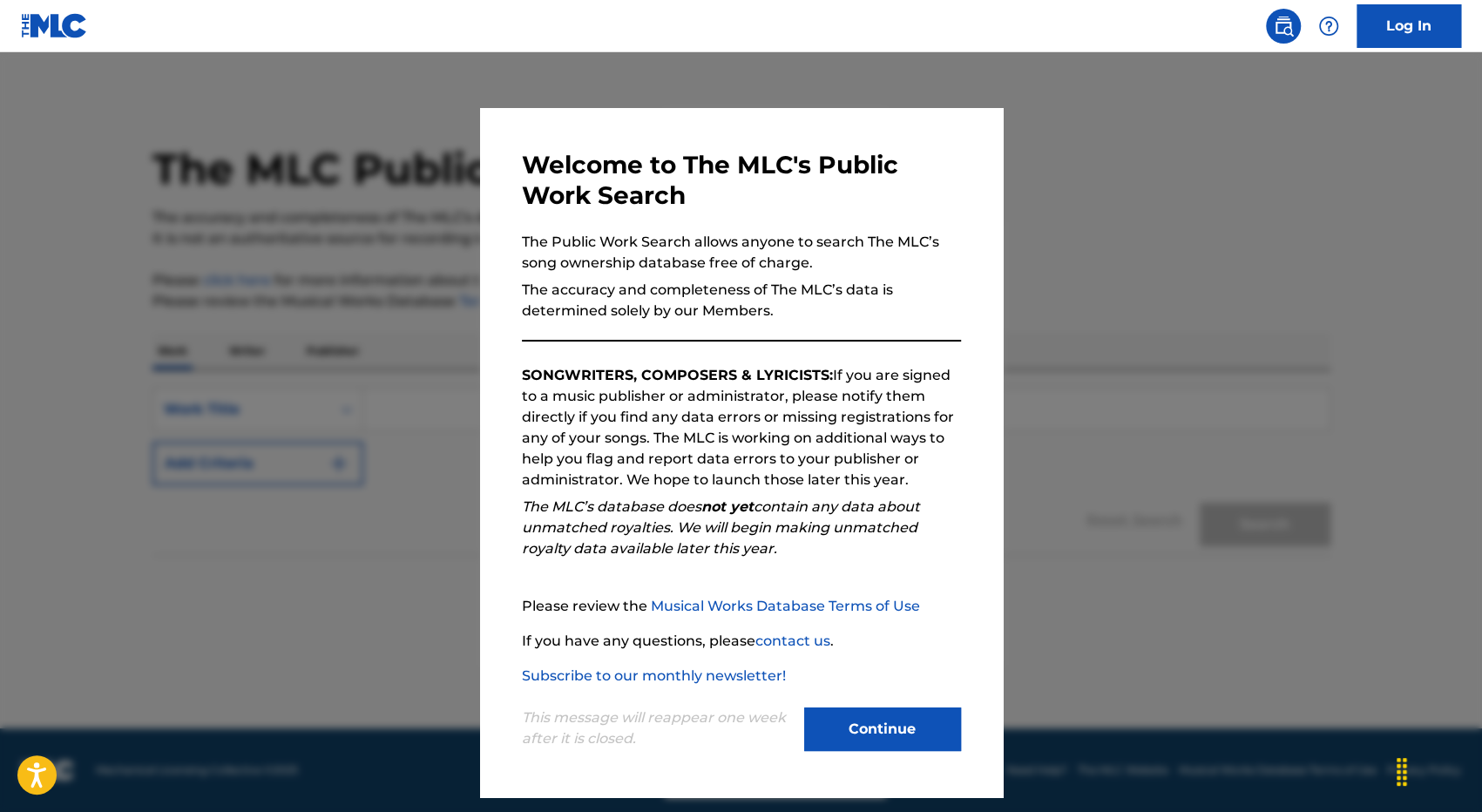
click at [907, 734] on button "Continue" at bounding box center [882, 729] width 157 height 44
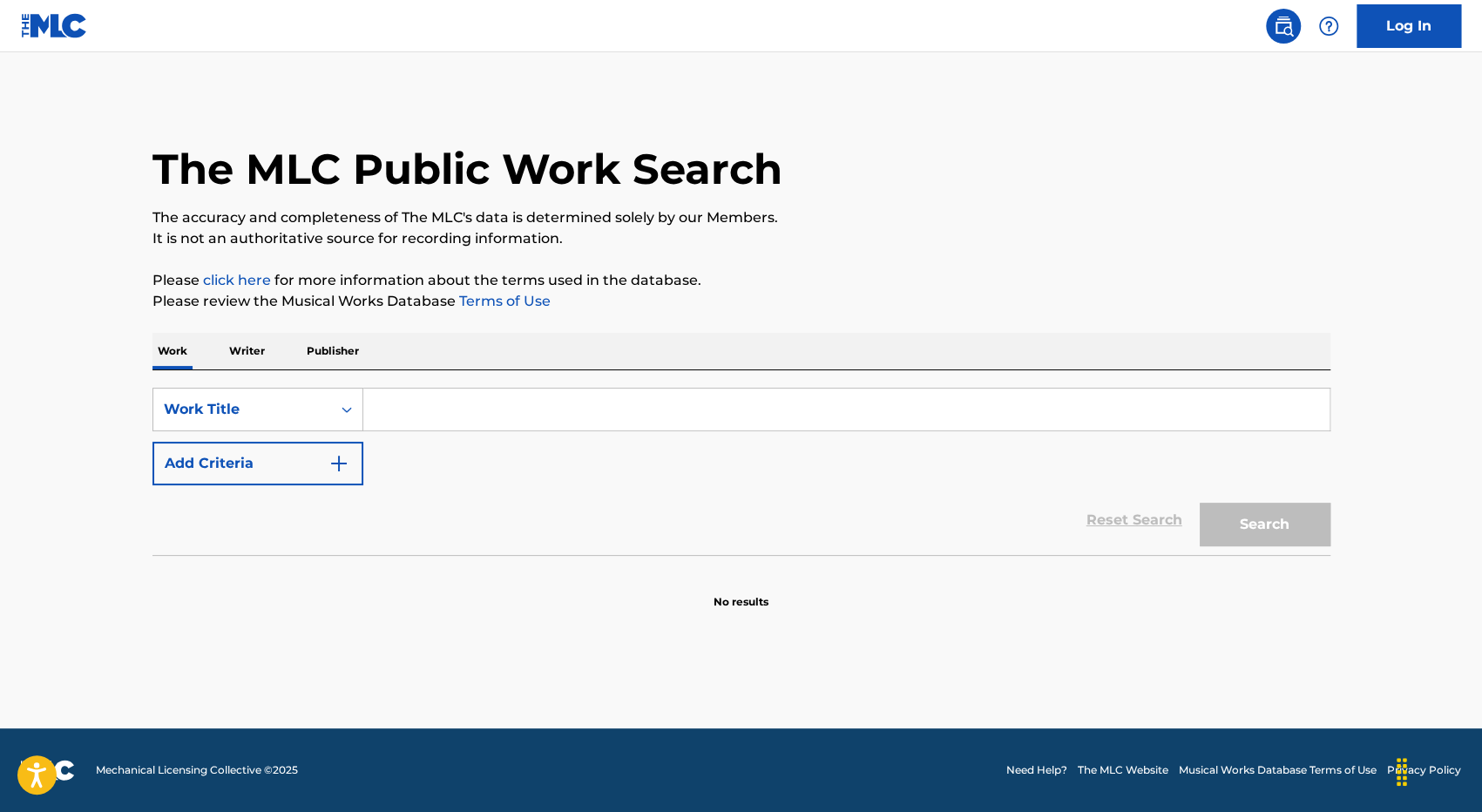
click at [624, 403] on input "Search Form" at bounding box center [846, 409] width 966 height 42
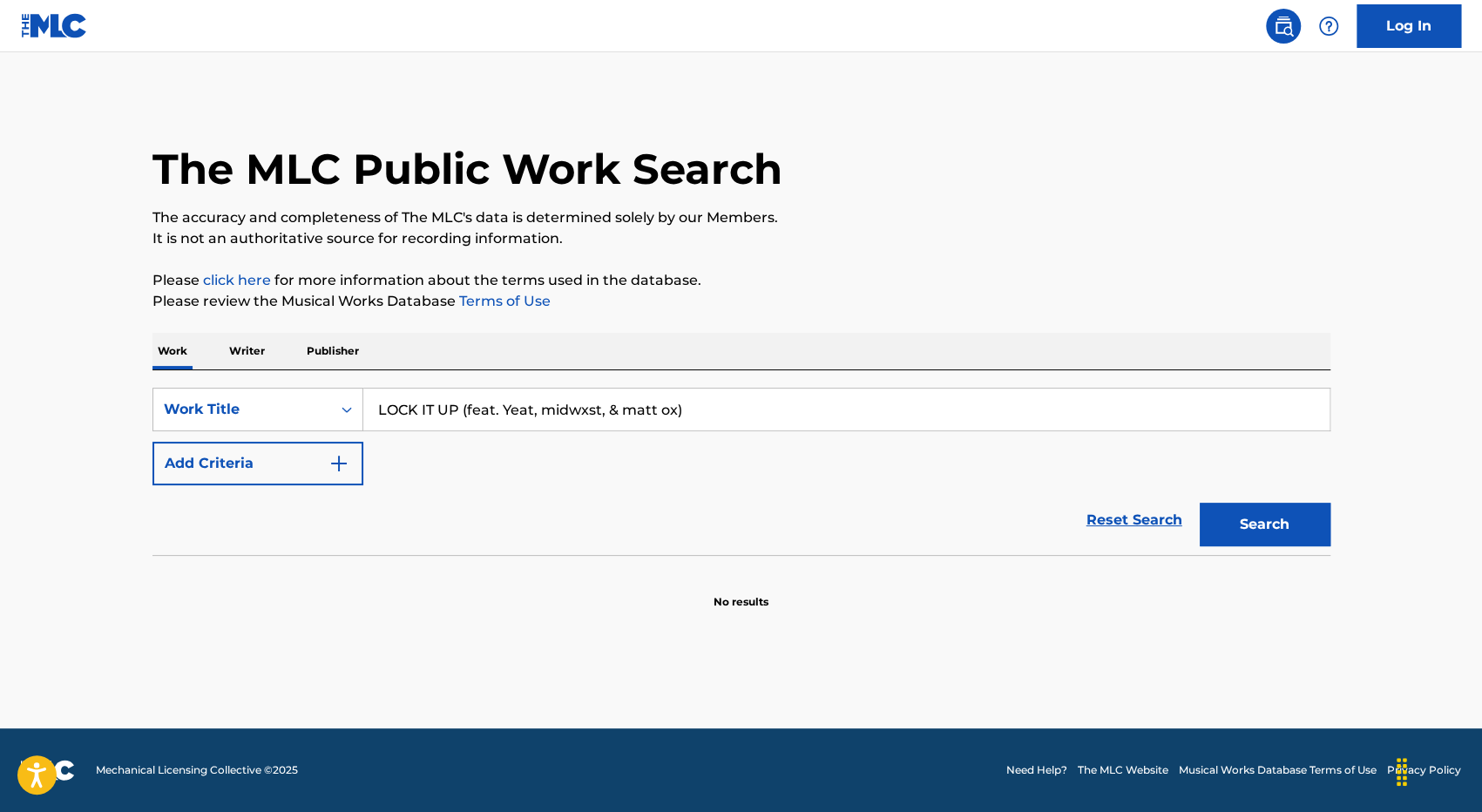
click at [1199, 503] on button "Search" at bounding box center [1264, 524] width 131 height 44
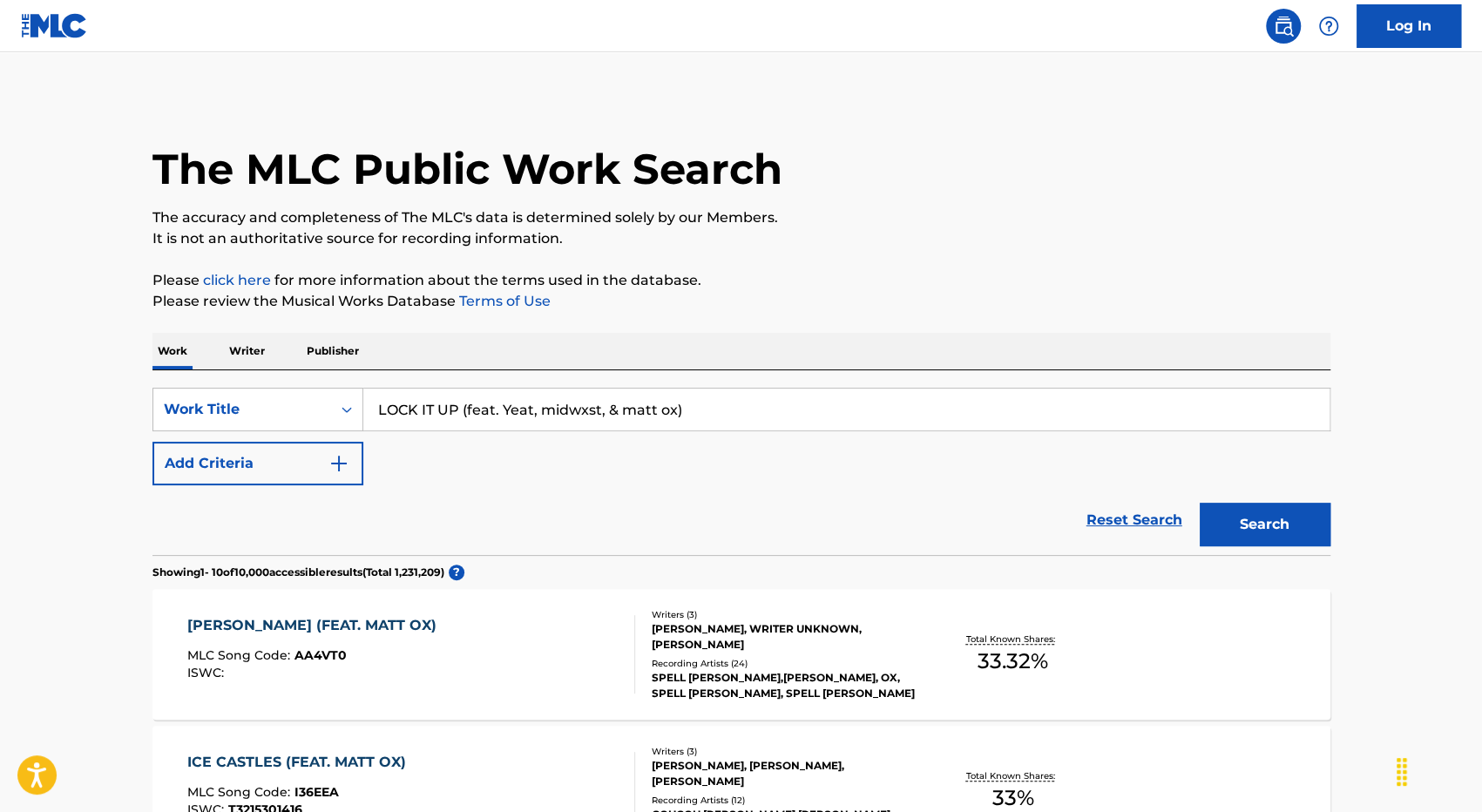
drag, startPoint x: 725, startPoint y: 403, endPoint x: 460, endPoint y: 417, distance: 265.4
click at [460, 417] on input "LOCK IT UP (feat. Yeat, midwxst, & matt ox)" at bounding box center [846, 409] width 966 height 42
click at [1199, 503] on button "Search" at bounding box center [1264, 524] width 131 height 44
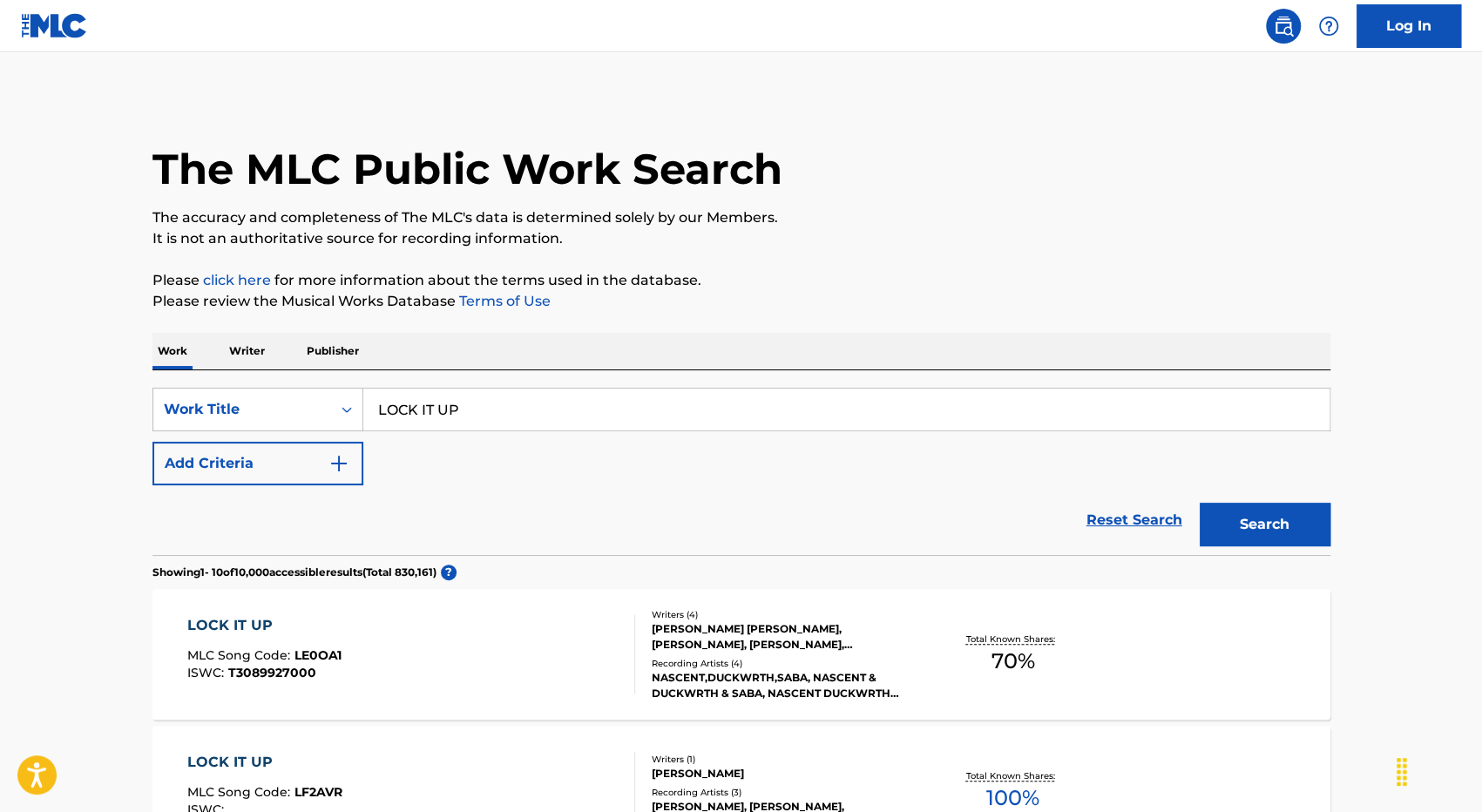
click at [496, 407] on input "LOCK IT UP" at bounding box center [846, 409] width 966 height 42
type input "LOCK IT UP"
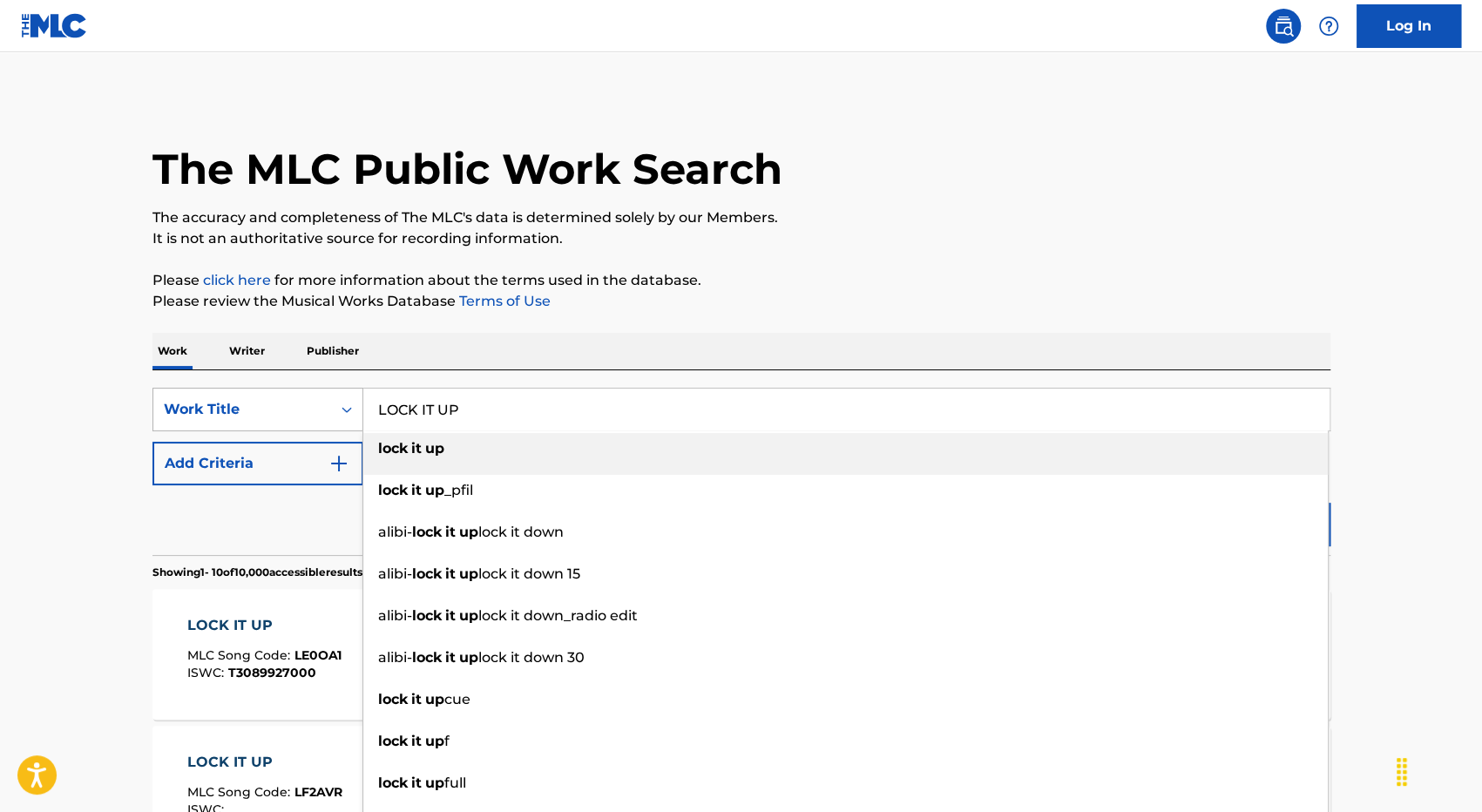
click at [275, 429] on div "Work Title" at bounding box center [257, 409] width 210 height 44
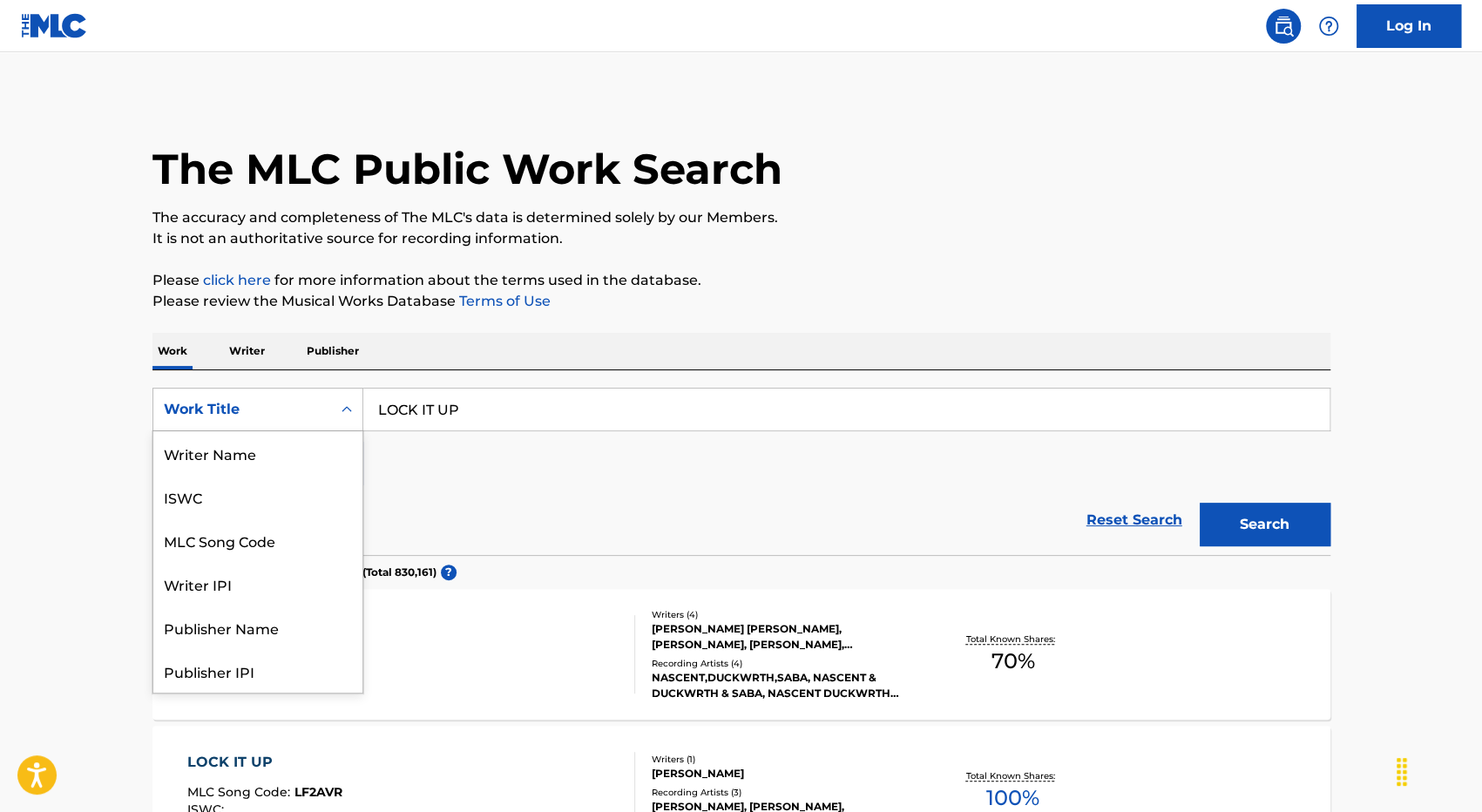
scroll to position [87, 0]
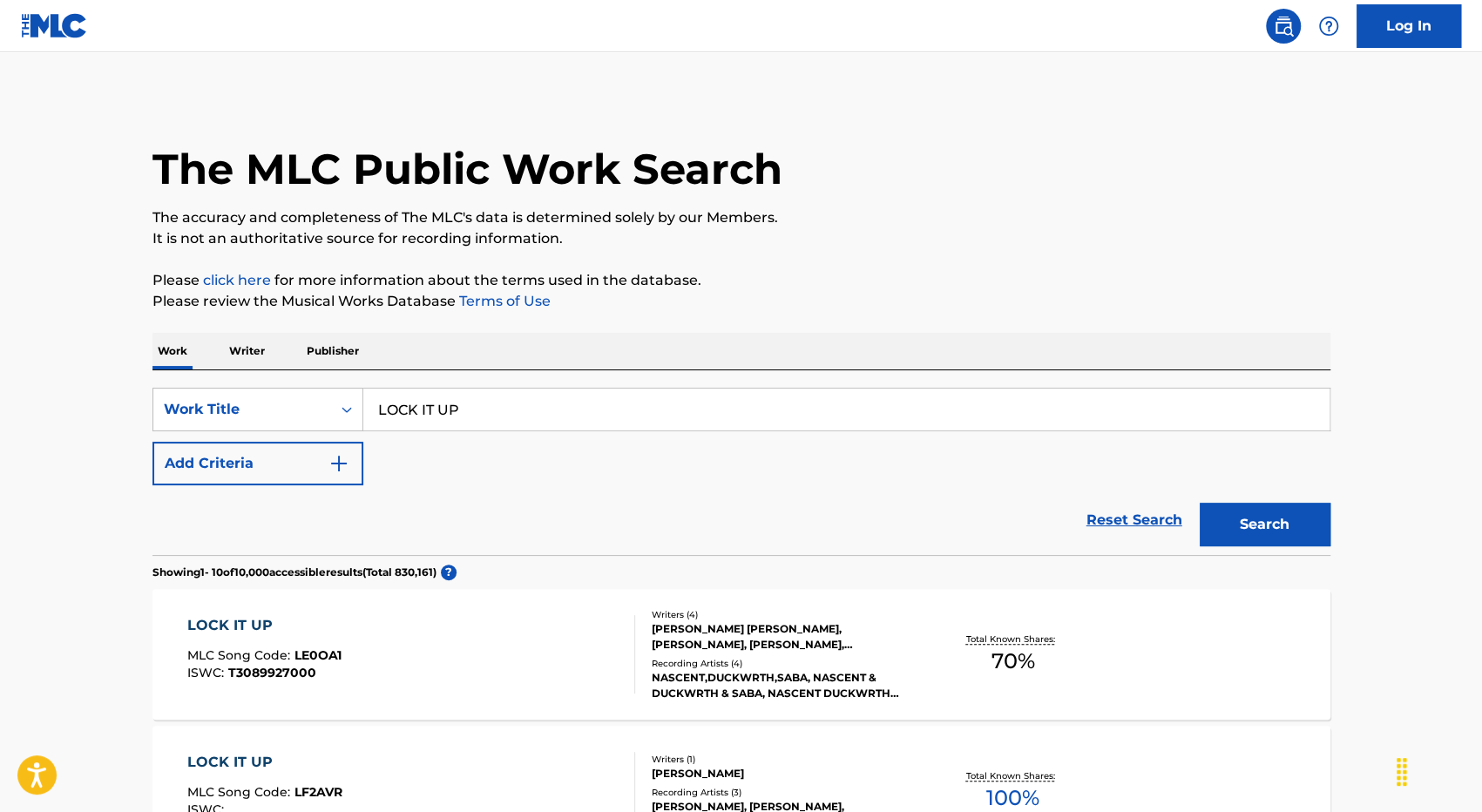
click at [343, 459] on img "Search Form" at bounding box center [339, 463] width 21 height 21
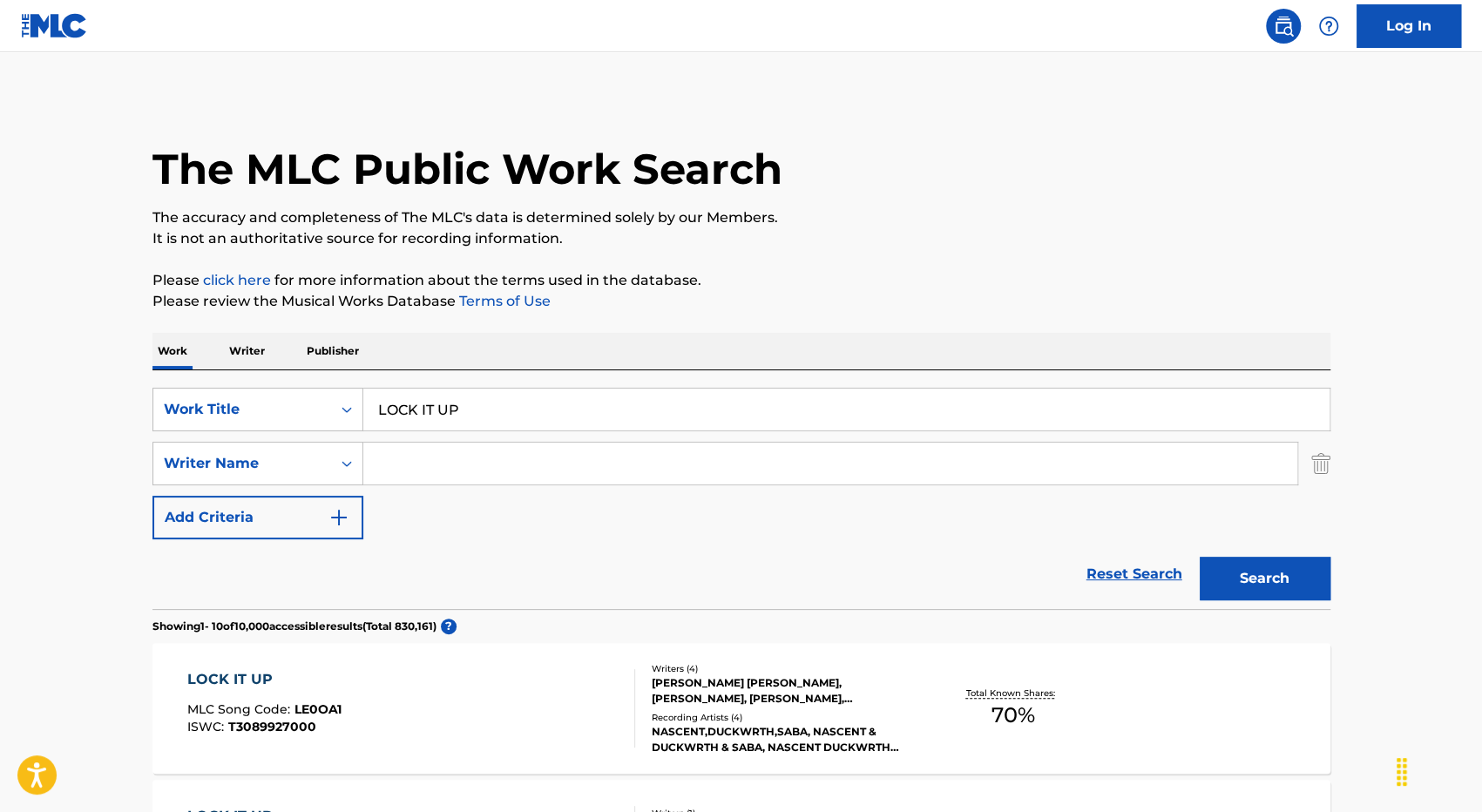
click at [417, 462] on input "Search Form" at bounding box center [830, 463] width 933 height 42
click at [617, 501] on div "SearchWithCriteria4afc629b-2063-43f1-b159-be1c897f3749 Work Title LOCK IT UP Se…" at bounding box center [741, 463] width 1178 height 151
click at [565, 478] on input "[PERSON_NAME]" at bounding box center [830, 463] width 933 height 42
type input "[PERSON_NAME]"
click at [1244, 572] on button "Search" at bounding box center [1264, 578] width 131 height 44
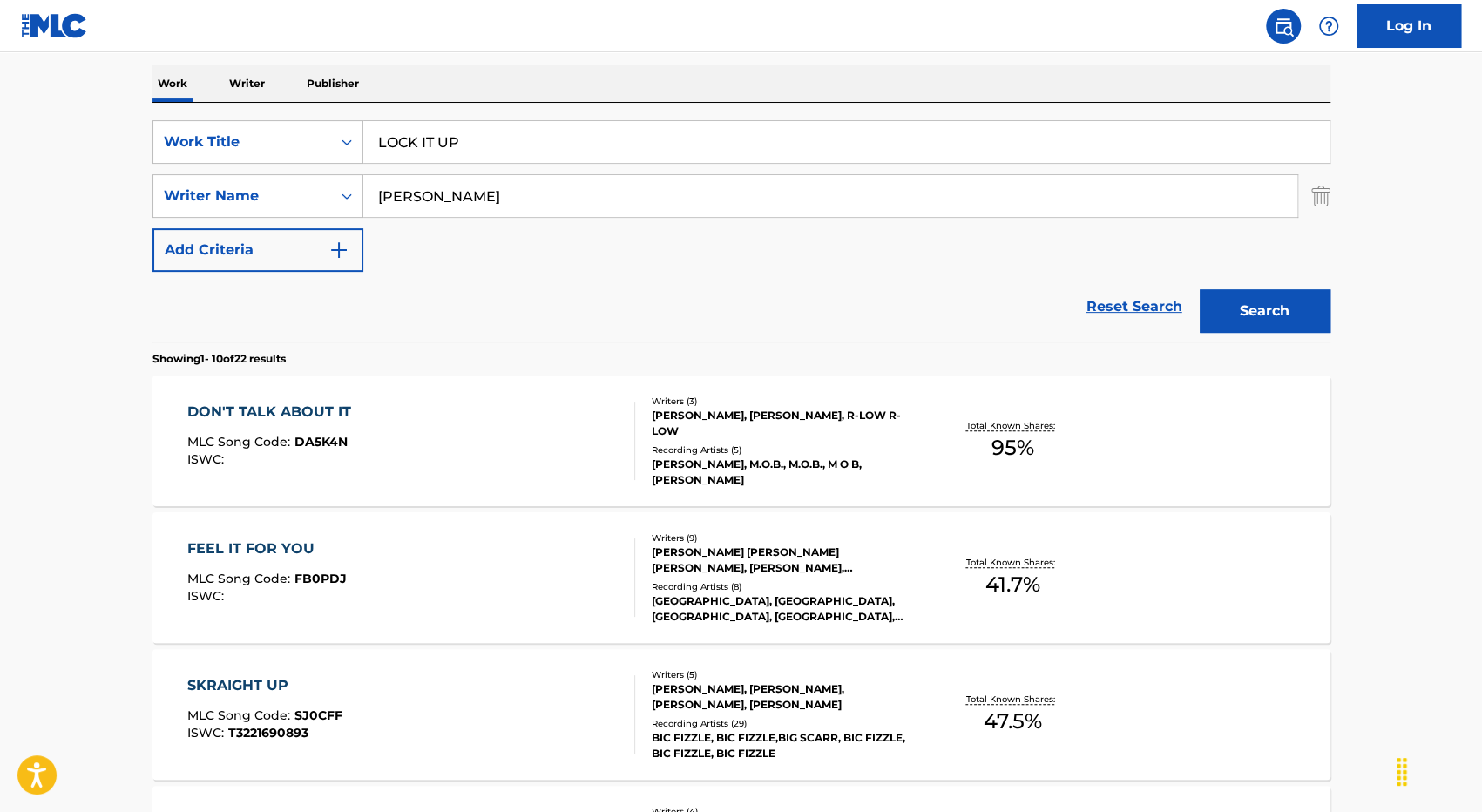
scroll to position [272, 0]
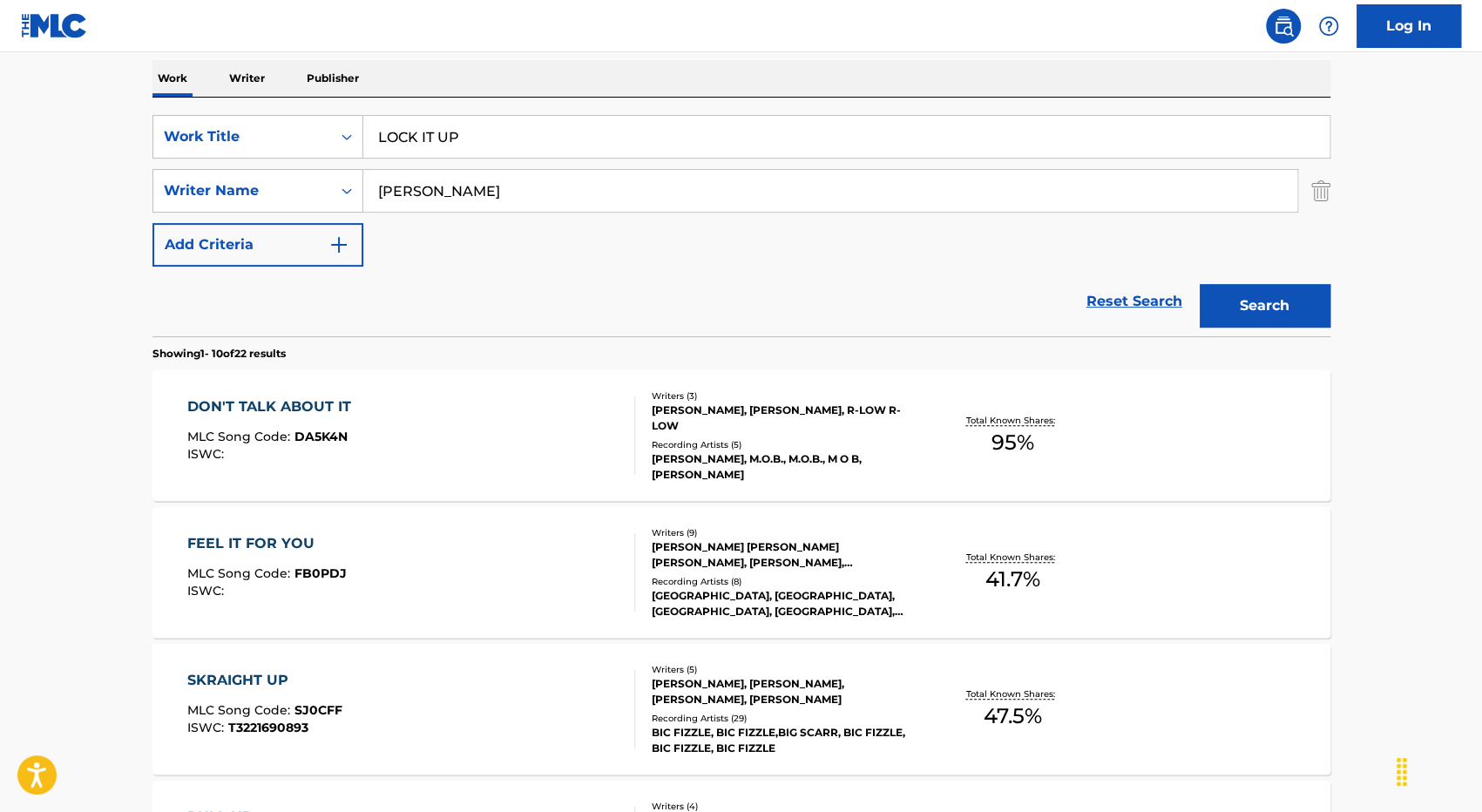
click at [555, 133] on input "LOCK IT UP" at bounding box center [846, 137] width 966 height 42
type input "LOCK IT UPa"
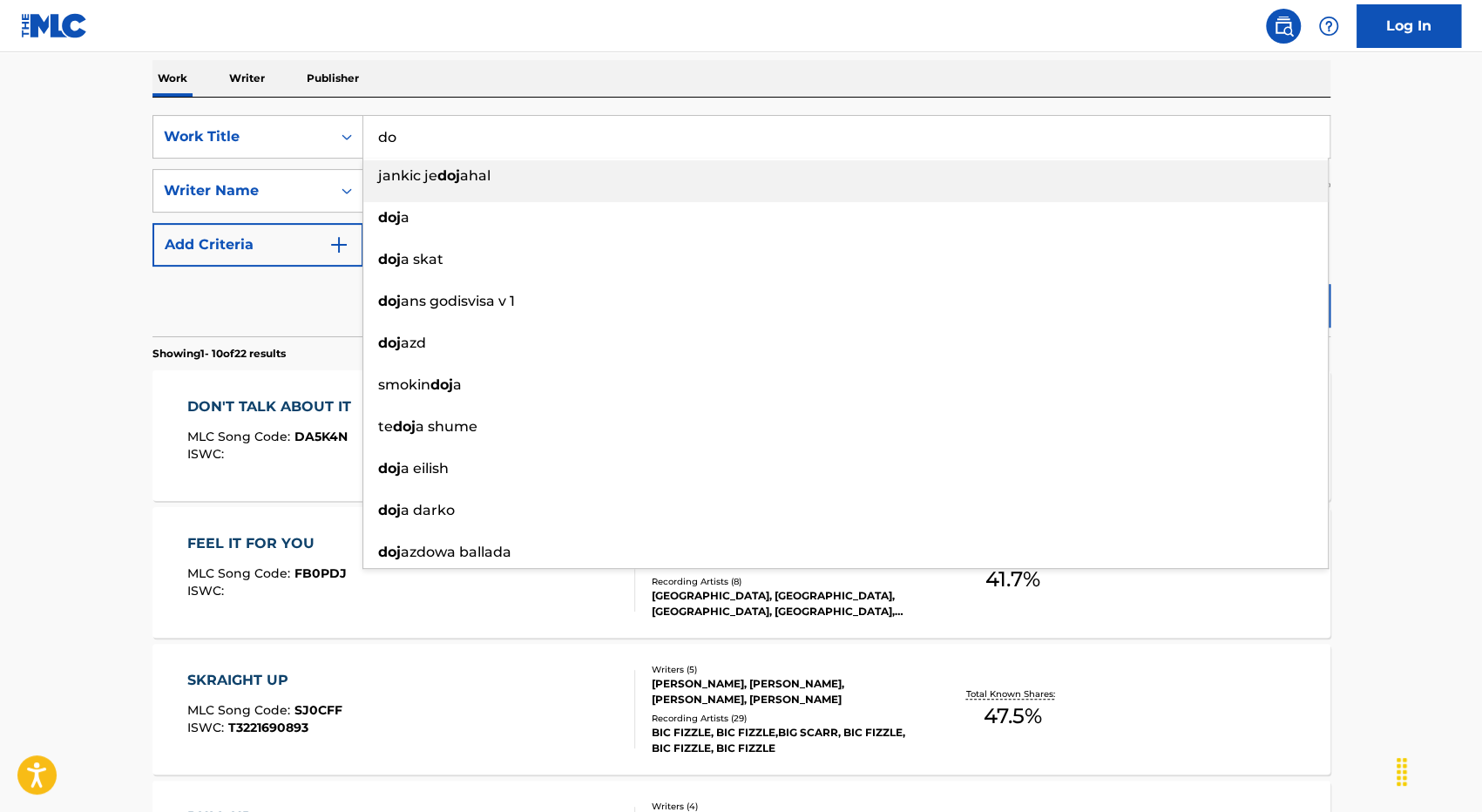
type input "d"
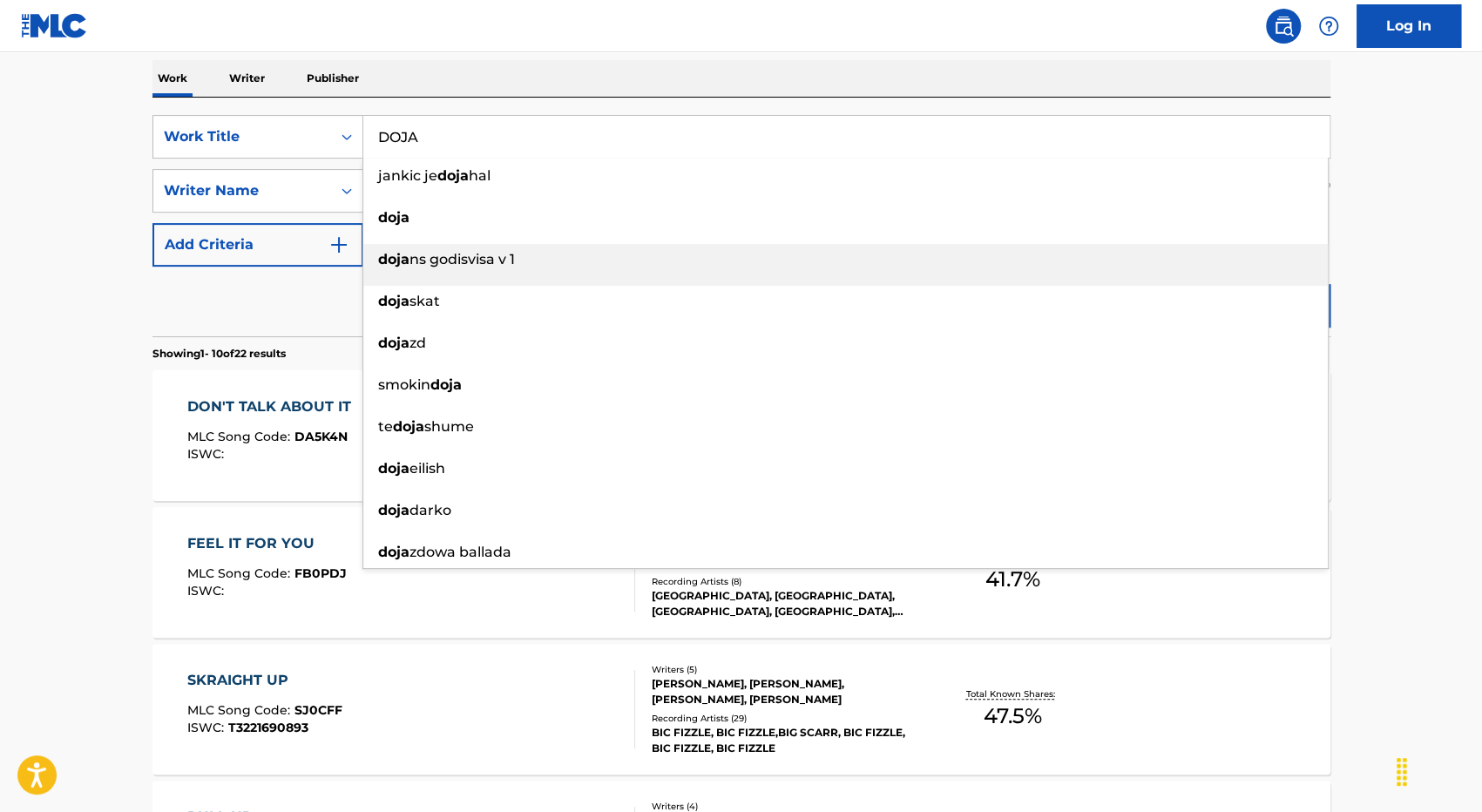
click at [392, 243] on li "doja" at bounding box center [845, 222] width 964 height 42
type input "doja"
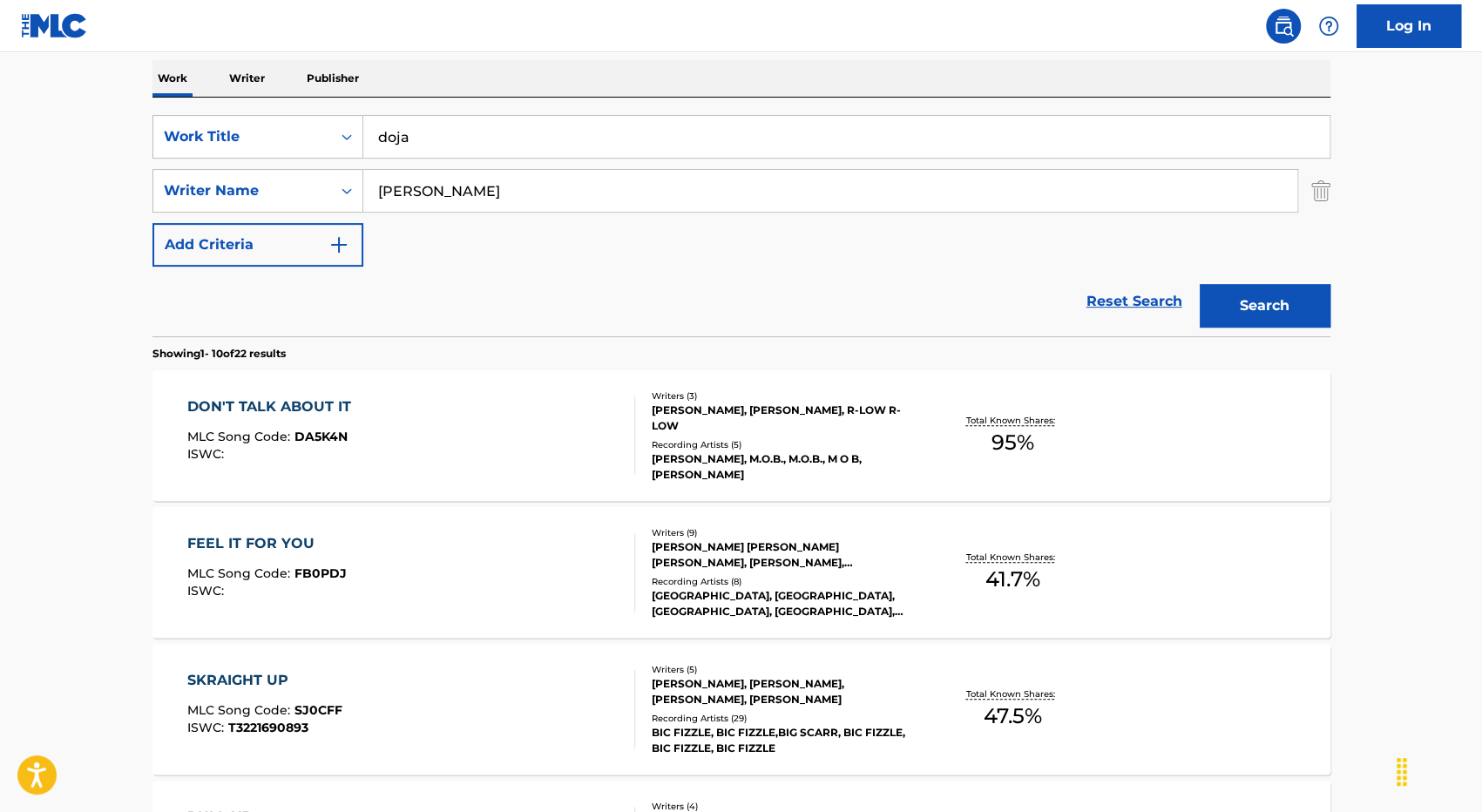
click at [524, 188] on input "[PERSON_NAME]" at bounding box center [830, 190] width 933 height 42
click at [1199, 284] on button "Search" at bounding box center [1264, 305] width 131 height 44
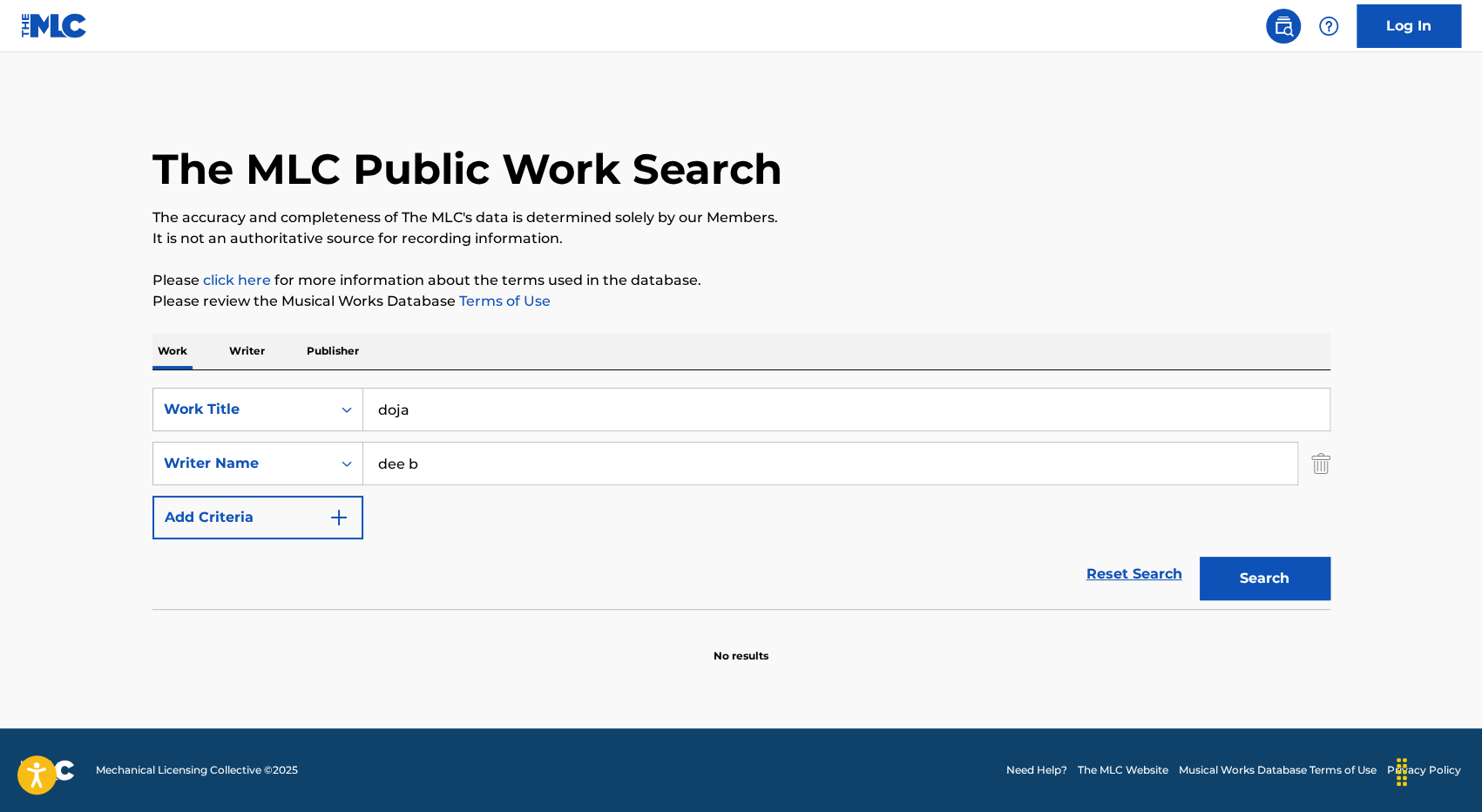
scroll to position [0, 0]
type input "d"
type input "[PERSON_NAME]"
click at [1199, 556] on button "Search" at bounding box center [1264, 578] width 131 height 44
click at [481, 411] on input "doja" at bounding box center [846, 409] width 966 height 42
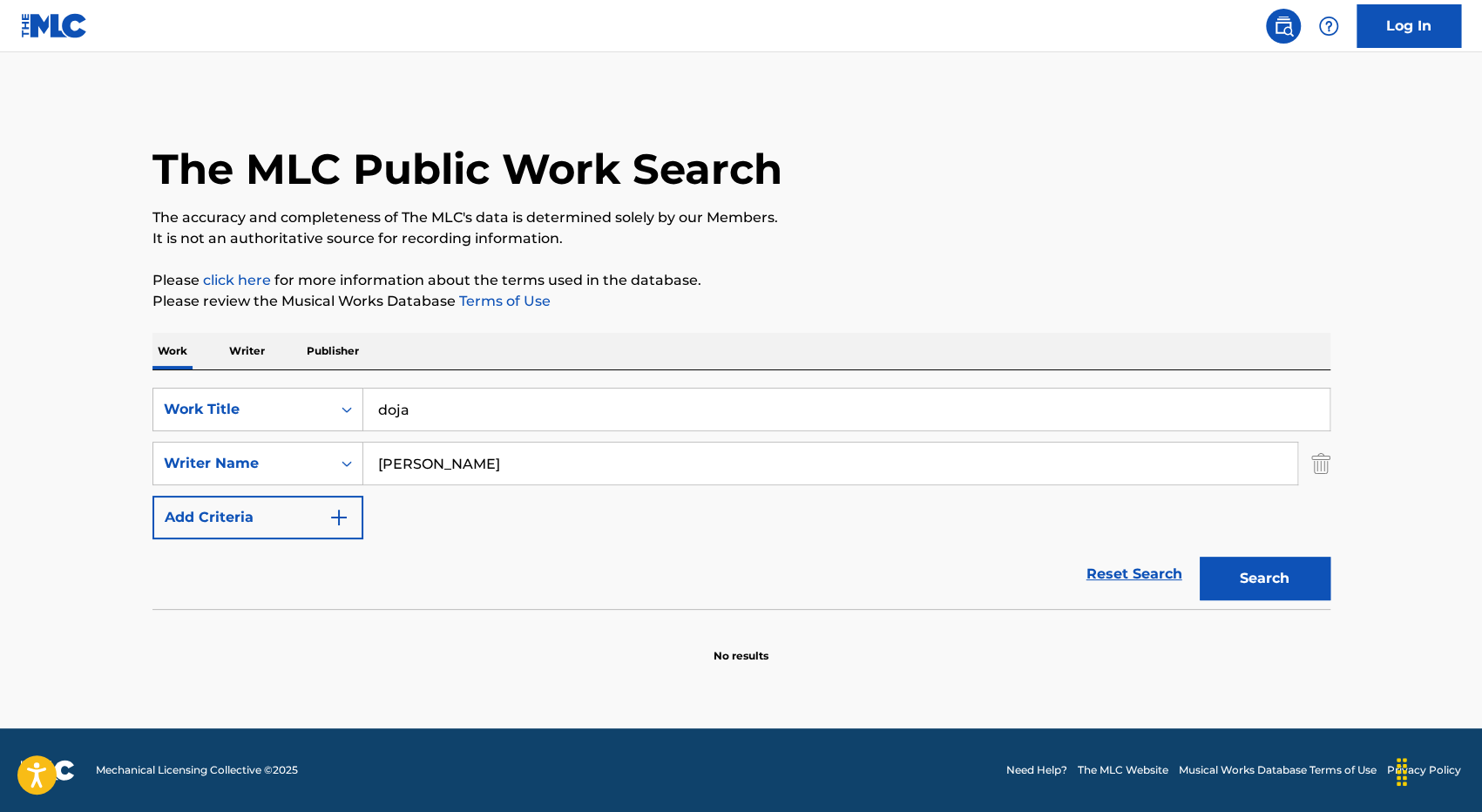
click at [481, 411] on input "doja" at bounding box center [846, 409] width 966 height 42
click at [1199, 556] on button "Search" at bounding box center [1264, 578] width 131 height 44
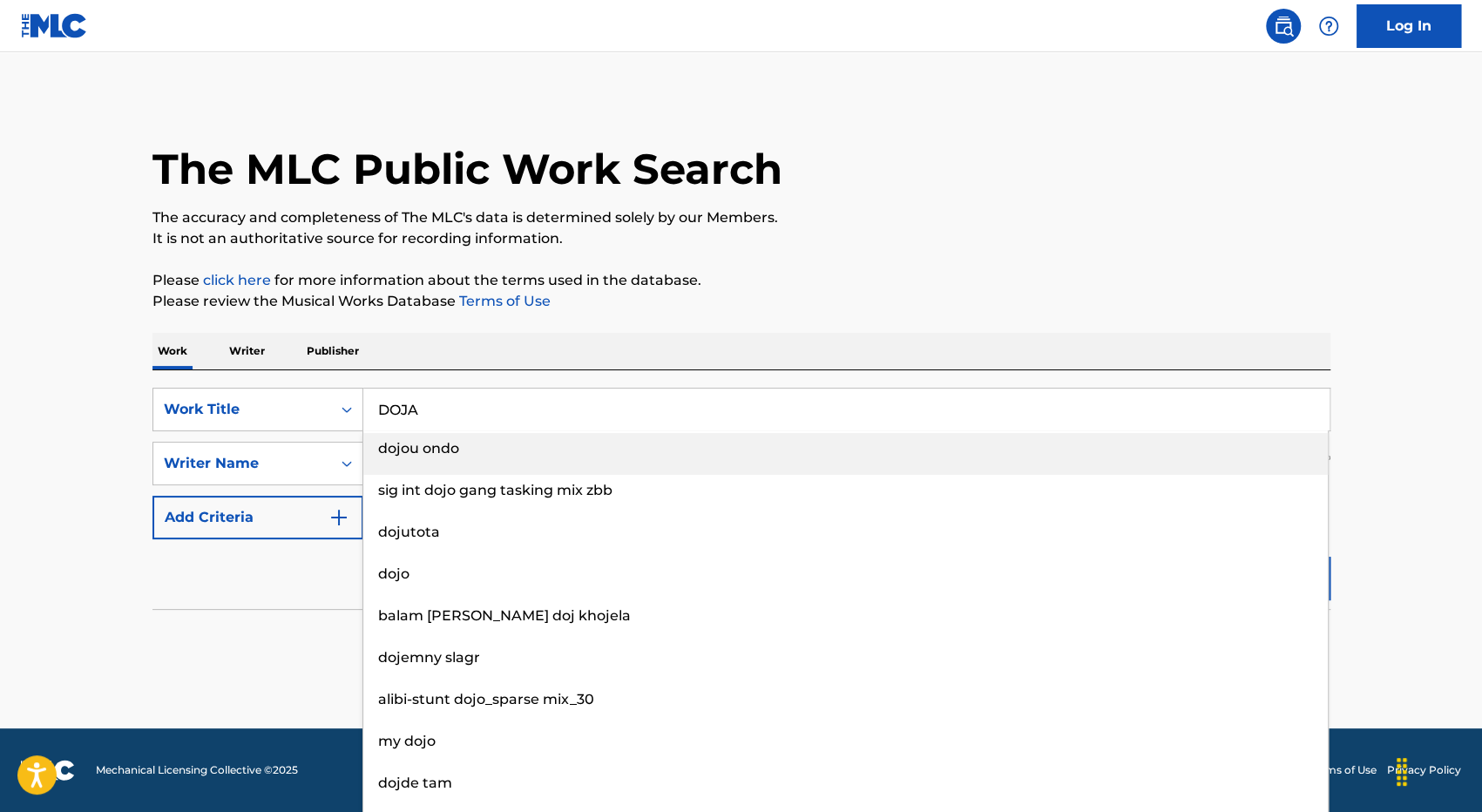
click at [741, 309] on p "Please review the Musical Works Database Terms of Use" at bounding box center [741, 301] width 1178 height 21
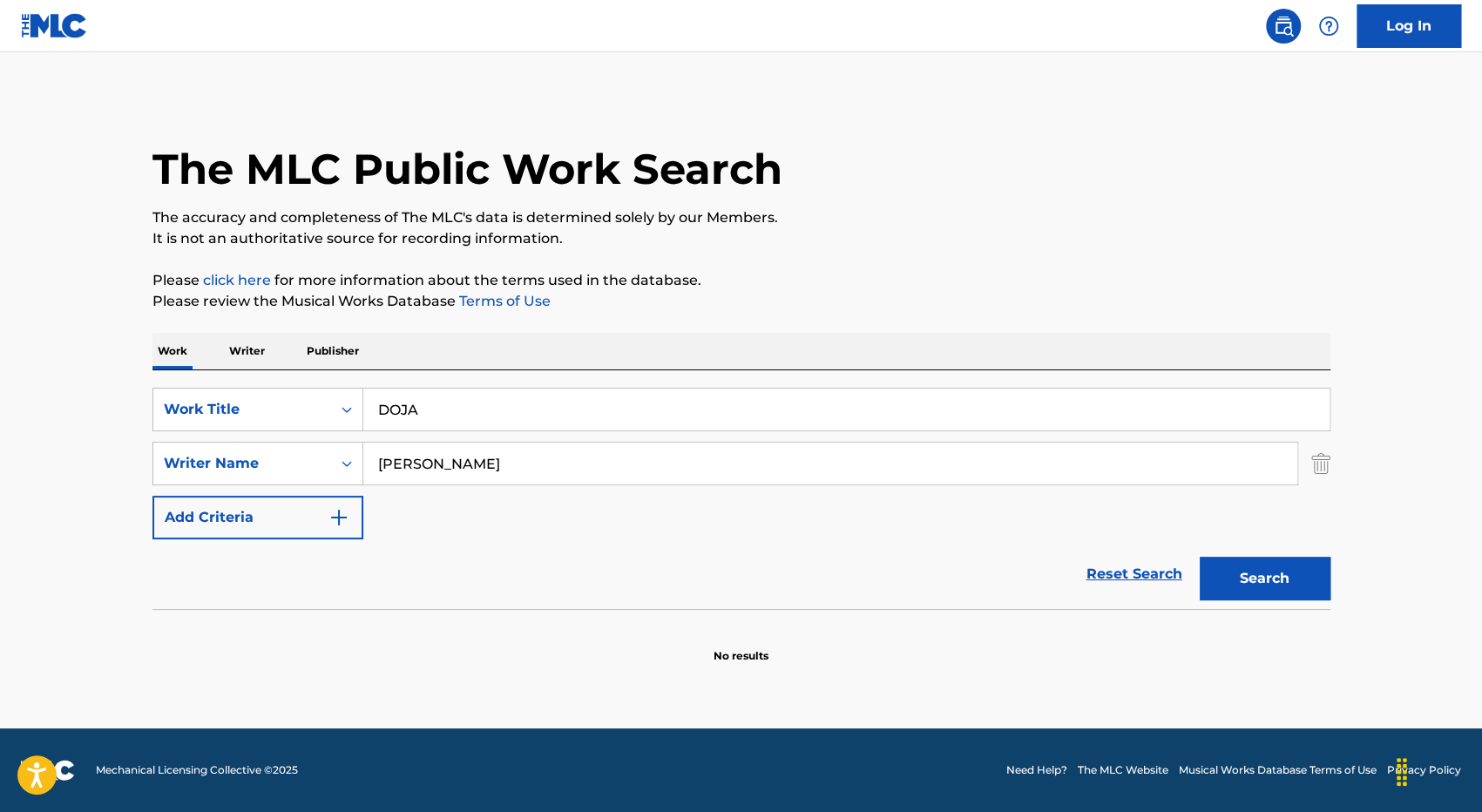
click at [1287, 558] on button "Search" at bounding box center [1264, 578] width 131 height 44
click at [433, 394] on input "DOJA" at bounding box center [846, 409] width 966 height 42
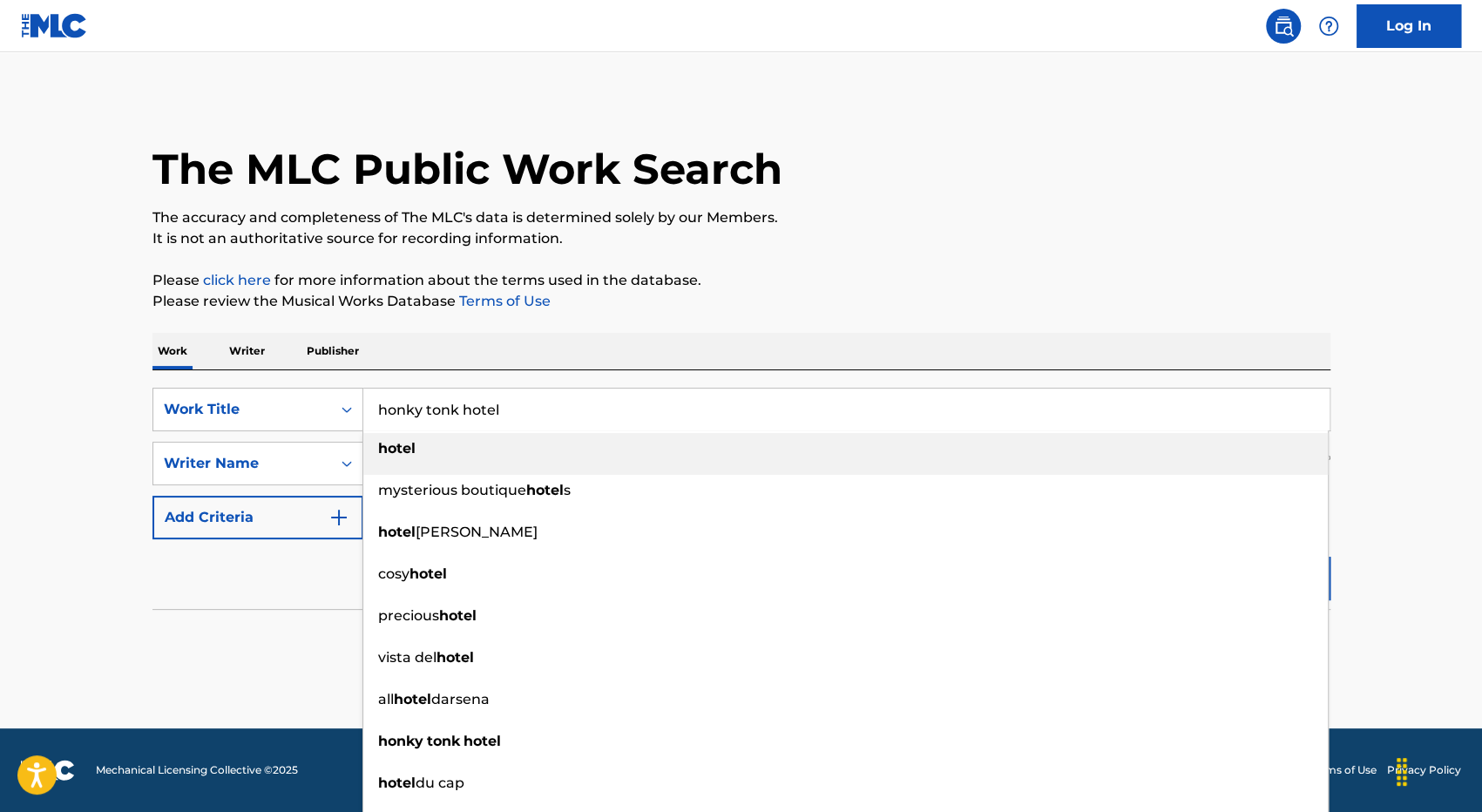
click at [449, 446] on div "hotel" at bounding box center [845, 449] width 964 height 31
type input "hotel"
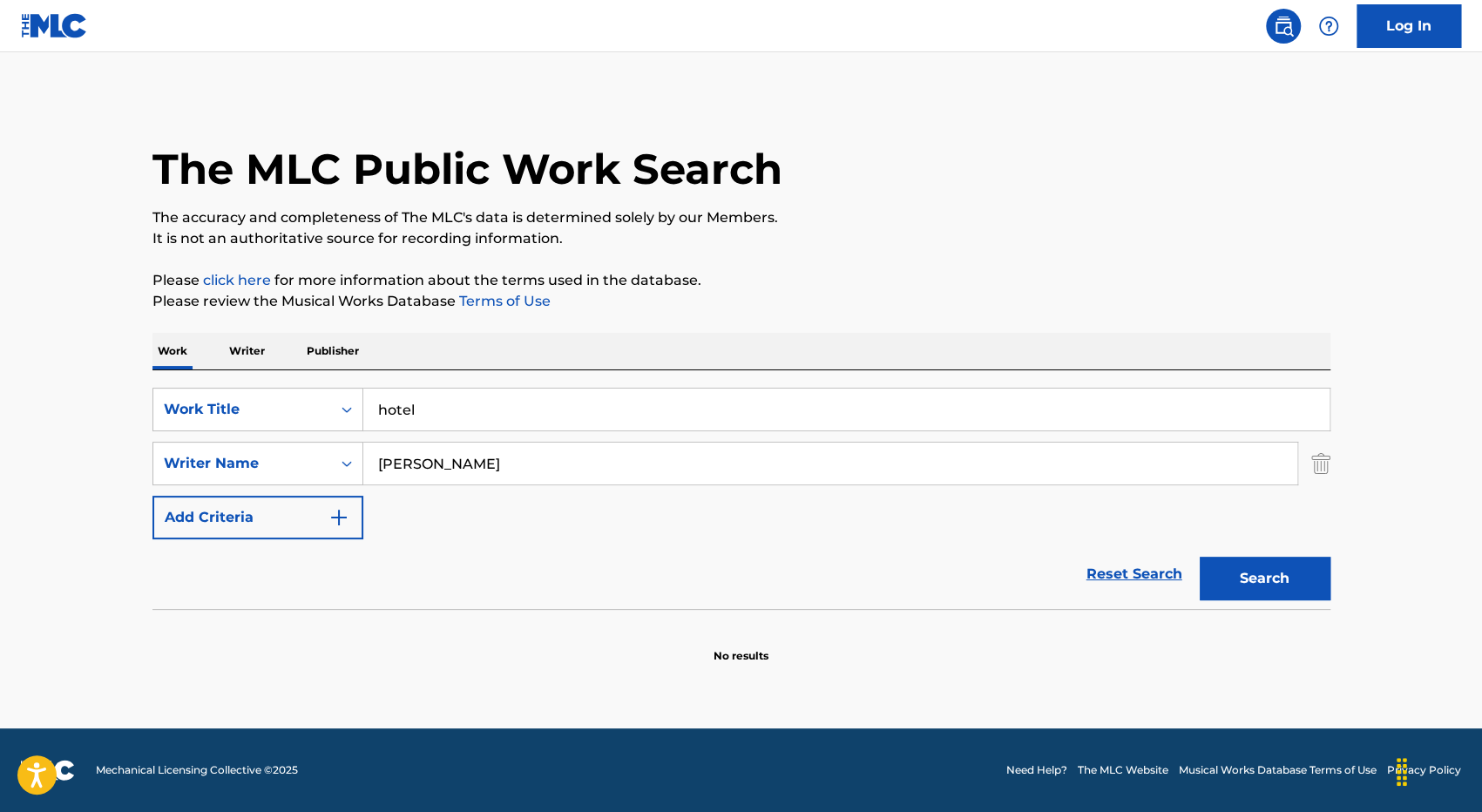
click at [426, 464] on input "[PERSON_NAME]" at bounding box center [830, 463] width 933 height 42
type input "[PERSON_NAME]"
click at [1199, 556] on button "Search" at bounding box center [1264, 578] width 131 height 44
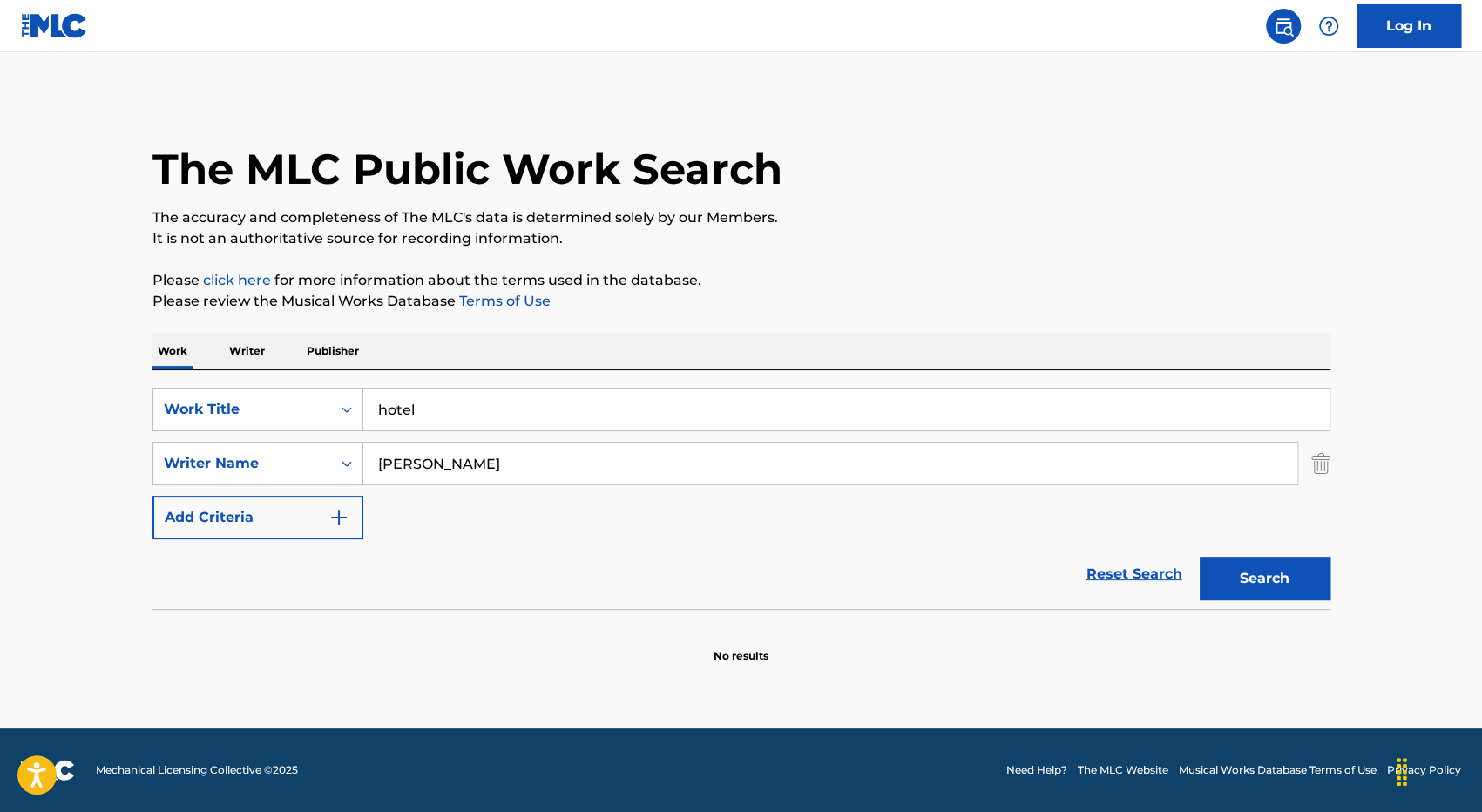
click at [312, 354] on p "Publisher" at bounding box center [332, 351] width 63 height 37
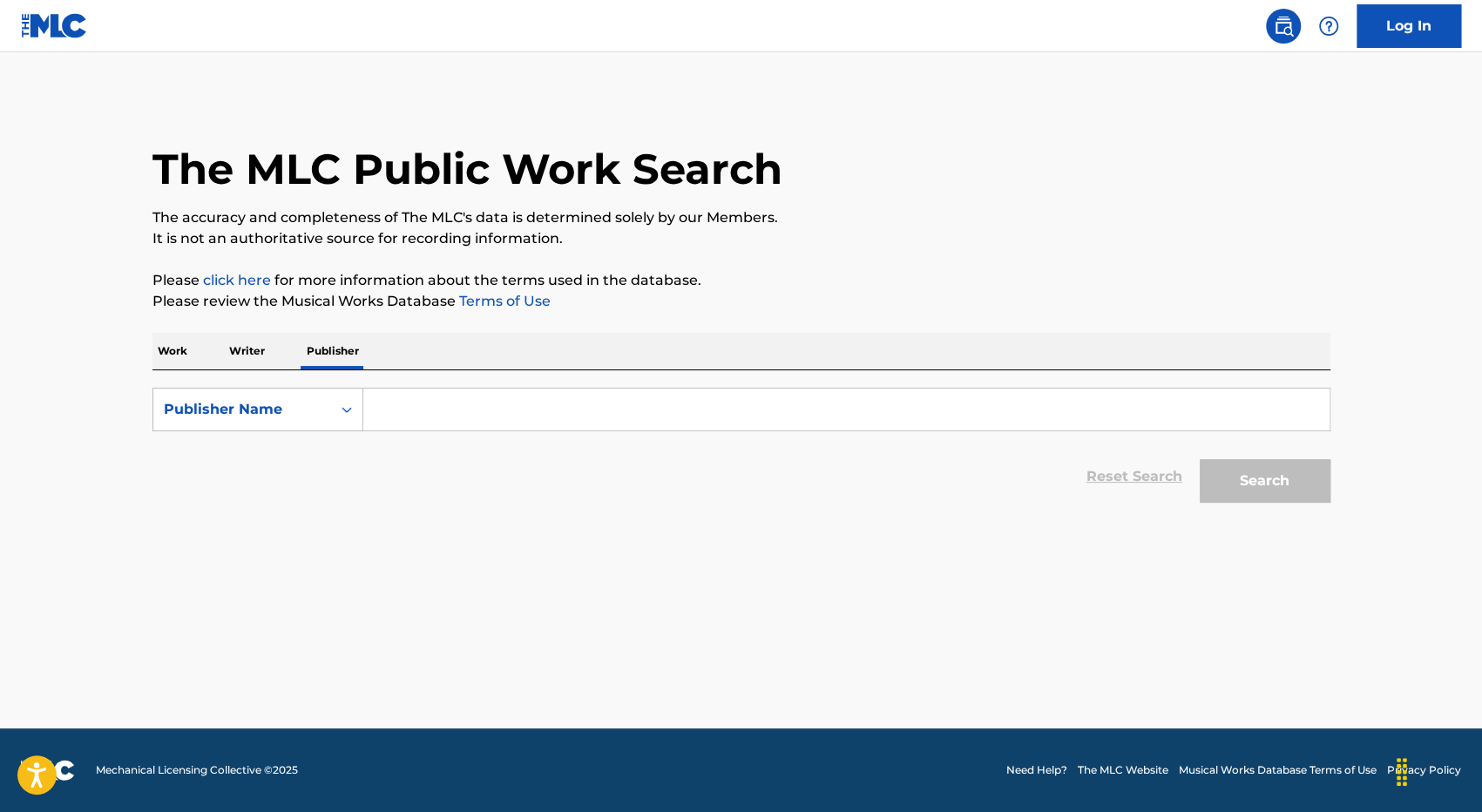
click at [243, 353] on p "Writer" at bounding box center [247, 351] width 47 height 37
click at [173, 352] on p "Work" at bounding box center [172, 351] width 40 height 37
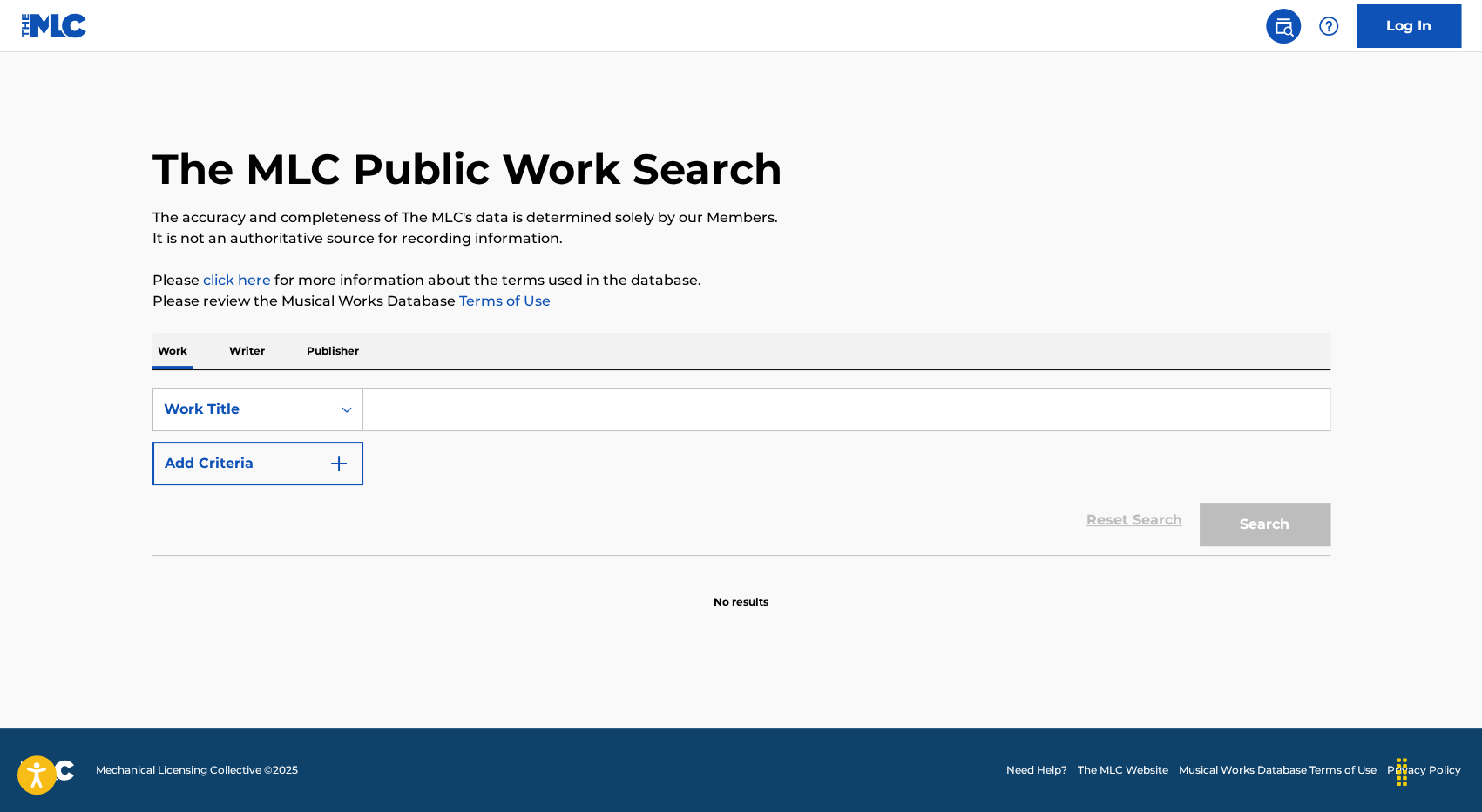
click at [426, 412] on input "Search Form" at bounding box center [846, 409] width 966 height 42
type input "hotel"
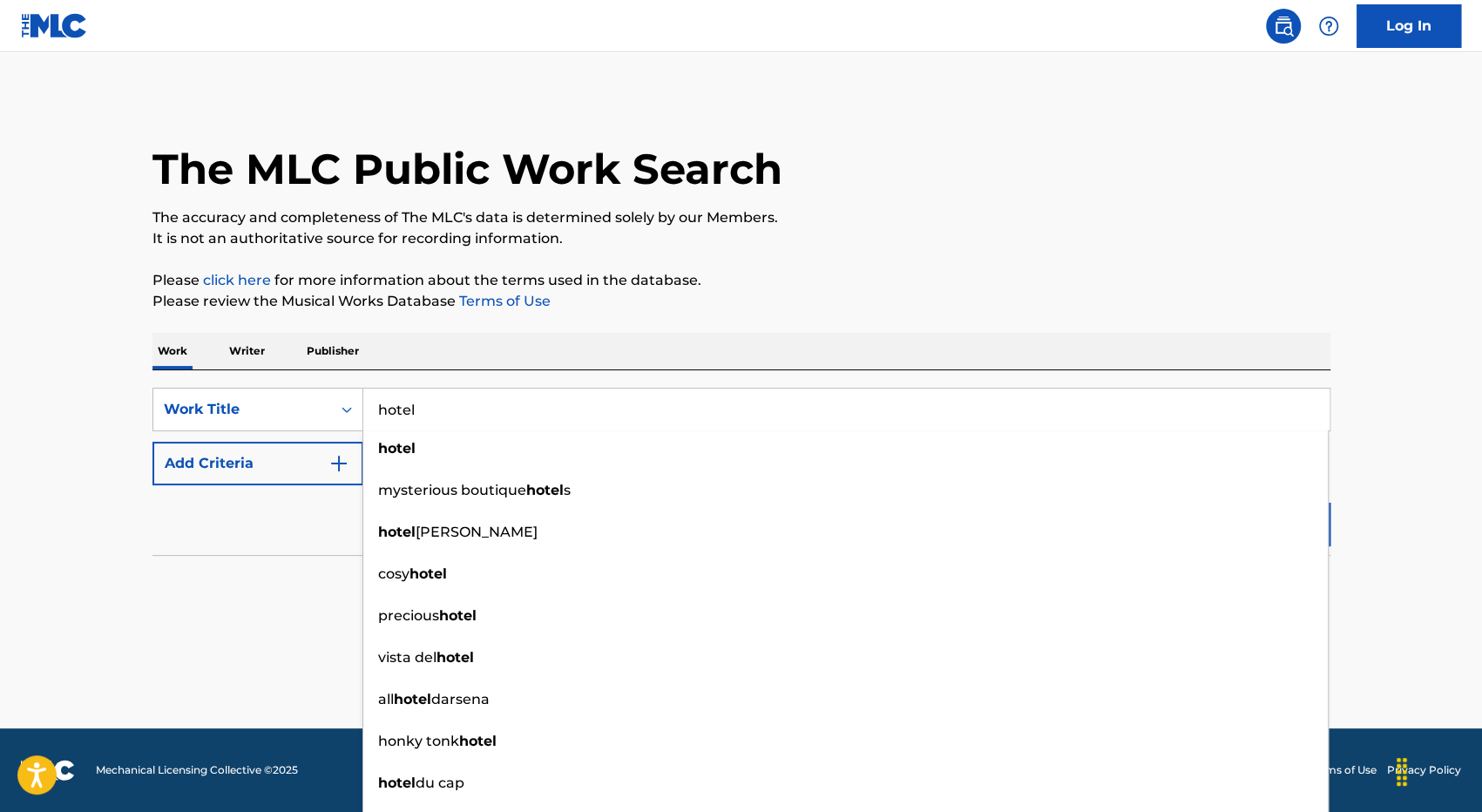
click at [1384, 497] on main "The MLC Public Work Search The accuracy and completeness of The MLC's data is d…" at bounding box center [741, 390] width 1482 height 675
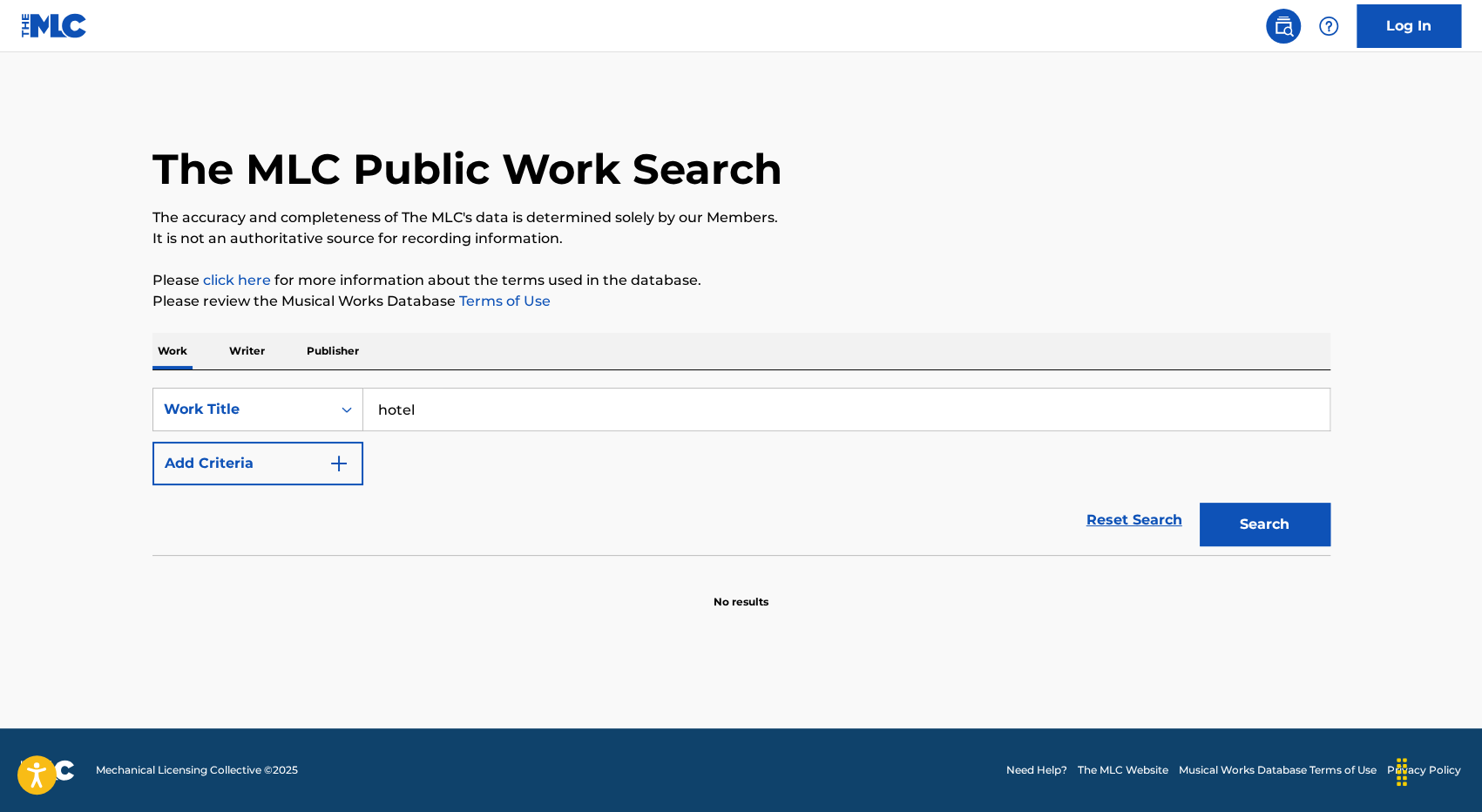
click at [1303, 537] on button "Search" at bounding box center [1264, 524] width 131 height 44
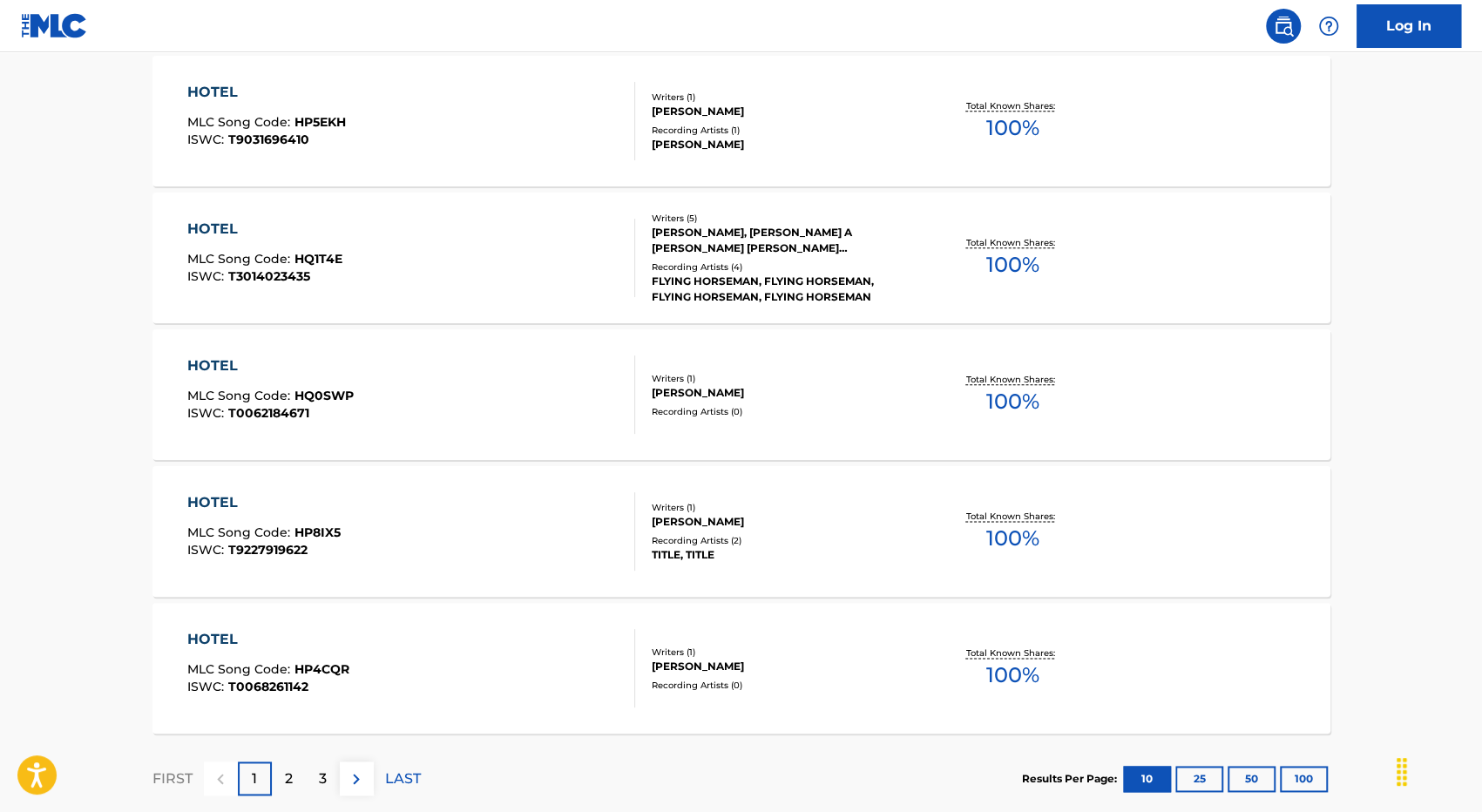
scroll to position [1265, 0]
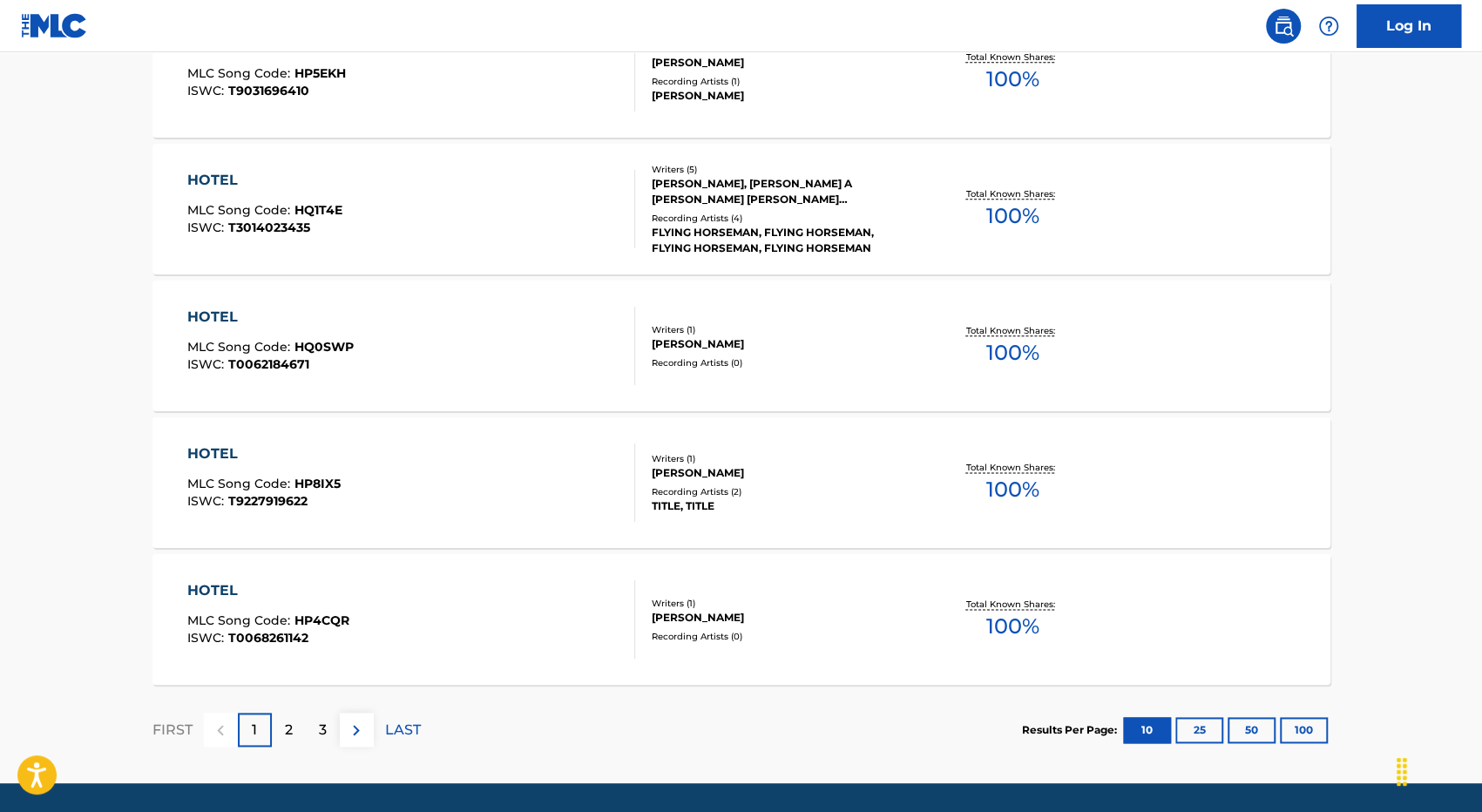
click at [1314, 723] on button "100" at bounding box center [1303, 730] width 47 height 26
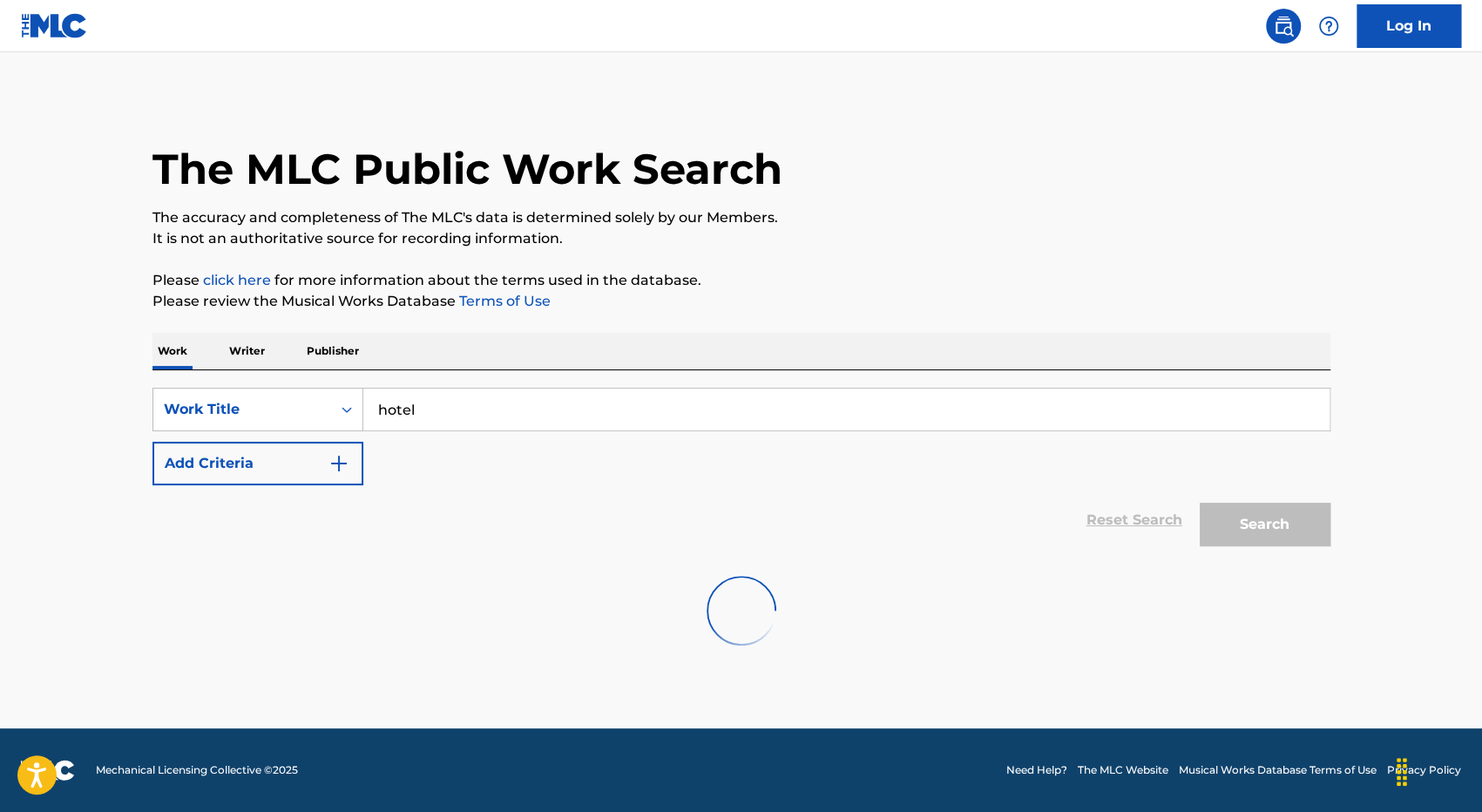
scroll to position [0, 0]
click at [319, 480] on button "Add Criteria" at bounding box center [257, 463] width 210 height 44
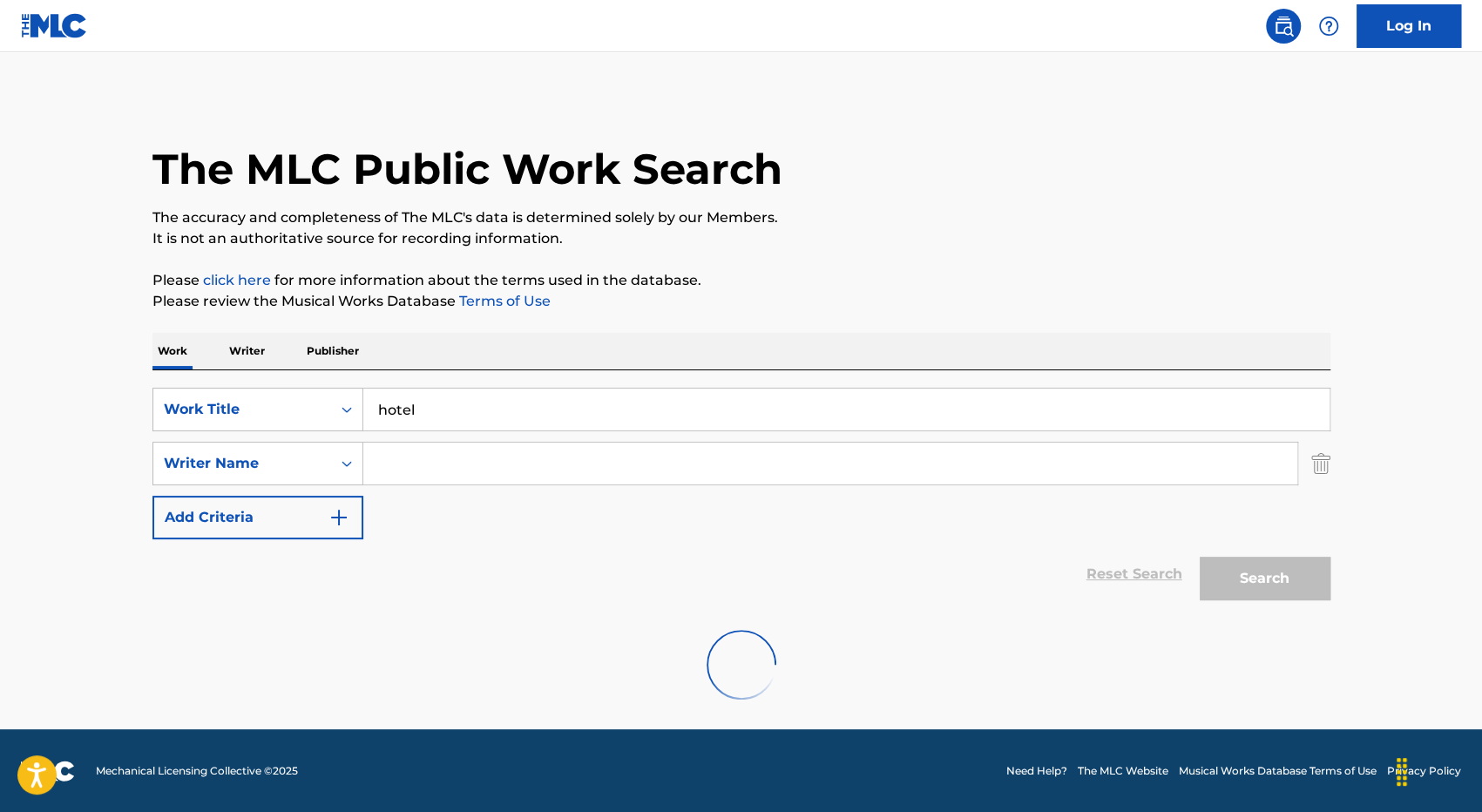
click at [448, 465] on input "Search Form" at bounding box center [830, 463] width 933 height 42
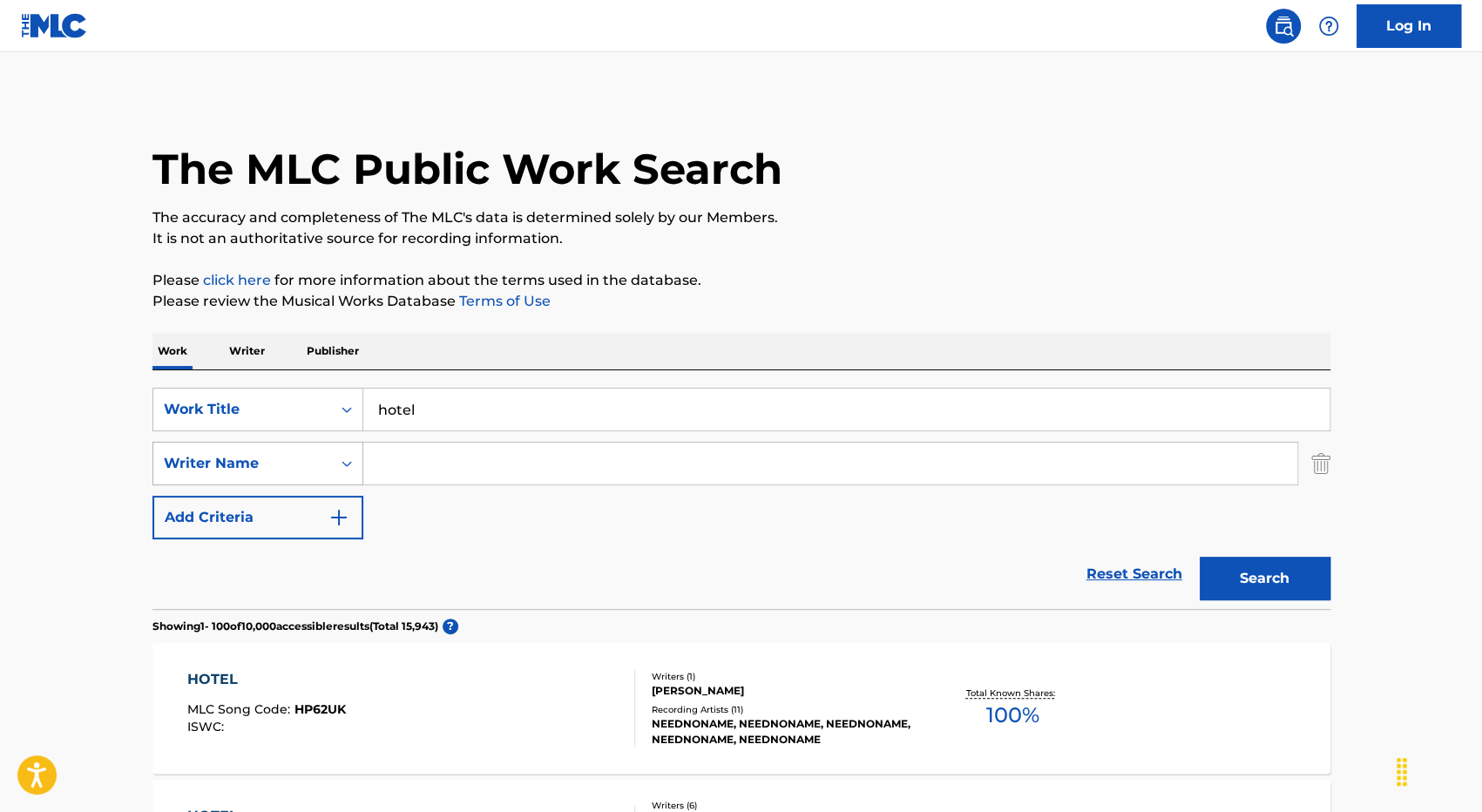
click at [348, 469] on icon "Search Form" at bounding box center [347, 463] width 17 height 17
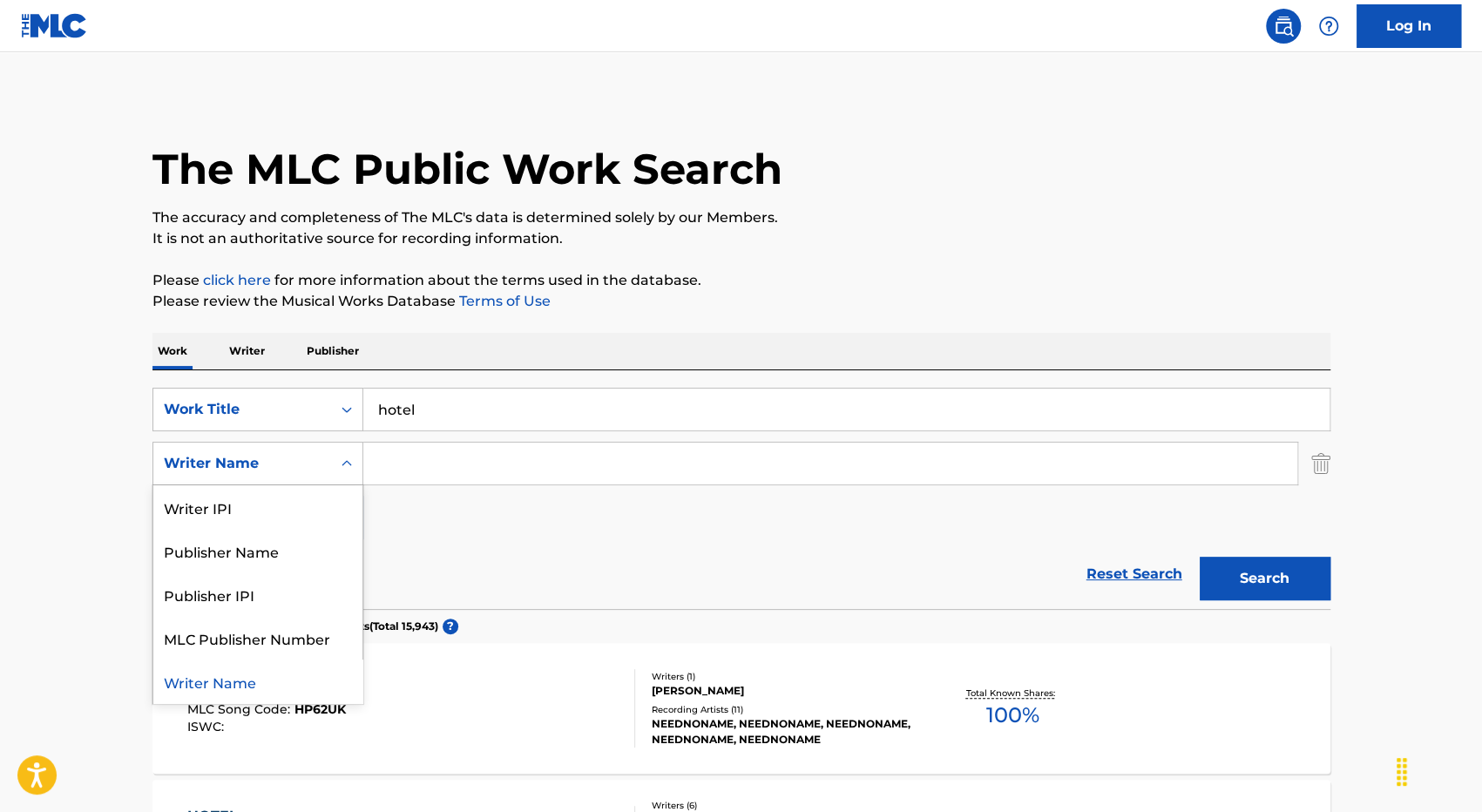
click at [432, 469] on input "Search Form" at bounding box center [830, 463] width 933 height 42
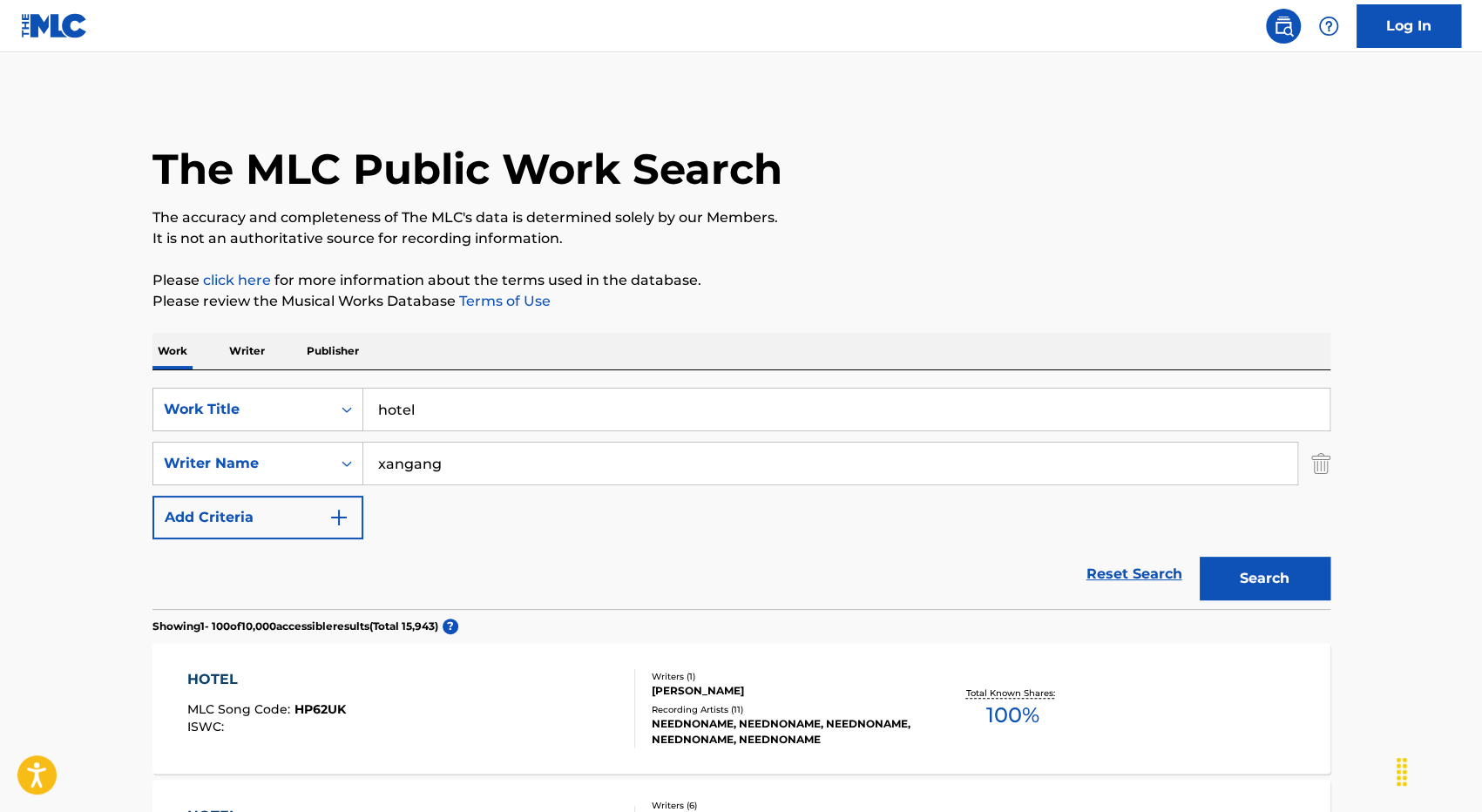
click at [1199, 556] on button "Search" at bounding box center [1264, 578] width 131 height 44
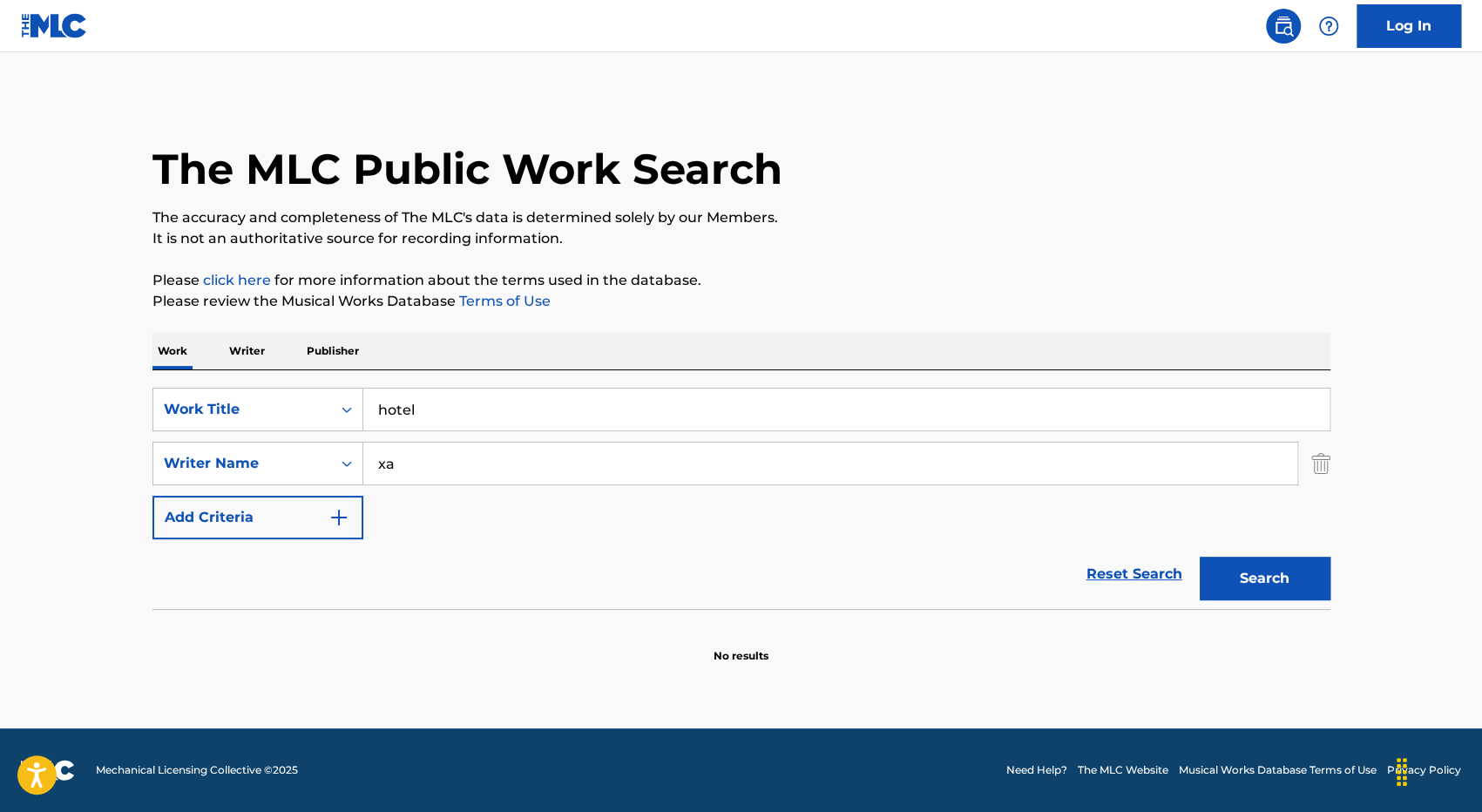
type input "x"
click at [1199, 556] on button "Search" at bounding box center [1264, 578] width 131 height 44
type input "l"
click at [387, 462] on input "[PERSON_NAME]" at bounding box center [830, 463] width 933 height 42
type input "[PERSON_NAME]"
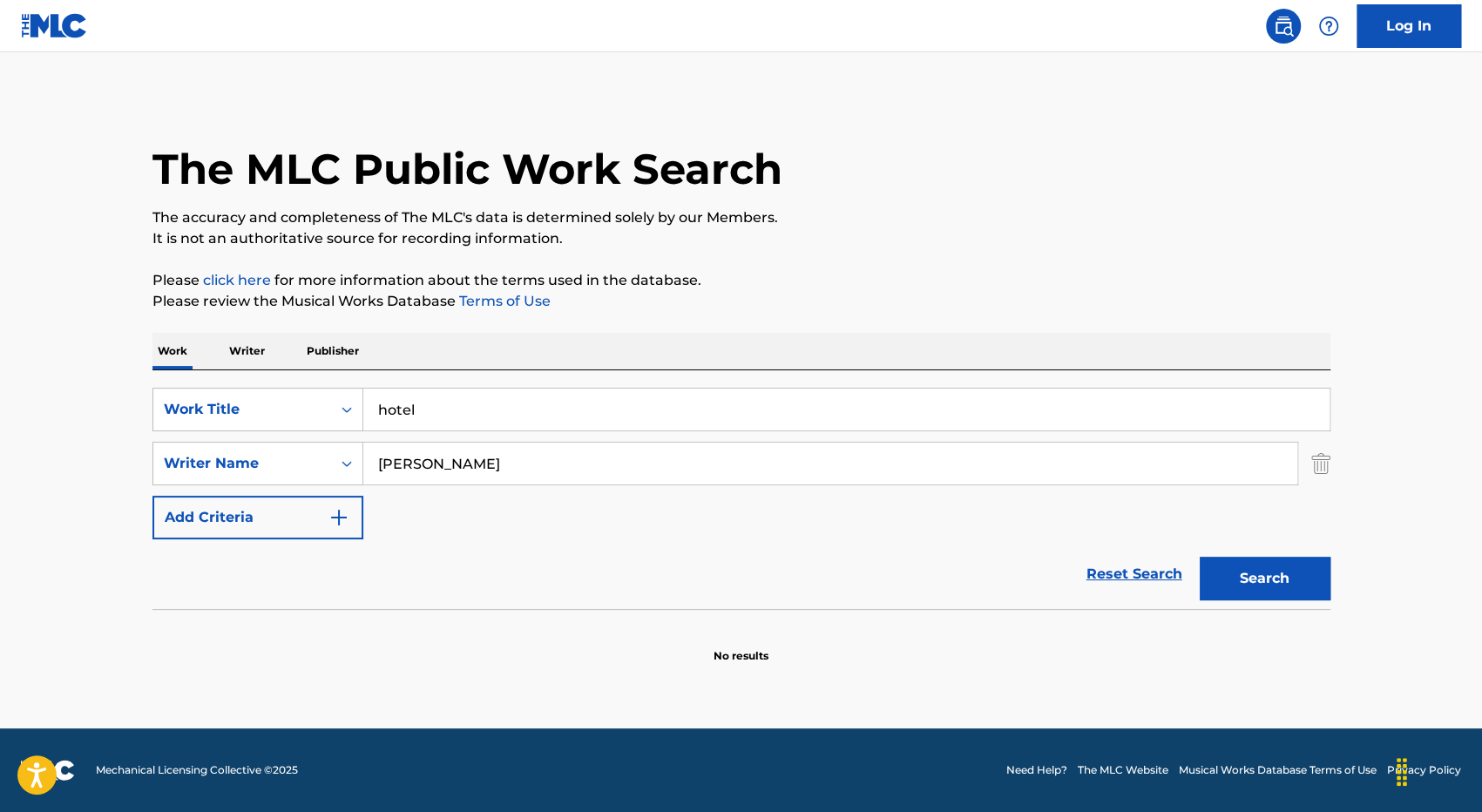
click at [1199, 556] on button "Search" at bounding box center [1264, 578] width 131 height 44
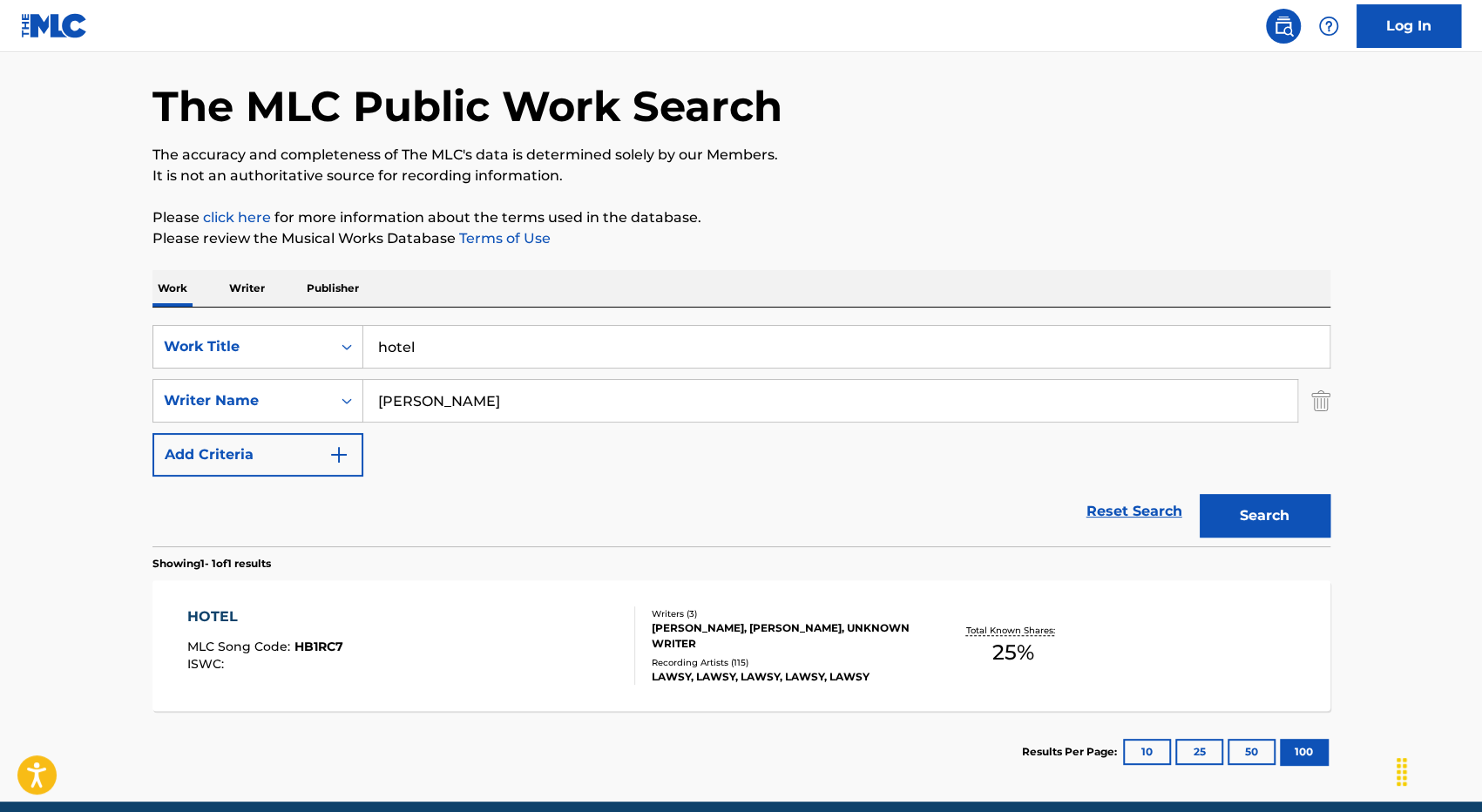
scroll to position [65, 0]
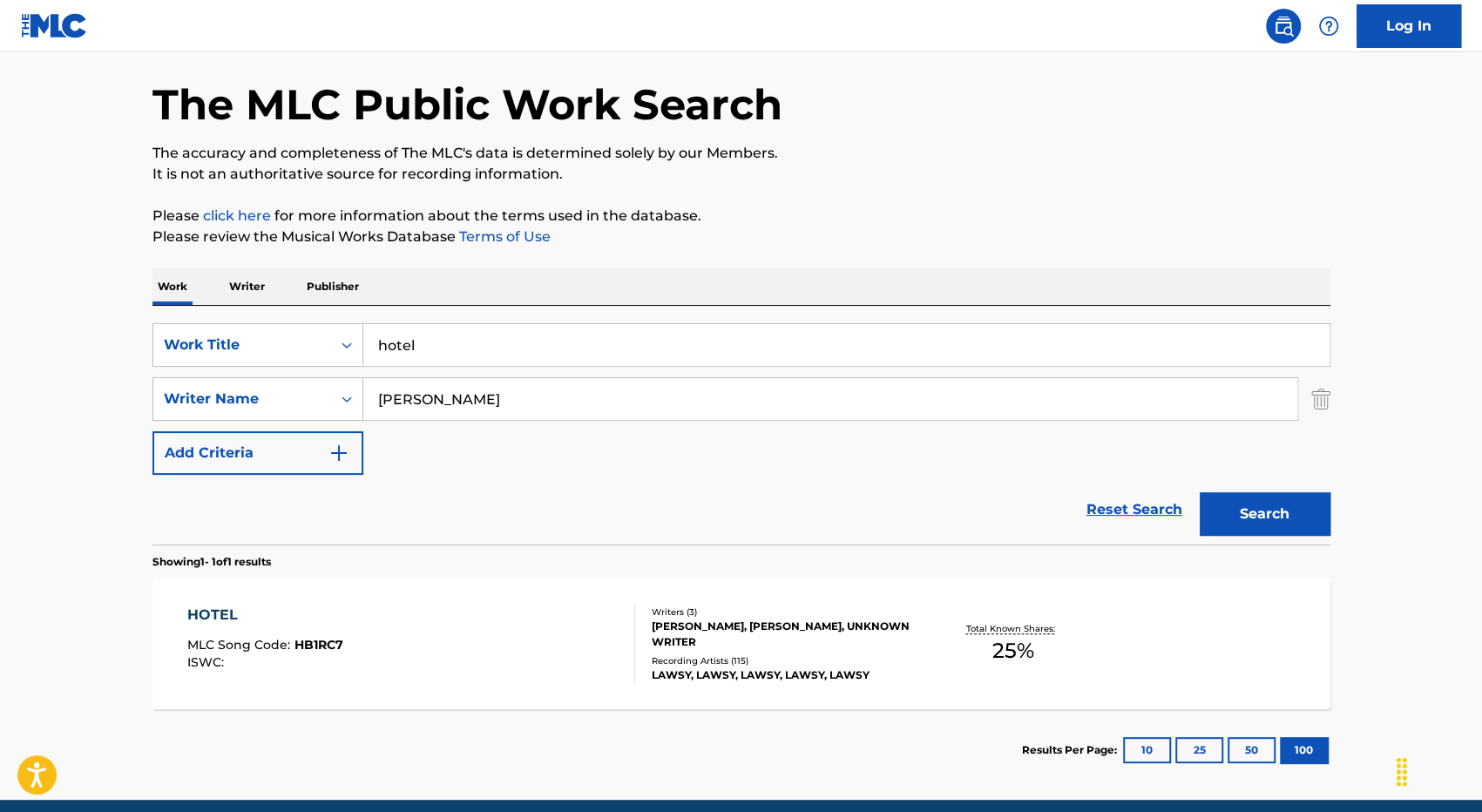
click at [220, 605] on div "HOTEL" at bounding box center [265, 615] width 156 height 21
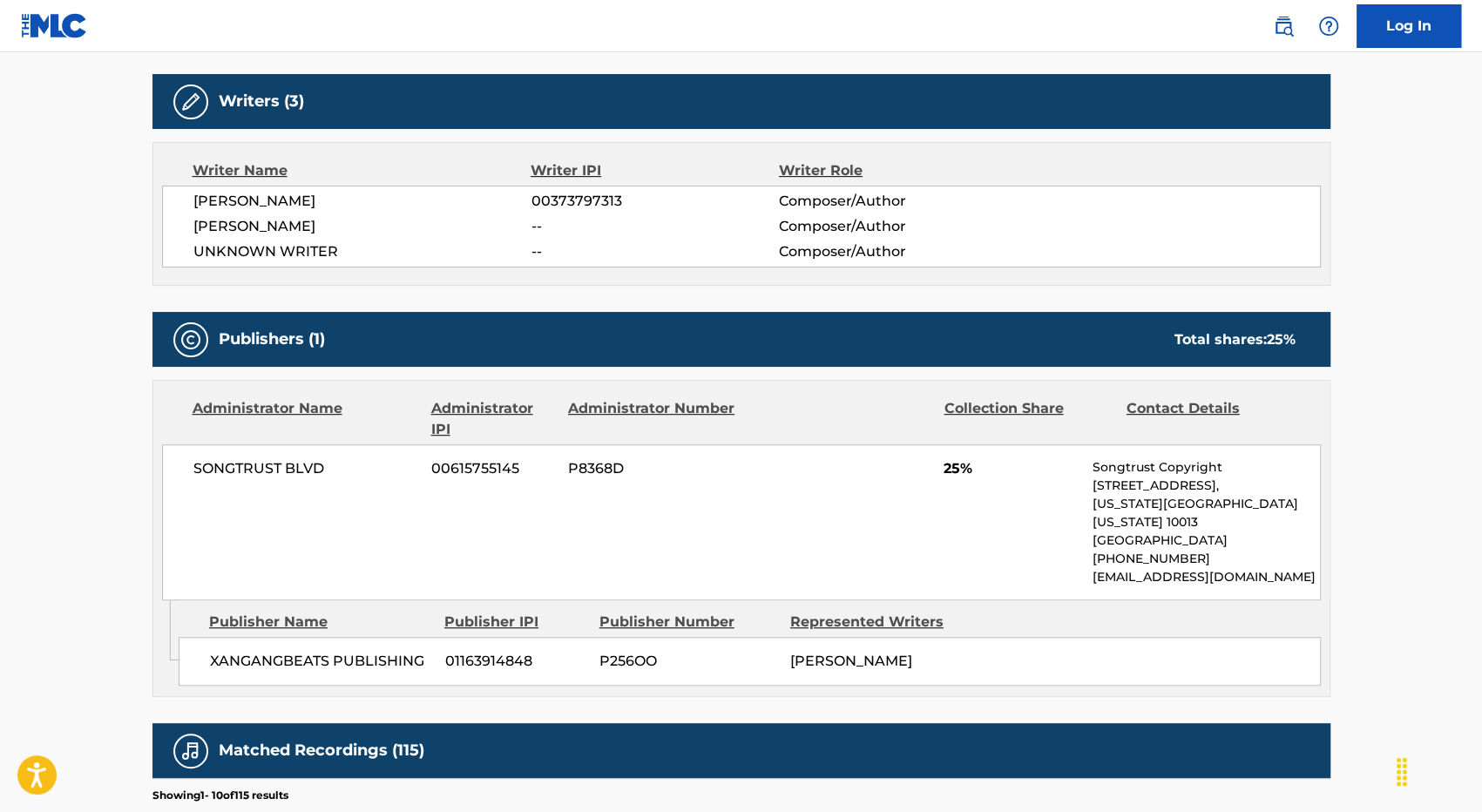
scroll to position [410, 0]
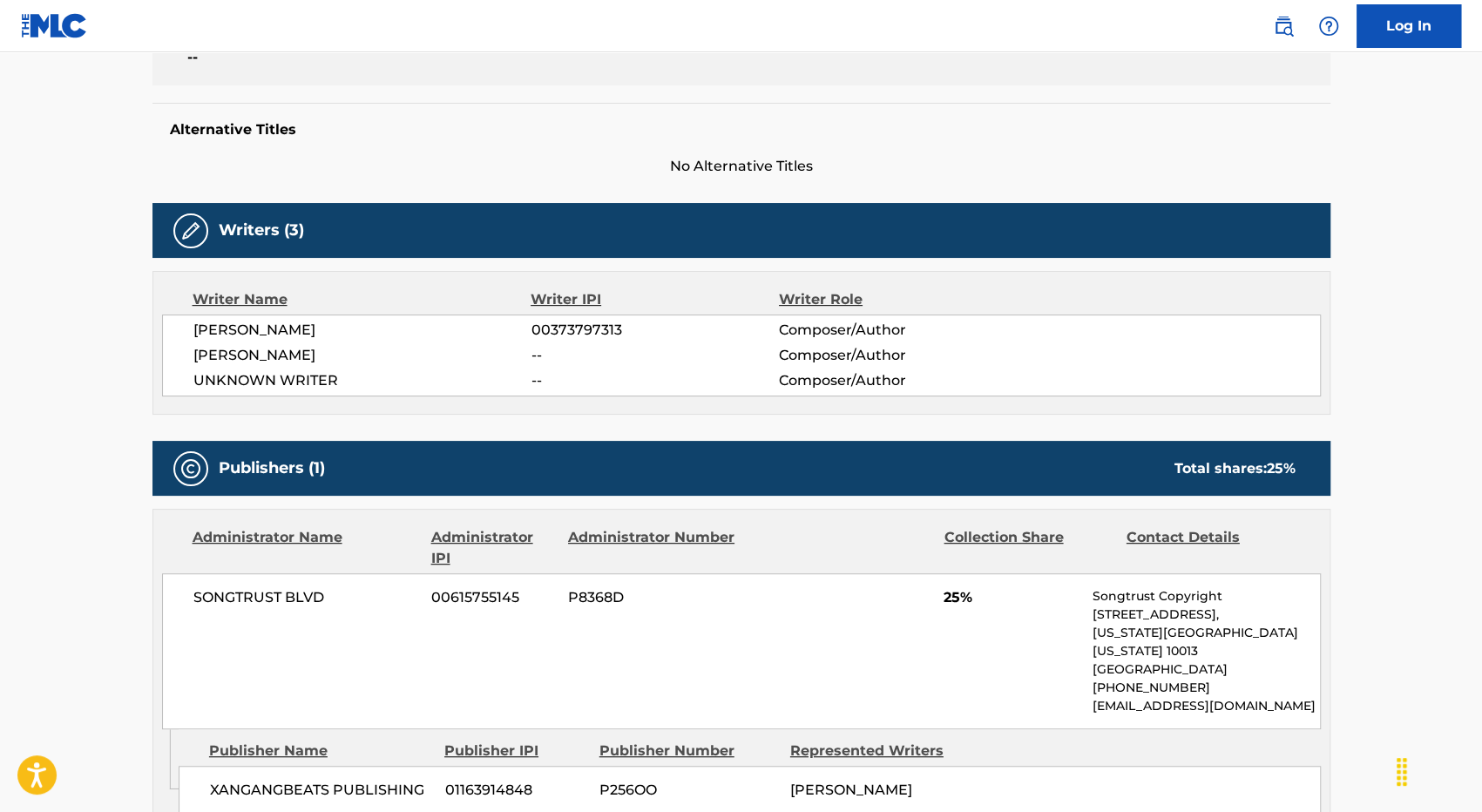
click at [293, 331] on span "[PERSON_NAME]" at bounding box center [363, 330] width 338 height 21
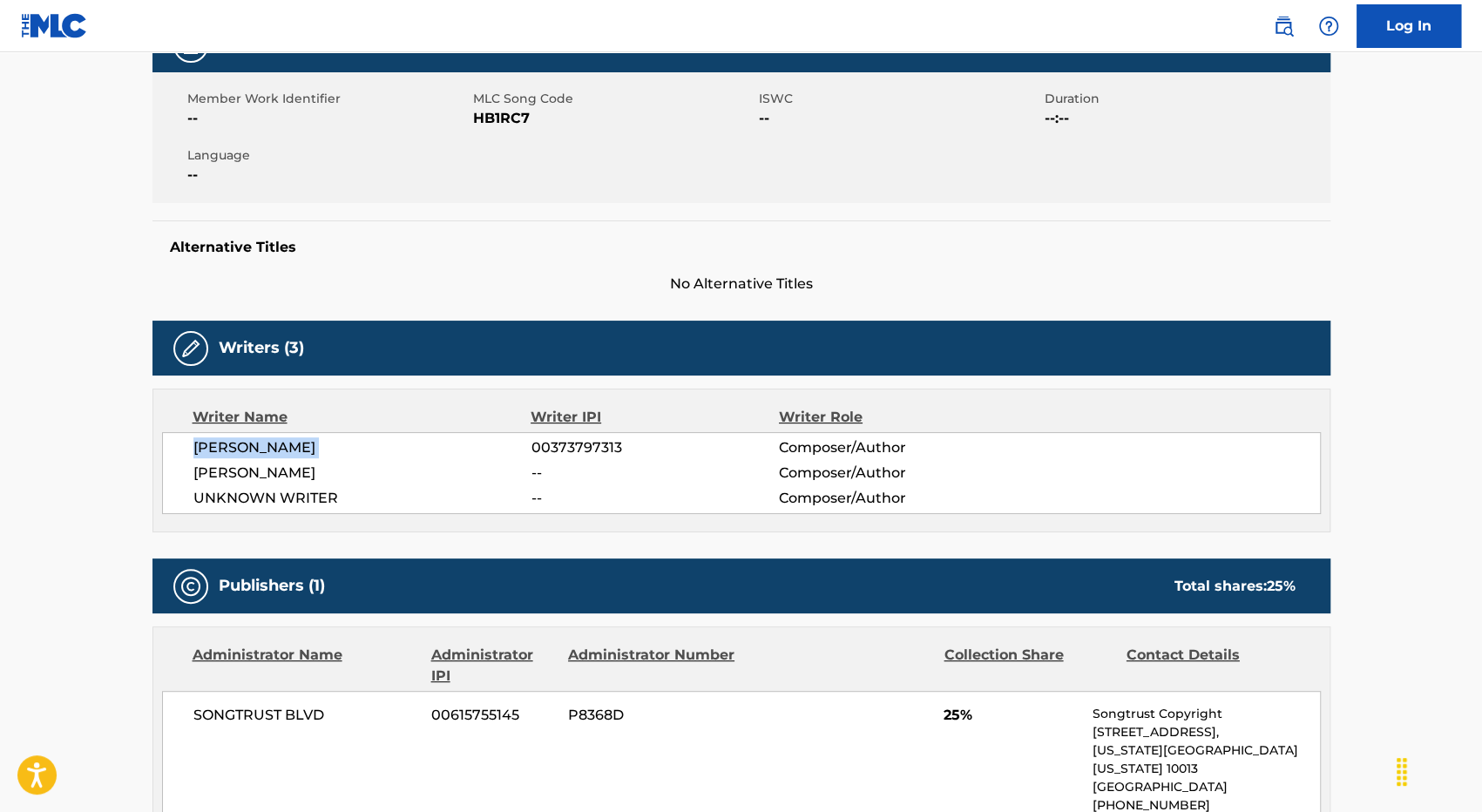
scroll to position [292, 0]
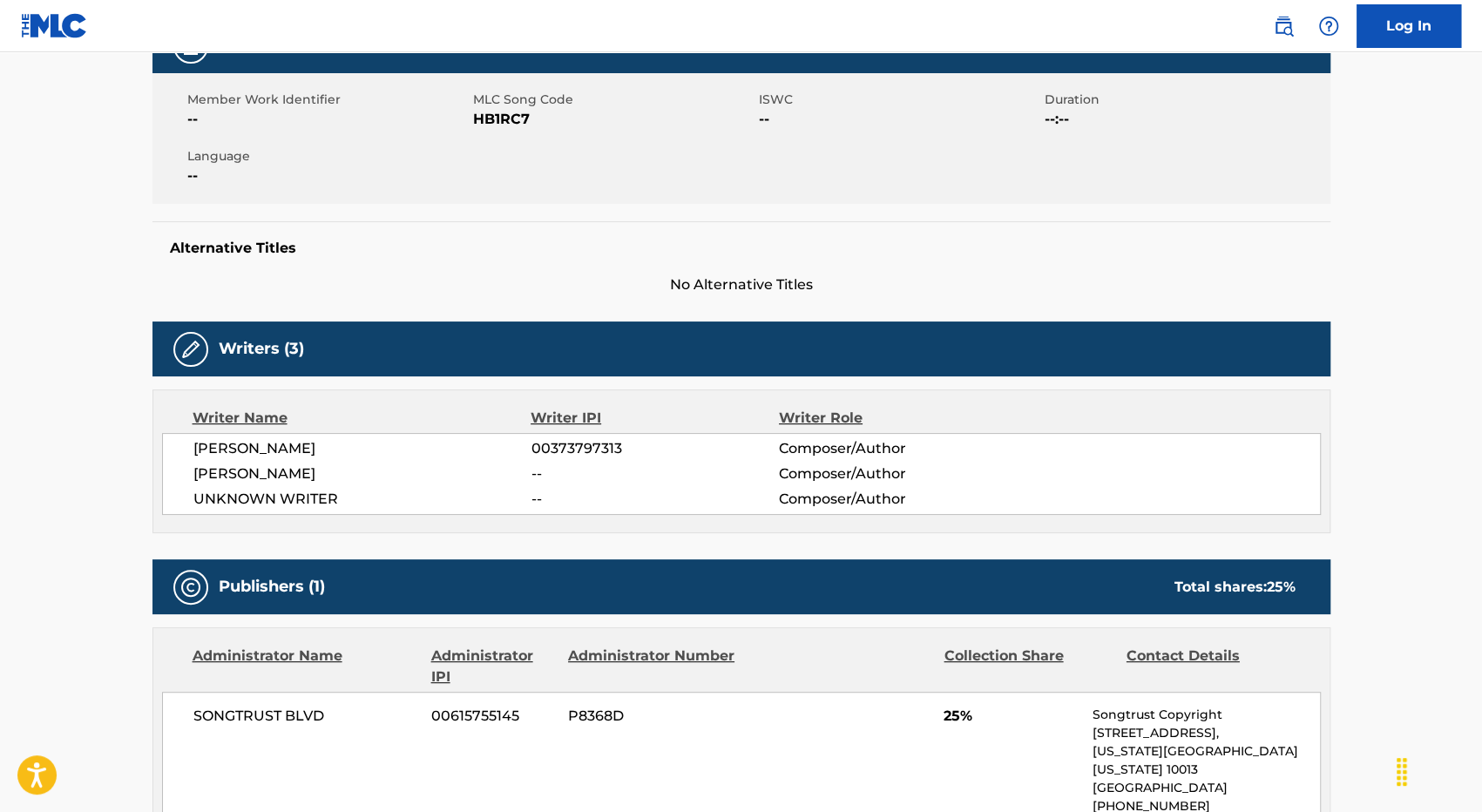
click at [585, 433] on div "[PERSON_NAME] 00373797313 Composer/Author [PERSON_NAME] -- Composer/[PERSON_NAM…" at bounding box center [741, 474] width 1158 height 81
copy span "00373797313"
click at [768, 434] on div "[PERSON_NAME] 00373797313 Composer/Author [PERSON_NAME] -- Composer/[PERSON_NAM…" at bounding box center [741, 474] width 1158 height 81
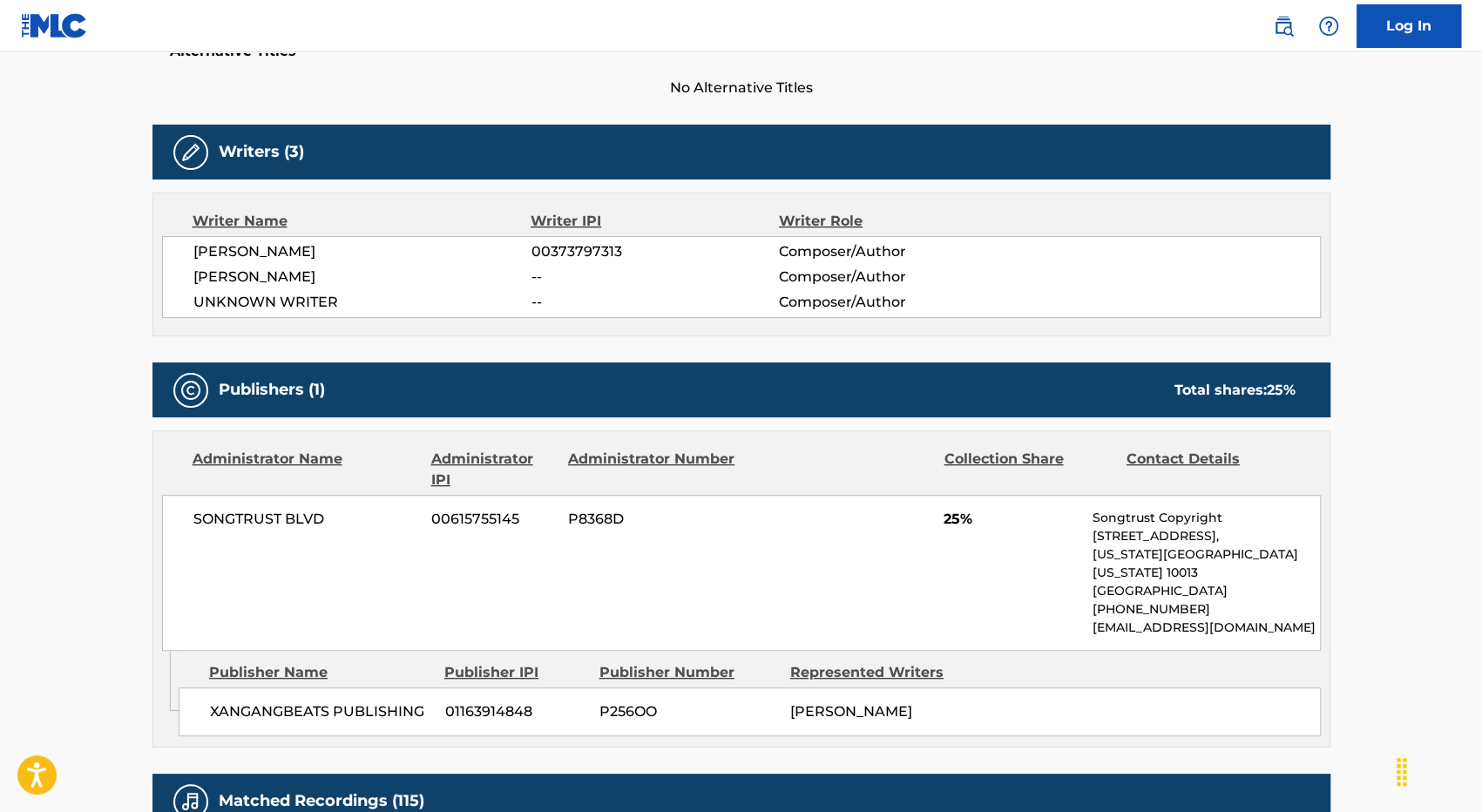
scroll to position [489, 0]
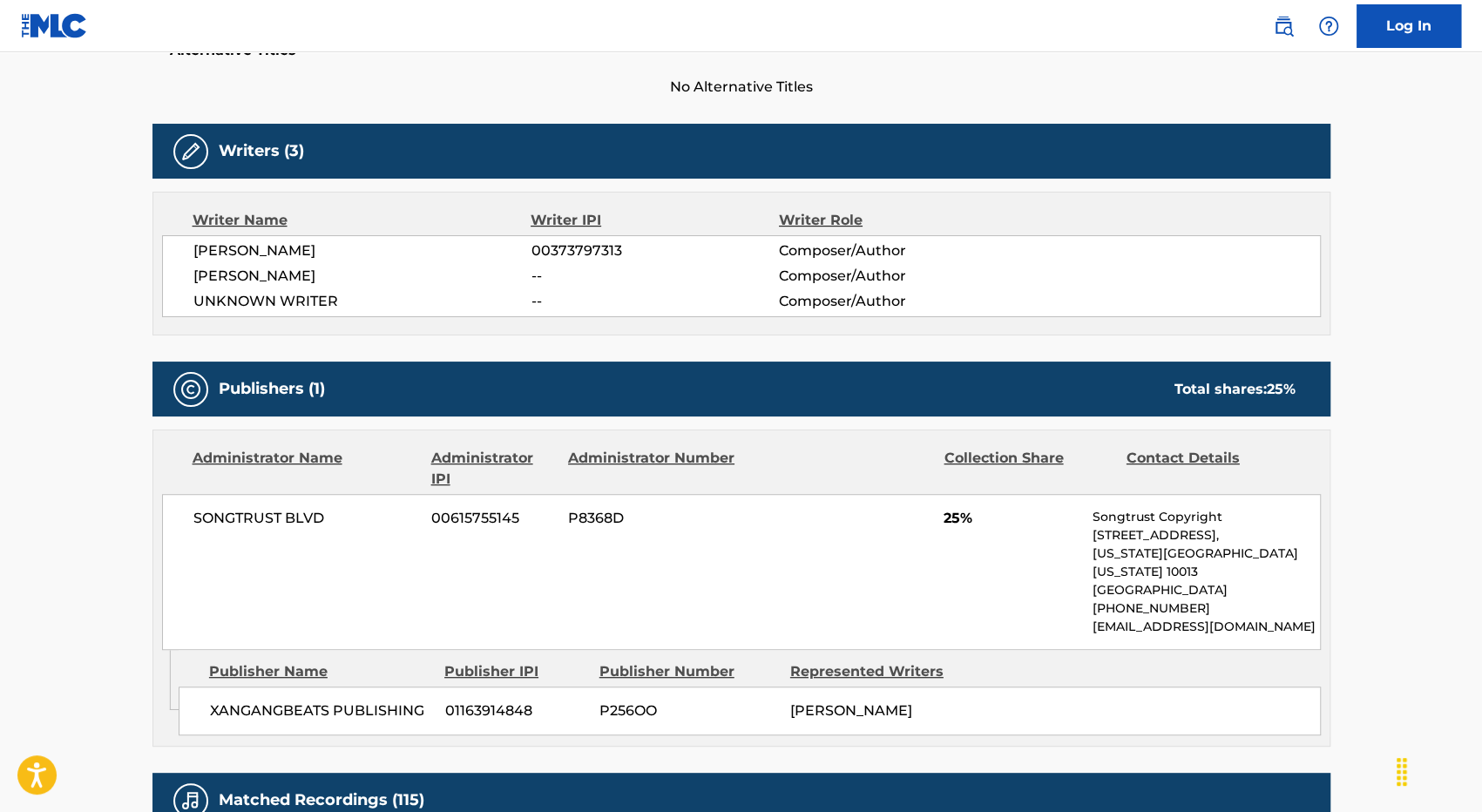
click at [1158, 453] on div "Contact Details" at bounding box center [1211, 468] width 169 height 42
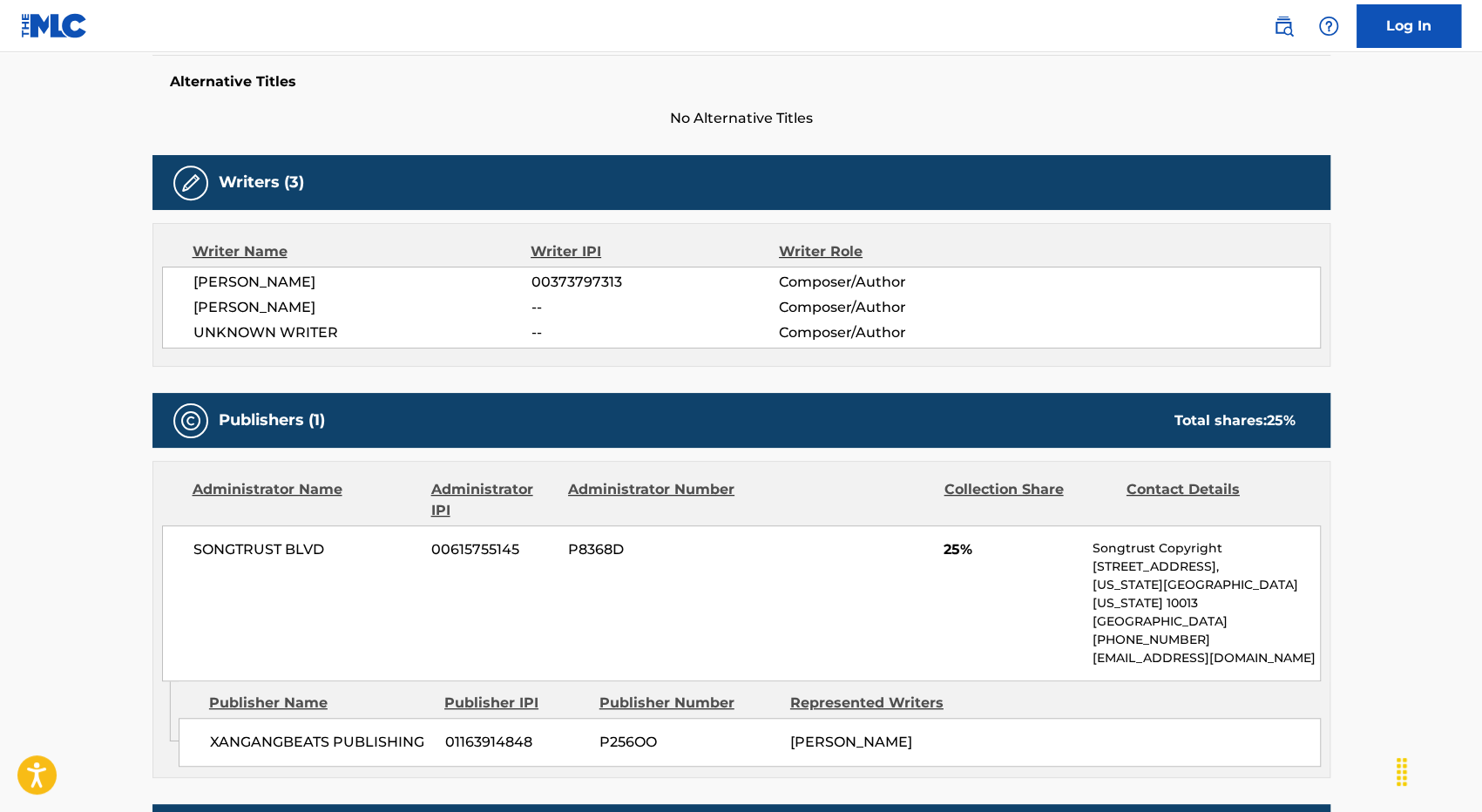
scroll to position [500, 0]
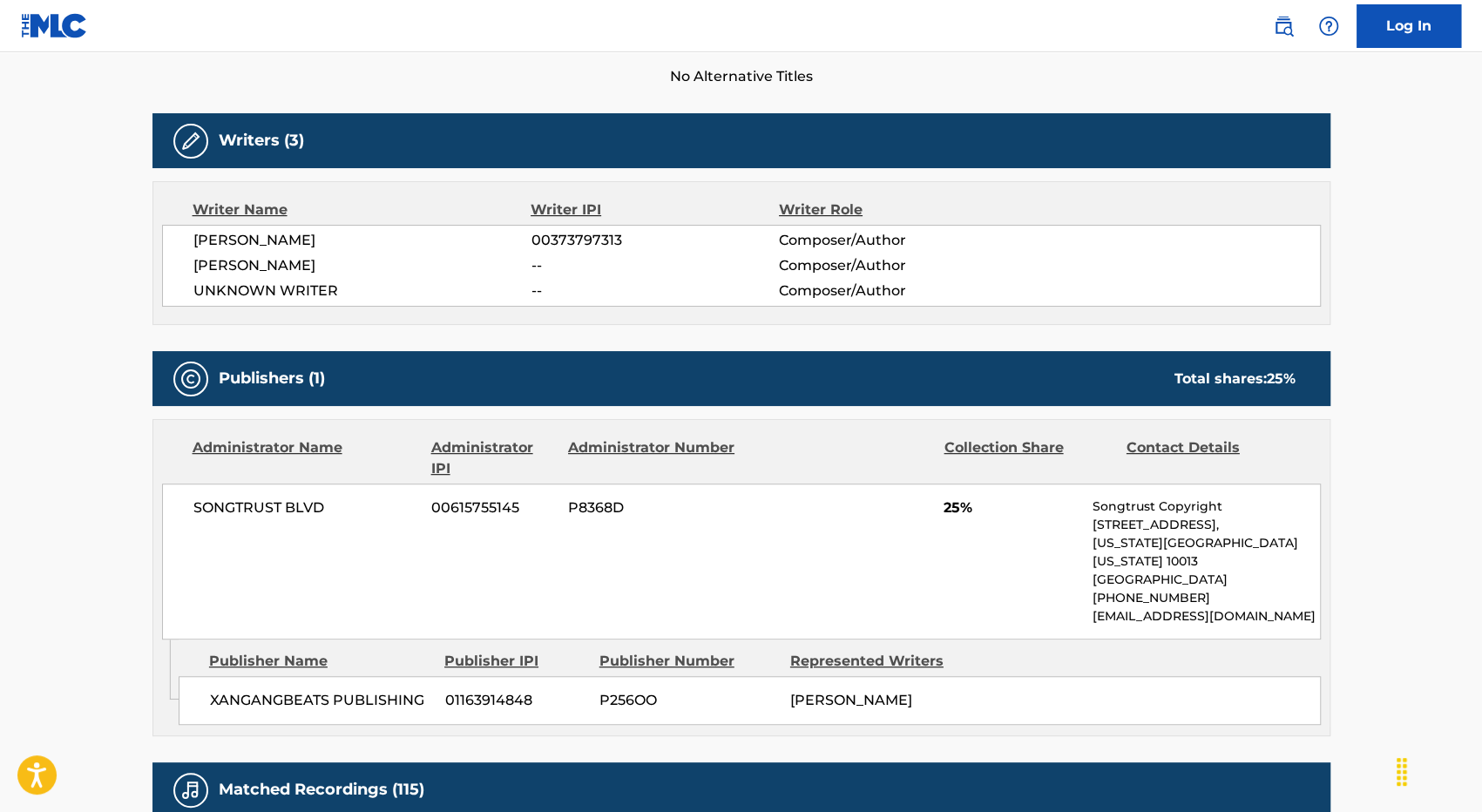
click at [279, 290] on span "UNKNOWN WRITER" at bounding box center [363, 291] width 338 height 21
click at [98, 261] on main "< Back to public search results Copy work link HOTEL Work Detail Member Work Id…" at bounding box center [741, 482] width 1482 height 1859
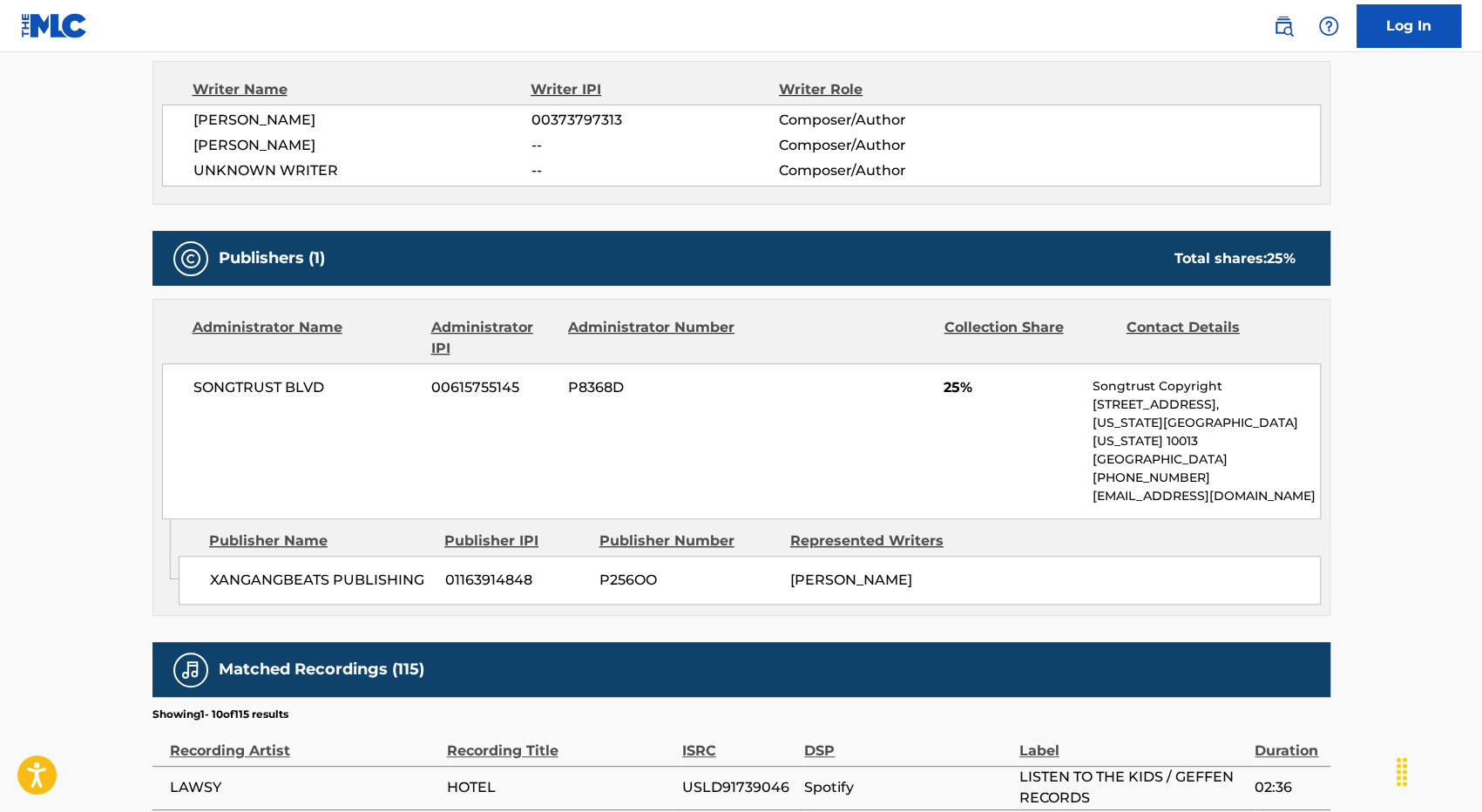
scroll to position [0, 0]
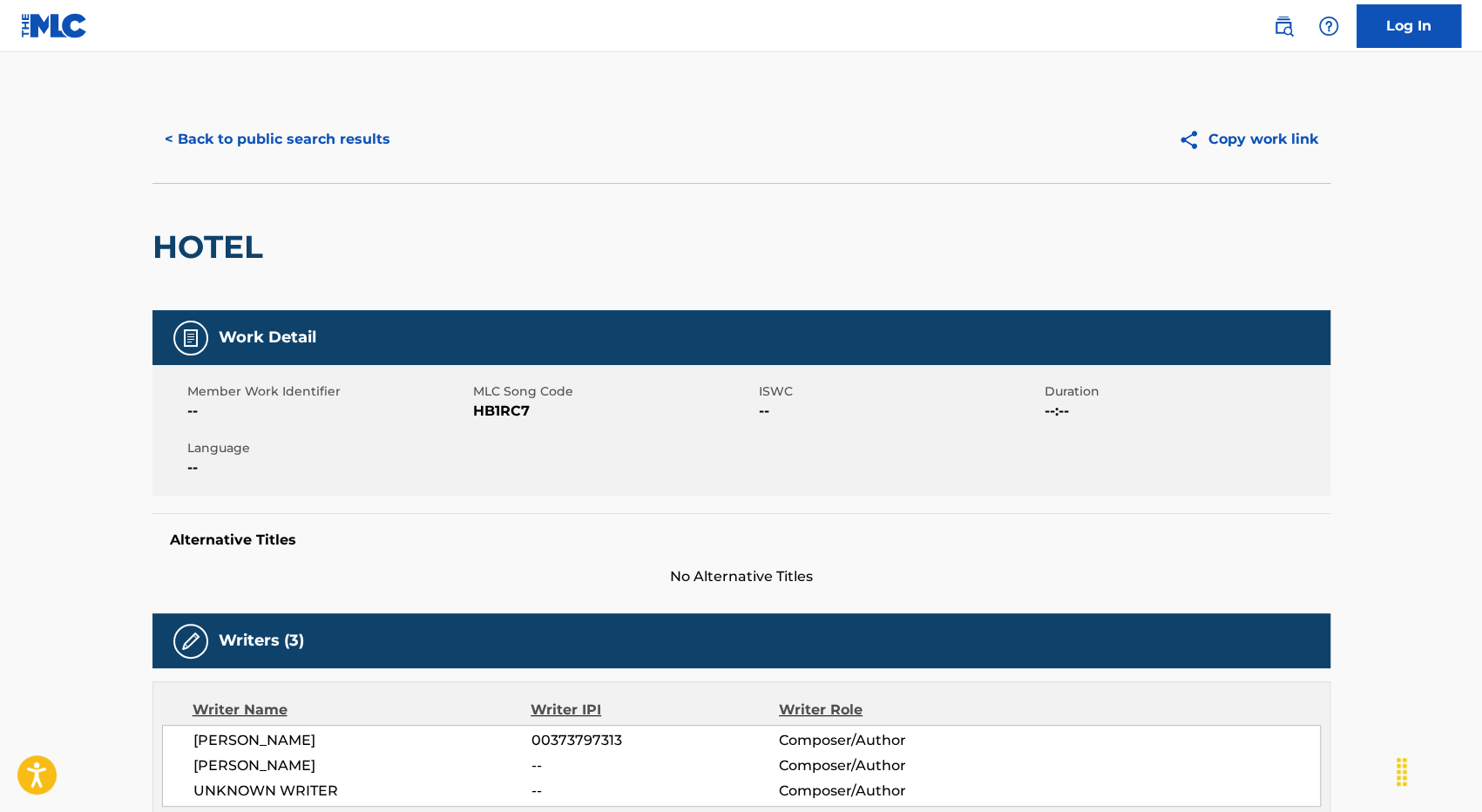
click at [309, 139] on button "< Back to public search results" at bounding box center [277, 139] width 250 height 44
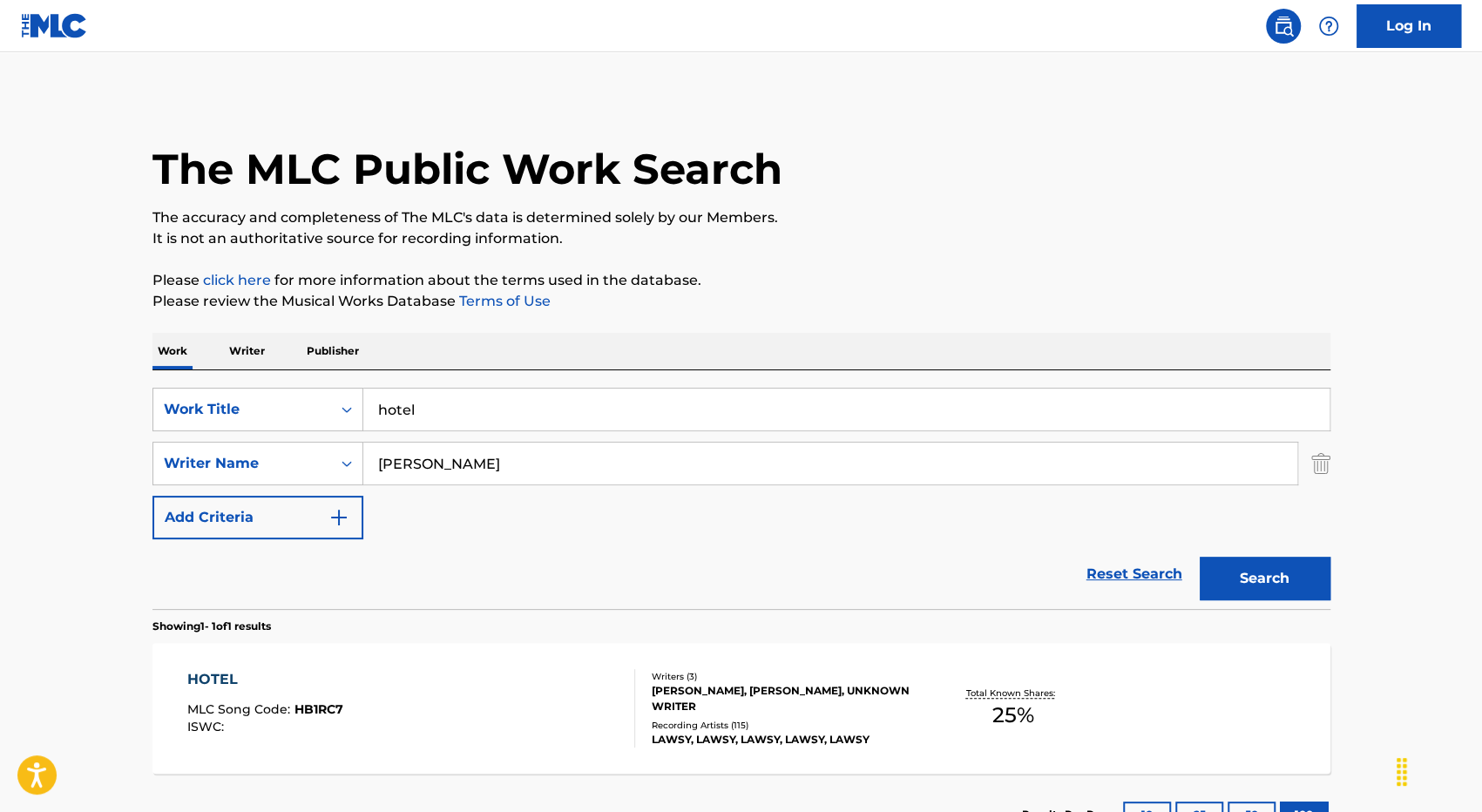
scroll to position [36, 0]
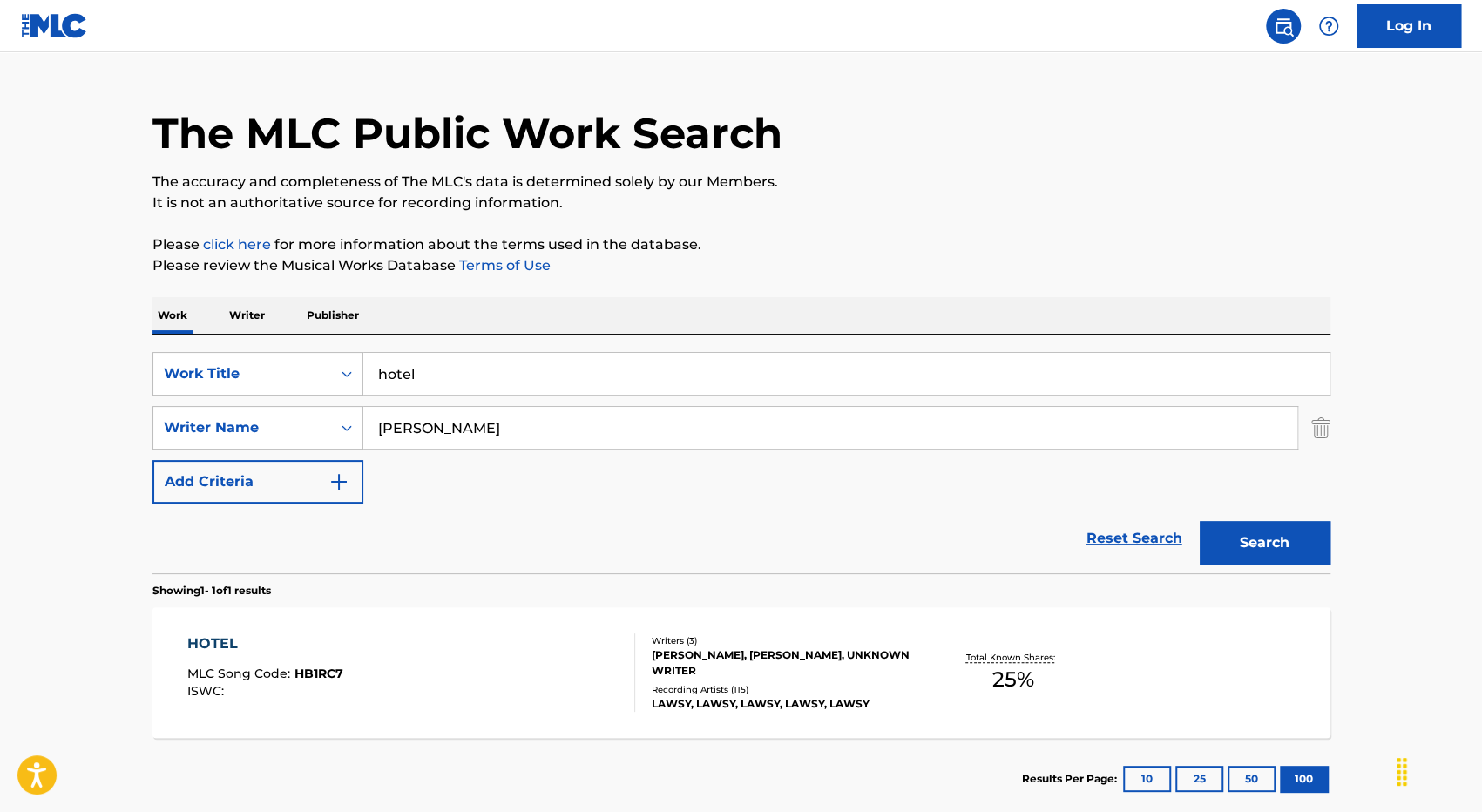
click at [577, 375] on input "hotel" at bounding box center [846, 373] width 966 height 42
click at [561, 361] on input "TWIN" at bounding box center [846, 373] width 966 height 42
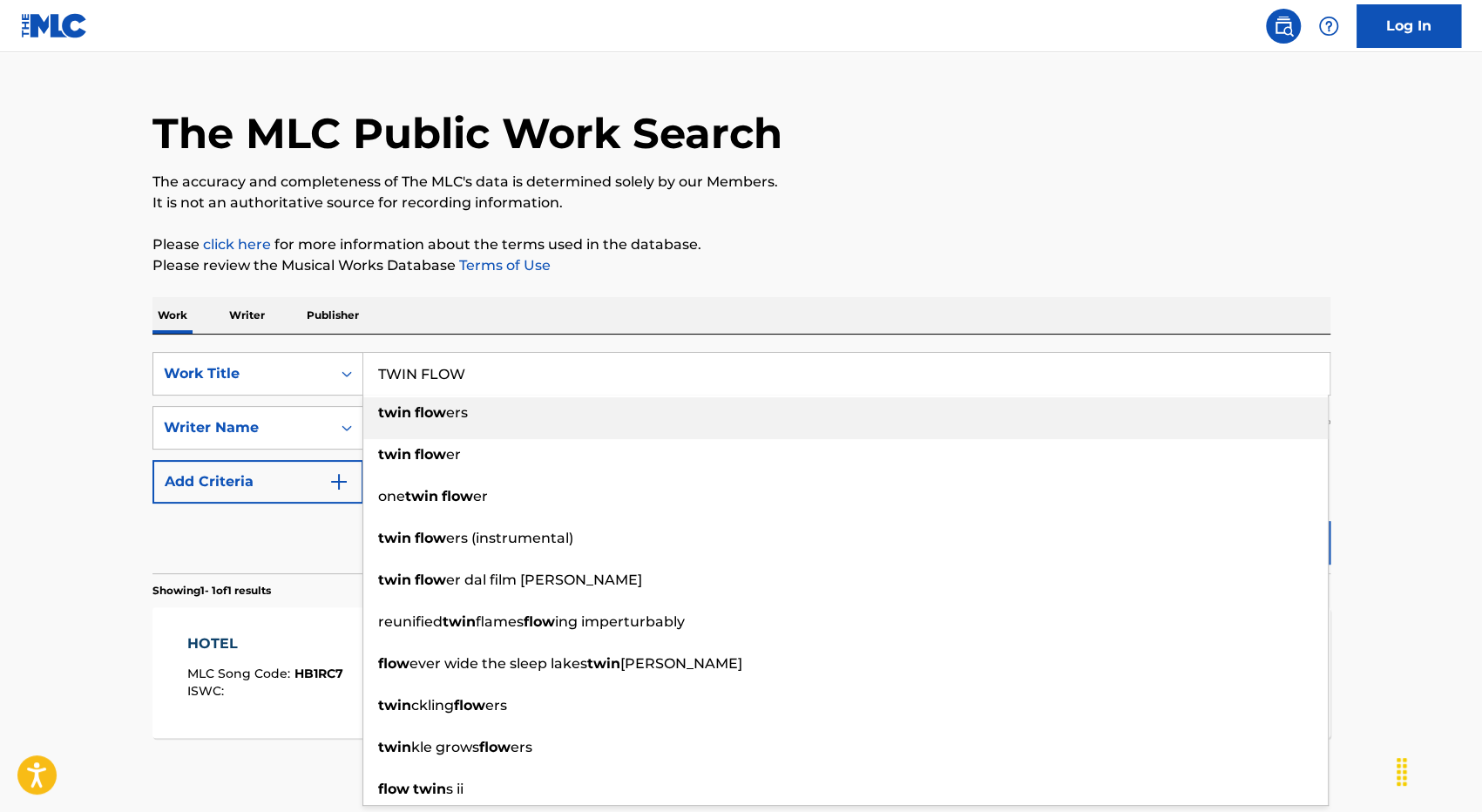
type input "TWIN FLOW"
click at [557, 297] on div "Work Writer Publisher" at bounding box center [741, 315] width 1178 height 37
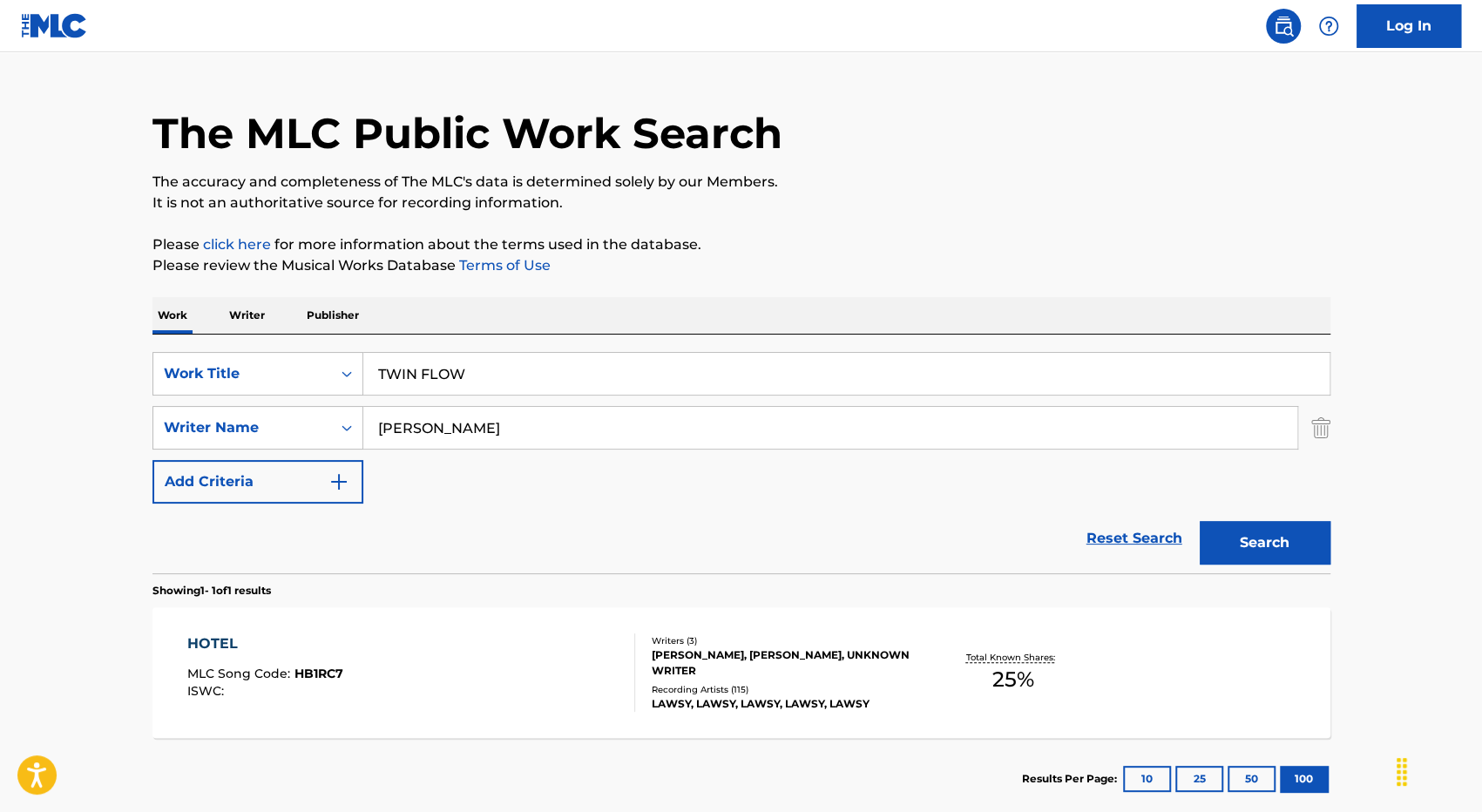
click at [465, 429] on input "[PERSON_NAME]" at bounding box center [830, 427] width 933 height 42
type input "[PERSON_NAME]"
click at [1199, 520] on button "Search" at bounding box center [1264, 542] width 131 height 44
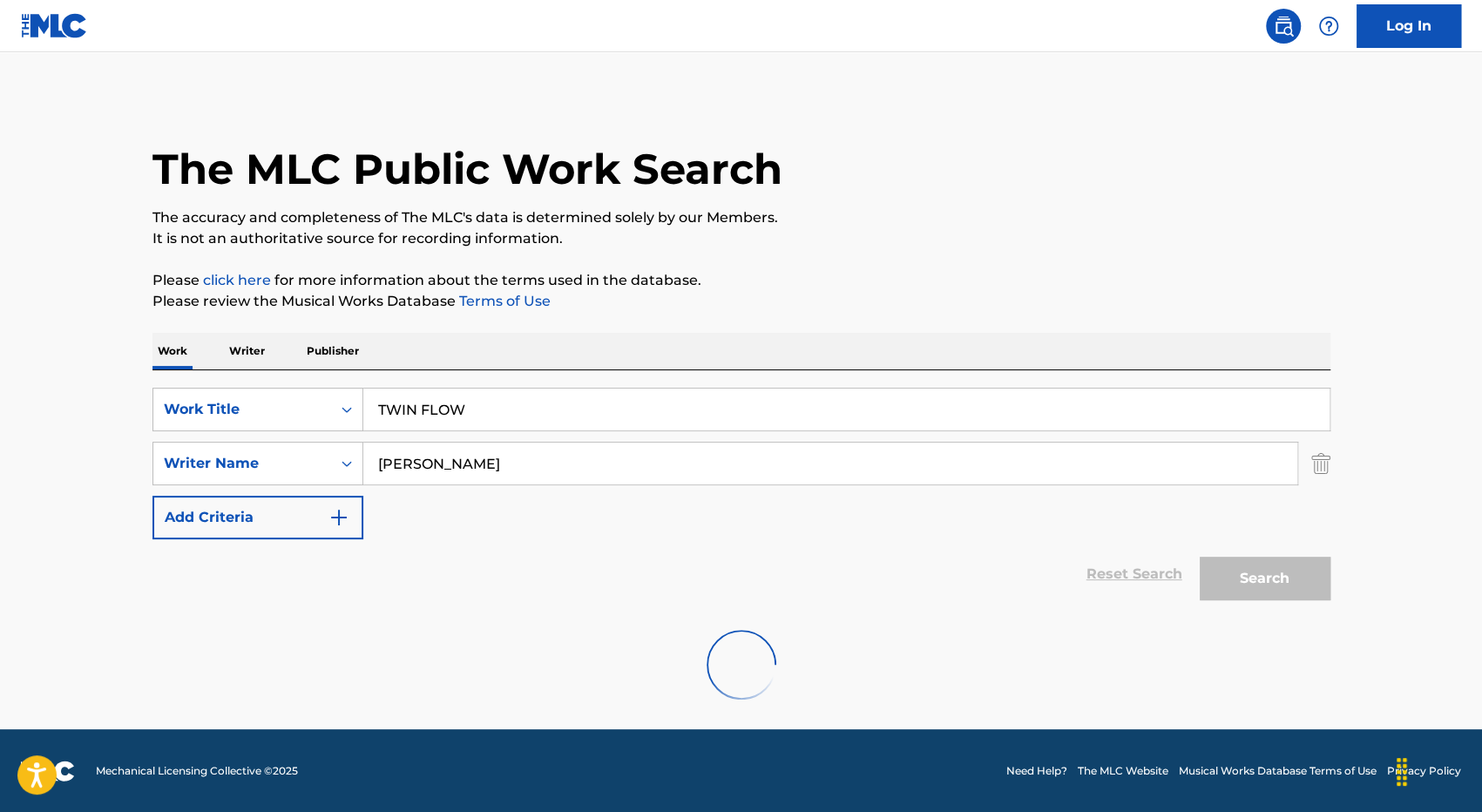
scroll to position [0, 0]
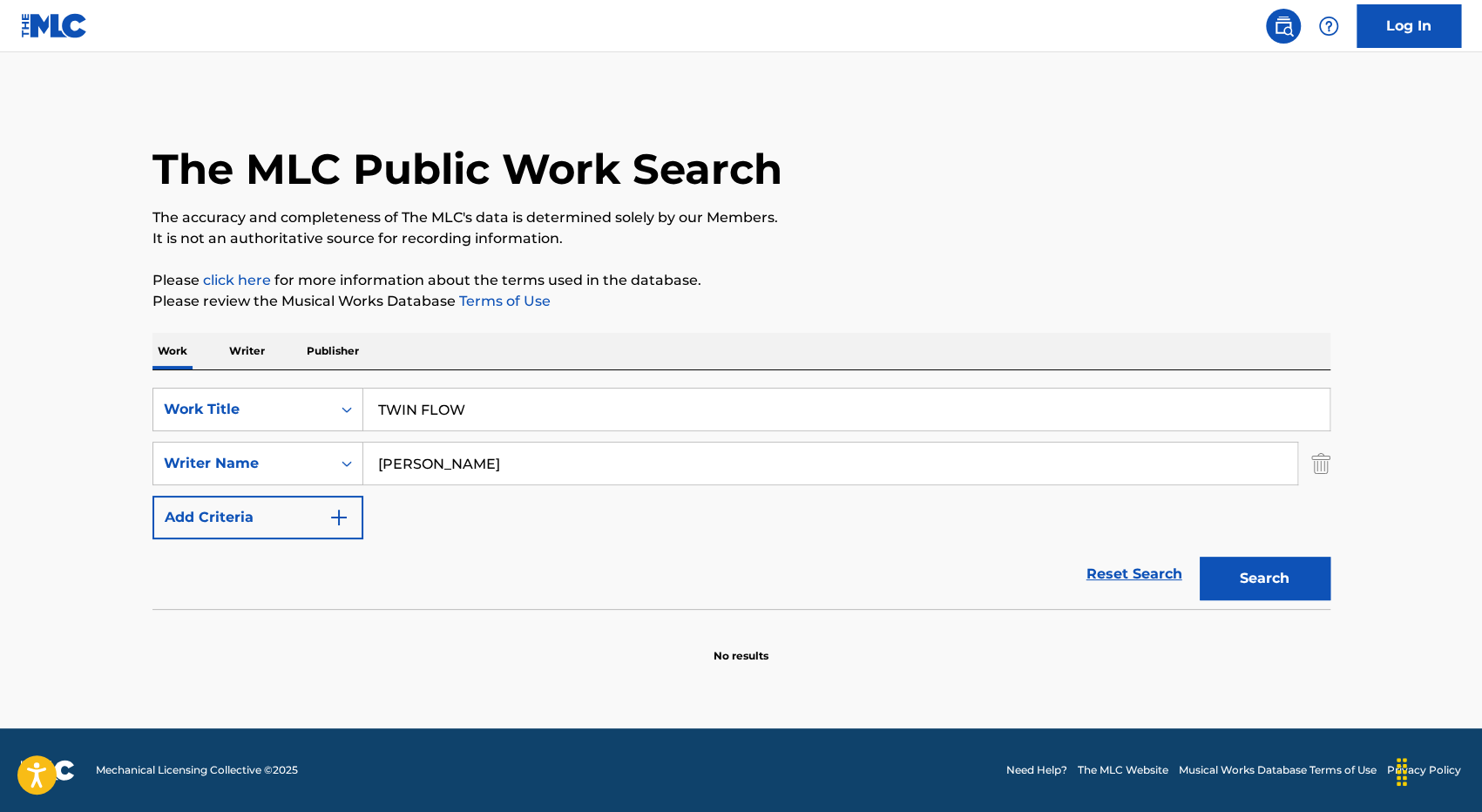
click at [520, 454] on input "[PERSON_NAME]" at bounding box center [830, 463] width 933 height 42
click at [1199, 556] on button "Search" at bounding box center [1264, 578] width 131 height 44
type input "v"
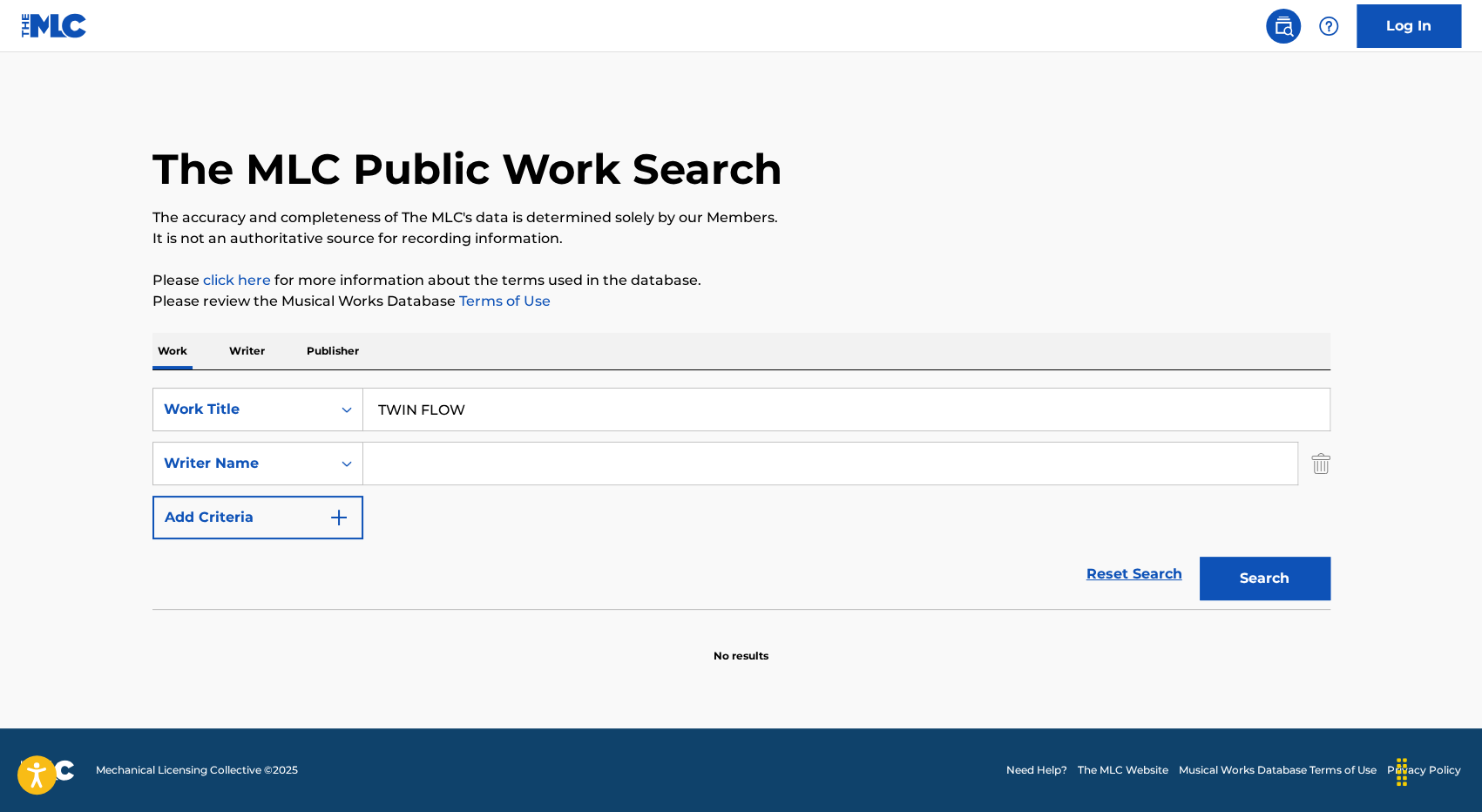
click at [1199, 556] on button "Search" at bounding box center [1264, 578] width 131 height 44
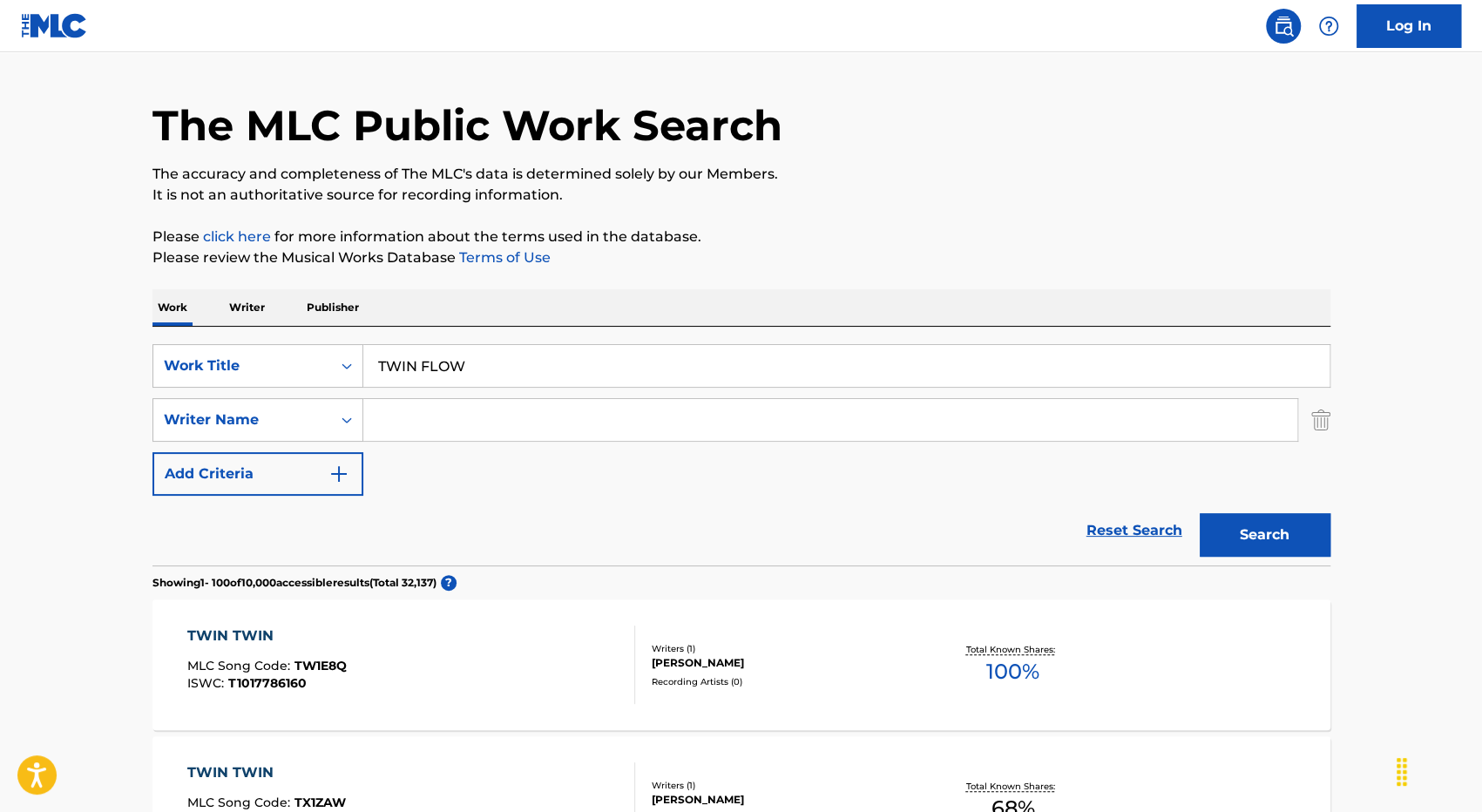
scroll to position [42, 0]
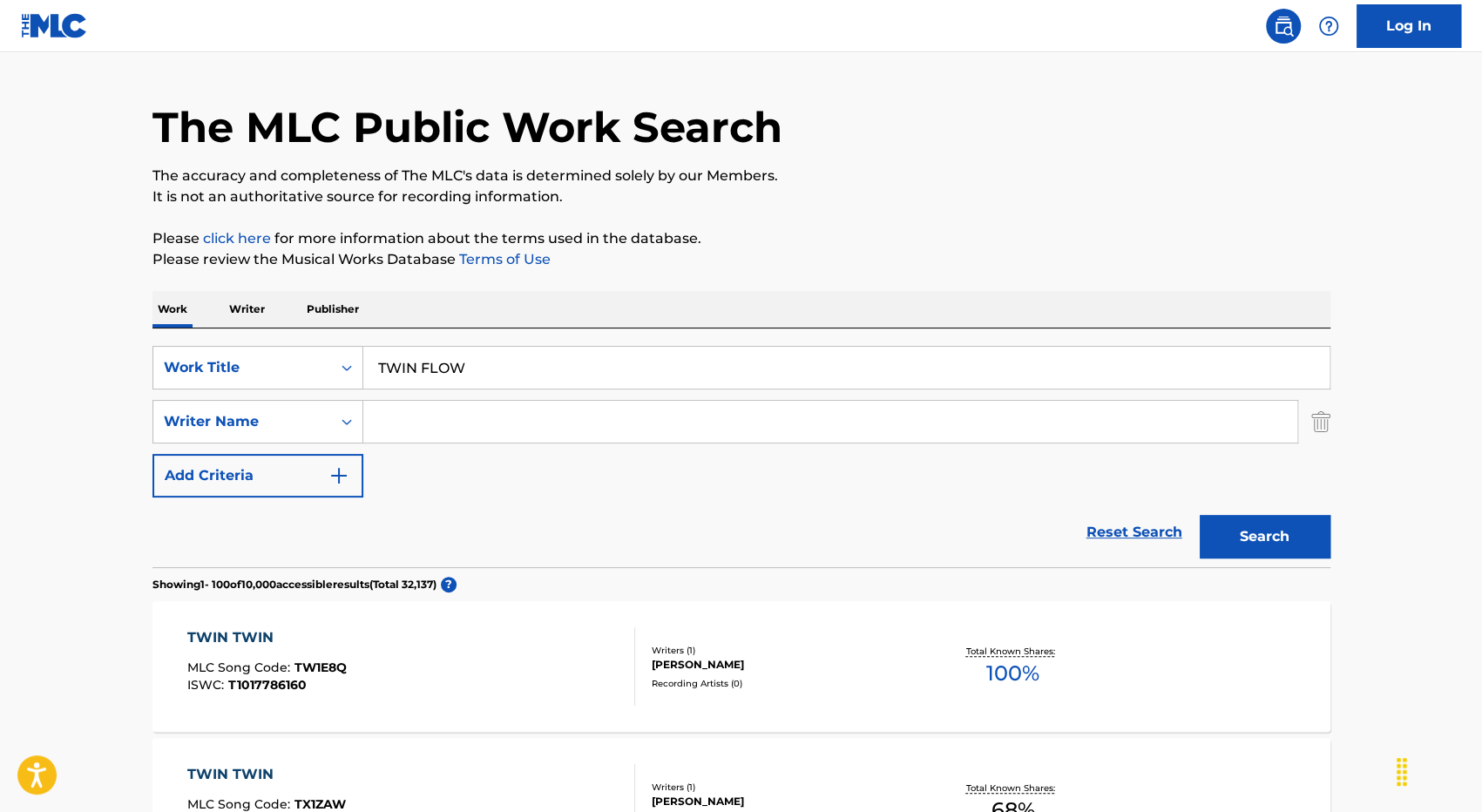
click at [501, 361] on input "TWIN FLOW" at bounding box center [846, 367] width 966 height 42
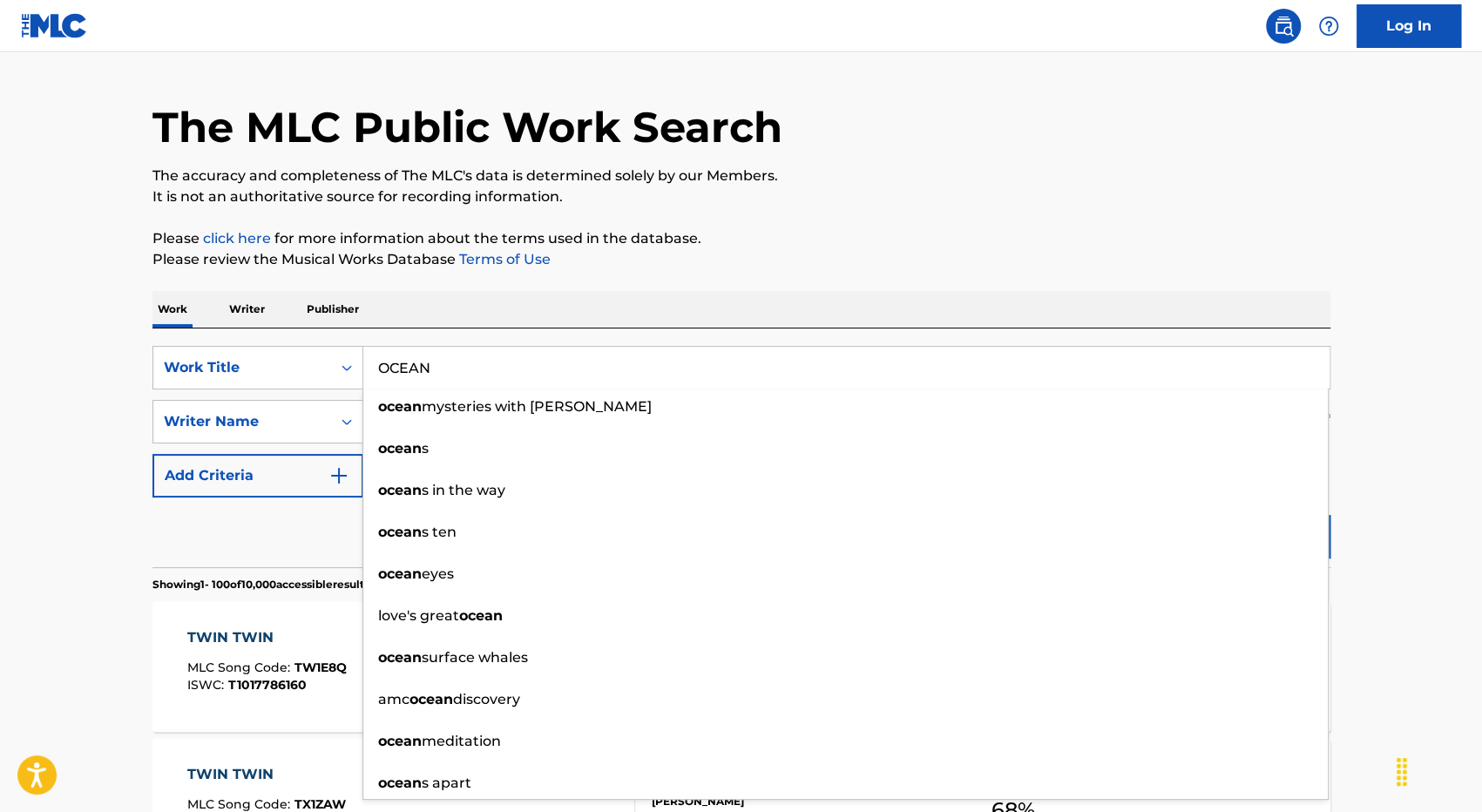
type input "OCEAN"
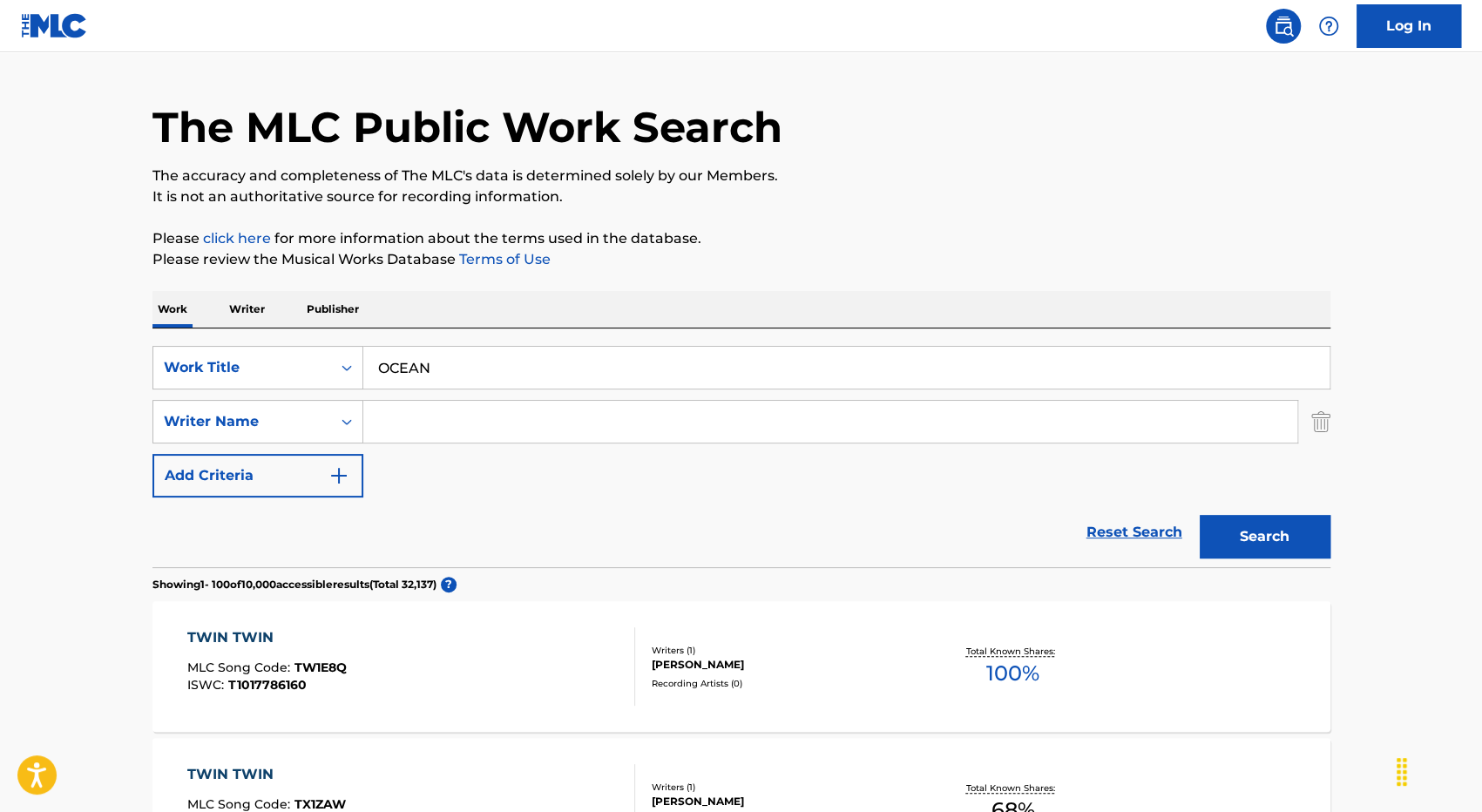
click at [1220, 546] on button "Search" at bounding box center [1264, 536] width 131 height 44
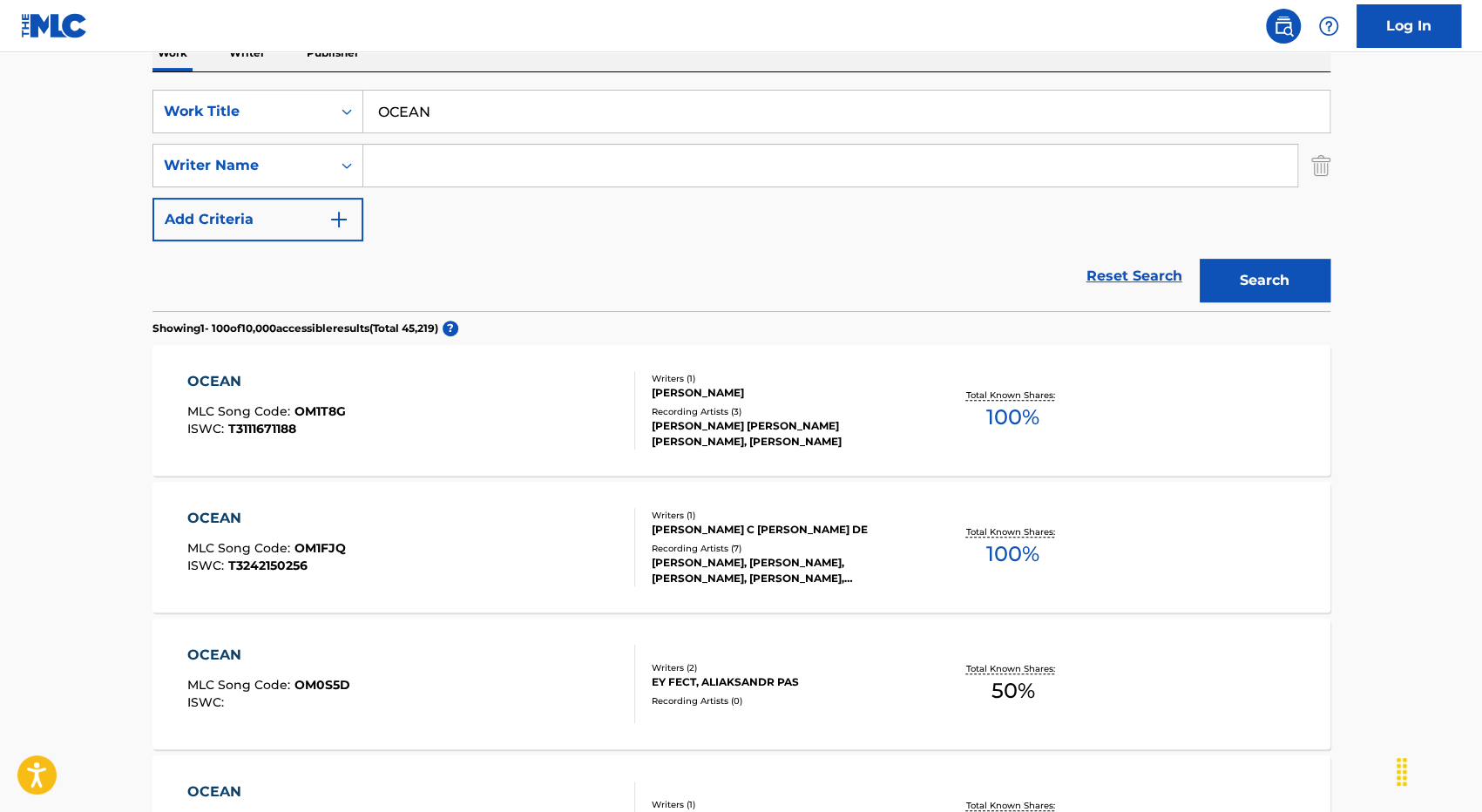
scroll to position [80, 0]
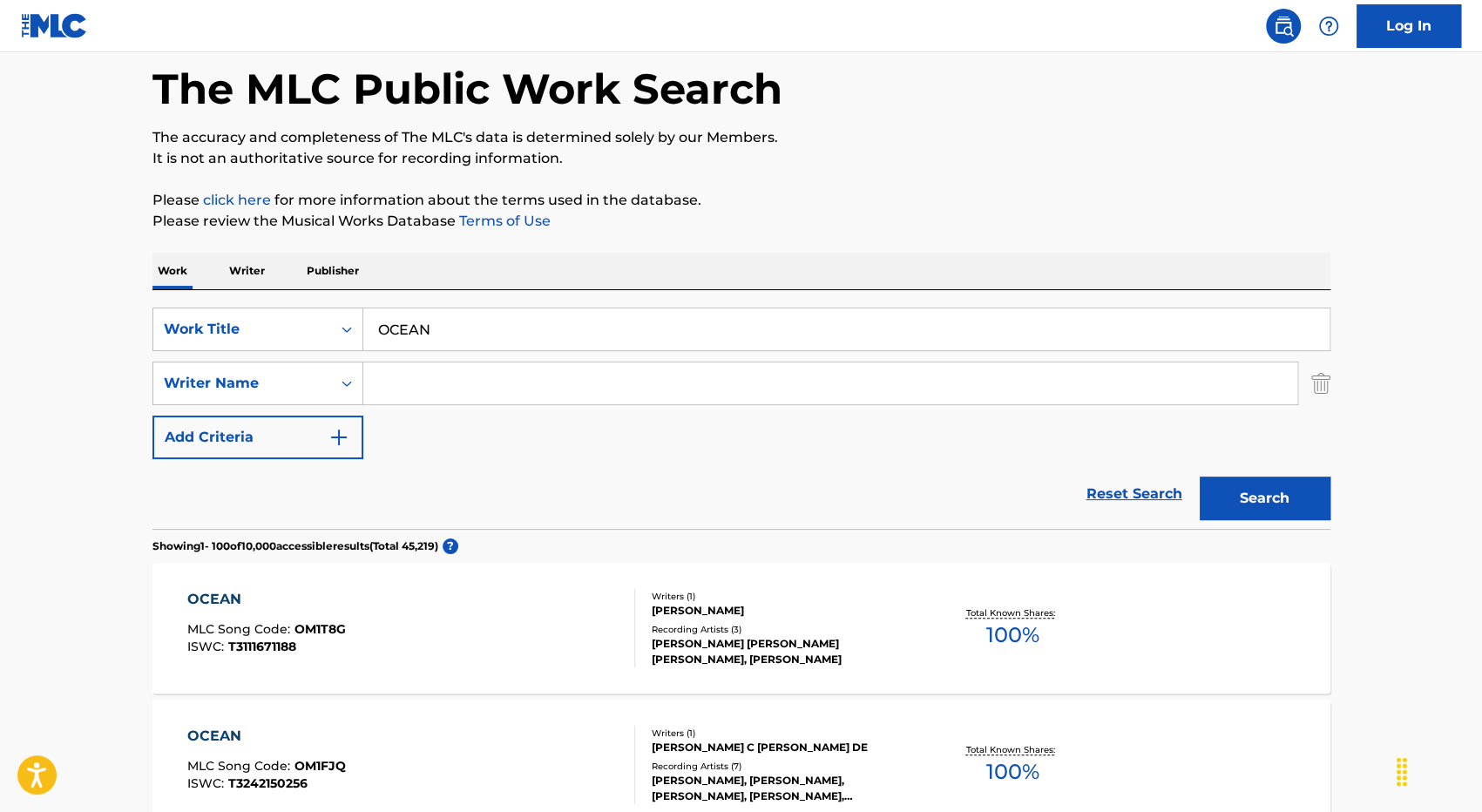
click at [486, 388] on input "Search Form" at bounding box center [830, 383] width 933 height 42
type input "[PERSON_NAME]"
click at [1199, 477] on button "Search" at bounding box center [1264, 498] width 131 height 44
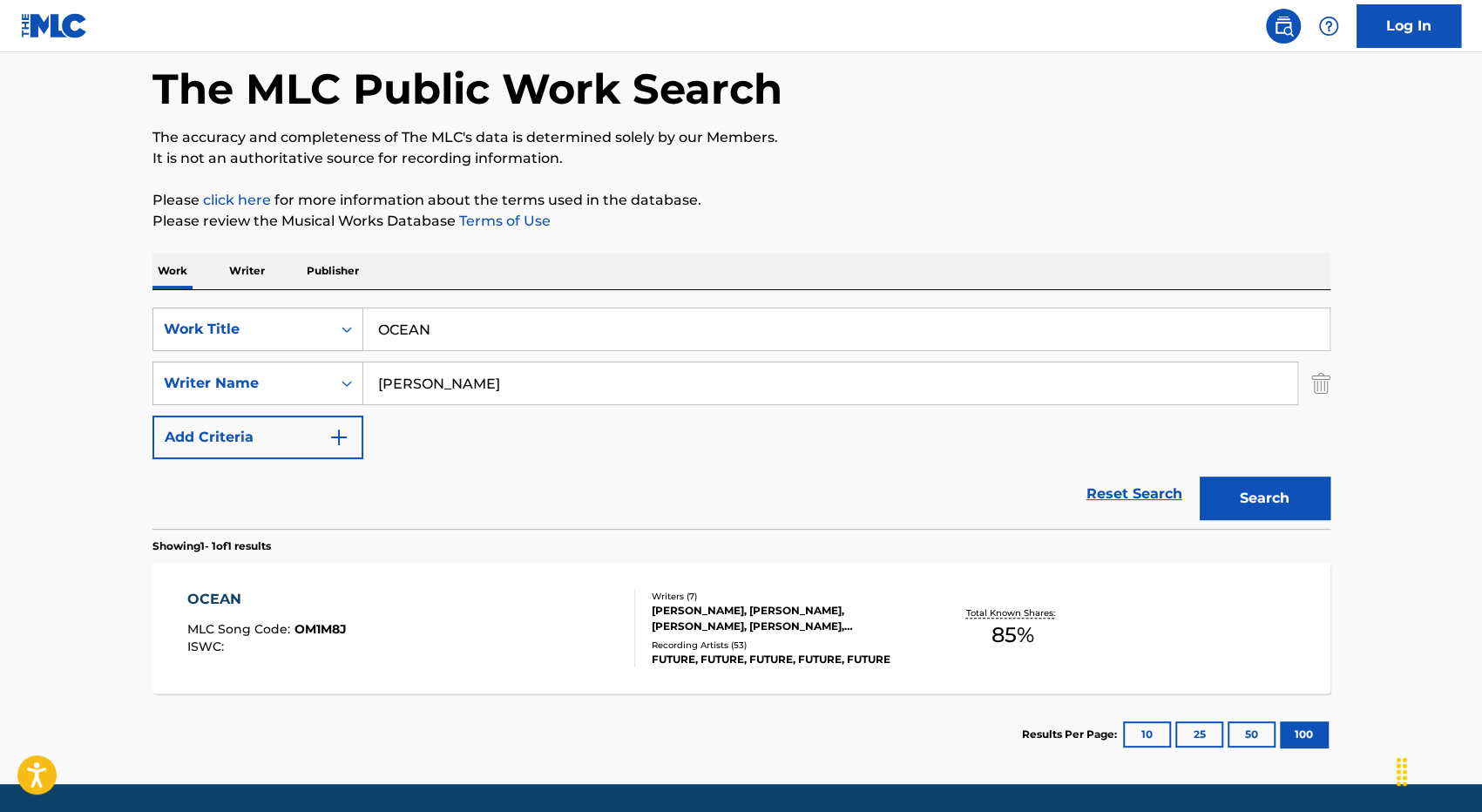
click at [727, 616] on div "[PERSON_NAME], [PERSON_NAME], [PERSON_NAME], [PERSON_NAME], [PERSON_NAME], [PER…" at bounding box center [782, 618] width 263 height 31
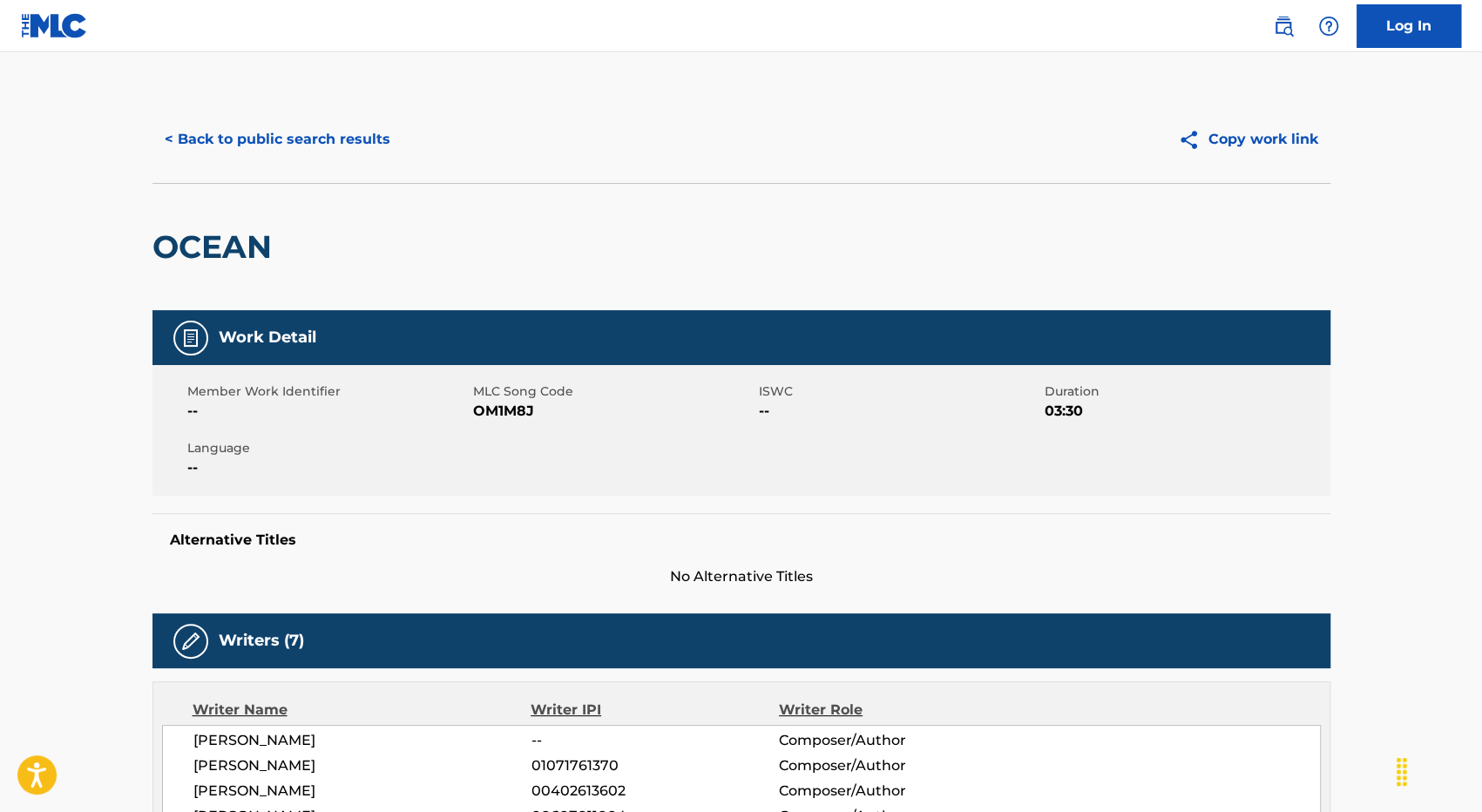
scroll to position [36, 0]
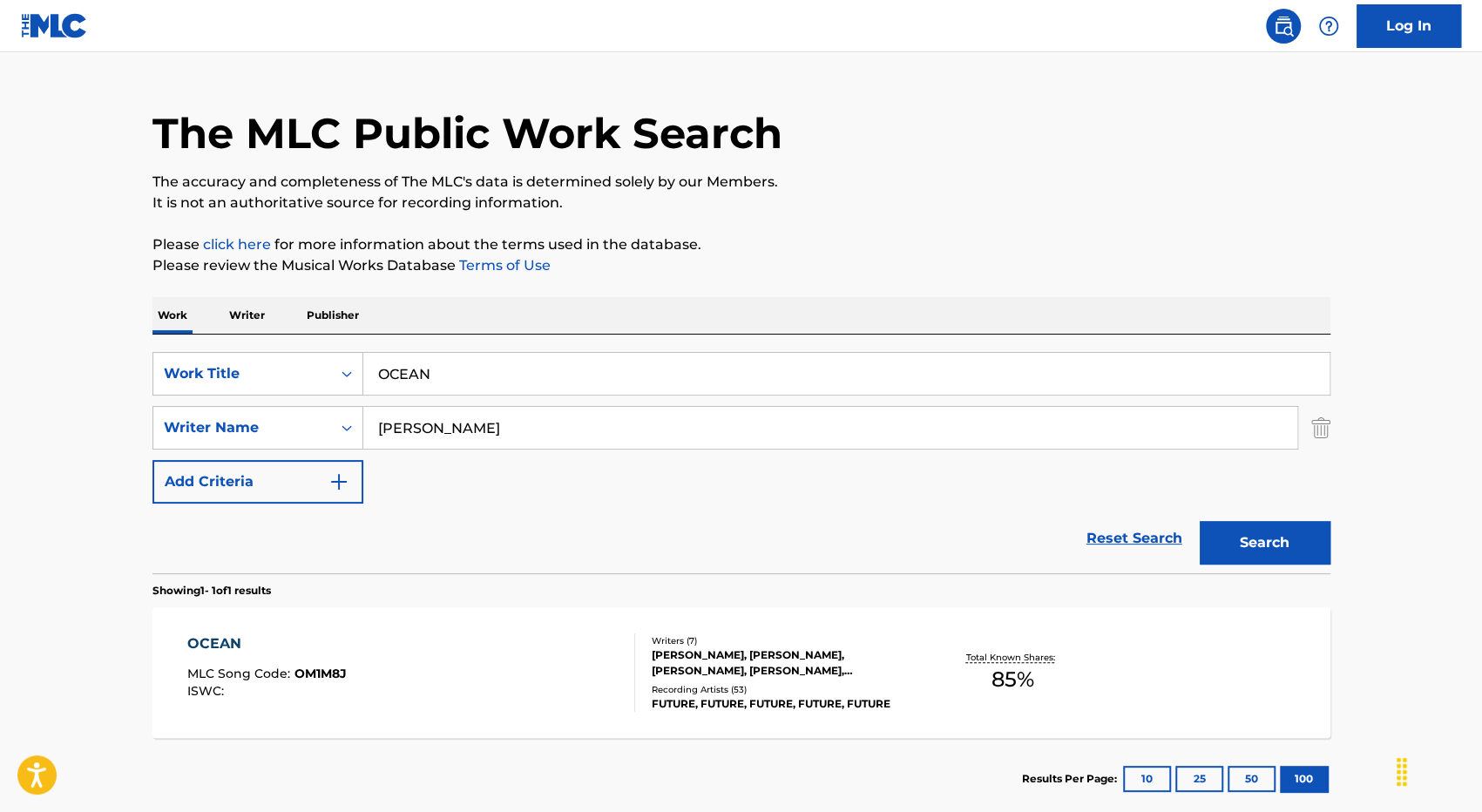
click at [462, 384] on input "OCEAN" at bounding box center [846, 373] width 966 height 42
type input "BROUGHT THE EARTH"
click at [618, 435] on input "[PERSON_NAME]" at bounding box center [830, 427] width 933 height 42
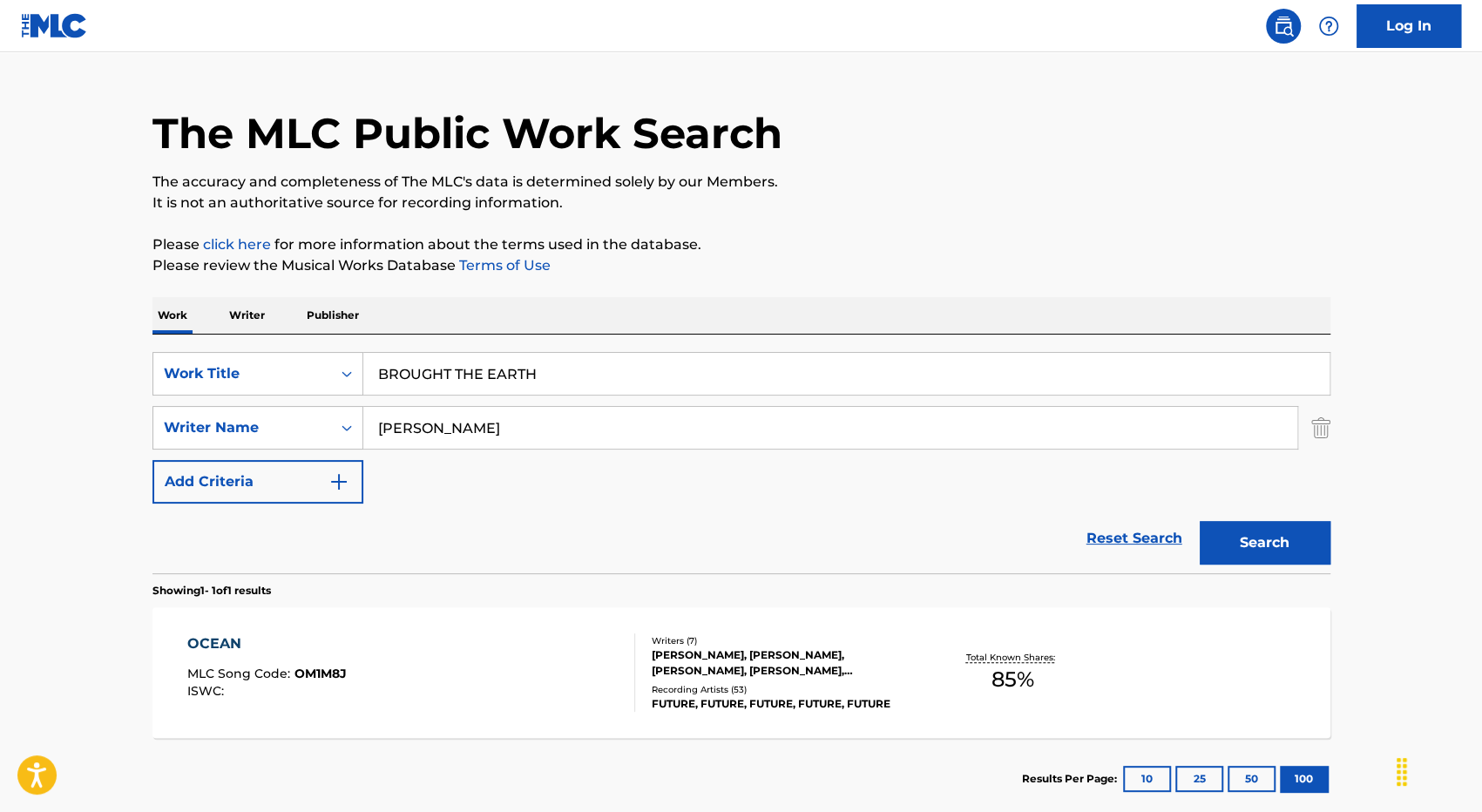
click at [618, 435] on input "[PERSON_NAME]" at bounding box center [830, 427] width 933 height 42
click at [1332, 545] on div "The MLC Public Work Search The accuracy and completeness of The MLC's data is d…" at bounding box center [741, 440] width 1219 height 760
click at [1304, 554] on button "Search" at bounding box center [1264, 542] width 131 height 44
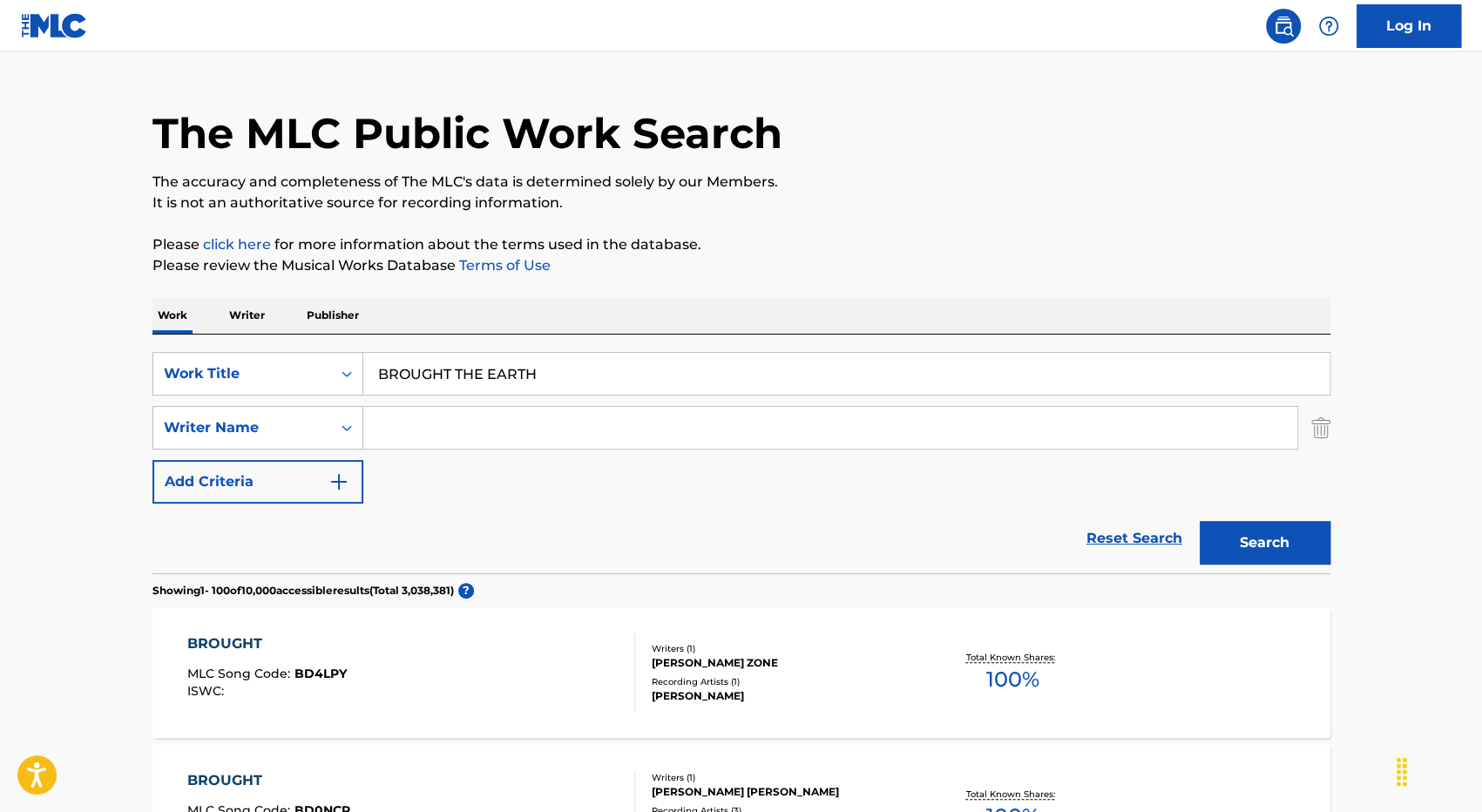
click at [399, 375] on input "BROUGHT THE EARTH" at bounding box center [846, 373] width 966 height 42
click at [1199, 520] on button "Search" at bounding box center [1264, 542] width 131 height 44
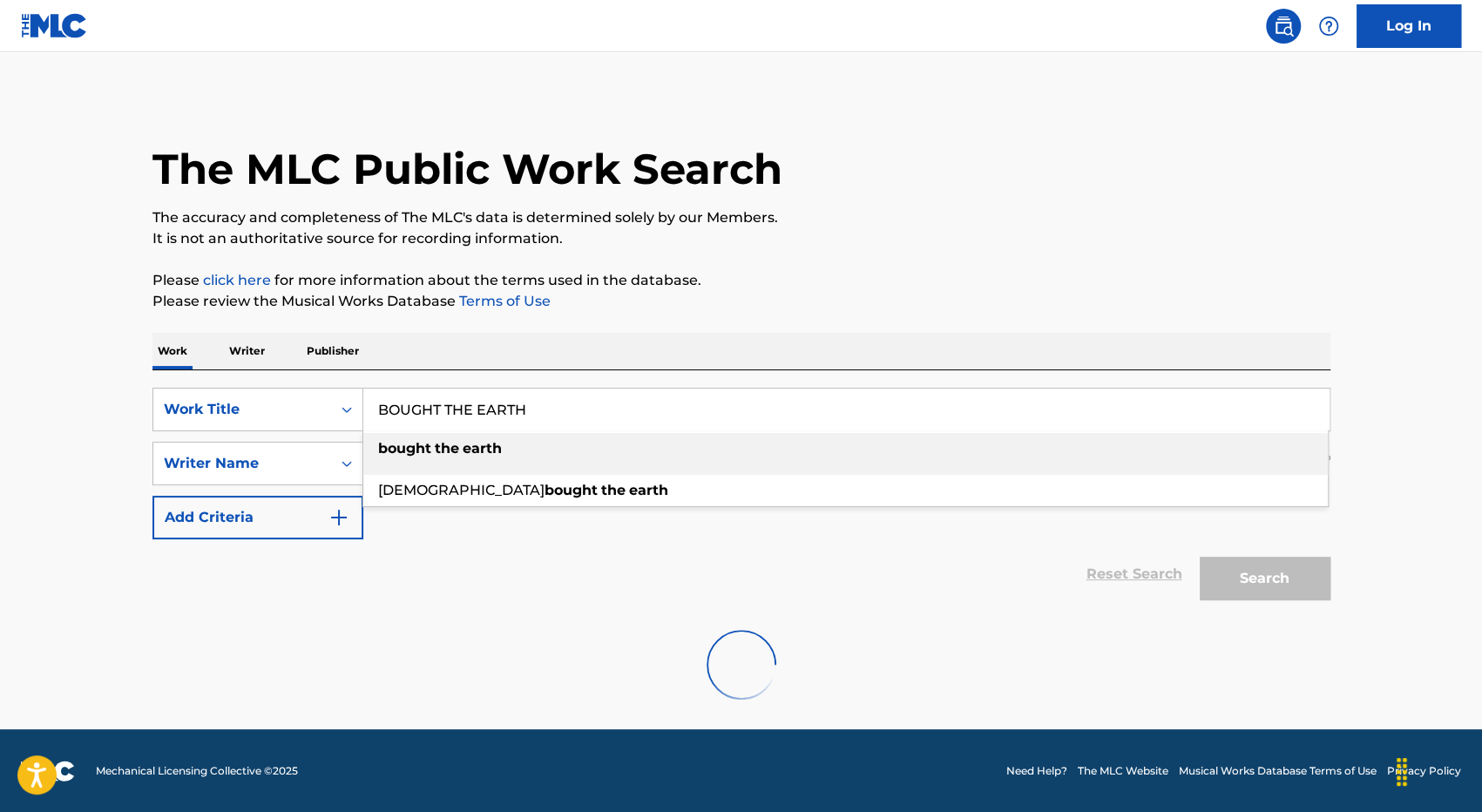
click at [478, 451] on strong "earth" at bounding box center [482, 448] width 39 height 16
type input "bought the earth"
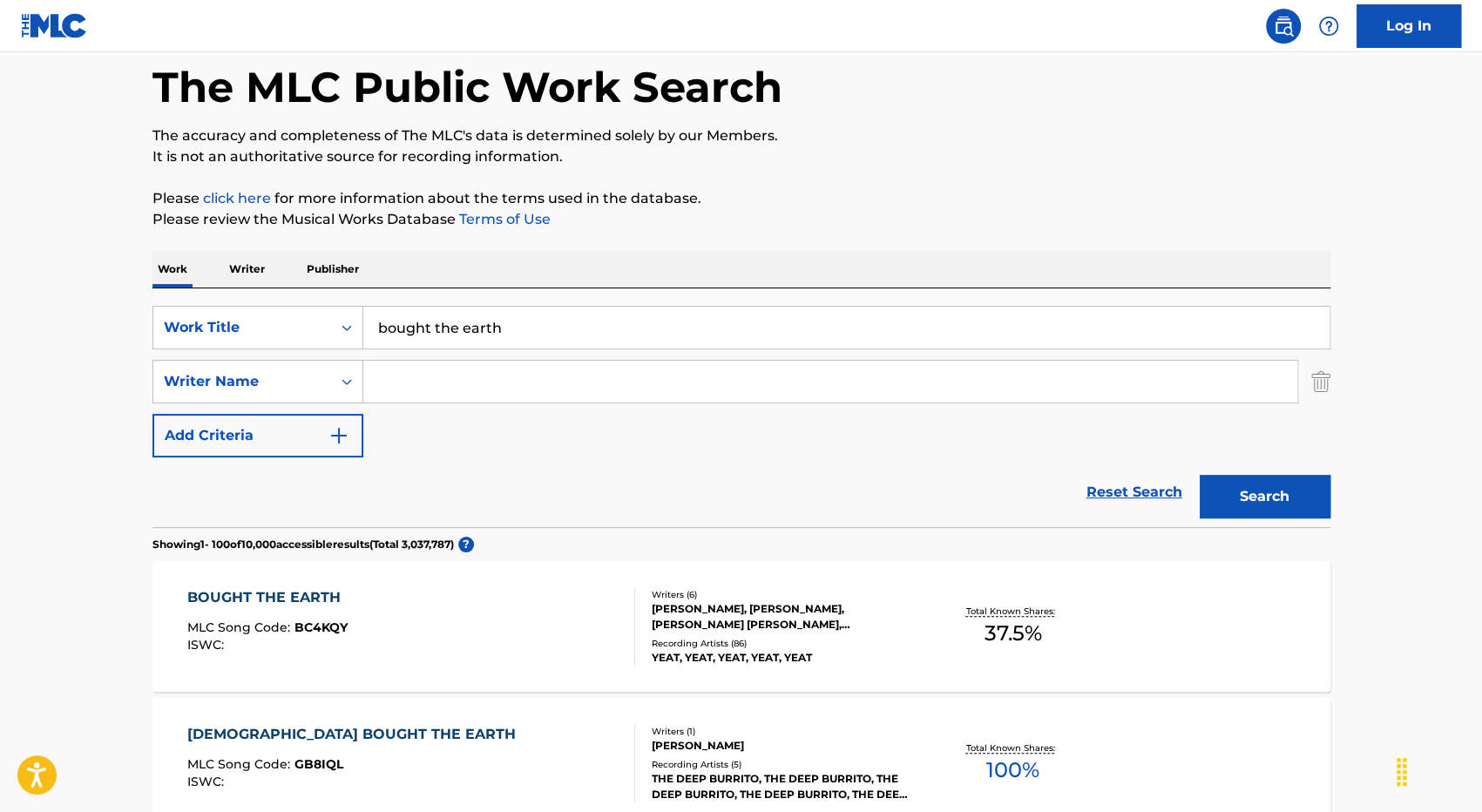
scroll to position [81, 0]
click at [270, 601] on div "BOUGHT THE EARTH" at bounding box center [268, 598] width 162 height 21
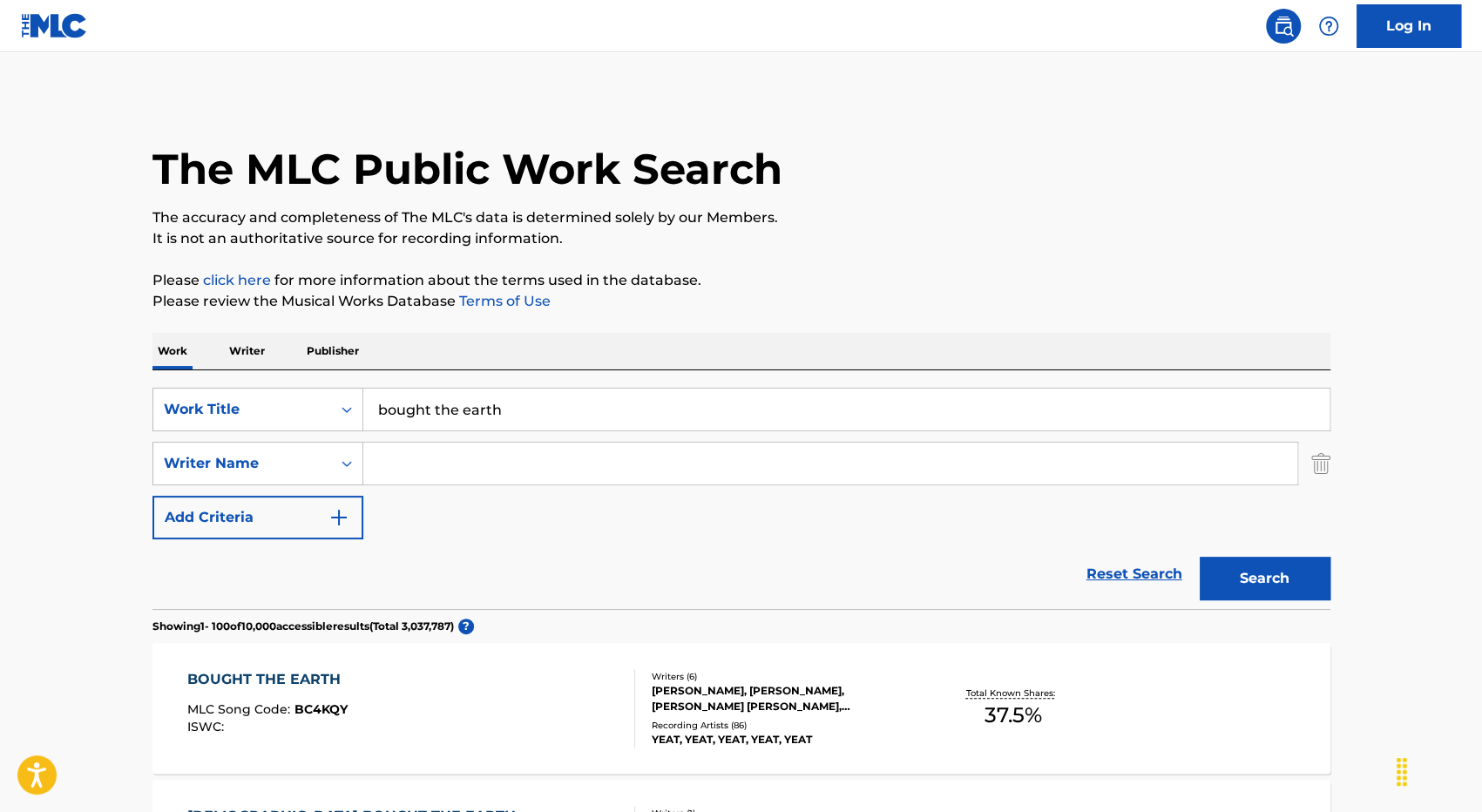
scroll to position [81, 0]
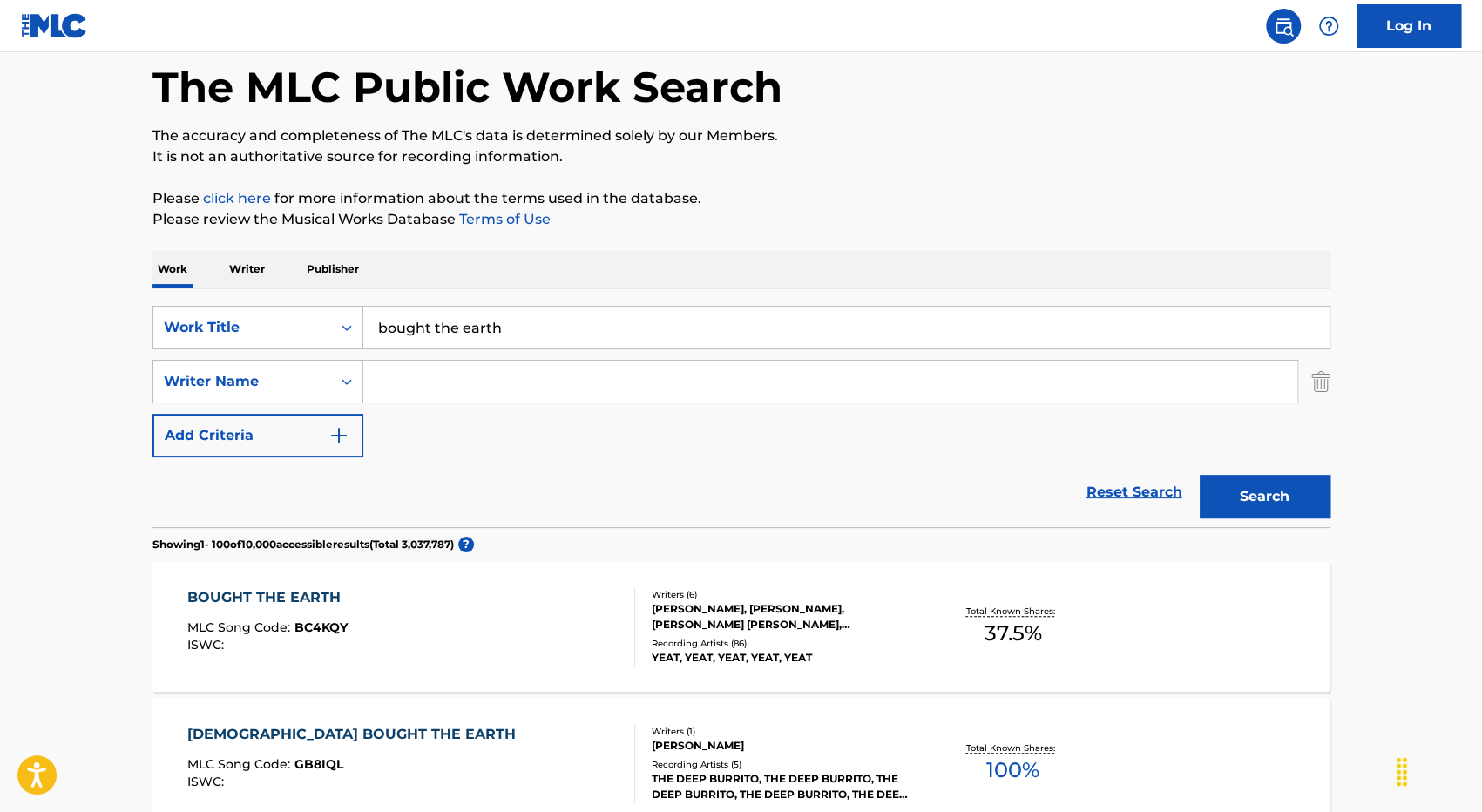
click at [328, 597] on div "BOUGHT THE EARTH" at bounding box center [268, 598] width 162 height 21
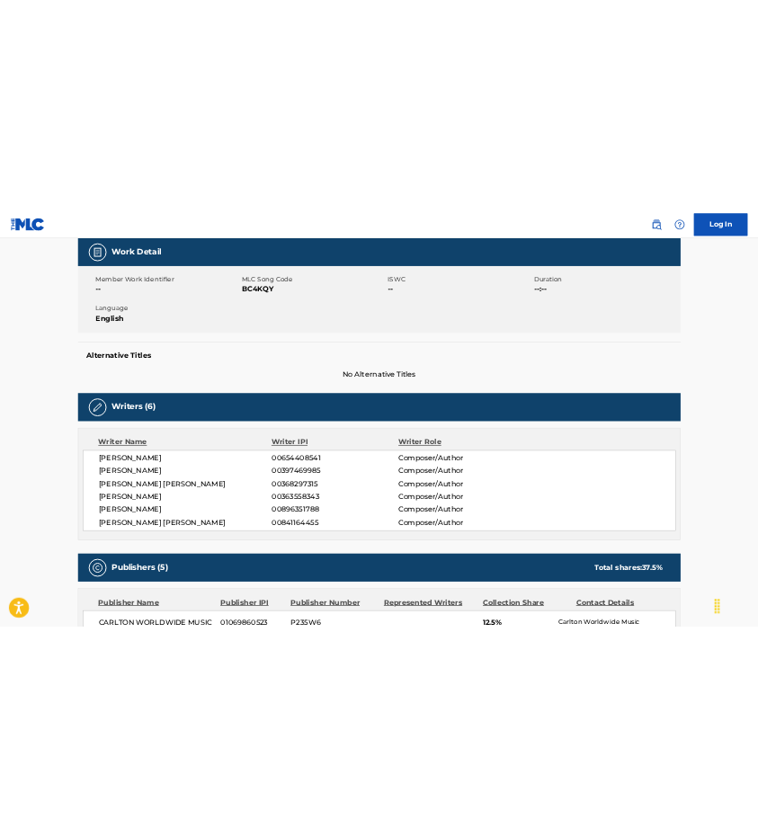
scroll to position [267, 0]
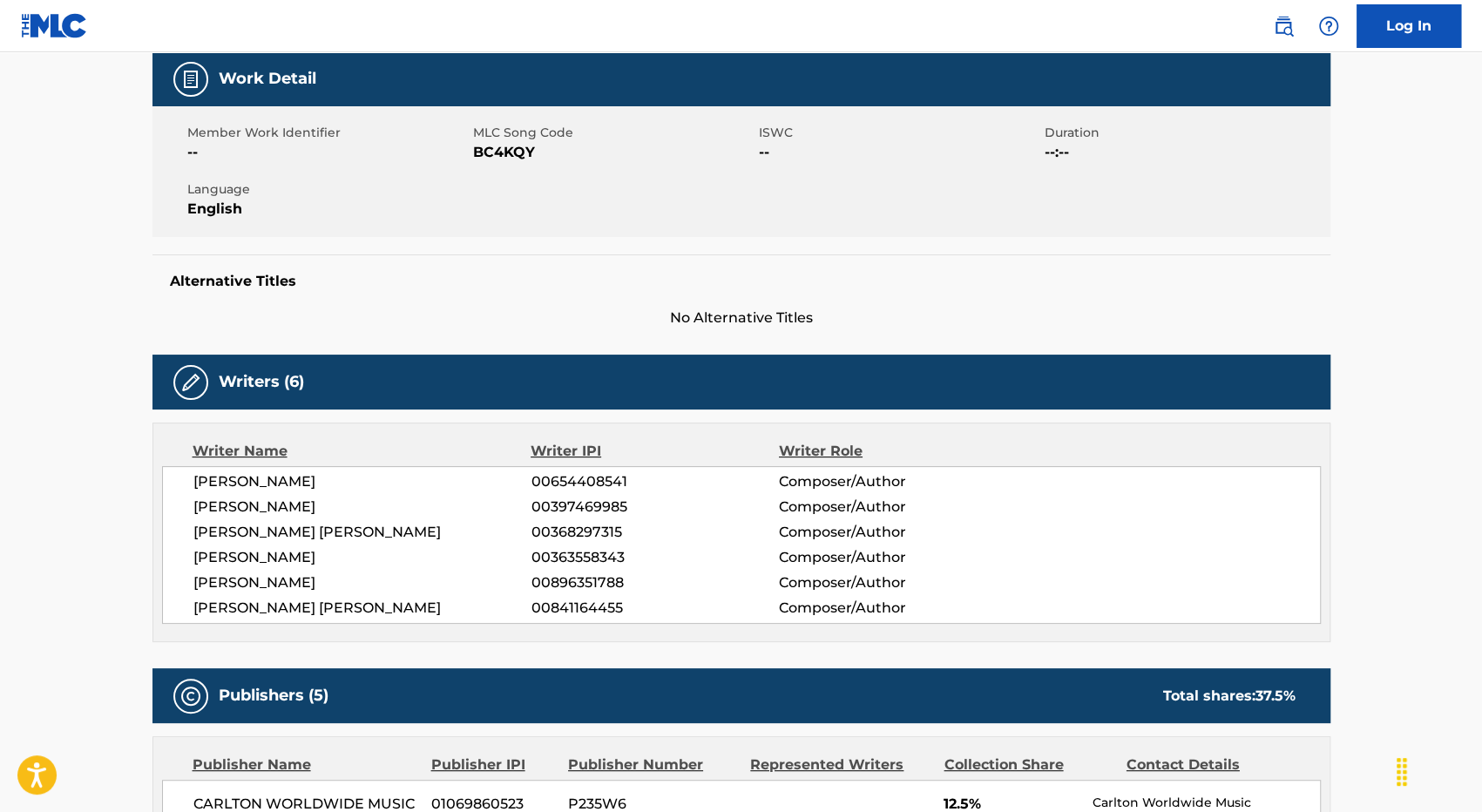
click at [250, 480] on span "[PERSON_NAME]" at bounding box center [363, 482] width 338 height 21
copy div "[PERSON_NAME]"
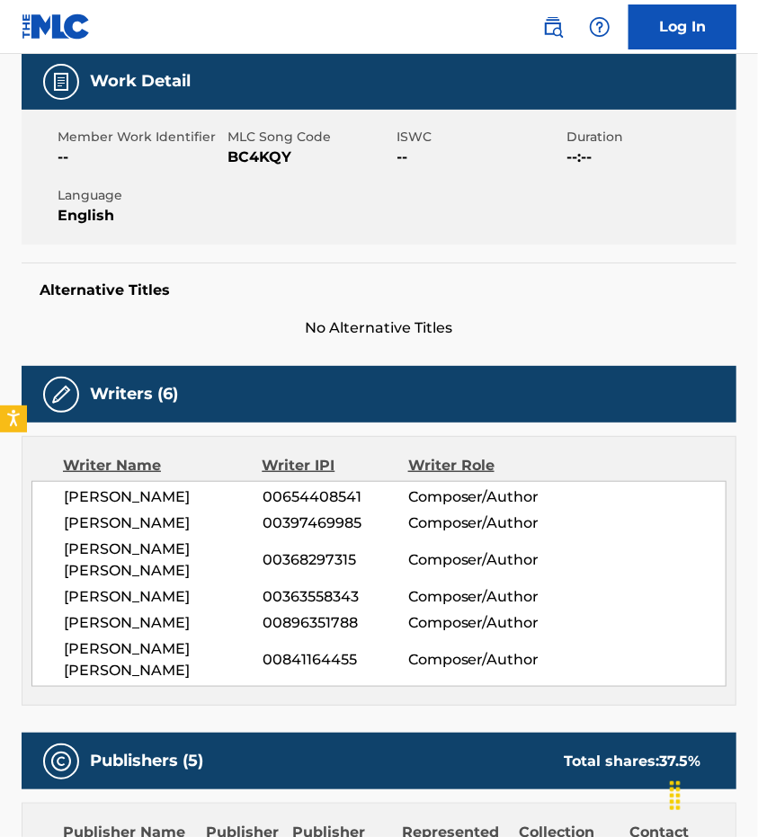
click at [343, 492] on span "00654408541" at bounding box center [335, 497] width 146 height 22
copy span "00654408541"
click at [328, 523] on span "00397469985" at bounding box center [335, 523] width 146 height 22
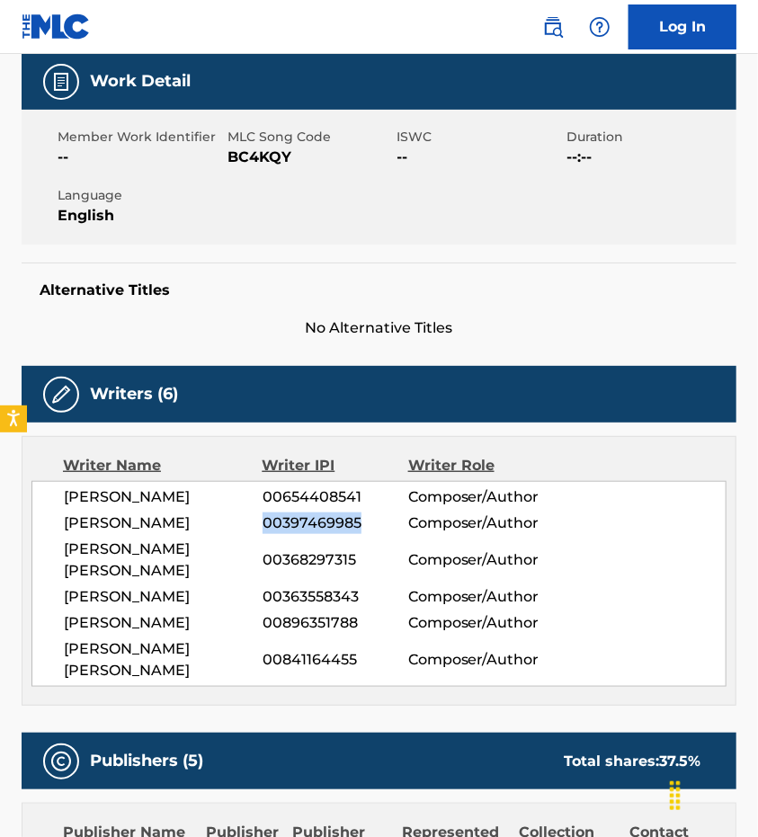
copy span "00397469985"
click at [297, 556] on span "00368297315" at bounding box center [335, 560] width 146 height 22
copy span "00368297315"
click at [346, 587] on span "00363558343" at bounding box center [335, 597] width 146 height 22
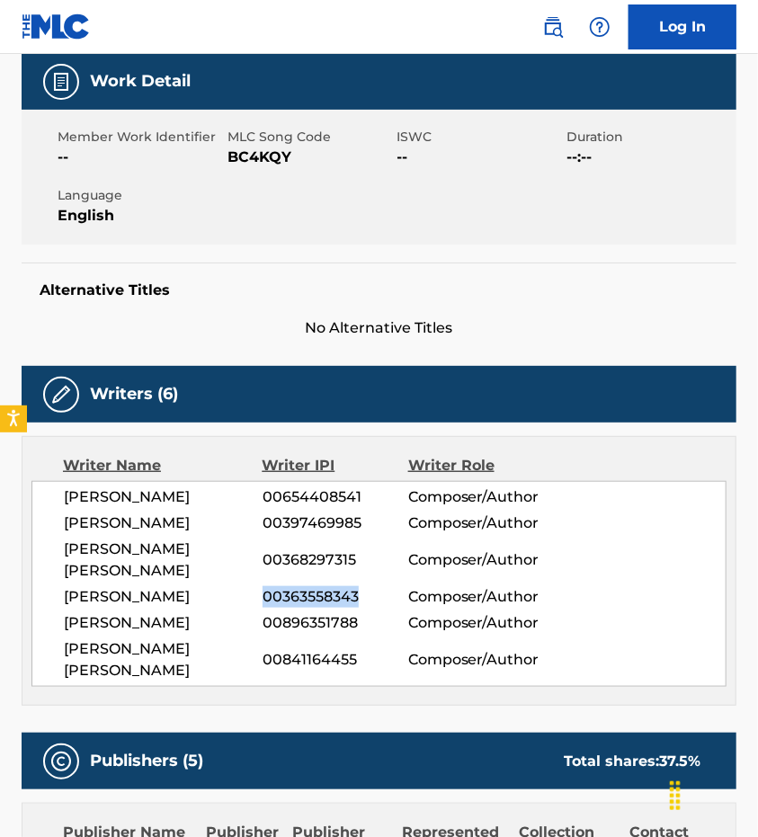
click at [346, 587] on span "00363558343" at bounding box center [335, 597] width 146 height 22
copy span "00363558343"
click at [315, 624] on span "00896351788" at bounding box center [335, 623] width 146 height 22
click at [306, 650] on span "00841164455" at bounding box center [335, 660] width 146 height 22
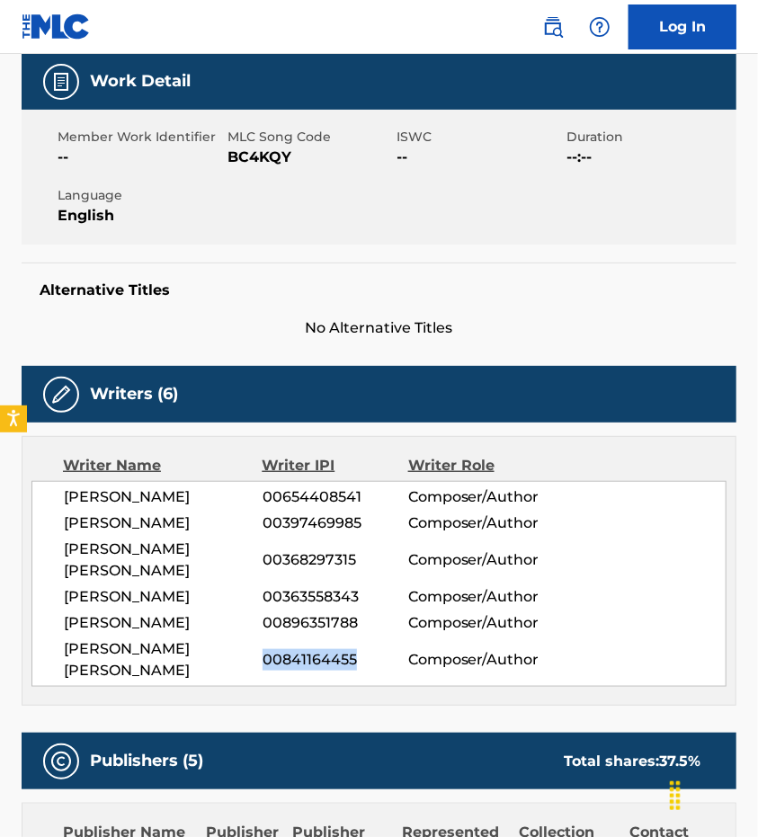
click at [306, 650] on span "00841164455" at bounding box center [335, 660] width 146 height 22
copy span "00841164455"
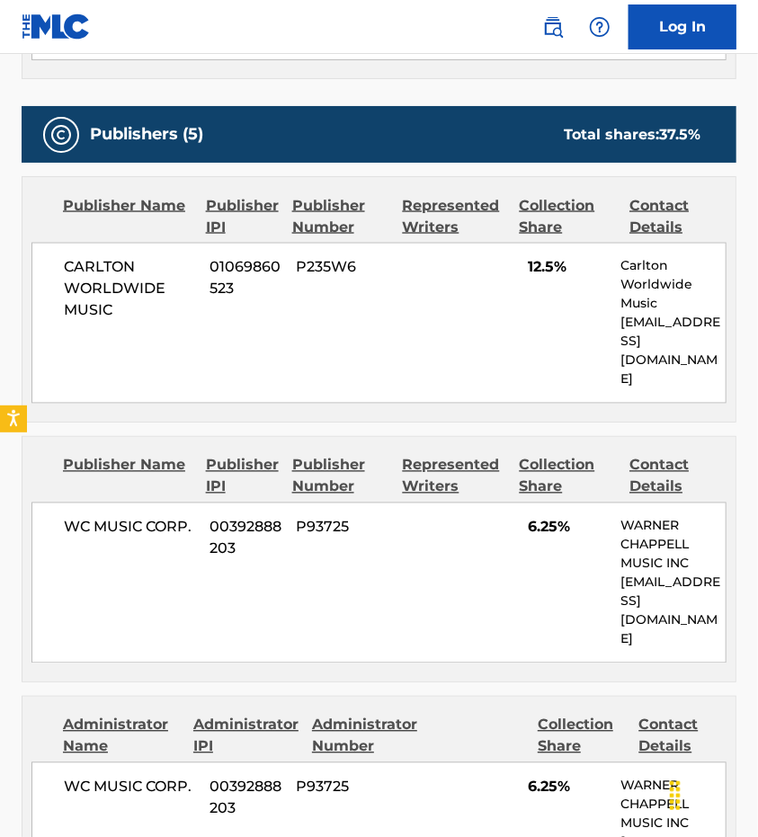
scroll to position [938, 0]
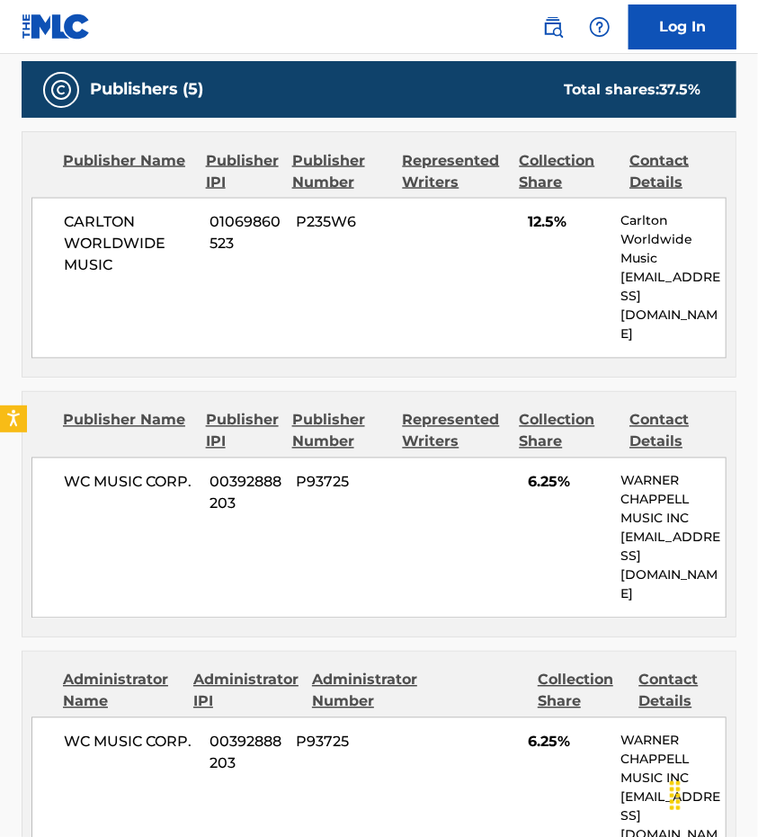
click at [554, 223] on span "12.5%" at bounding box center [567, 223] width 79 height 22
copy div "12.5%"
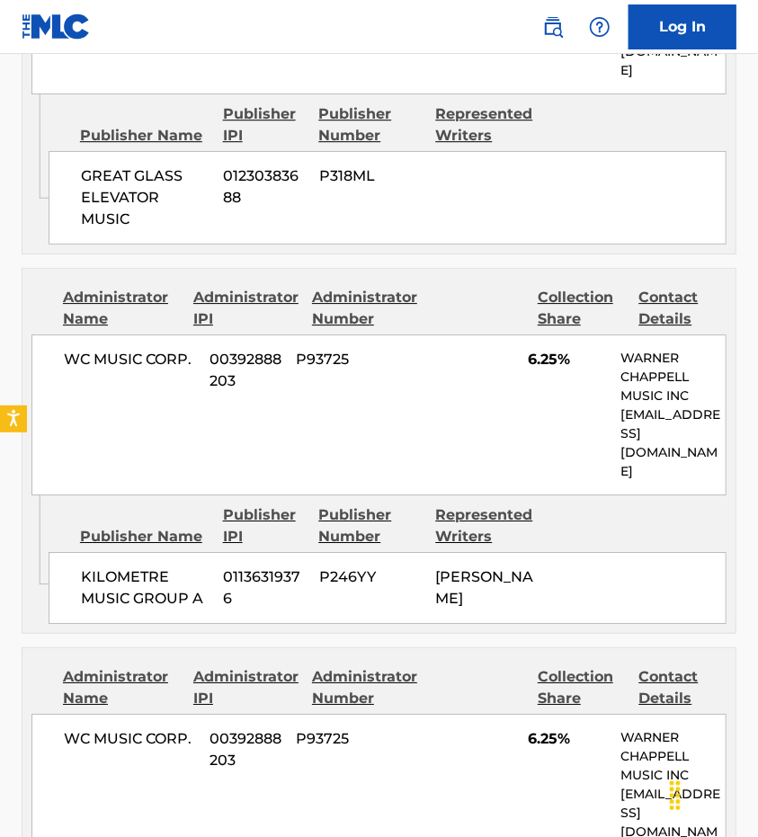
scroll to position [1721, 0]
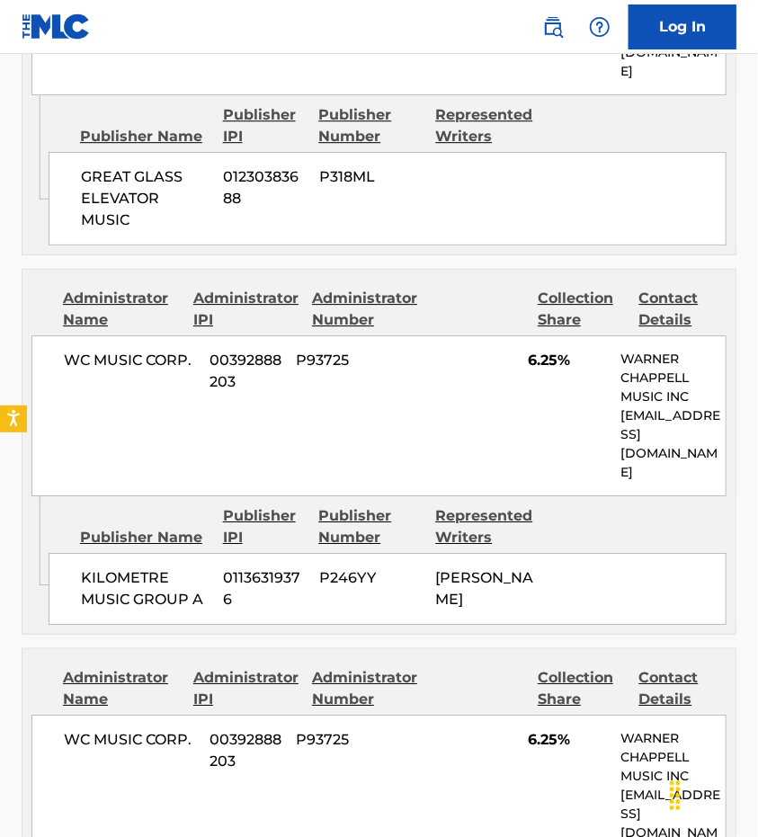
click at [537, 350] on span "6.25%" at bounding box center [567, 361] width 79 height 22
copy div "6.25%"
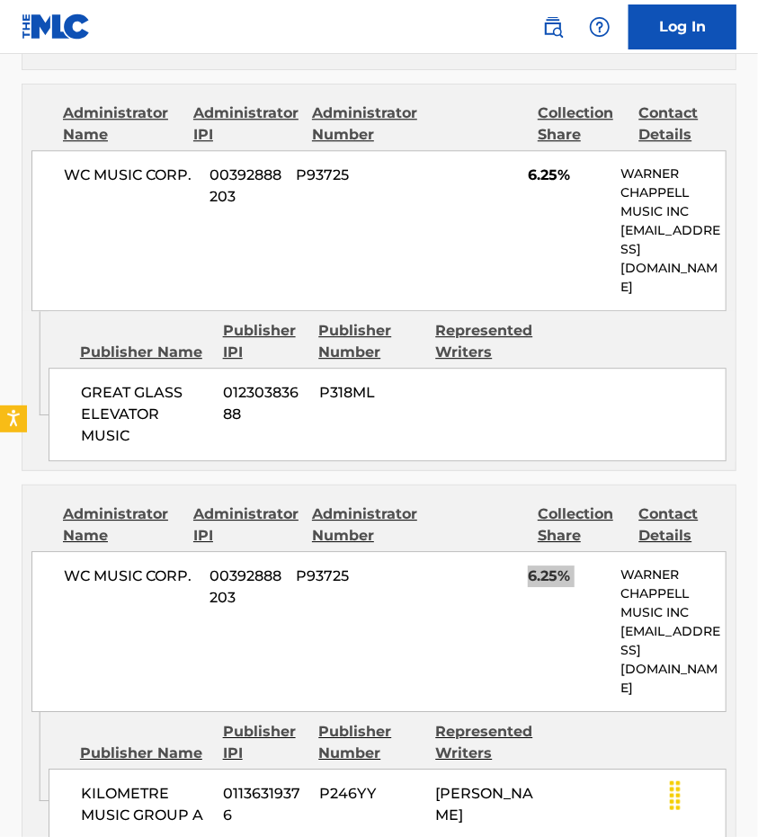
scroll to position [1506, 0]
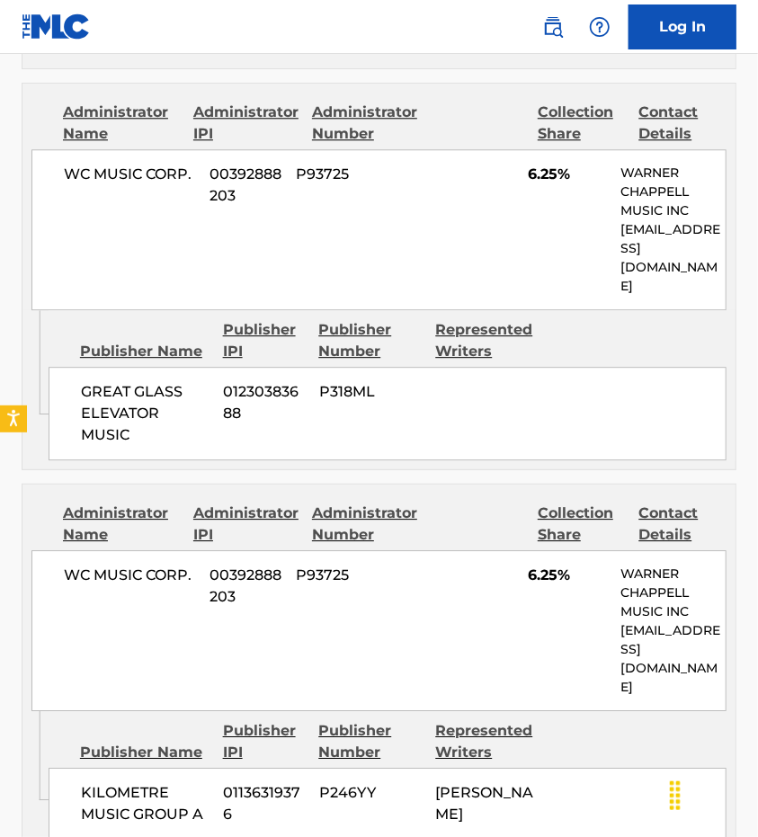
click at [368, 599] on div "WC MUSIC CORP. 00392888203 P93725 6.25% [PERSON_NAME] MUSIC INC [EMAIL_ADDRESS]…" at bounding box center [378, 630] width 695 height 161
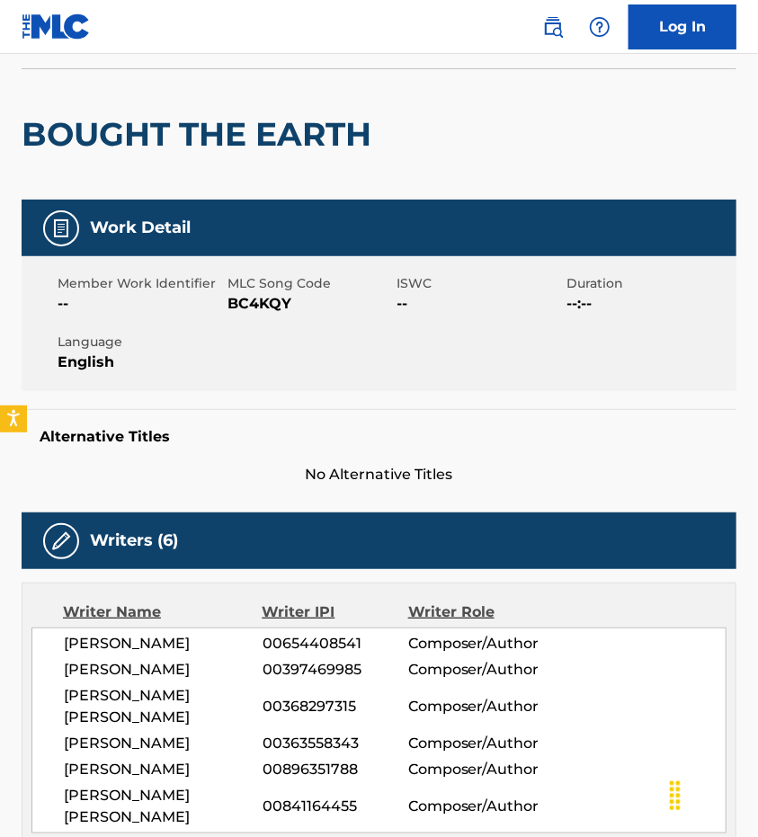
scroll to position [0, 0]
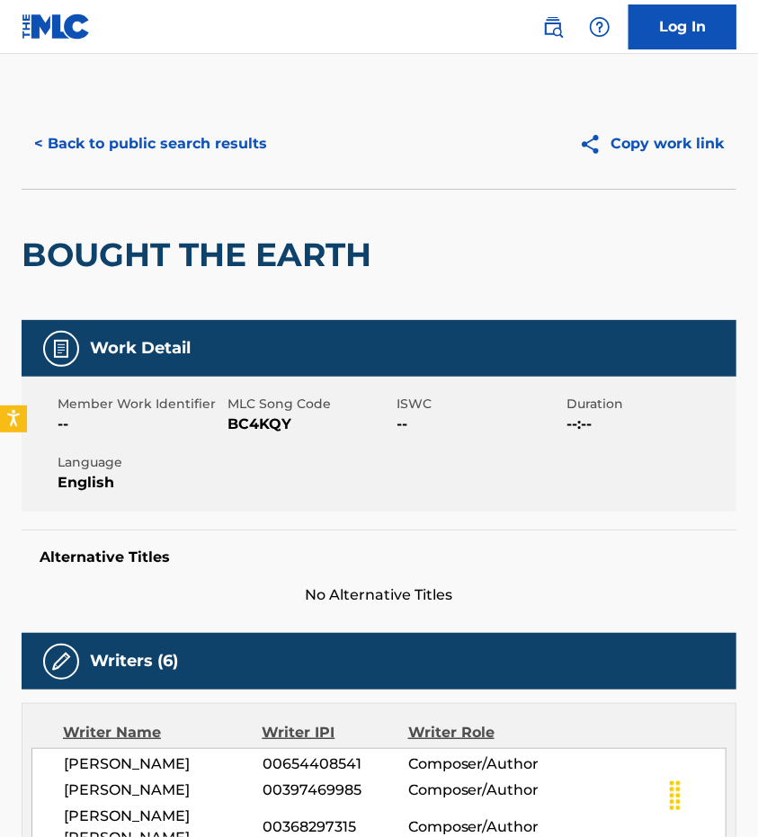
click at [261, 245] on h2 "BOUGHT THE EARTH" at bounding box center [201, 255] width 359 height 40
click at [191, 155] on button "< Back to public search results" at bounding box center [151, 143] width 258 height 45
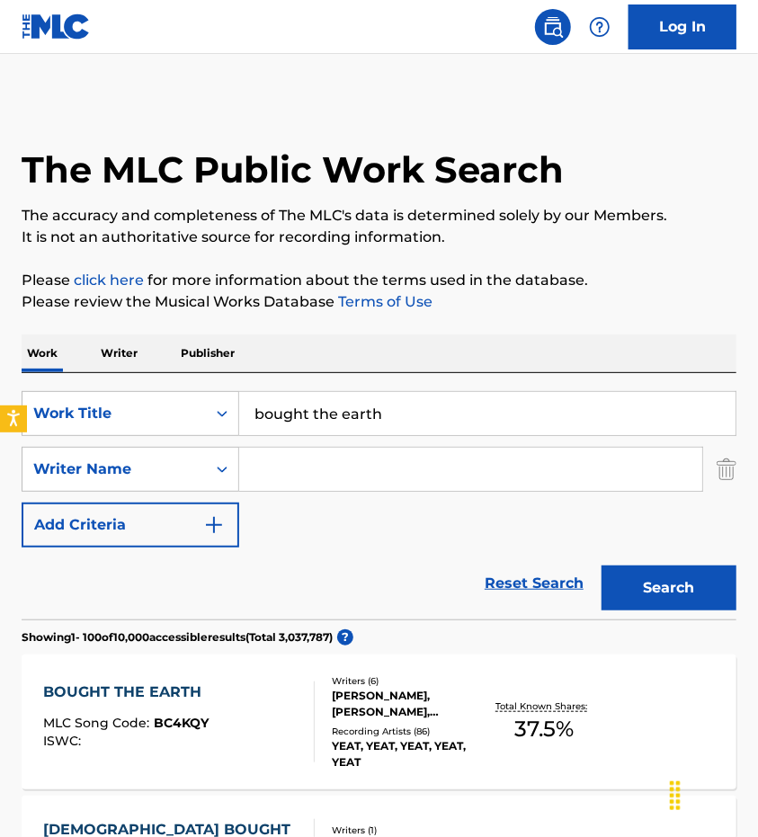
scroll to position [84, 0]
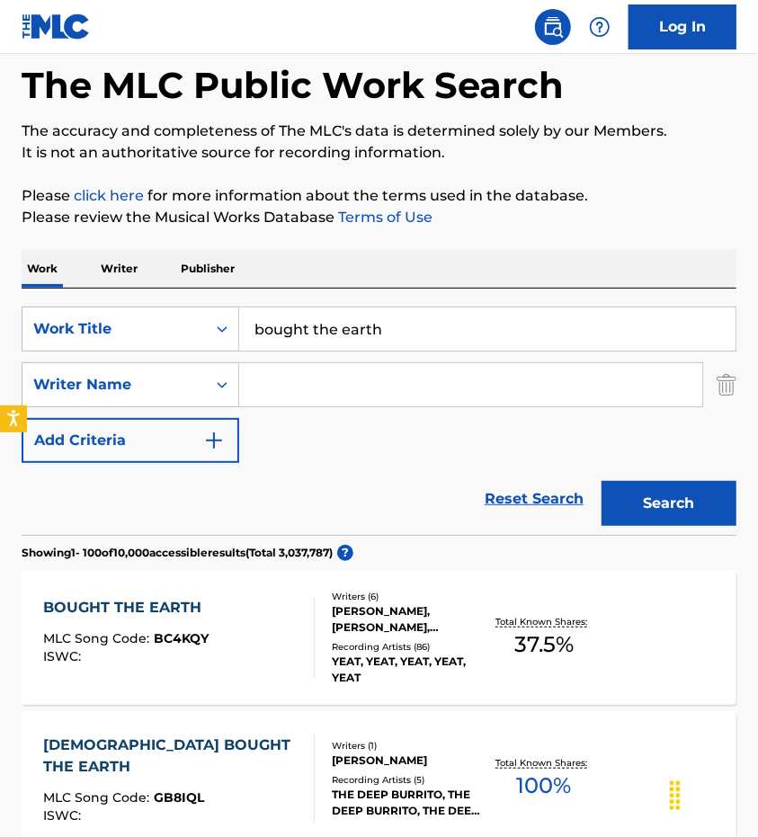
click at [165, 643] on span "BC4KQY" at bounding box center [181, 638] width 55 height 16
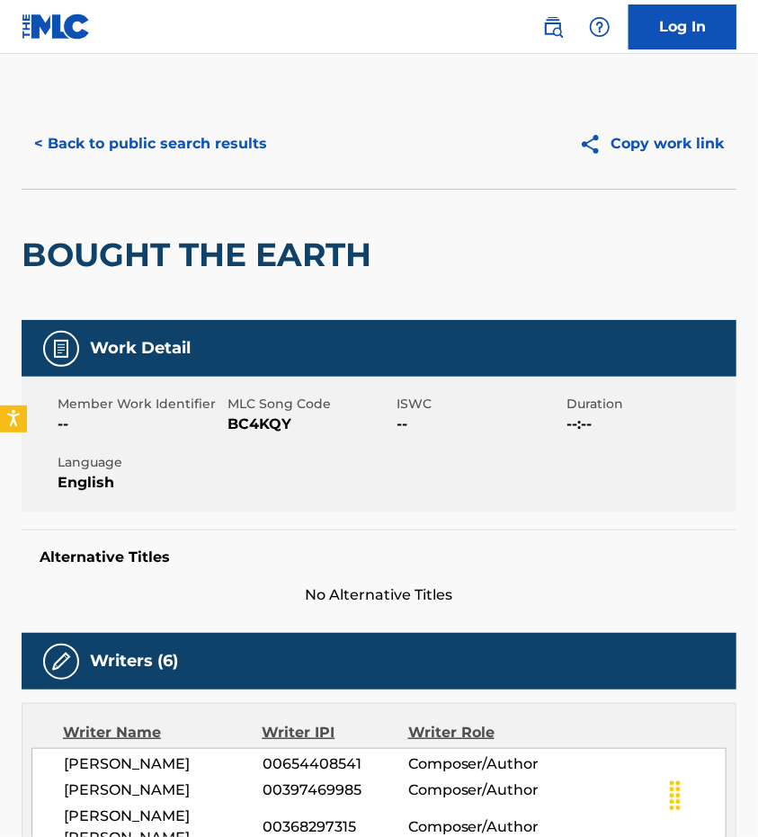
click at [273, 418] on span "BC4KQY" at bounding box center [309, 424] width 165 height 22
click at [291, 476] on div "Member Work Identifier -- MLC Song Code BC4KQY ISWC -- Duration --:-- Language …" at bounding box center [379, 444] width 714 height 135
click at [275, 433] on span "BC4KQY" at bounding box center [309, 424] width 165 height 22
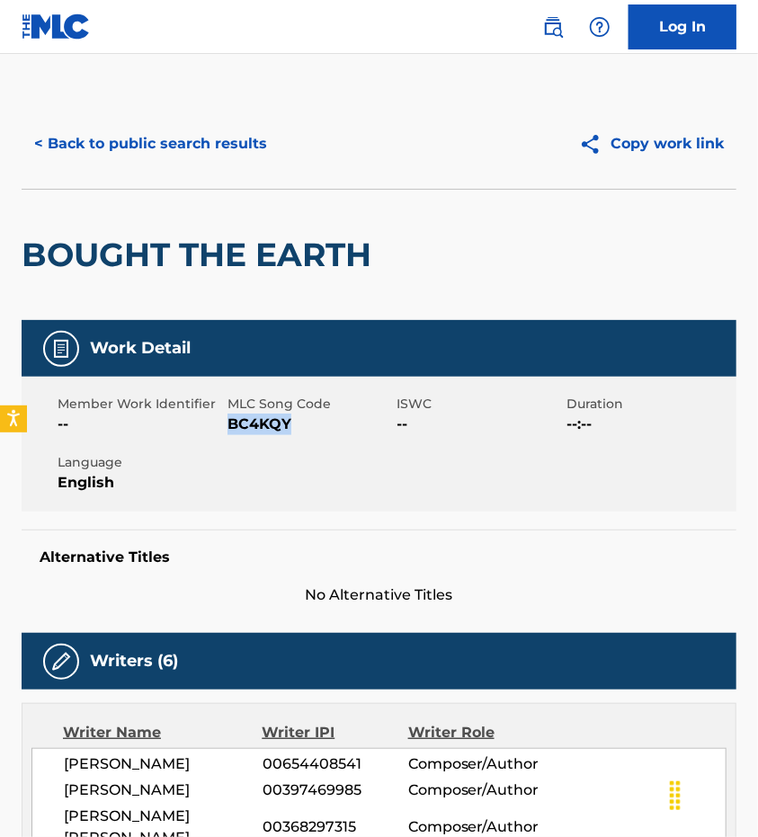
click at [275, 433] on span "BC4KQY" at bounding box center [309, 424] width 165 height 22
copy span "BC4KQY"
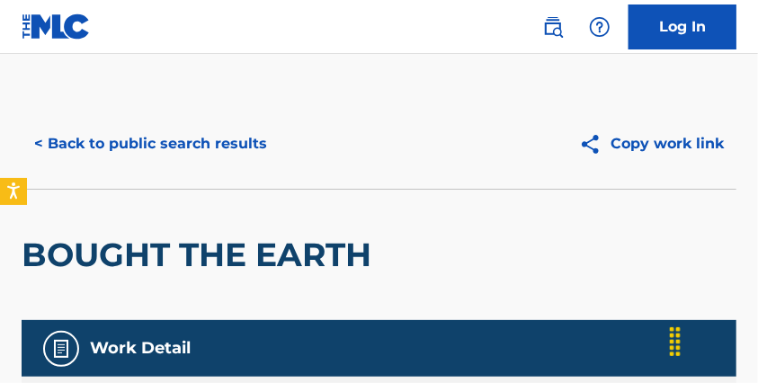
click at [210, 137] on button "< Back to public search results" at bounding box center [151, 143] width 258 height 45
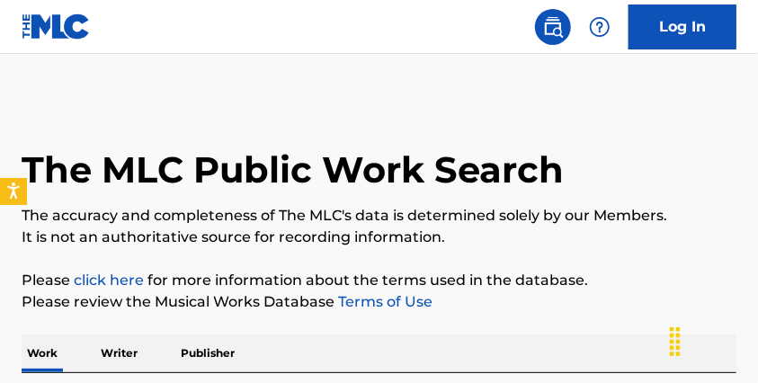
scroll to position [84, 0]
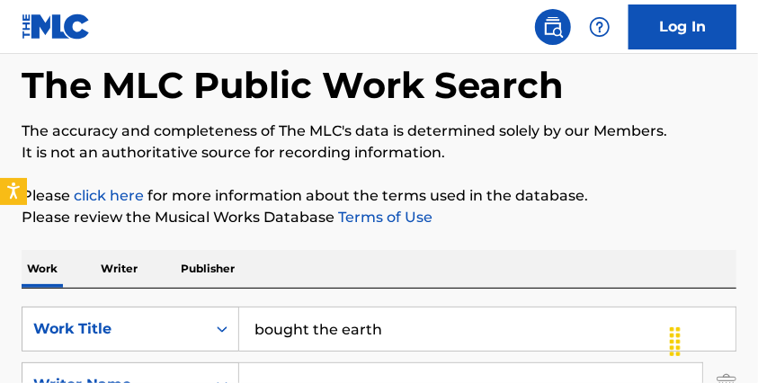
click at [340, 327] on input "bought the earth" at bounding box center [487, 328] width 496 height 43
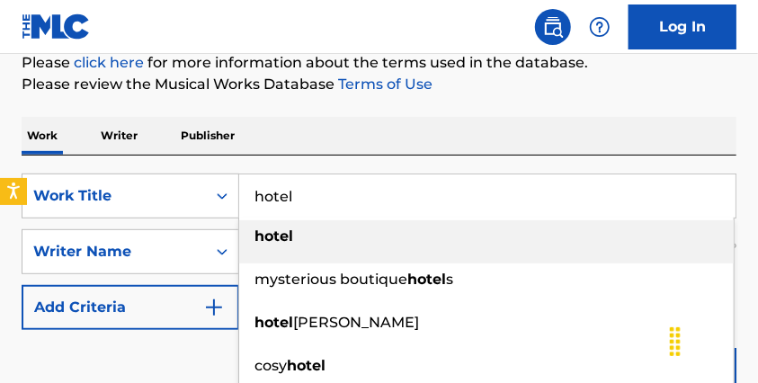
scroll to position [230, 0]
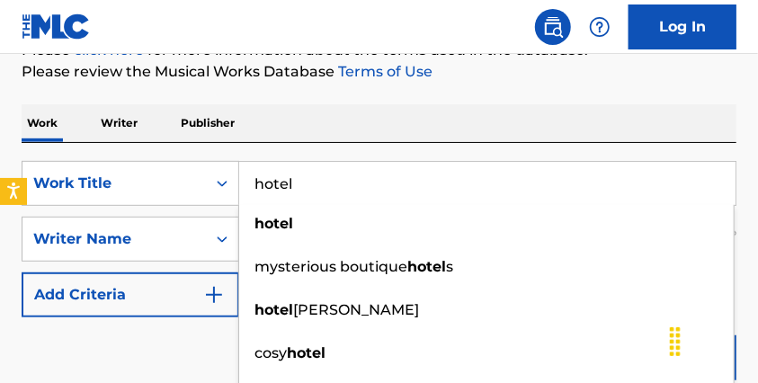
type input "hotel"
click at [95, 339] on div "Reset Search Search" at bounding box center [379, 353] width 714 height 72
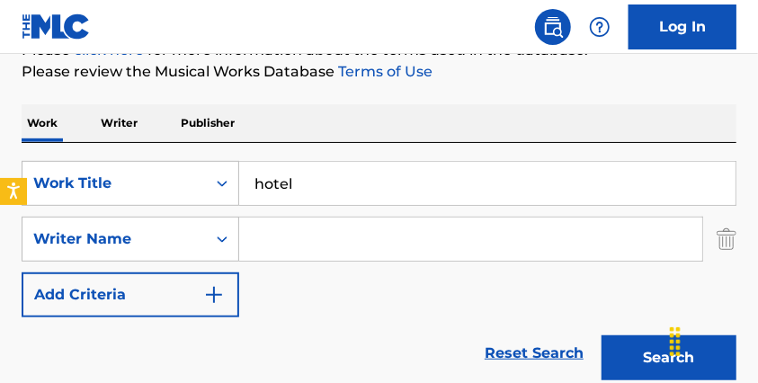
click at [293, 244] on input "Search Form" at bounding box center [470, 238] width 463 height 43
type input "[PERSON_NAME]"
click at [601, 335] on button "Search" at bounding box center [668, 357] width 135 height 45
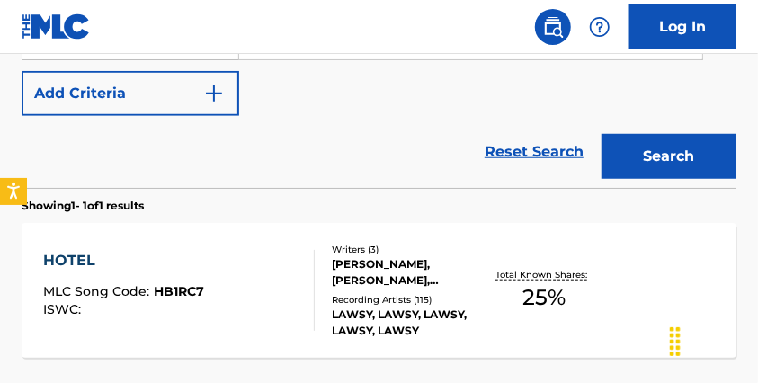
scroll to position [448, 0]
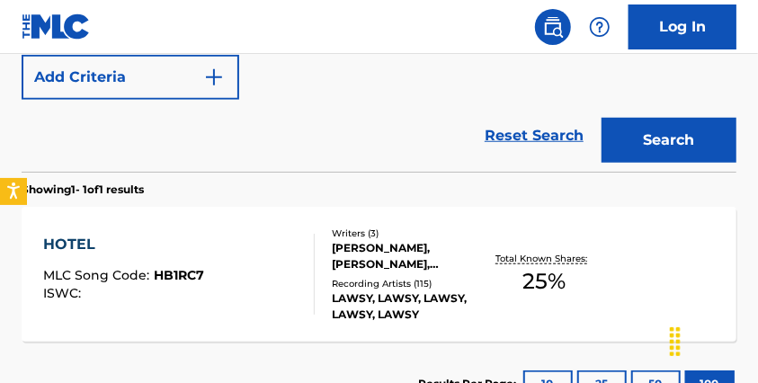
click at [93, 241] on div "HOTEL" at bounding box center [123, 245] width 161 height 22
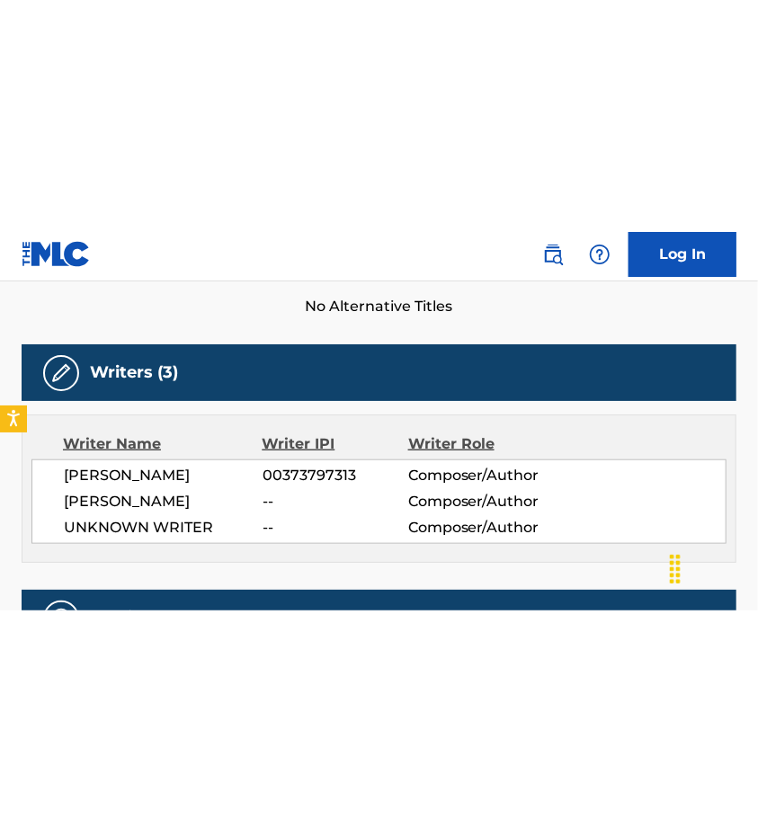
scroll to position [546, 0]
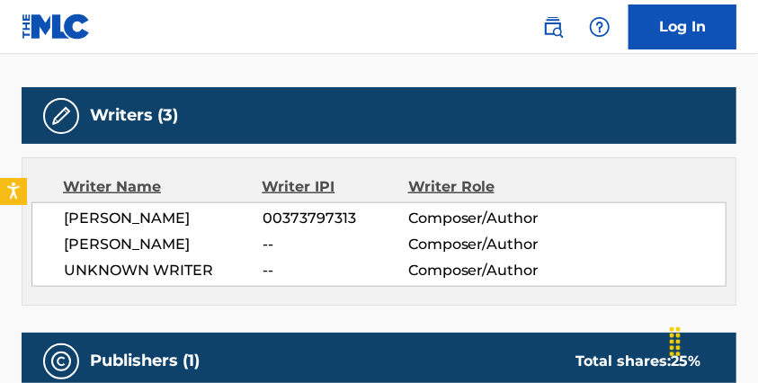
click at [93, 247] on span "[PERSON_NAME]" at bounding box center [163, 245] width 199 height 22
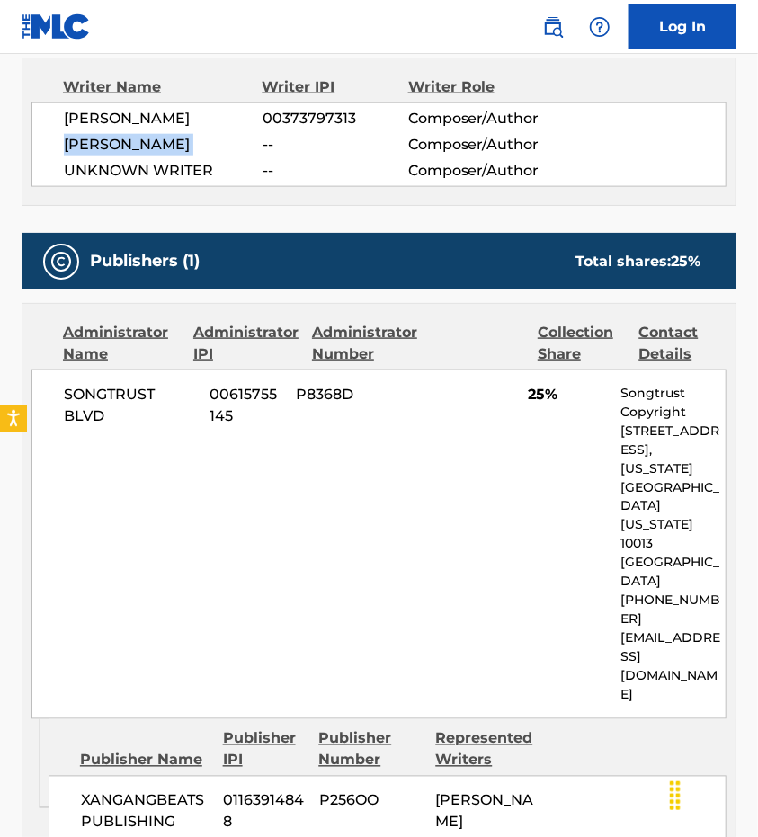
scroll to position [651, 0]
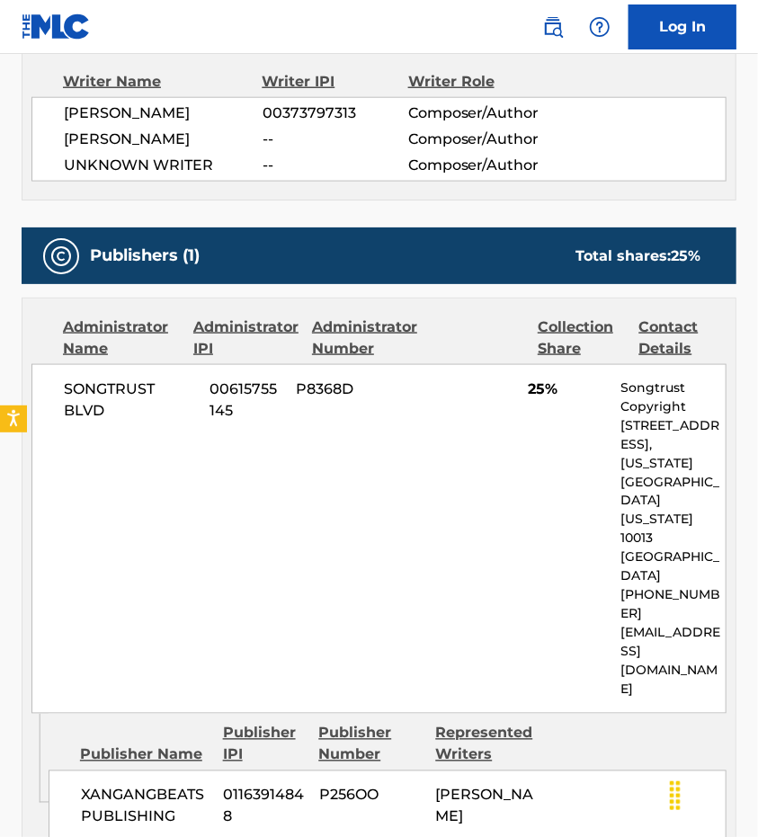
click at [359, 439] on div "SONGTRUST BLVD 00615755145 P8368D 25% Songtrust Copyright [STREET_ADDRESS][US_S…" at bounding box center [378, 539] width 695 height 350
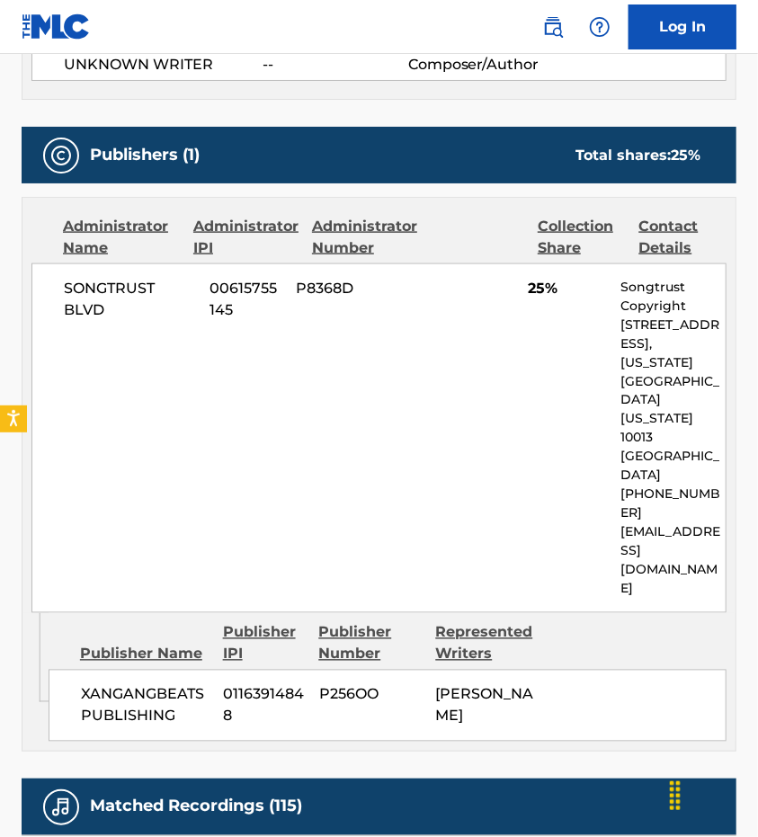
scroll to position [716, 0]
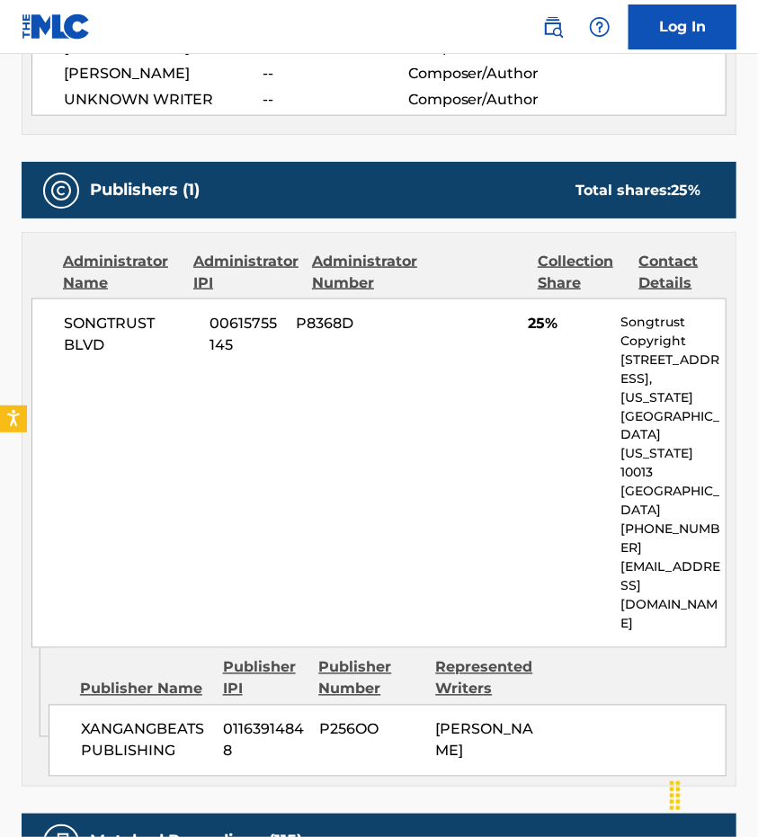
click at [329, 397] on div "SONGTRUST BLVD 00615755145 P8368D 25% Songtrust Copyright [STREET_ADDRESS][US_S…" at bounding box center [378, 473] width 695 height 350
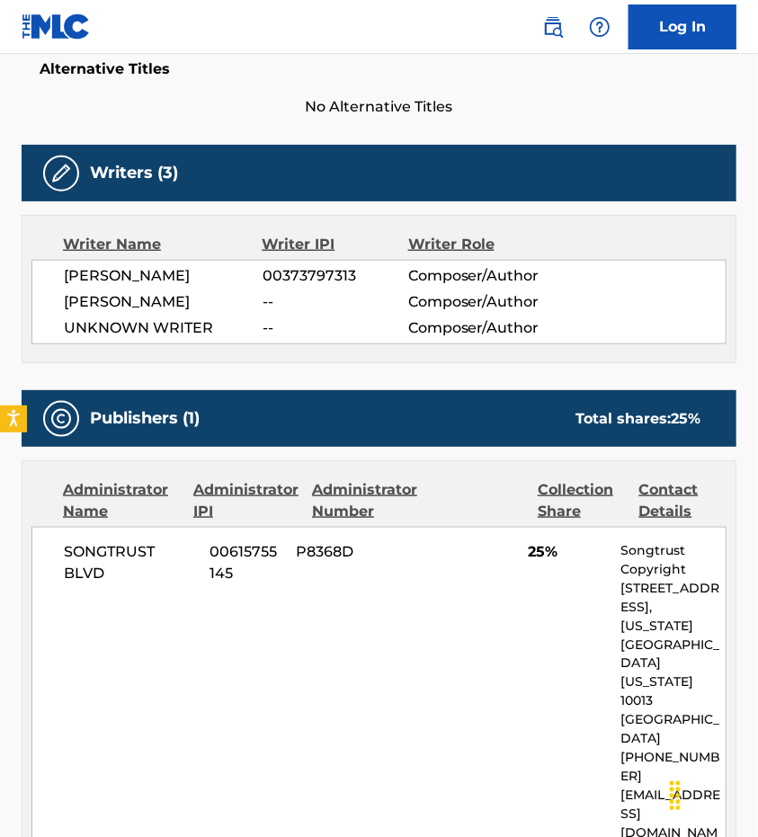
scroll to position [486, 0]
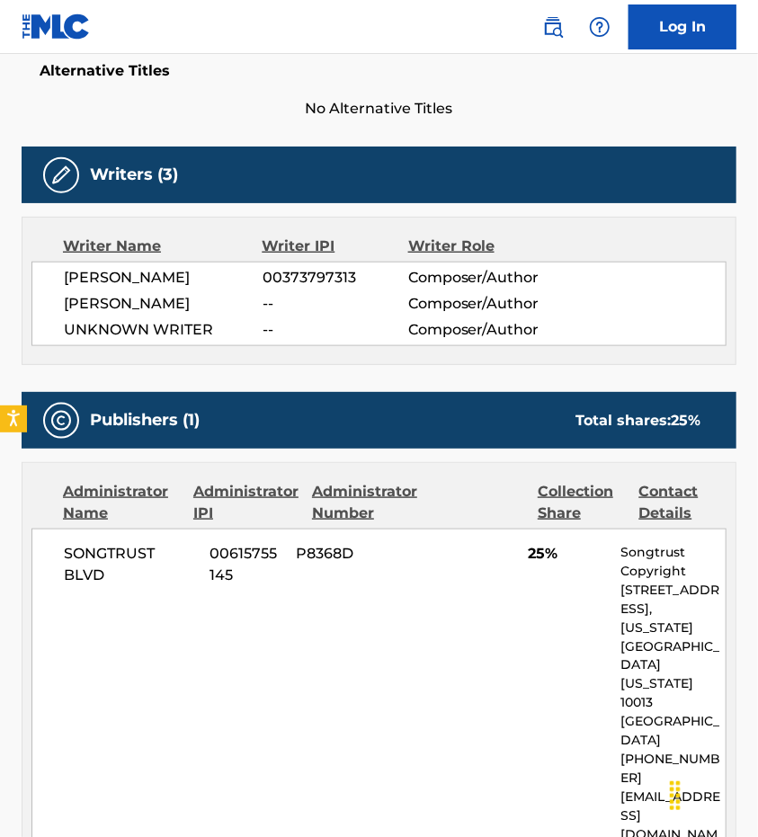
click at [363, 368] on div "Work Detail Member Work Identifier -- MLC Song Code HB1RC7 ISWC -- Duration --:…" at bounding box center [379, 852] width 714 height 2037
click at [8, 425] on icon "Open accessiBe: accessibility options, statement and help" at bounding box center [13, 418] width 14 height 19
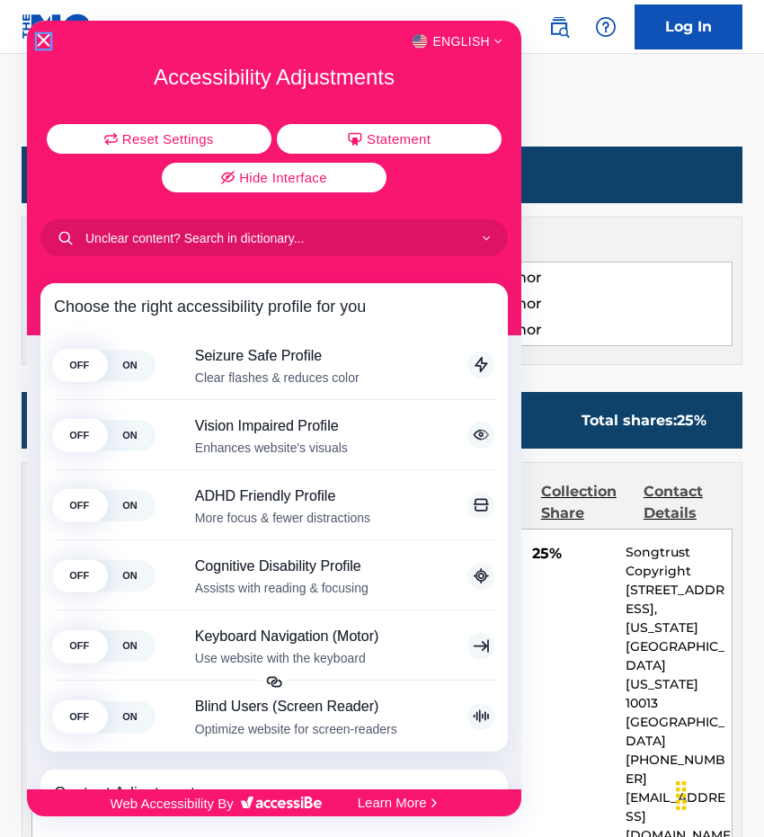
click at [45, 40] on icon "Close Accessibility Interface" at bounding box center [44, 40] width 13 height 13
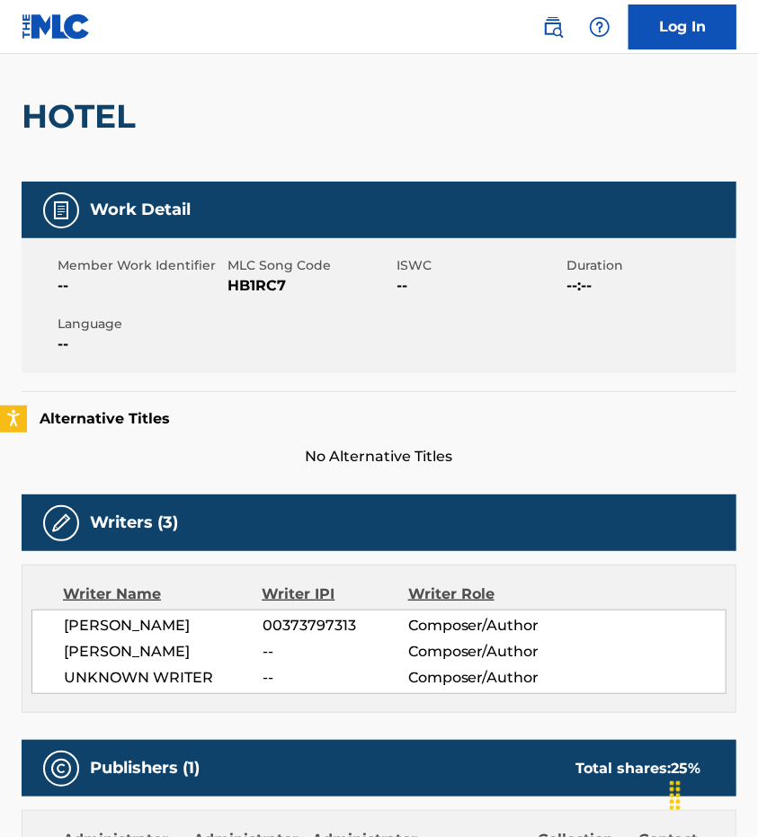
scroll to position [0, 0]
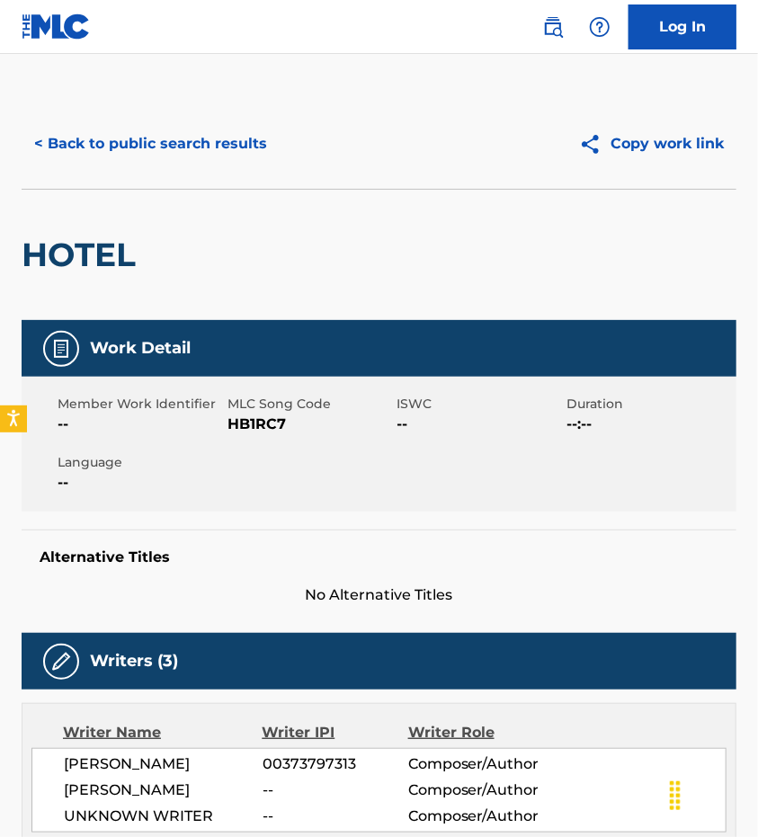
click at [138, 151] on button "< Back to public search results" at bounding box center [151, 143] width 258 height 45
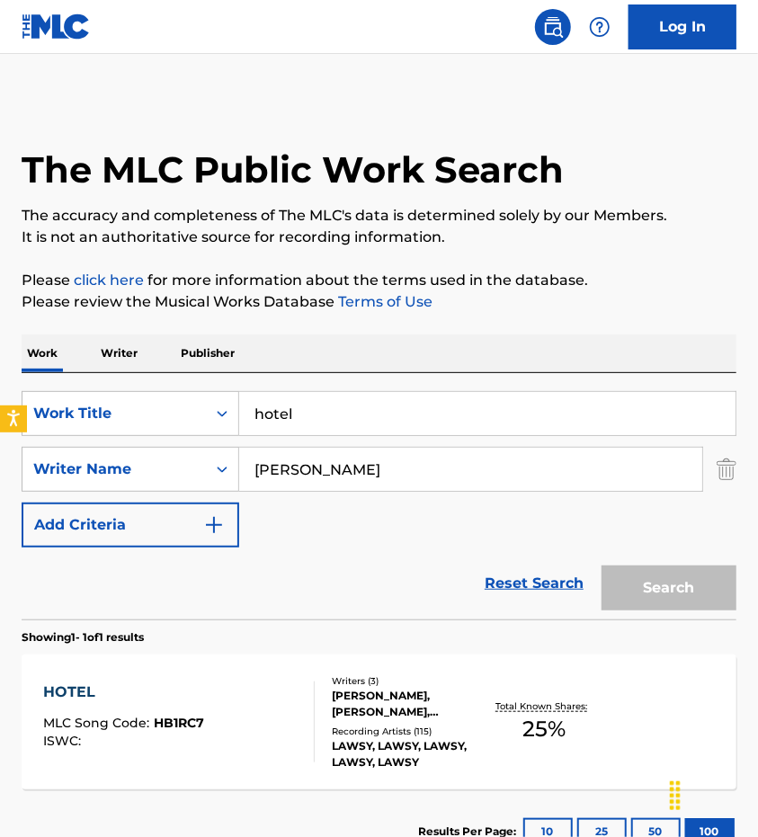
scroll to position [29, 0]
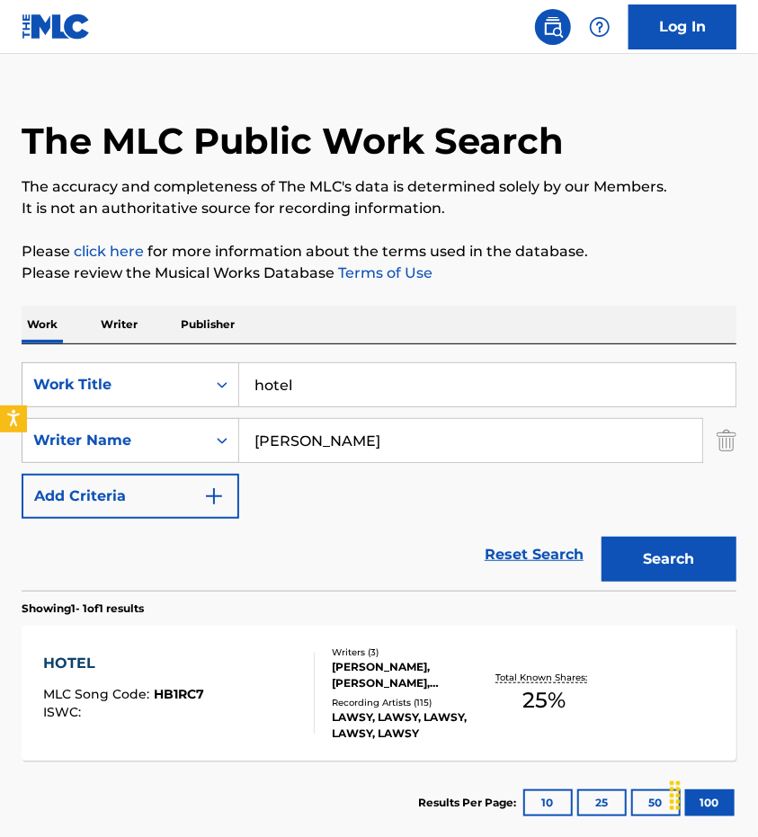
click at [329, 385] on input "hotel" at bounding box center [487, 384] width 496 height 43
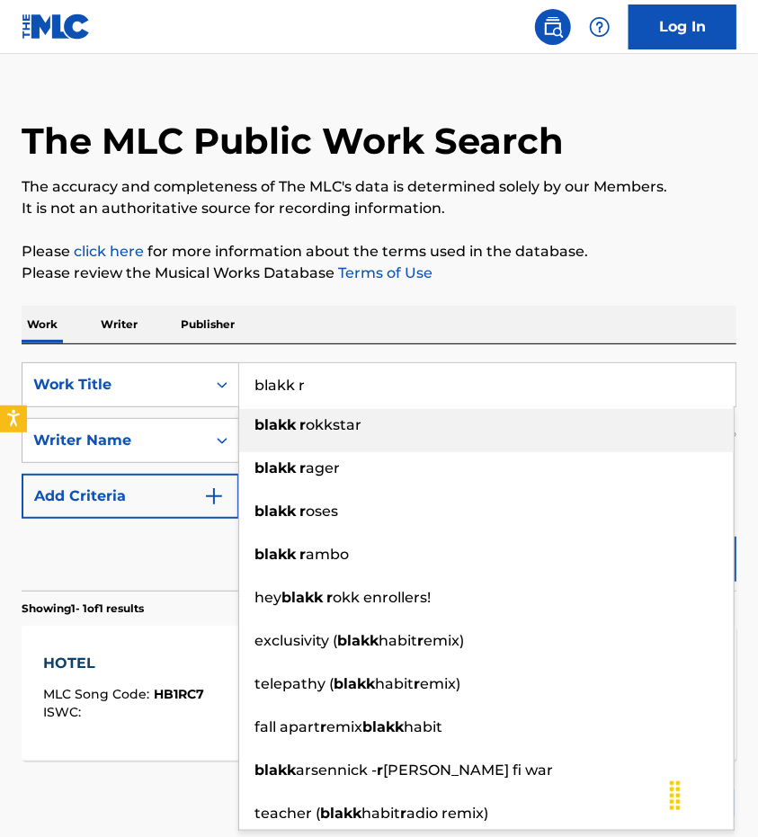
click at [306, 419] on span "okkstar" at bounding box center [334, 424] width 56 height 17
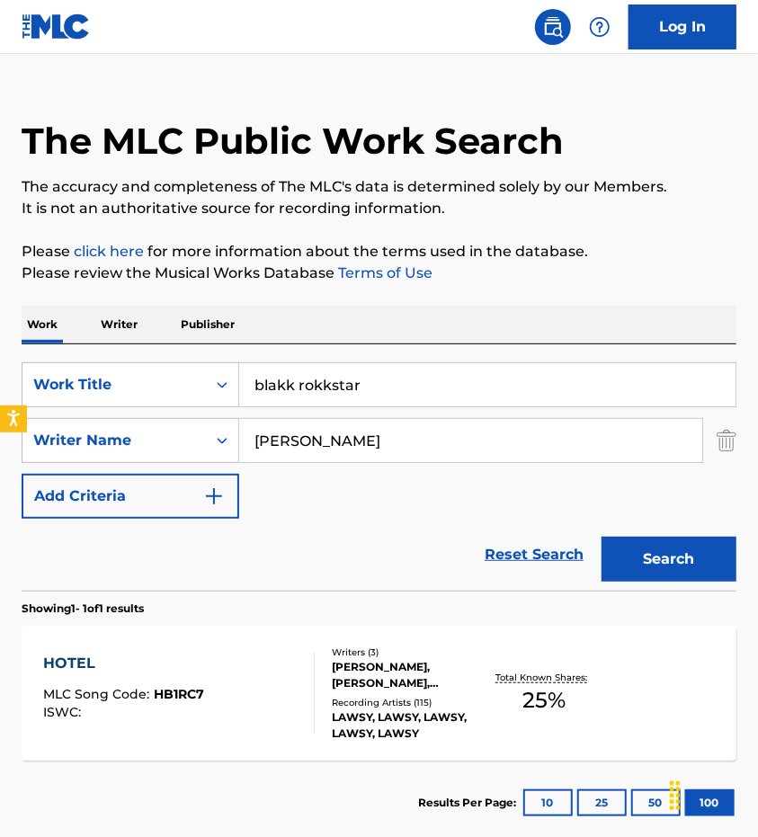
click at [710, 449] on div "SearchWithCriteriabfe8e550-a8cb-49dd-9985-b4c999e0f506 Writer Name [PERSON_NAME]" at bounding box center [379, 440] width 714 height 45
click at [717, 447] on img "Search Form" at bounding box center [726, 440] width 20 height 45
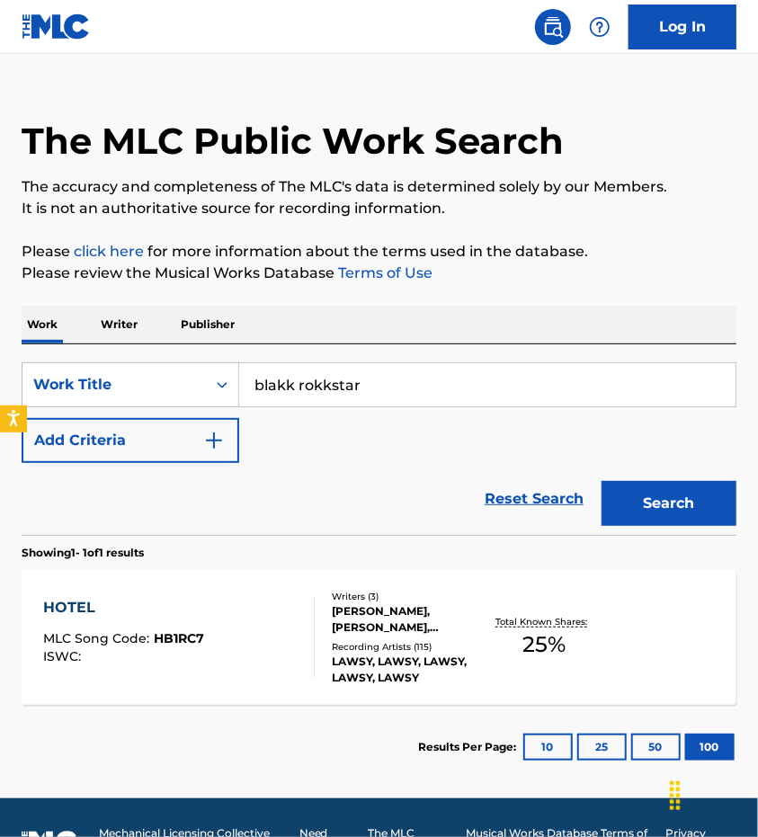
click at [684, 497] on button "Search" at bounding box center [668, 503] width 135 height 45
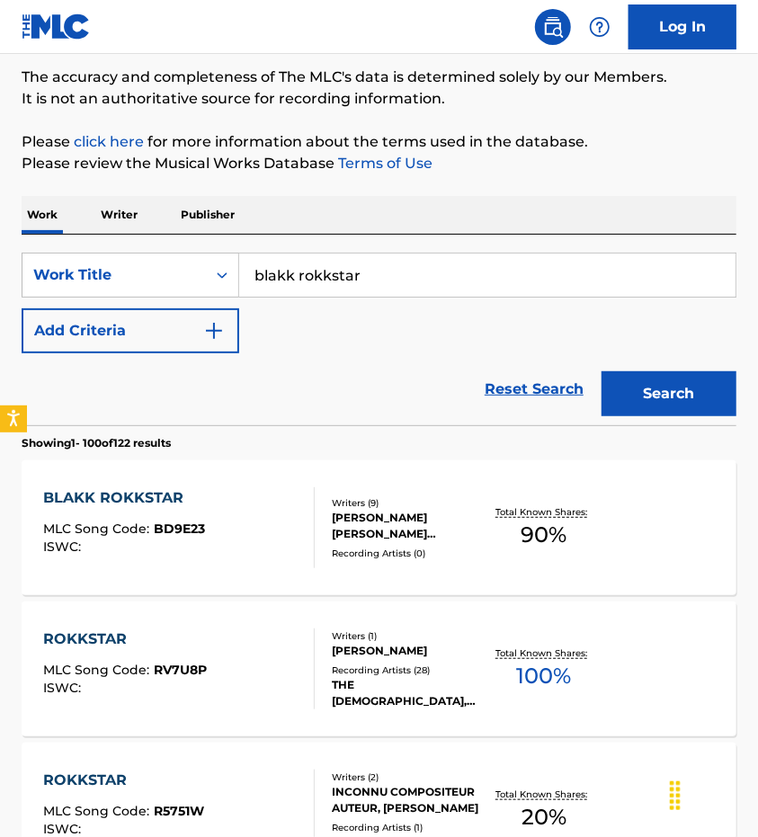
scroll to position [137, 0]
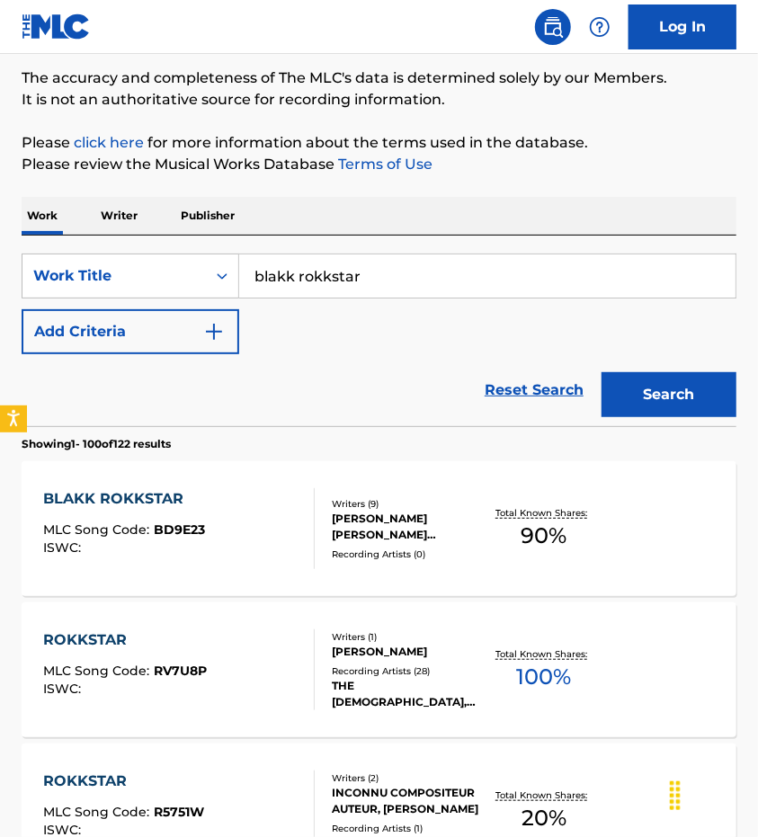
click at [298, 268] on input "blakk rokkstar" at bounding box center [487, 275] width 496 height 43
type input "l"
click at [203, 366] on div "Reset Search Search" at bounding box center [379, 390] width 714 height 72
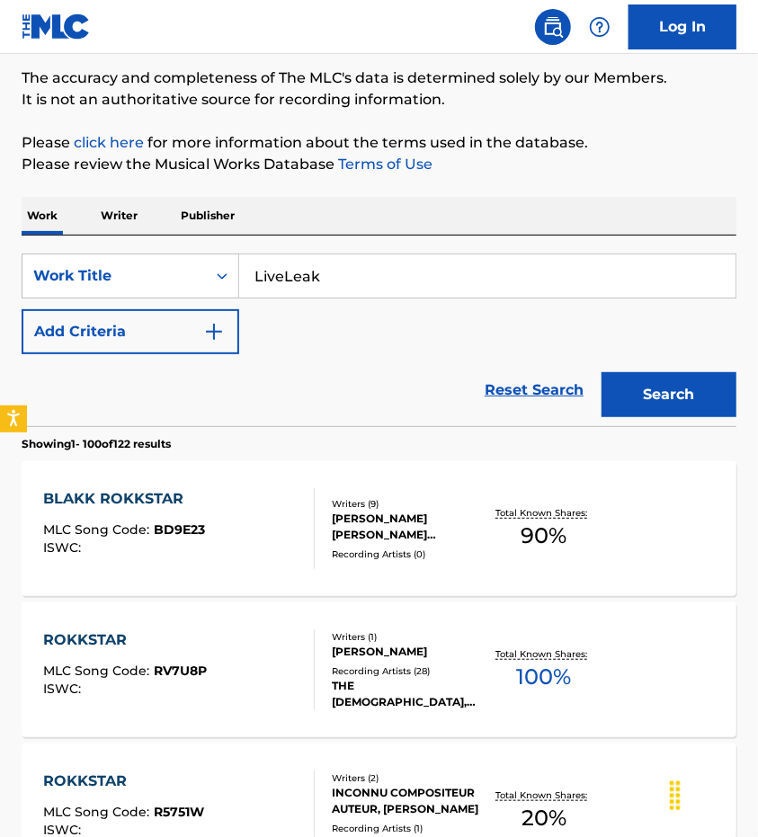
click at [638, 391] on button "Search" at bounding box center [668, 394] width 135 height 45
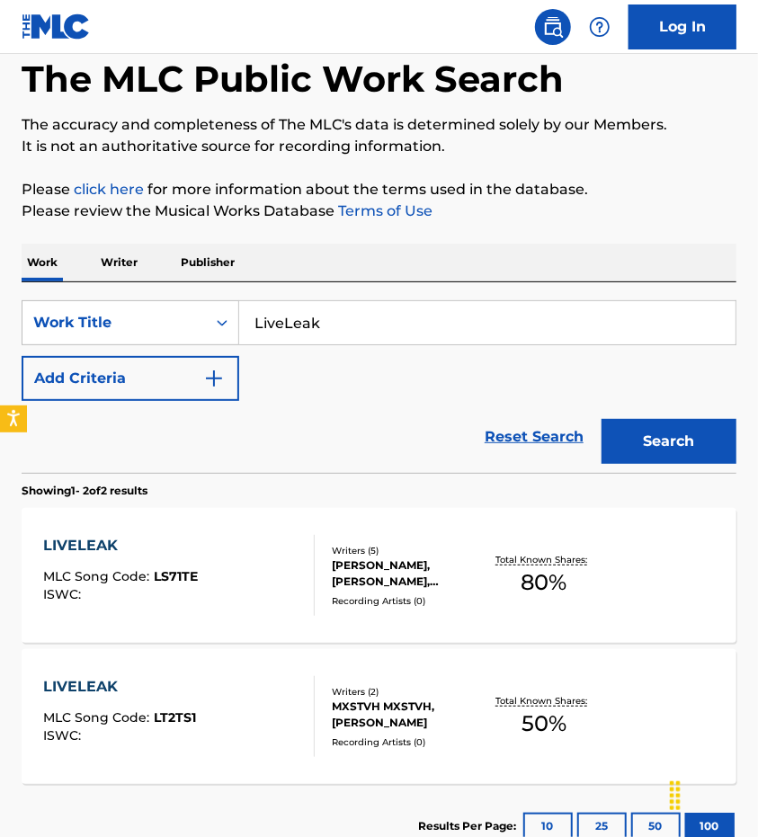
scroll to position [92, 0]
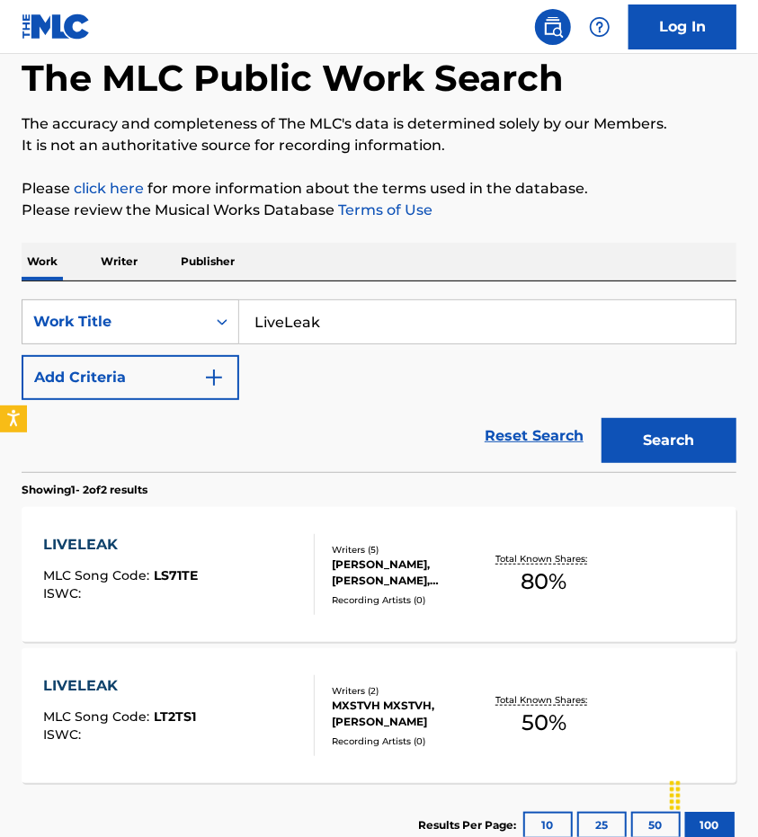
click at [286, 330] on input "LiveLeak" at bounding box center [487, 321] width 496 height 43
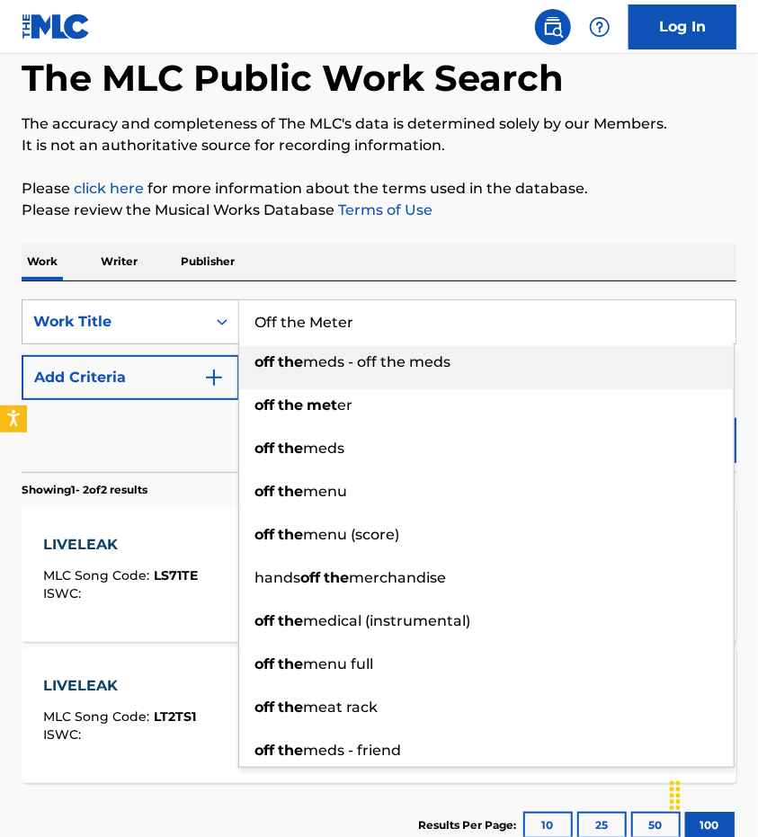
type input "off the meds - off the meds"
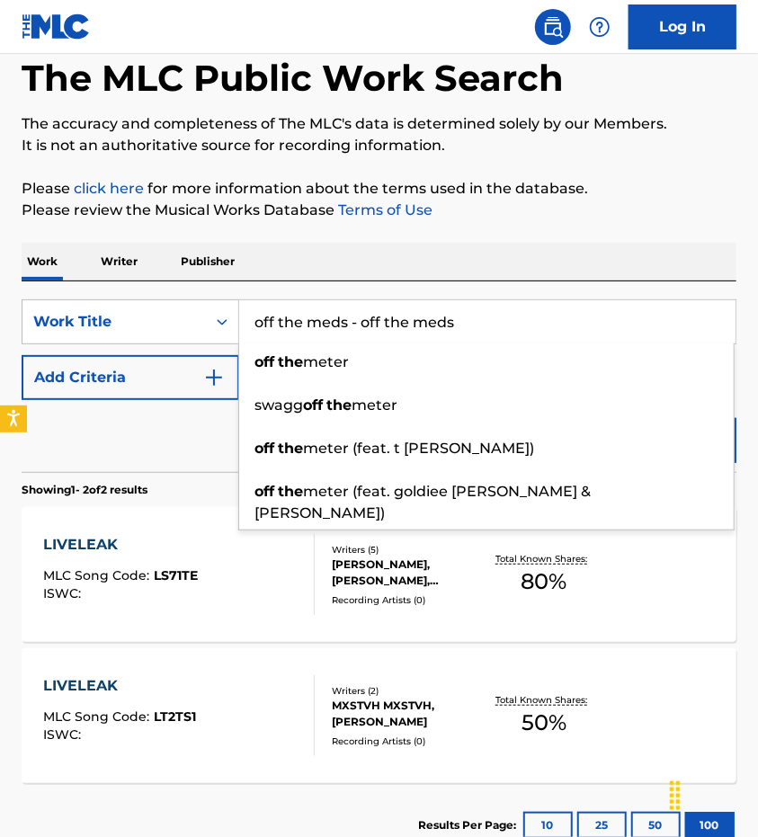
click at [430, 318] on input "off the meds - off the meds" at bounding box center [487, 321] width 496 height 43
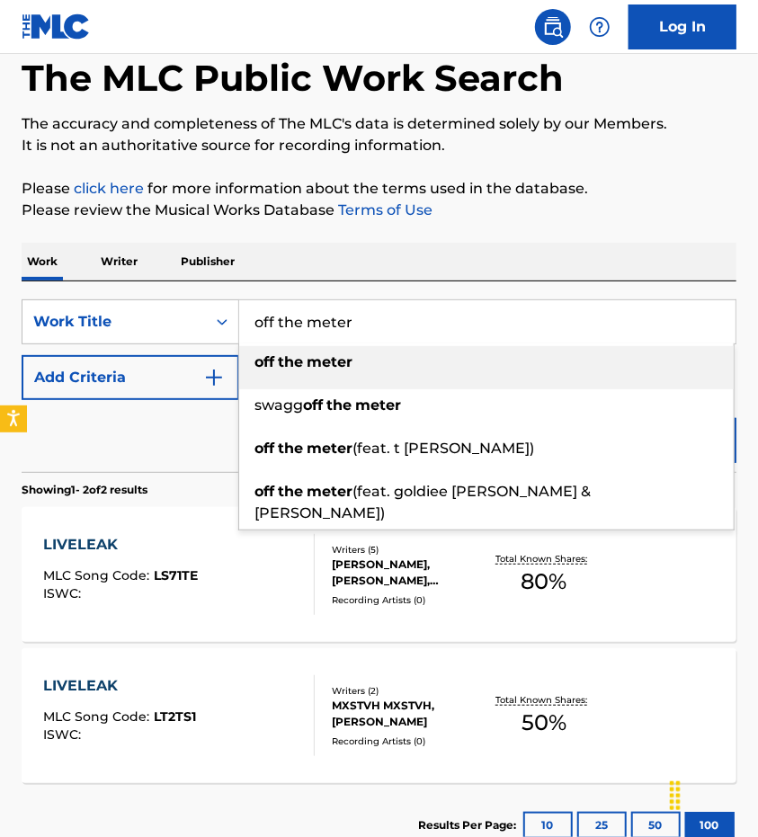
type input "off the meter"
click at [356, 364] on div "off the meter" at bounding box center [486, 362] width 494 height 32
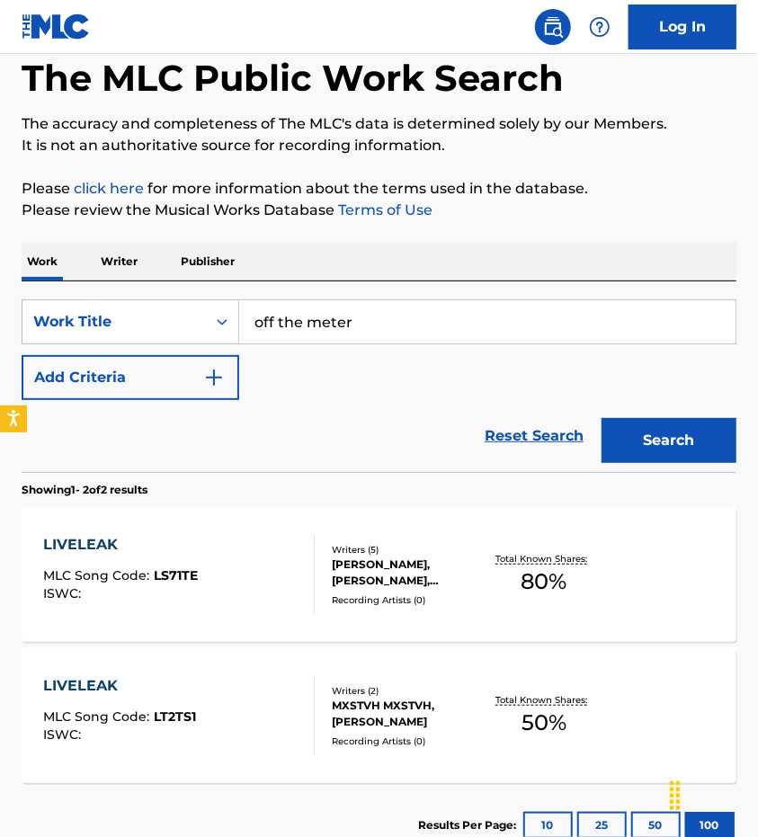
click at [720, 470] on div "Search" at bounding box center [664, 436] width 144 height 72
click at [698, 457] on button "Search" at bounding box center [668, 440] width 135 height 45
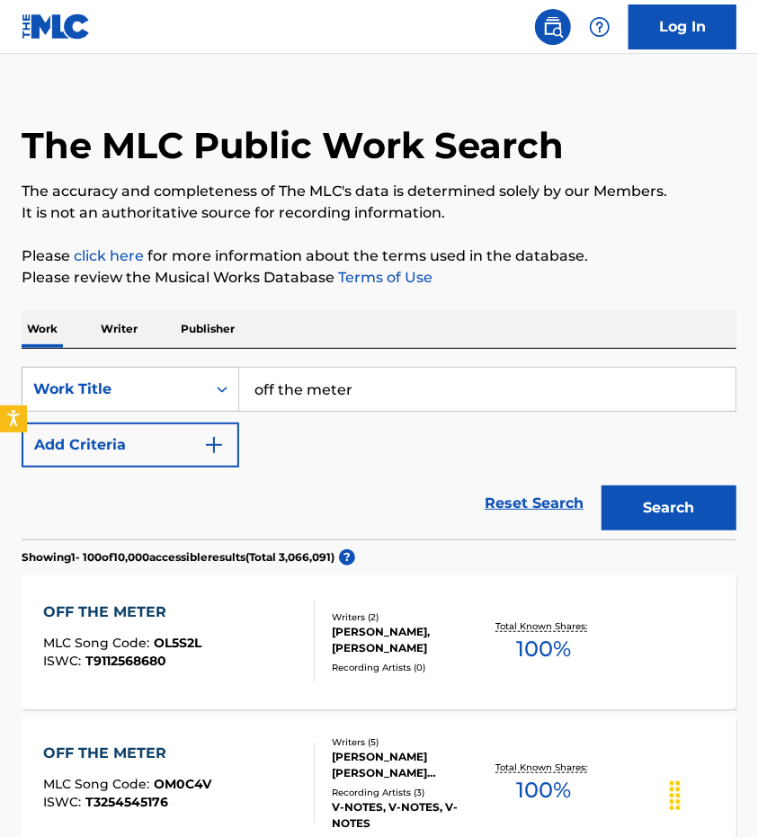
scroll to position [0, 0]
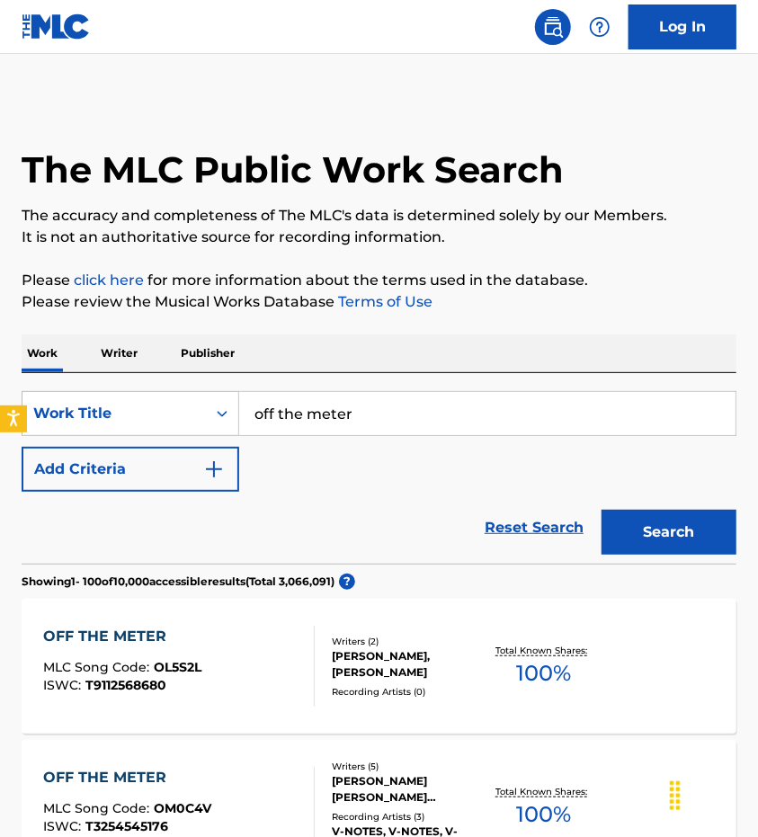
click at [131, 481] on button "Add Criteria" at bounding box center [130, 469] width 217 height 45
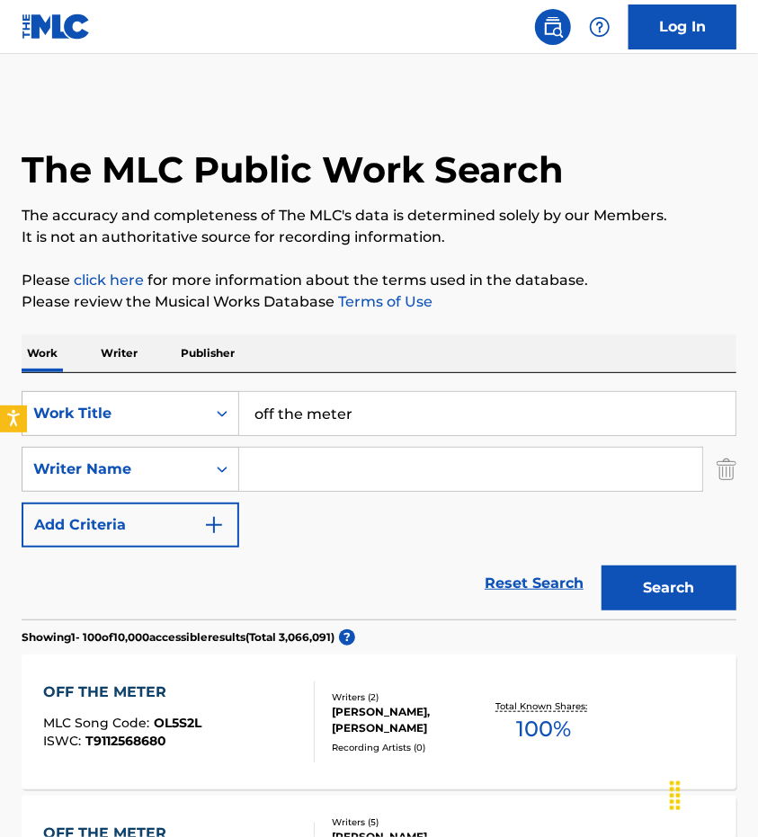
click at [304, 463] on input "Search Form" at bounding box center [470, 469] width 463 height 43
type input "[PERSON_NAME]"
click at [601, 565] on button "Search" at bounding box center [668, 587] width 135 height 45
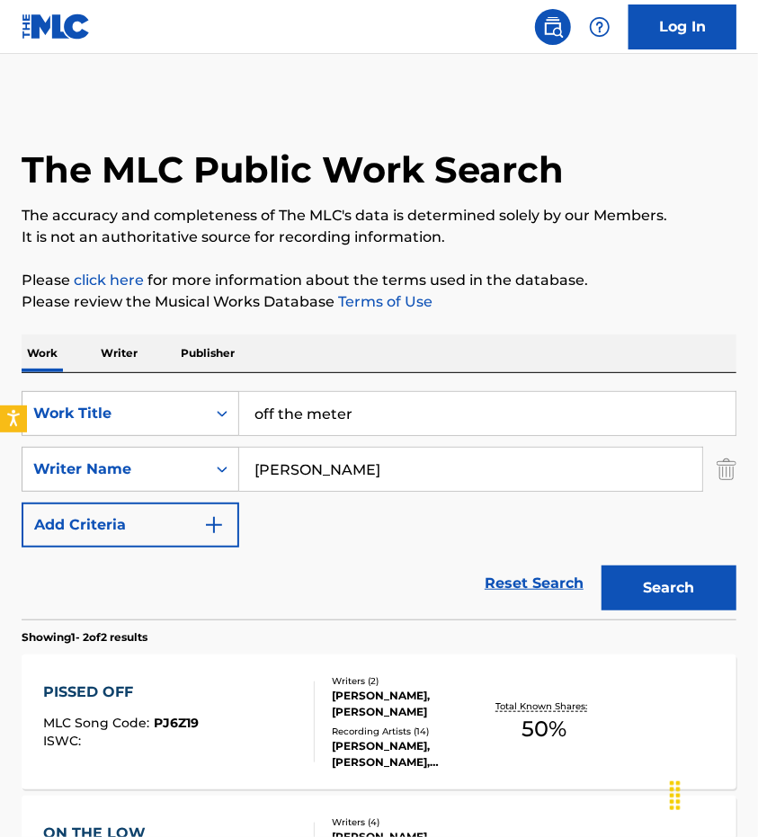
click at [359, 413] on input "off the meter" at bounding box center [487, 413] width 496 height 43
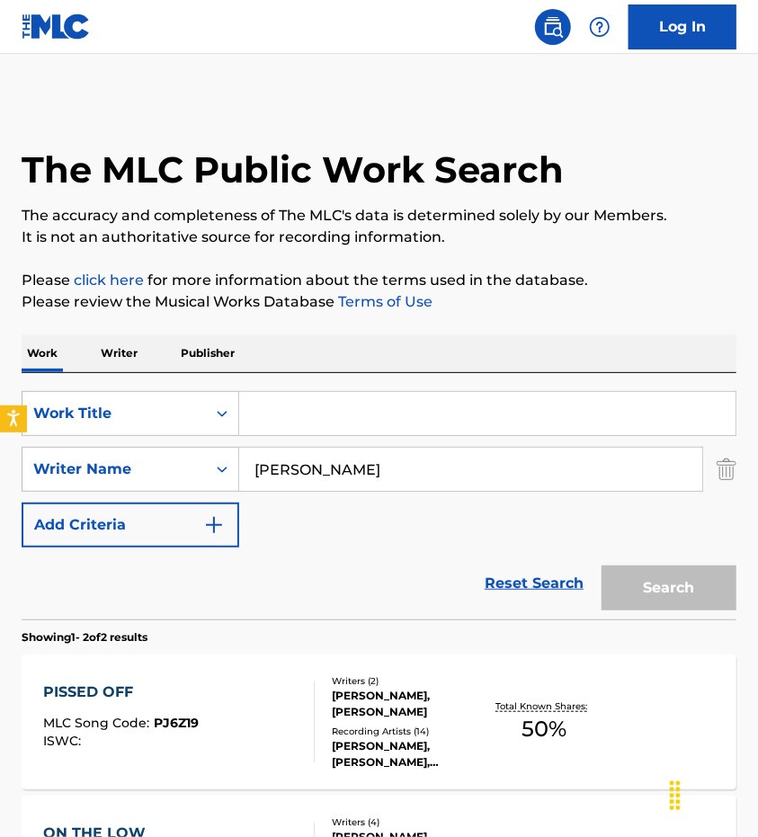
click at [591, 458] on input "[PERSON_NAME]" at bounding box center [470, 469] width 463 height 43
click at [316, 408] on input "Search Form" at bounding box center [487, 413] width 496 height 43
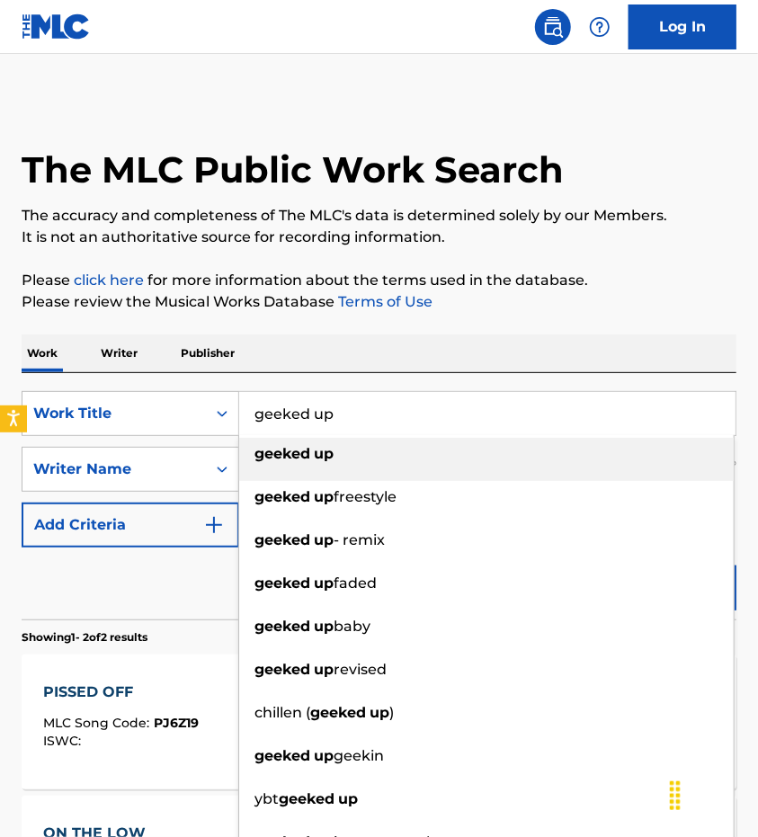
type input "geeked up"
click at [345, 470] on li "geeked up" at bounding box center [486, 459] width 494 height 43
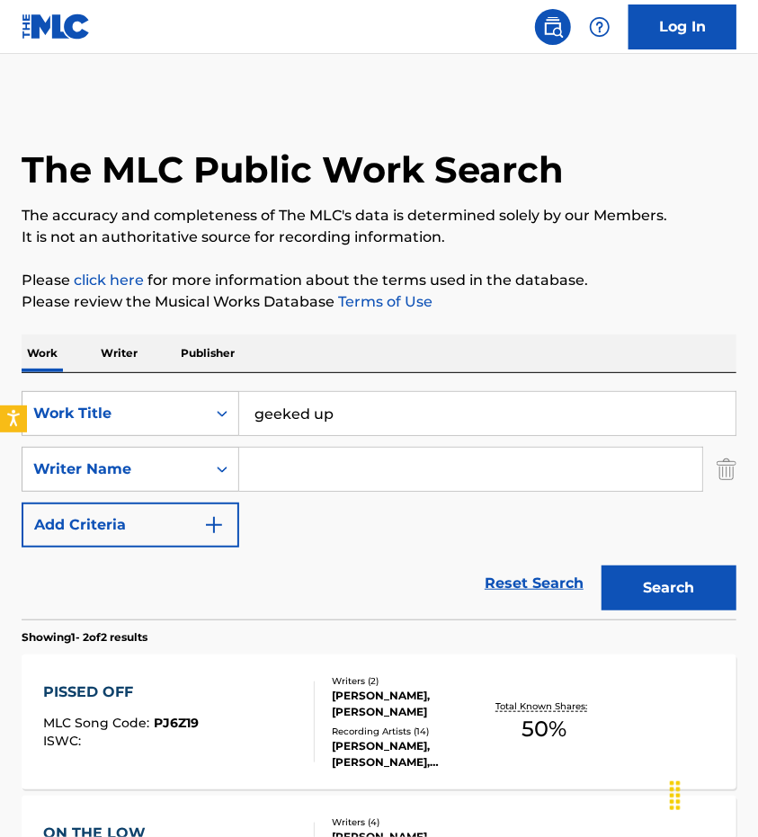
click at [661, 579] on button "Search" at bounding box center [668, 587] width 135 height 45
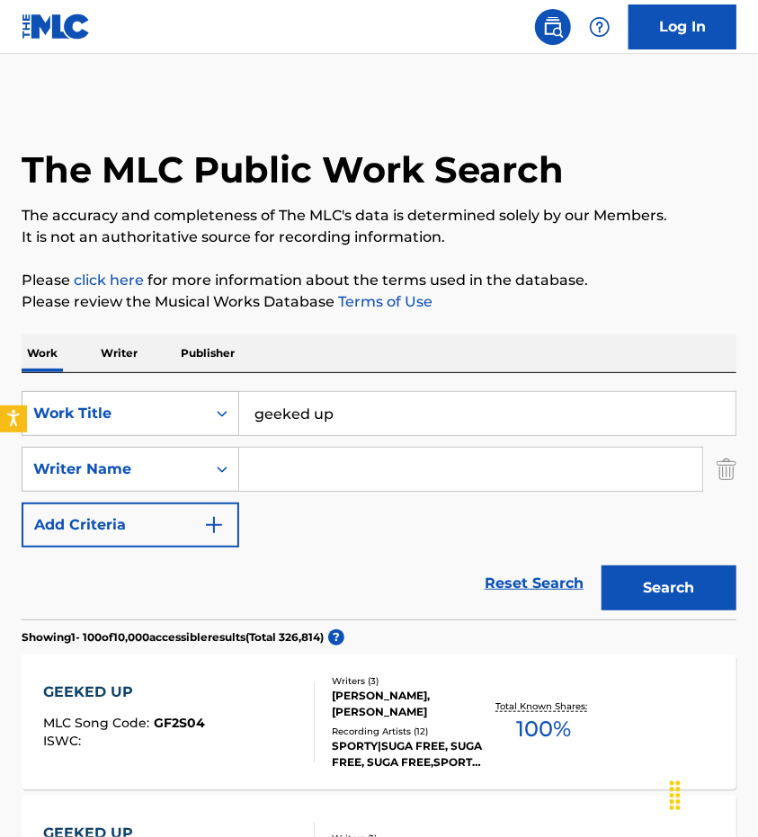
click at [323, 472] on input "Search Form" at bounding box center [470, 469] width 463 height 43
click at [375, 466] on input "[PERSON_NAME]" at bounding box center [470, 469] width 463 height 43
type input "[PERSON_NAME]"
click at [679, 587] on button "Search" at bounding box center [668, 587] width 135 height 45
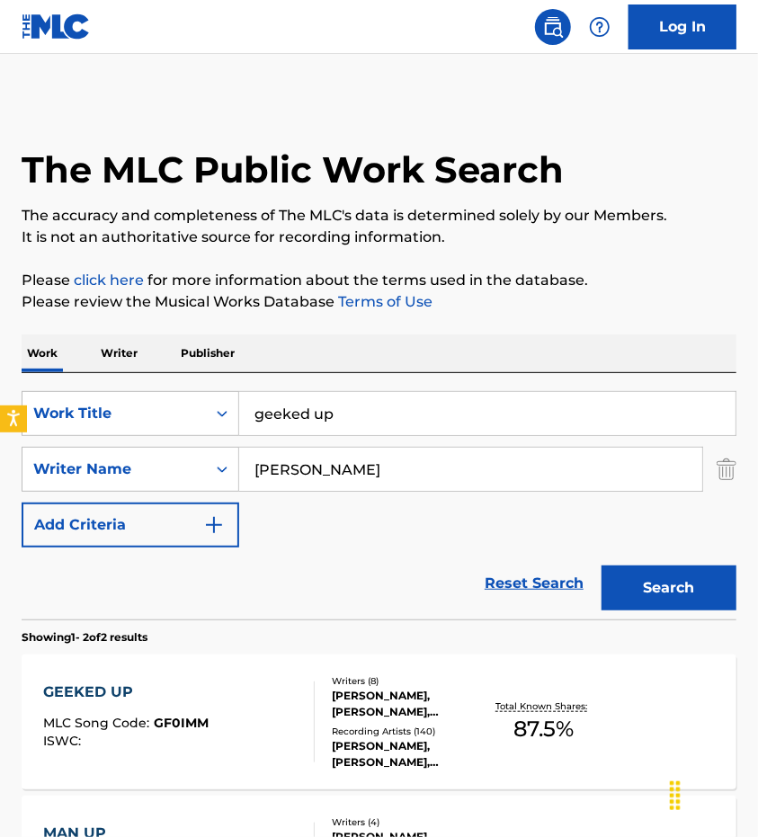
click at [714, 470] on div "SearchWithCriteriabfe8e550-a8cb-49dd-9985-b4c999e0f506 Writer Name [PERSON_NAME]" at bounding box center [379, 469] width 714 height 45
click at [735, 467] on img "Search Form" at bounding box center [726, 469] width 20 height 45
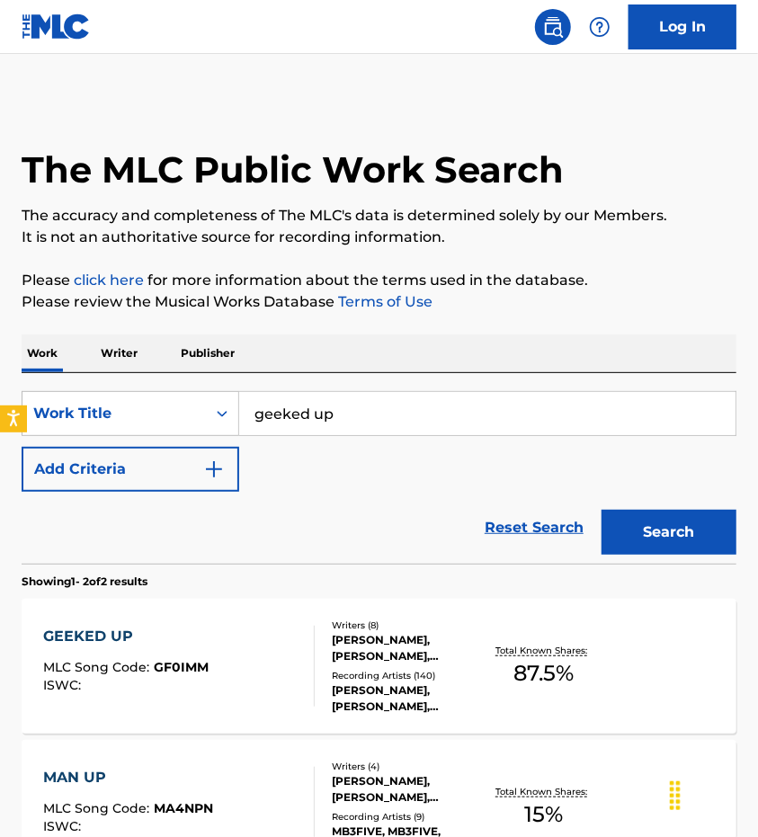
click at [394, 396] on input "geeked up" at bounding box center [487, 413] width 496 height 43
type input "[PERSON_NAME] story"
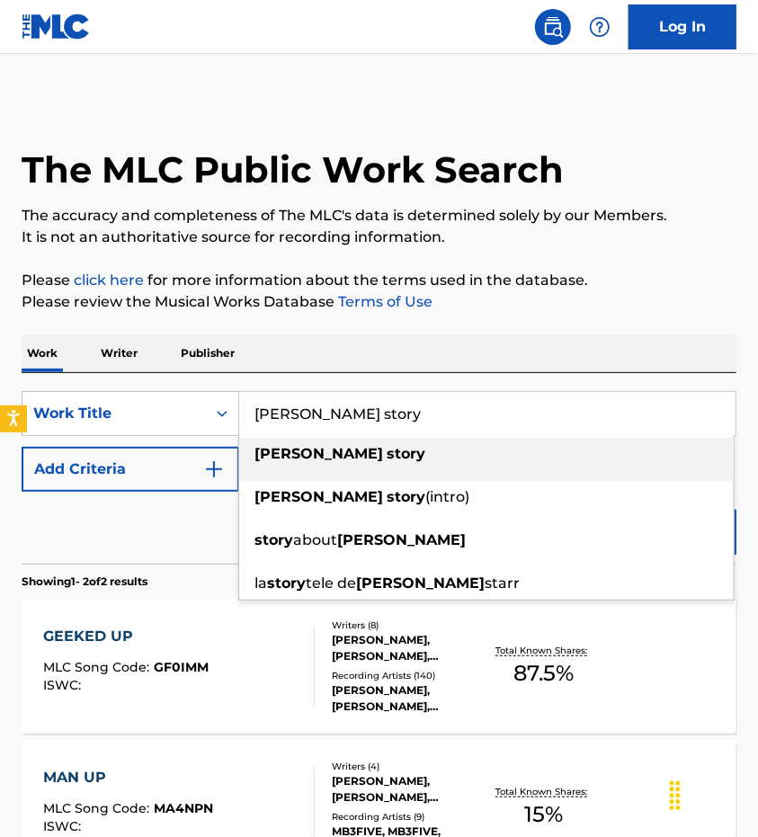
click at [421, 460] on div "[PERSON_NAME] story" at bounding box center [486, 454] width 494 height 32
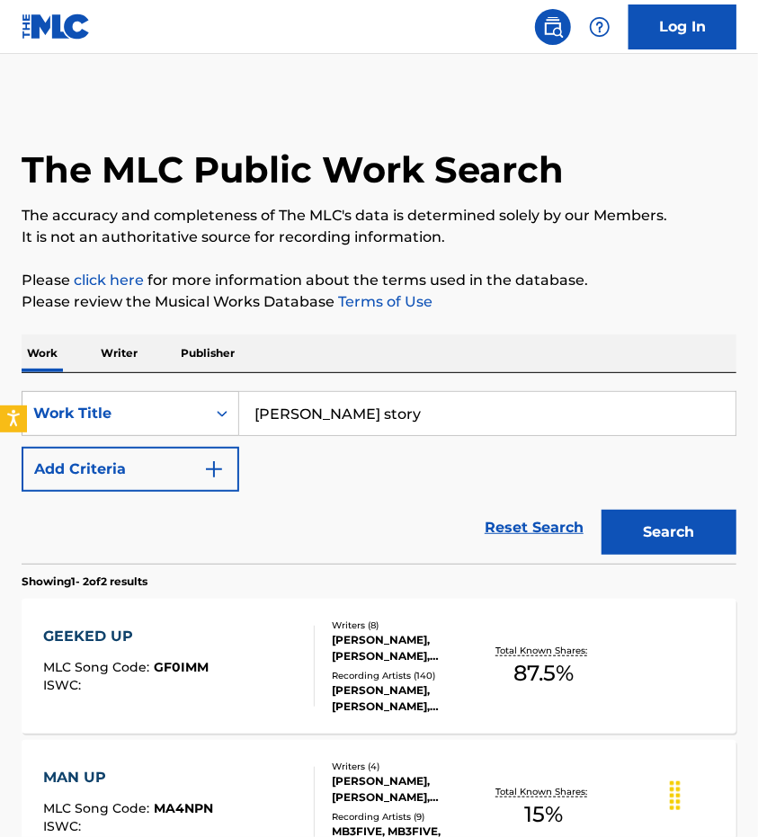
click at [700, 549] on button "Search" at bounding box center [668, 532] width 135 height 45
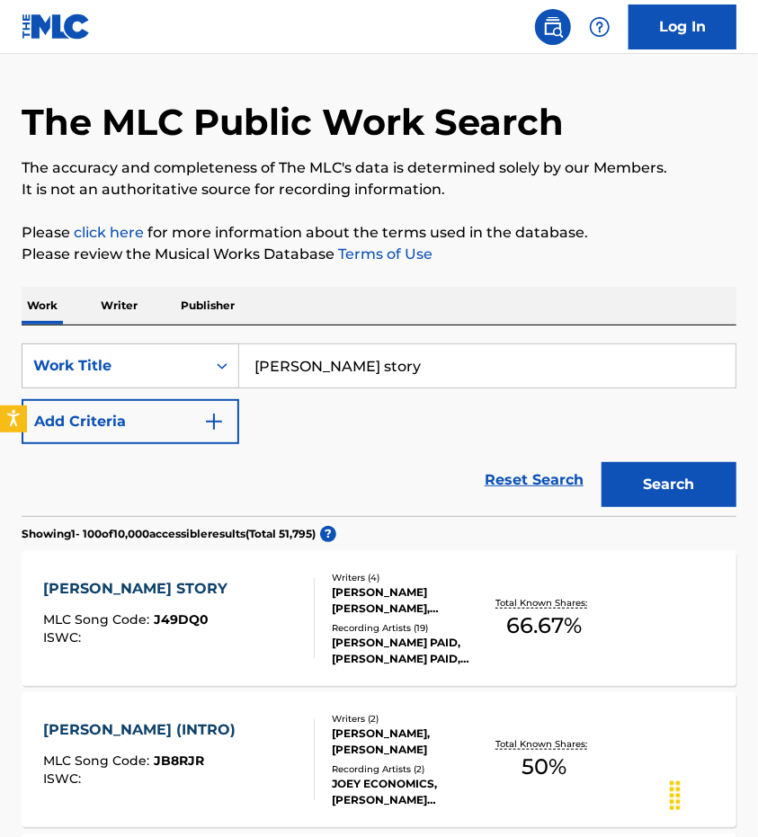
scroll to position [49, 0]
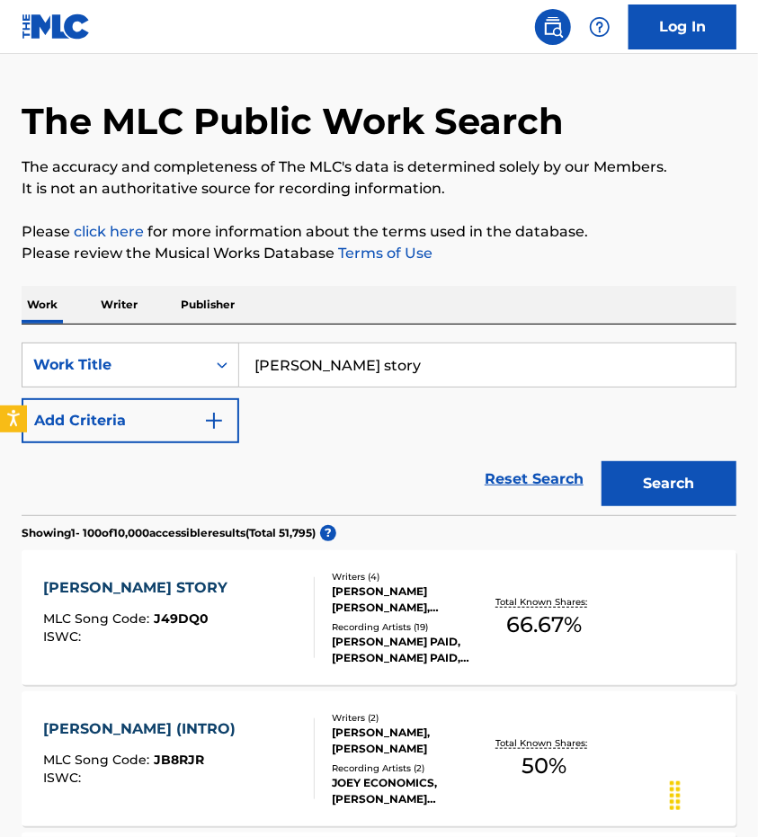
click at [111, 587] on div "[PERSON_NAME] STORY" at bounding box center [139, 588] width 193 height 22
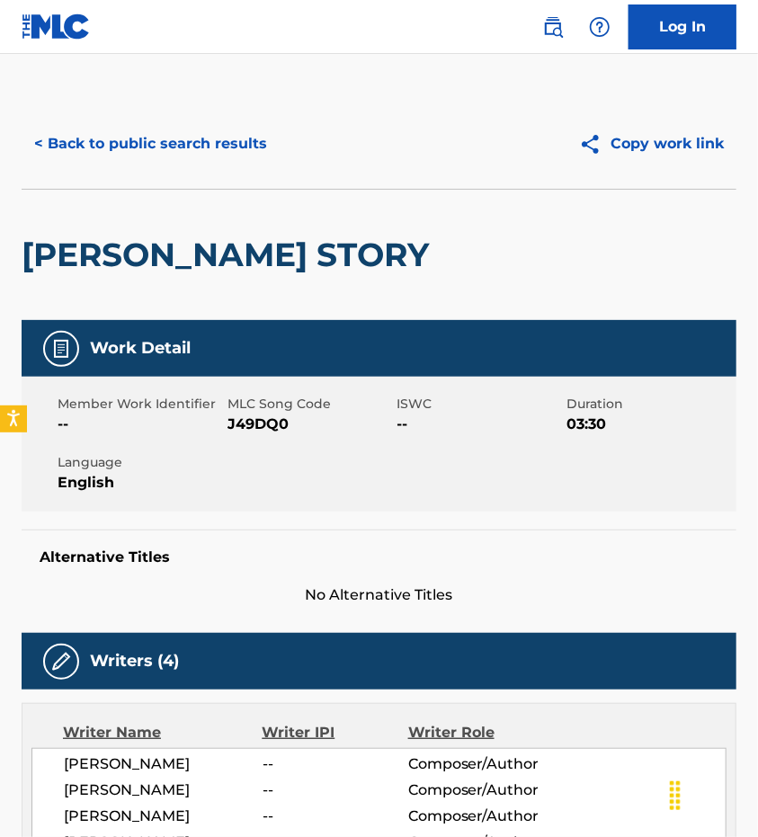
scroll to position [49, 0]
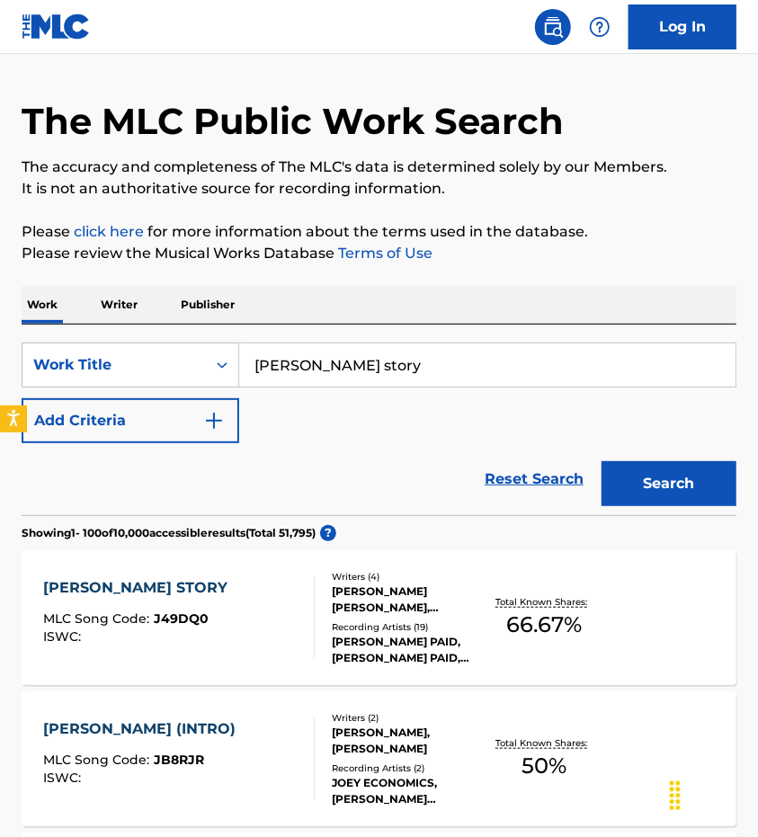
click at [190, 601] on div "[PERSON_NAME] STORY MLC Song Code : J49DQ0 ISWC :" at bounding box center [139, 617] width 193 height 81
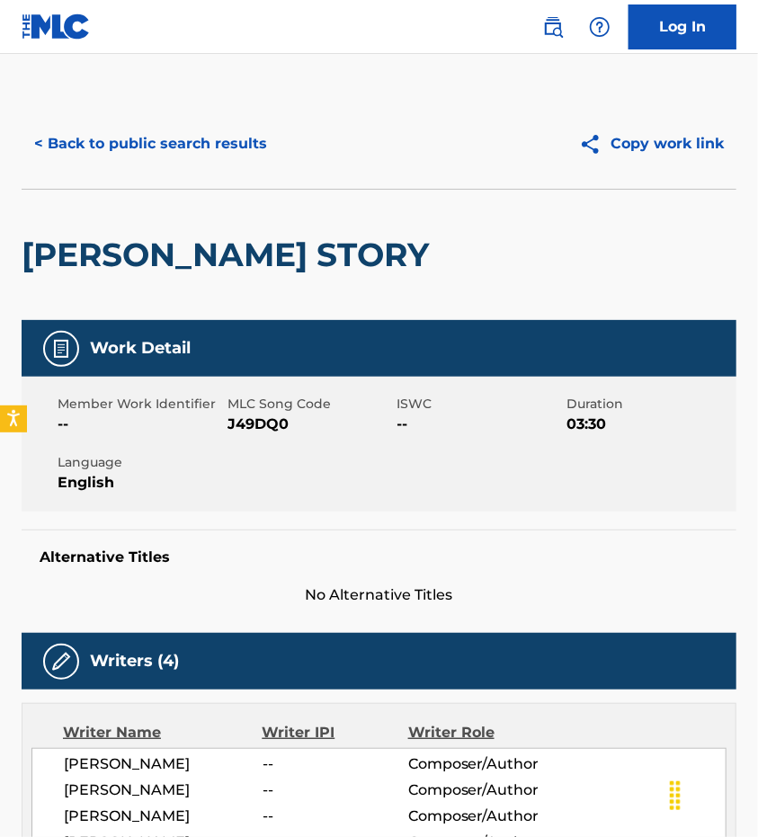
scroll to position [129, 0]
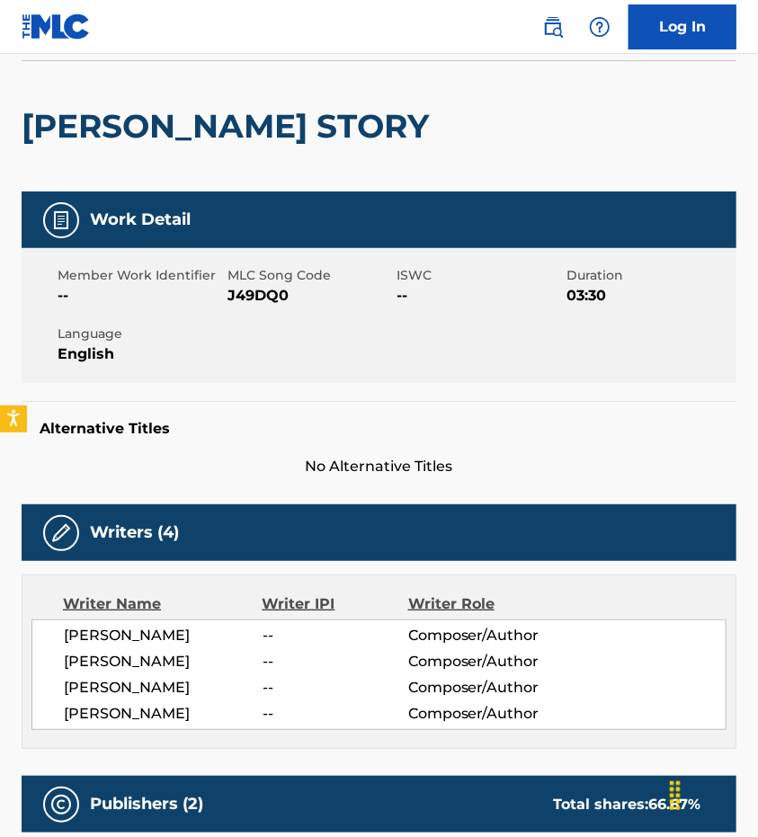
click at [205, 638] on span "[PERSON_NAME]" at bounding box center [163, 636] width 199 height 22
click at [103, 659] on span "[PERSON_NAME]" at bounding box center [163, 662] width 199 height 22
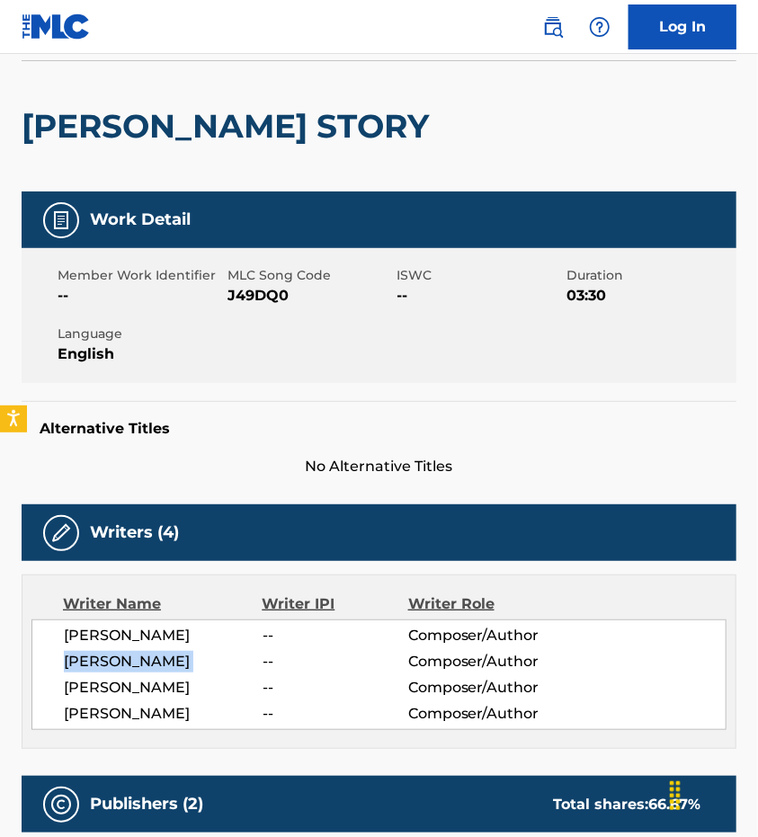
click at [103, 659] on span "[PERSON_NAME]" at bounding box center [163, 662] width 199 height 22
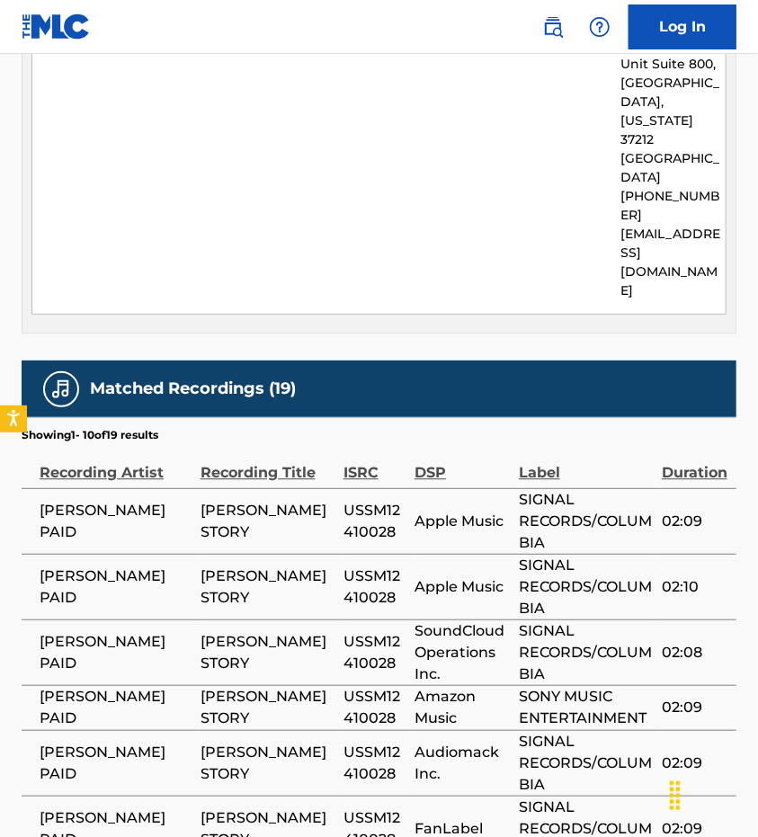
scroll to position [1244, 0]
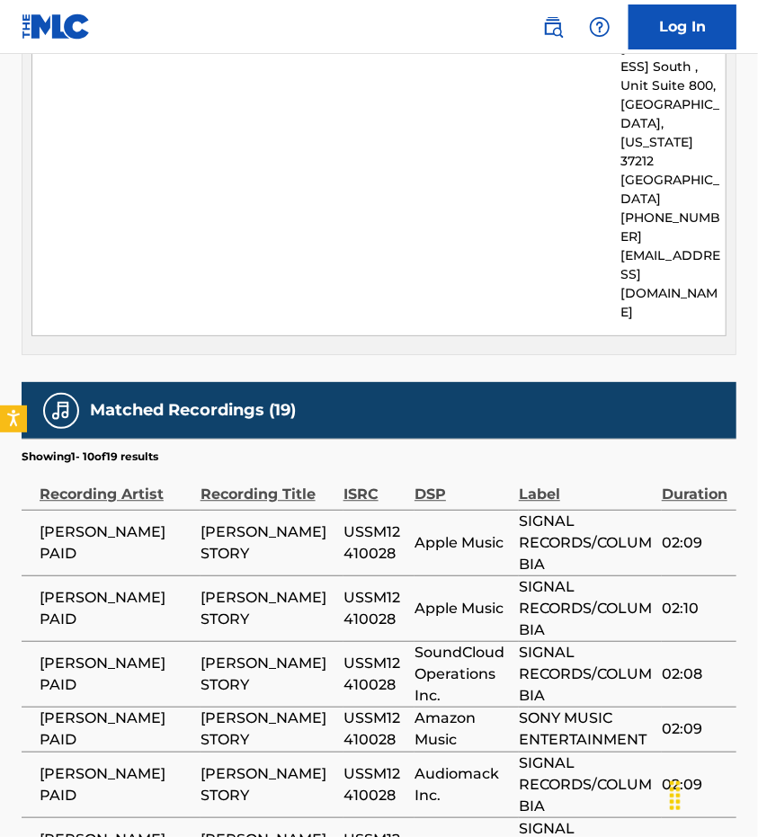
click at [149, 521] on span "[PERSON_NAME] PAID" at bounding box center [116, 542] width 152 height 43
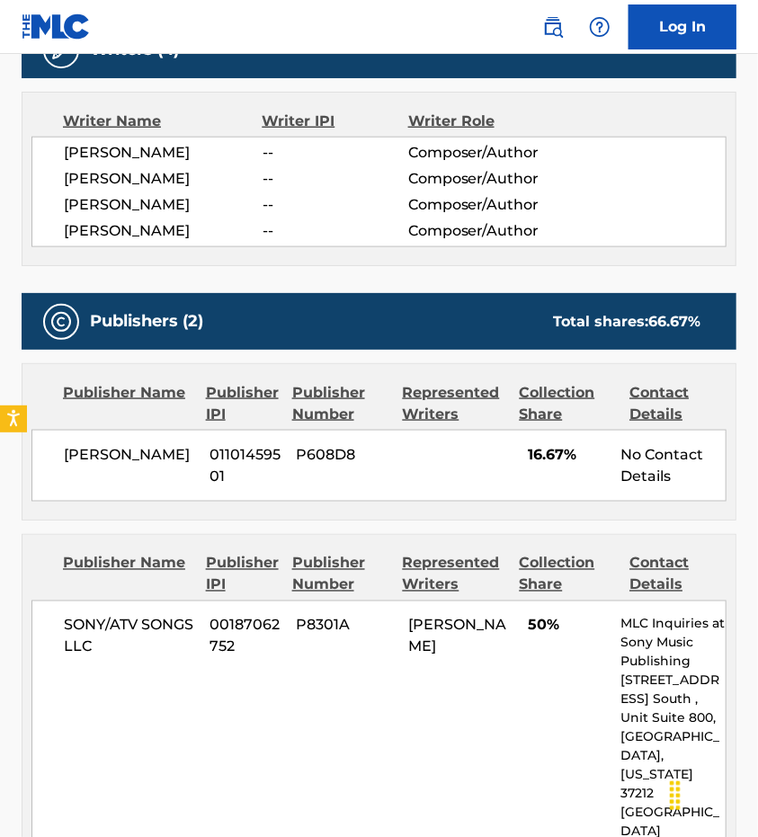
scroll to position [608, 0]
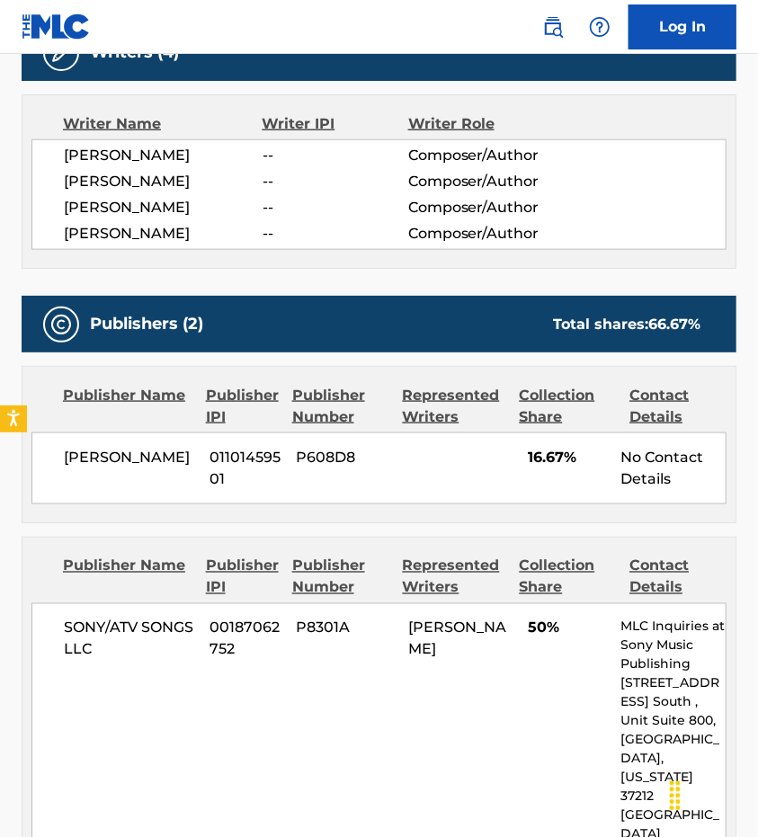
click at [262, 716] on div "SONY/ATV SONGS LLC 00187062752 P8301A [PERSON_NAME] 50% MLC Inquiries at Sony M…" at bounding box center [378, 787] width 695 height 368
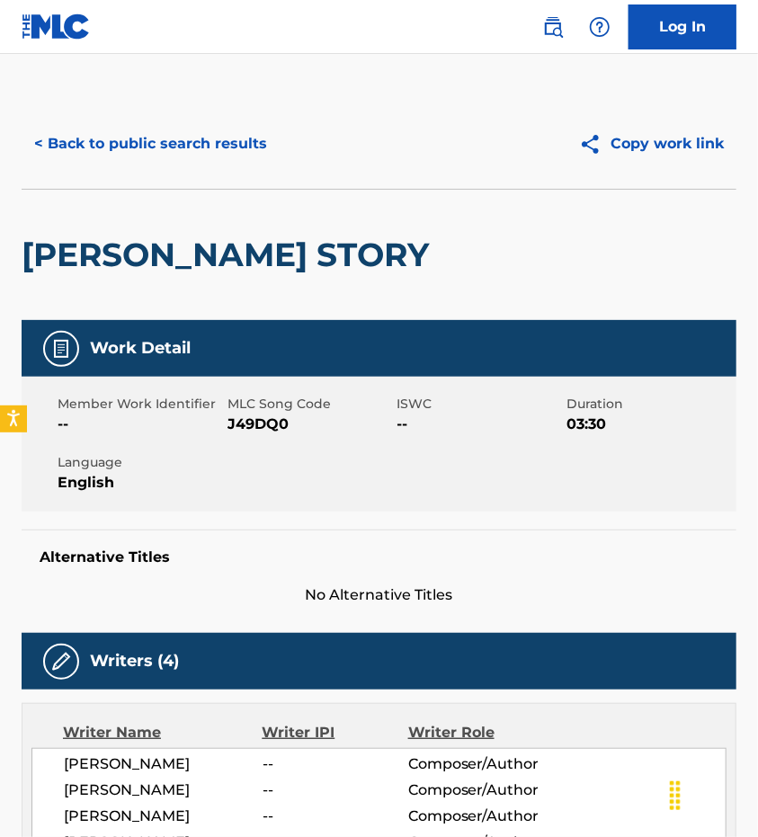
click at [188, 131] on button "< Back to public search results" at bounding box center [151, 143] width 258 height 45
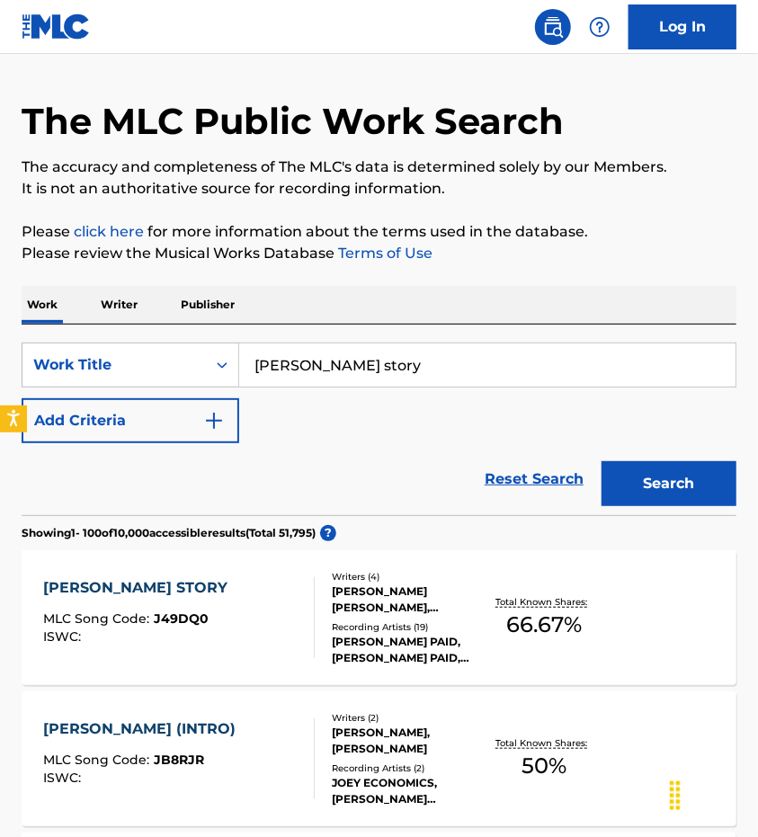
click at [283, 364] on input "[PERSON_NAME] story" at bounding box center [487, 364] width 496 height 43
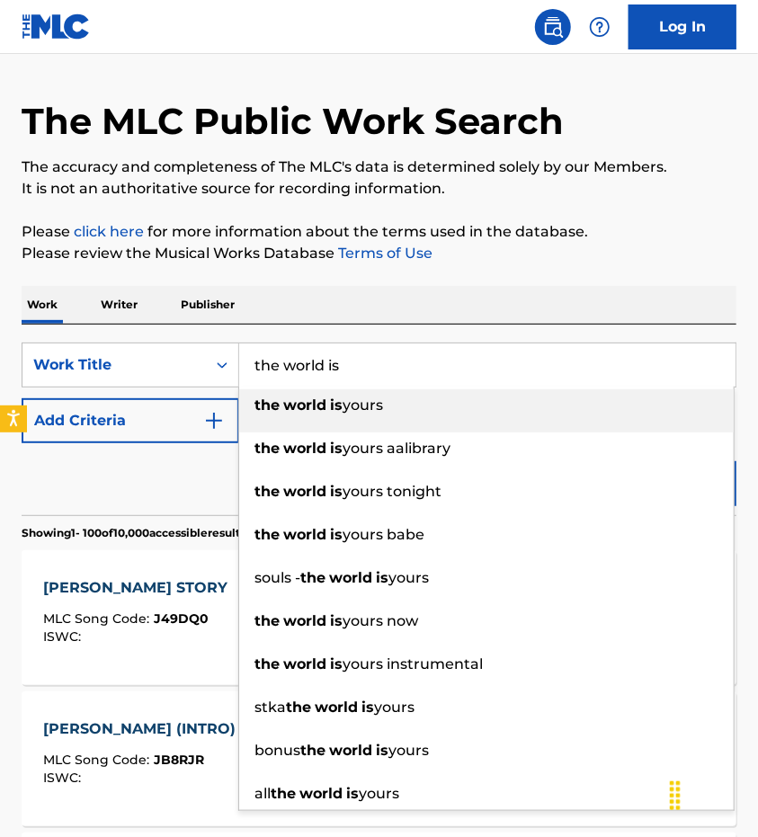
click at [368, 412] on span "yours" at bounding box center [362, 404] width 40 height 17
type input "the world is yours"
click at [426, 418] on div "the world is yours" at bounding box center [486, 405] width 494 height 32
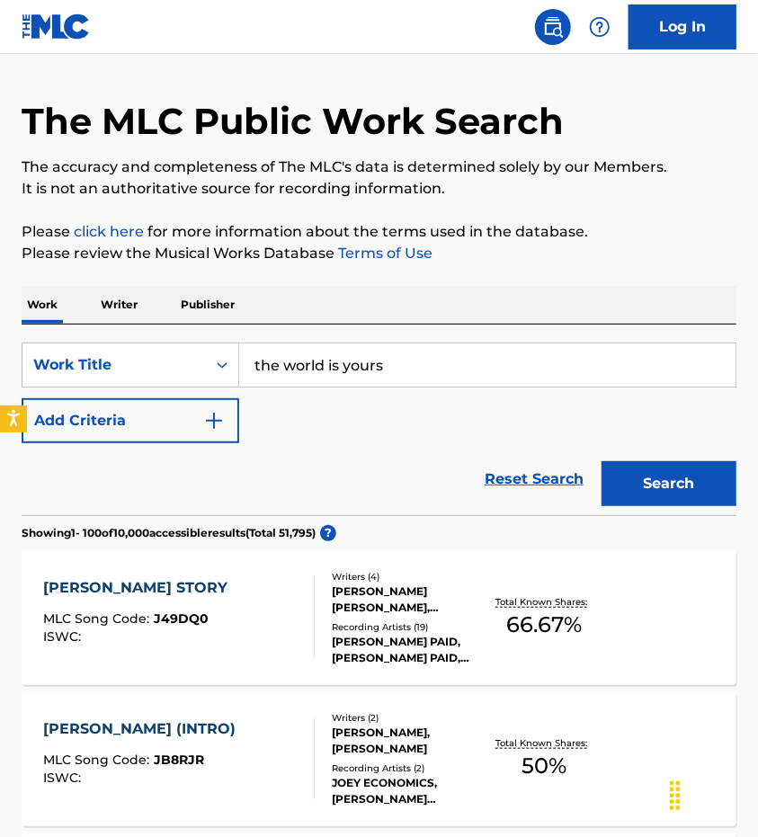
click at [642, 470] on button "Search" at bounding box center [668, 483] width 135 height 45
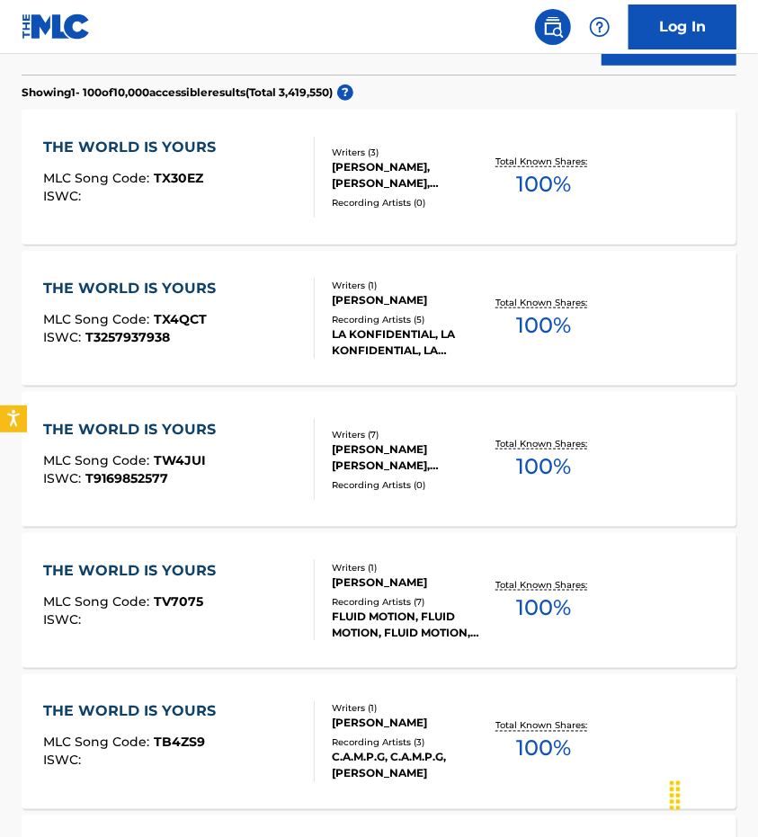
scroll to position [198, 0]
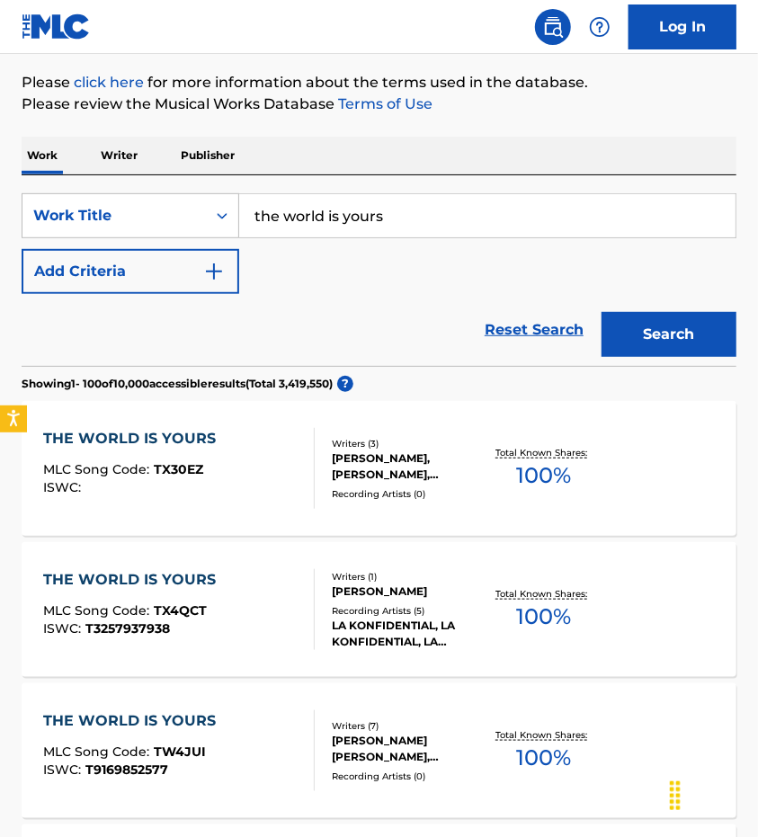
click at [186, 269] on button "Add Criteria" at bounding box center [130, 271] width 217 height 45
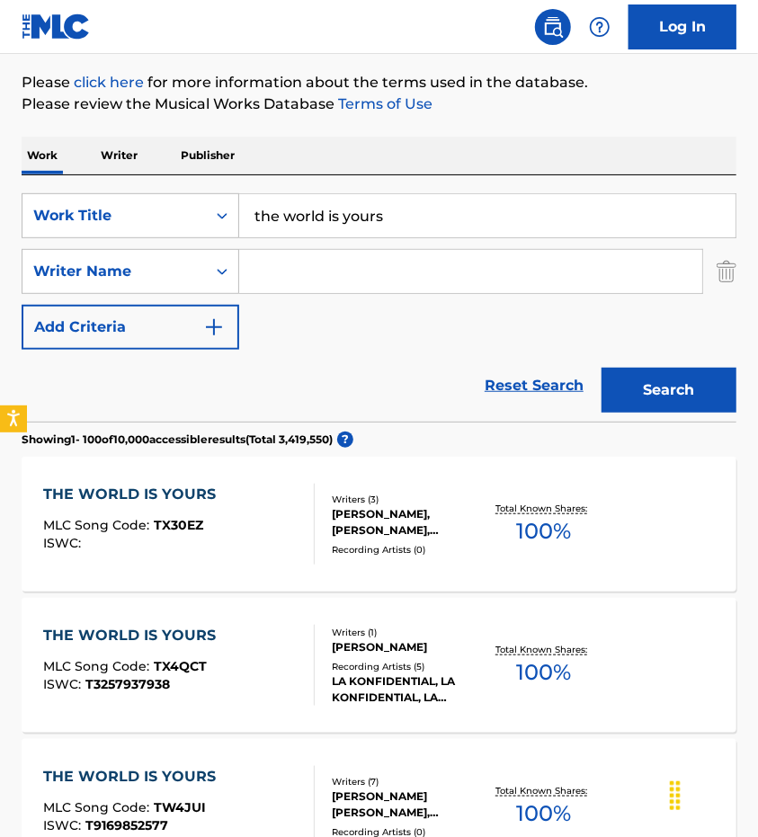
click at [327, 197] on input "the world is yours" at bounding box center [487, 215] width 496 height 43
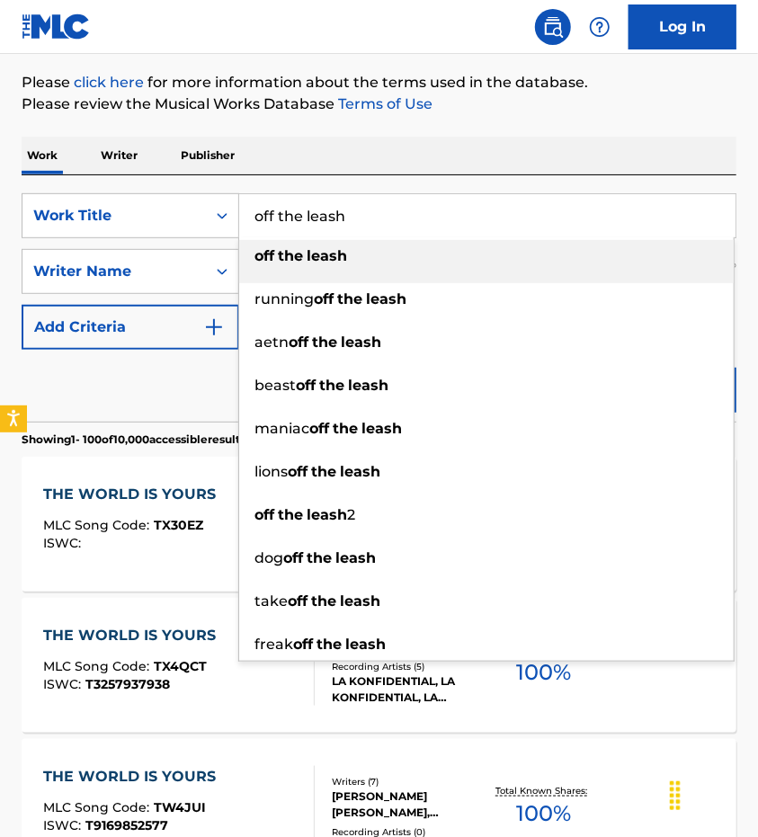
type input "off the leash"
click at [320, 258] on strong "leash" at bounding box center [326, 255] width 40 height 17
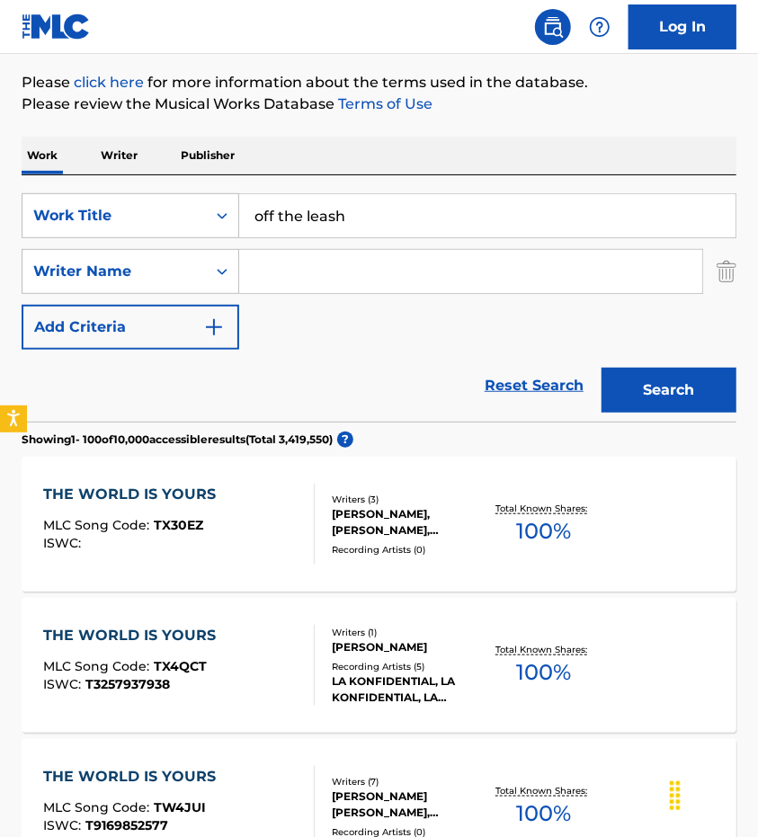
click at [646, 369] on button "Search" at bounding box center [668, 390] width 135 height 45
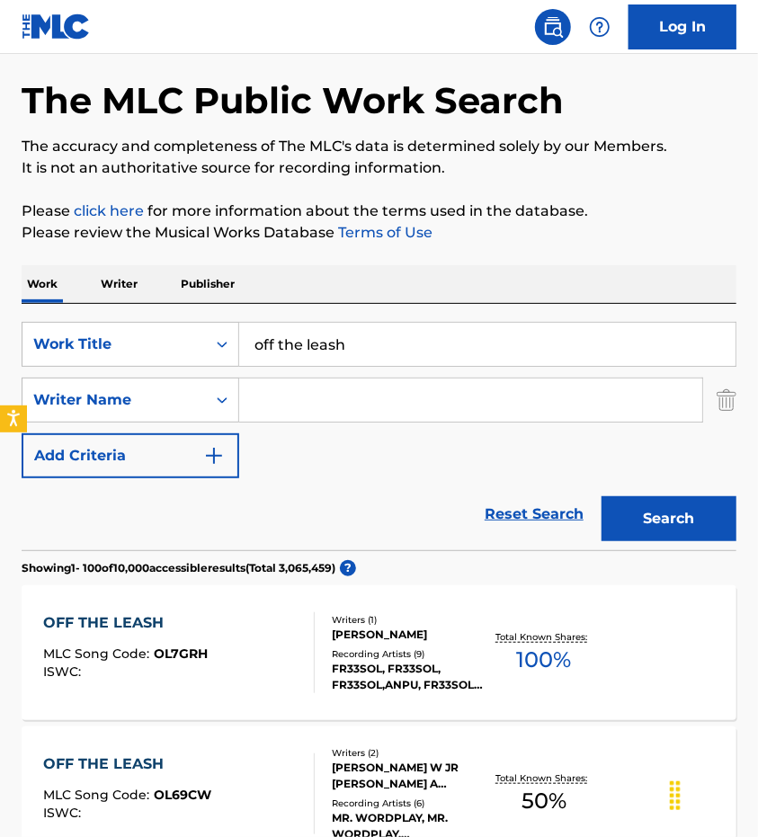
scroll to position [67, 0]
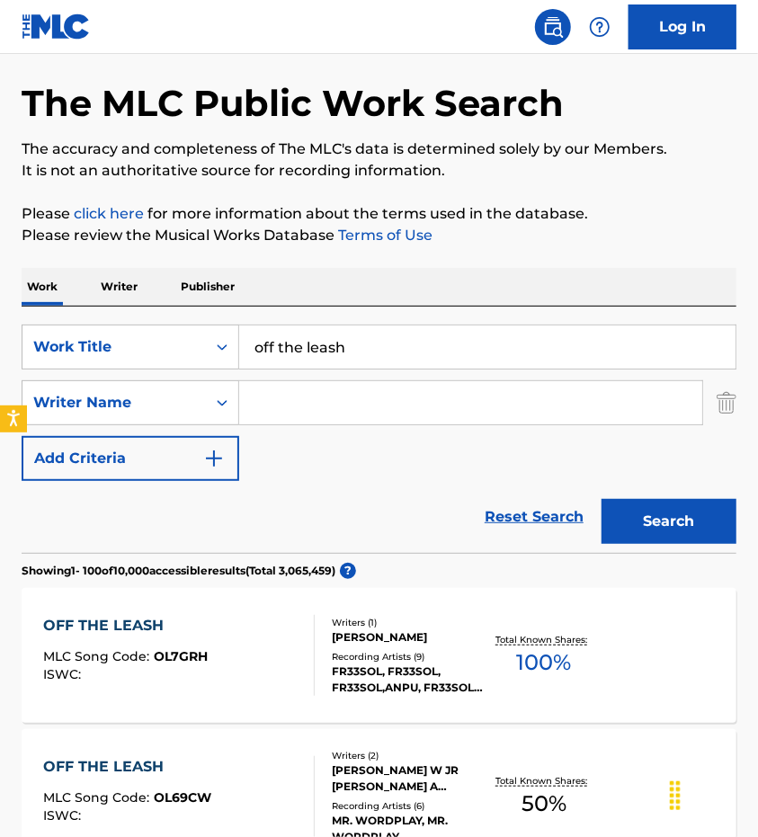
click at [298, 398] on input "Search Form" at bounding box center [470, 402] width 463 height 43
click at [662, 529] on button "Search" at bounding box center [668, 521] width 135 height 45
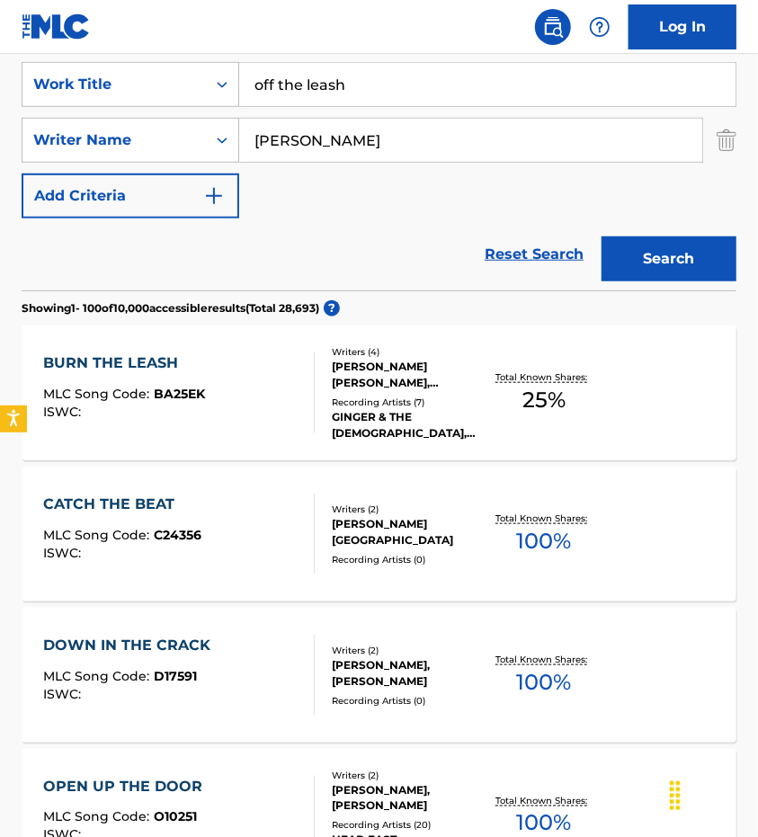
scroll to position [0, 0]
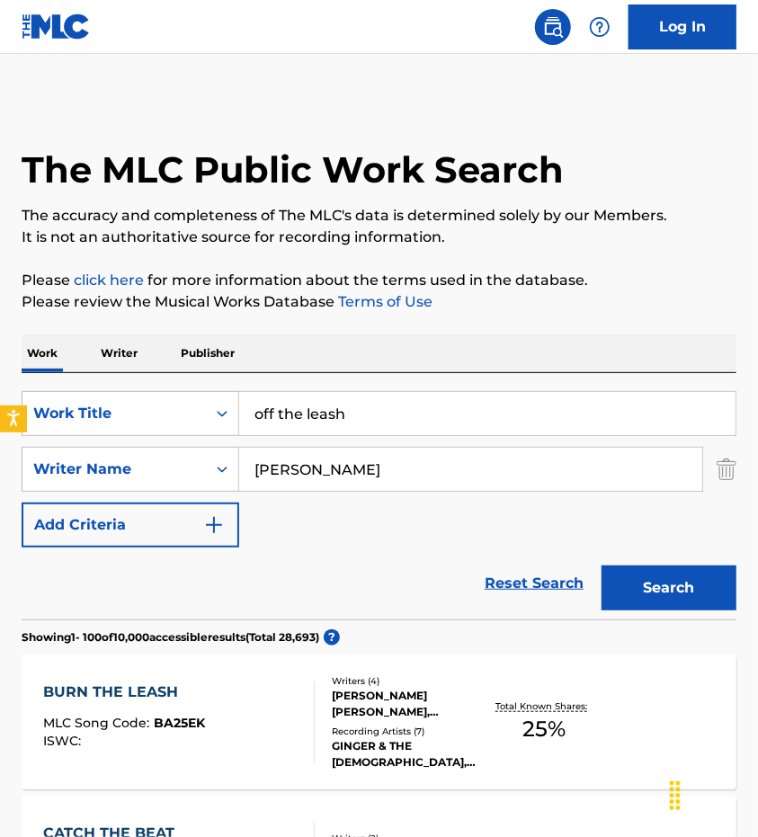
click at [376, 479] on input "[PERSON_NAME]" at bounding box center [470, 469] width 463 height 43
click at [394, 479] on input "[PERSON_NAME]" at bounding box center [470, 469] width 463 height 43
type input "[PERSON_NAME]"
click at [644, 576] on button "Search" at bounding box center [668, 587] width 135 height 45
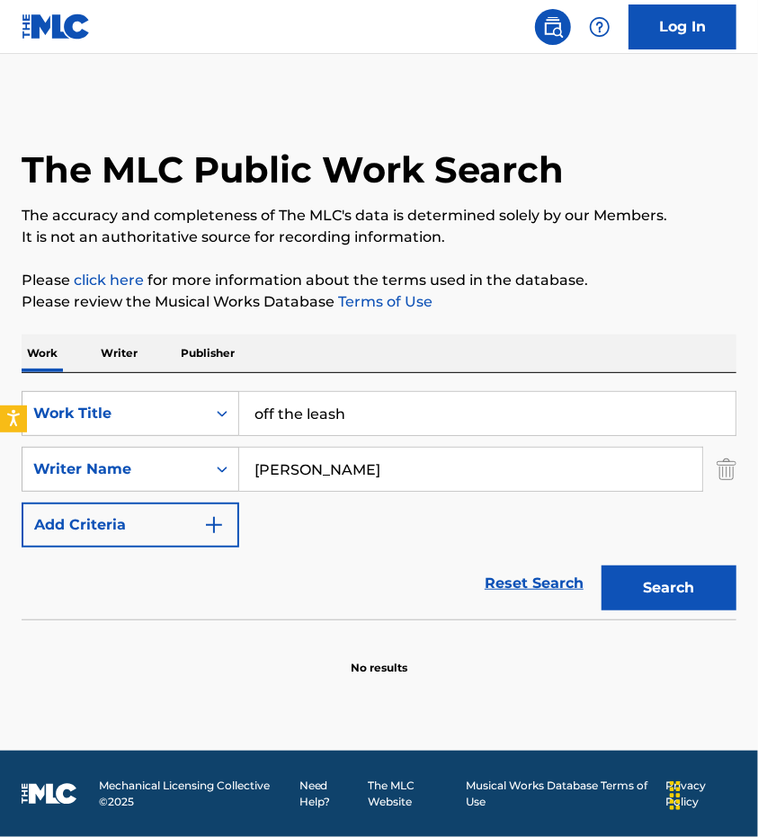
click at [346, 510] on div "SearchWithCriteria4afc629b-2063-43f1-b159-be1c897f3749 Work Title off the leash…" at bounding box center [379, 469] width 714 height 156
click at [348, 484] on input "[PERSON_NAME]" at bounding box center [470, 469] width 463 height 43
click at [320, 423] on input "off the leash" at bounding box center [487, 413] width 496 height 43
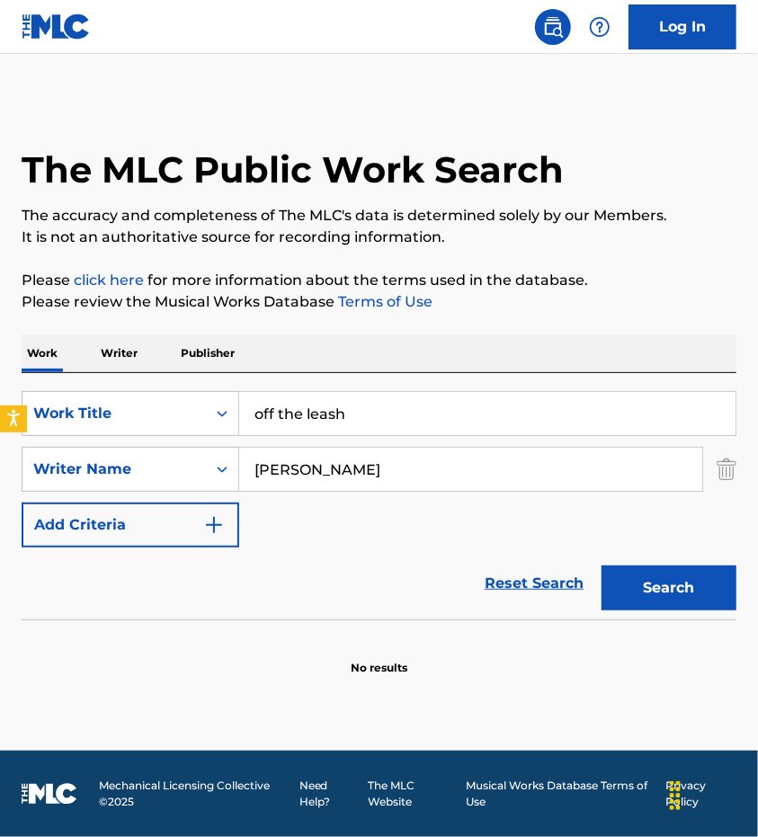
click at [320, 423] on input "off the leash" at bounding box center [487, 413] width 496 height 43
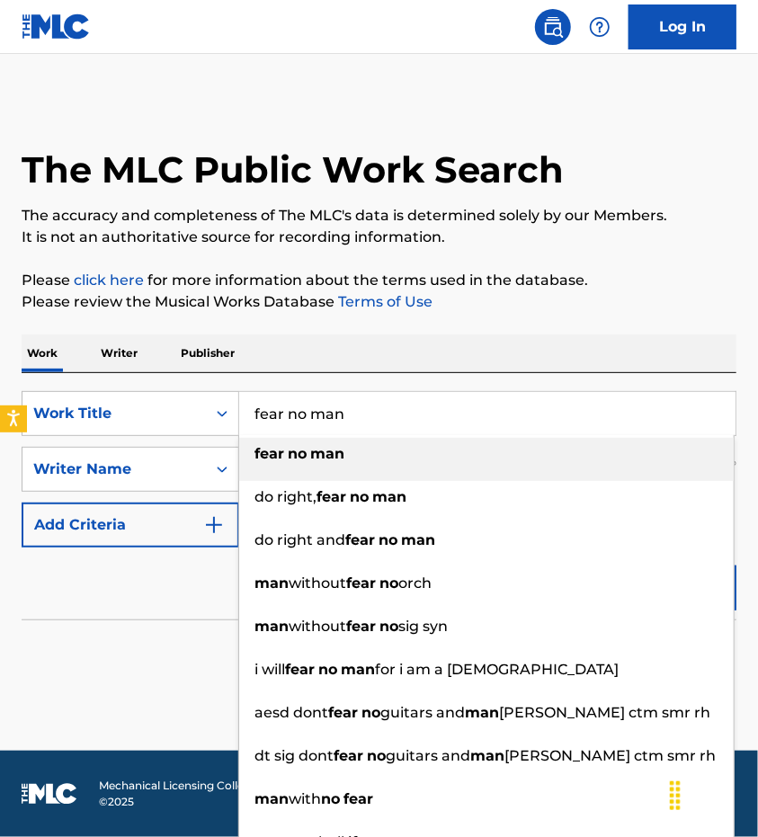
type input "fear no man"
click at [344, 459] on div "fear no man" at bounding box center [486, 454] width 494 height 32
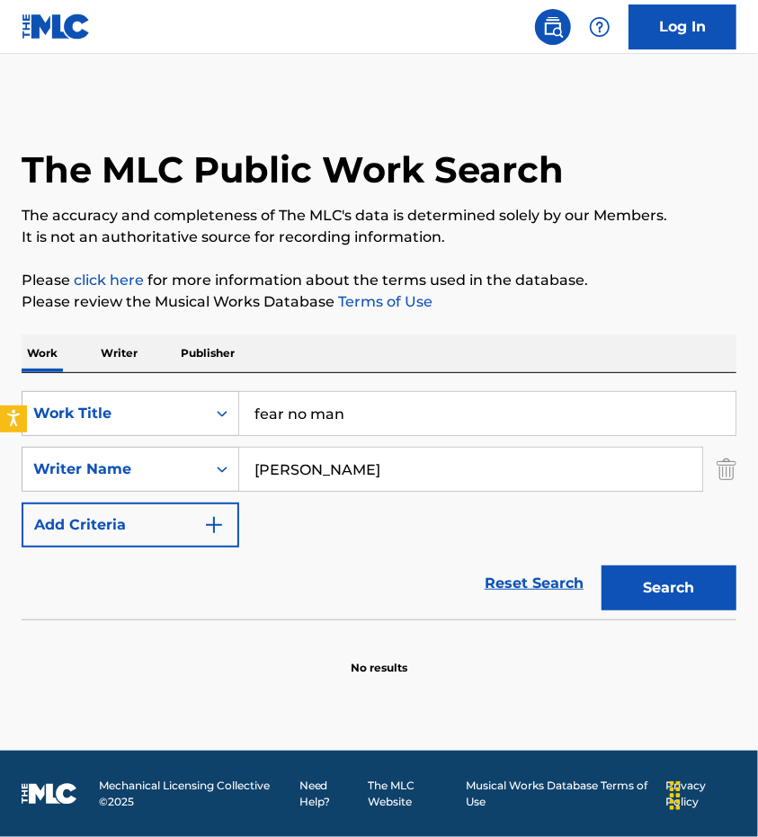
click at [329, 467] on input "[PERSON_NAME]" at bounding box center [470, 469] width 463 height 43
type input "[PERSON_NAME]"
click at [667, 592] on button "Search" at bounding box center [668, 587] width 135 height 45
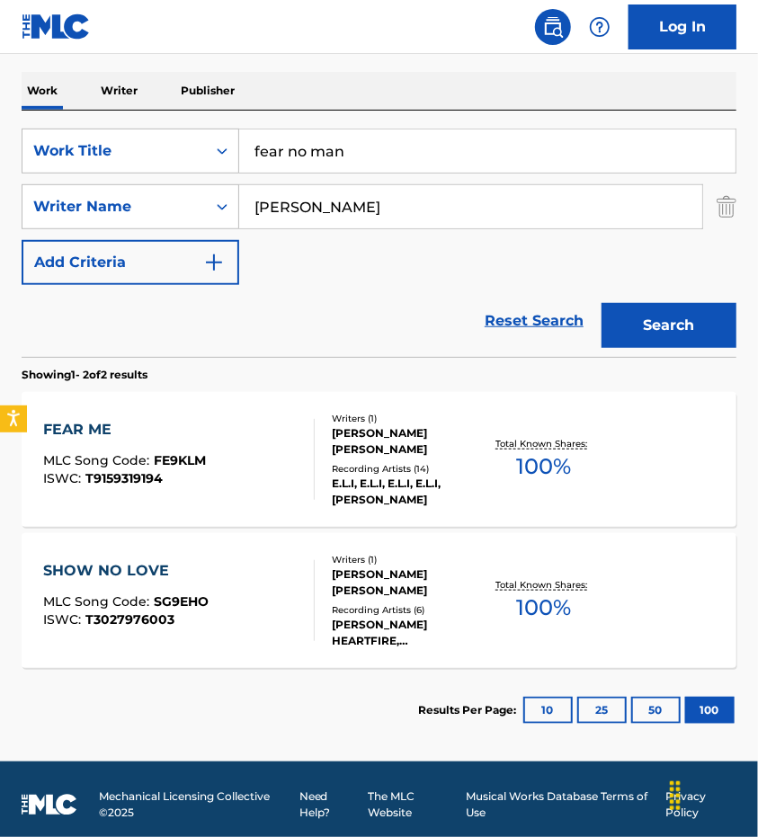
scroll to position [272, 0]
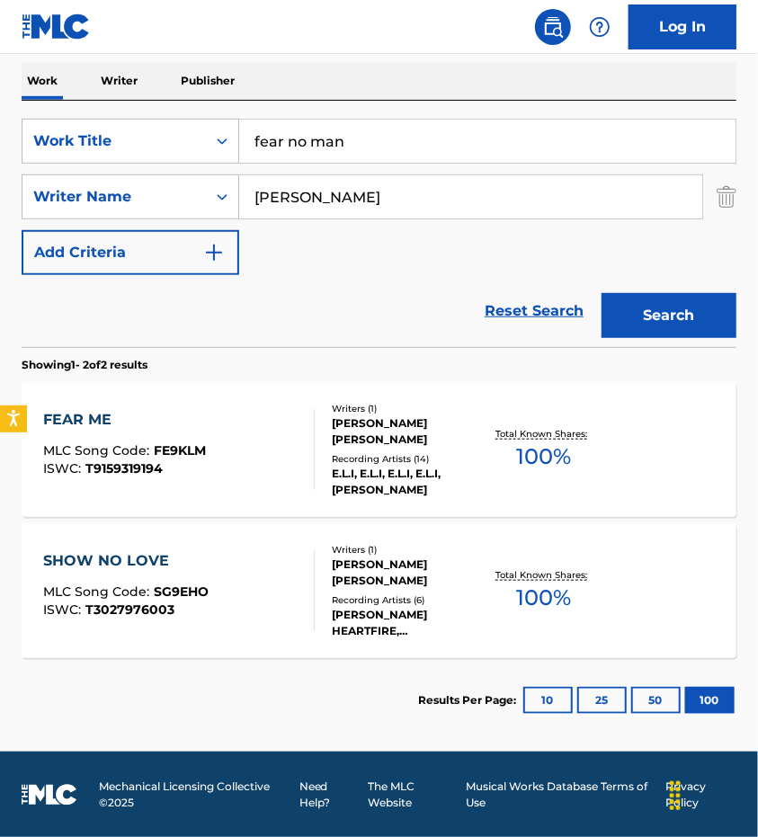
click at [345, 204] on input "[PERSON_NAME]" at bounding box center [470, 196] width 463 height 43
click at [684, 304] on button "Search" at bounding box center [668, 315] width 135 height 45
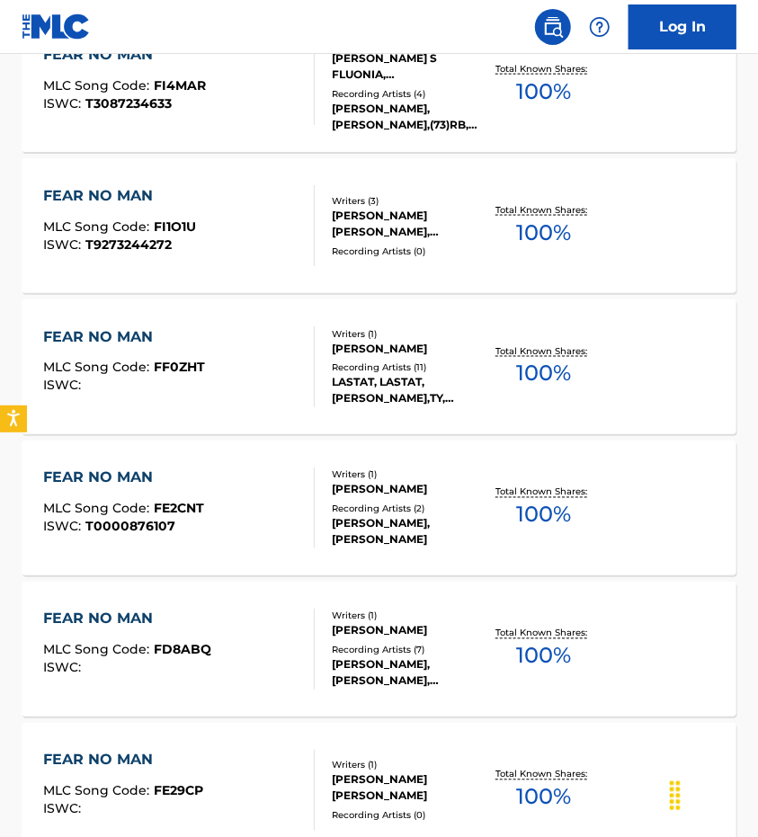
scroll to position [0, 0]
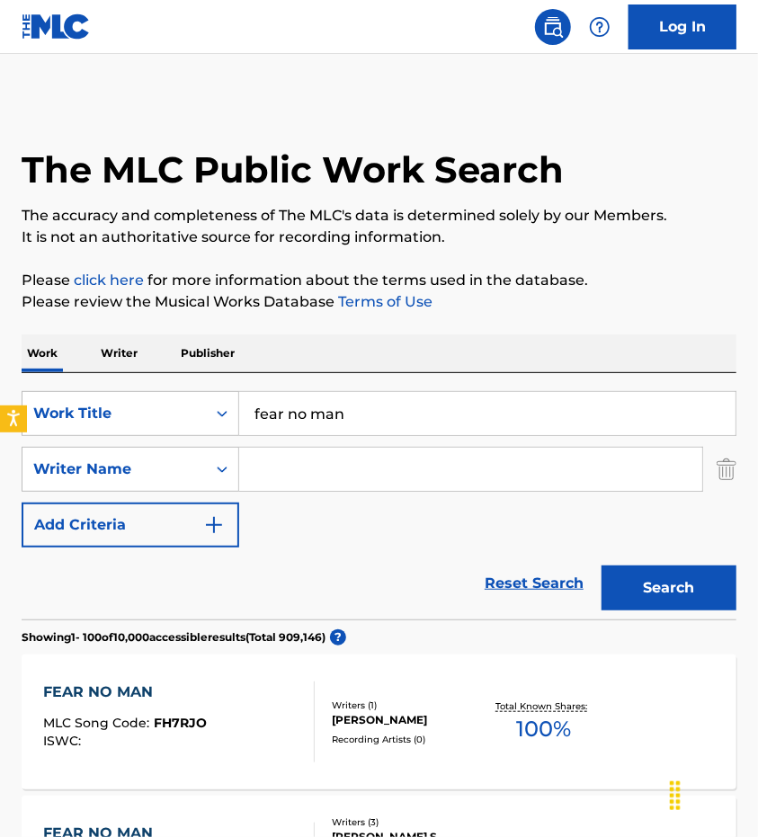
click at [369, 411] on input "fear no man" at bounding box center [487, 413] width 496 height 43
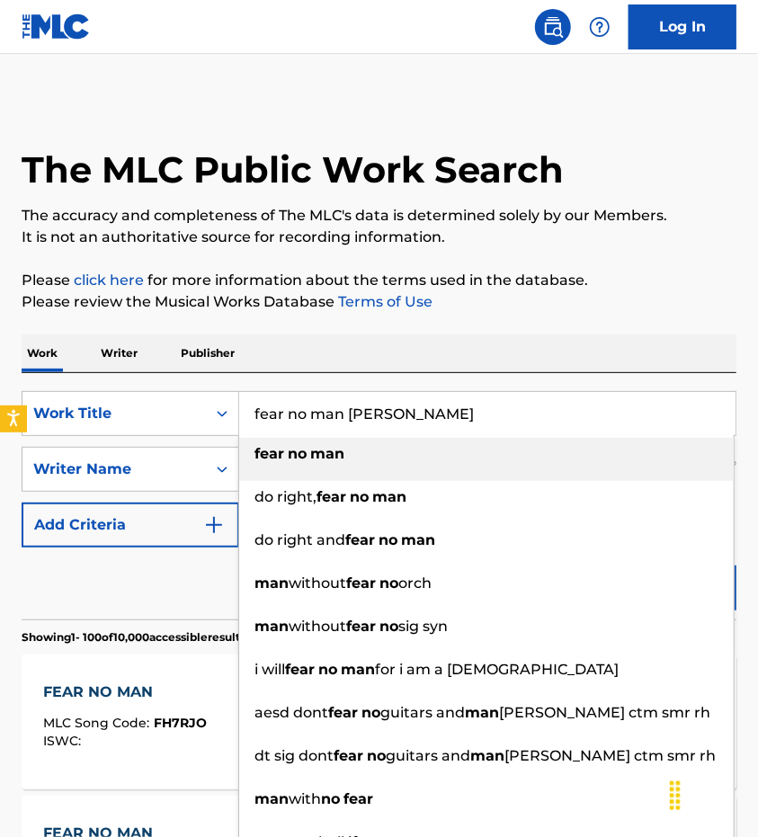
type input "fear no man"
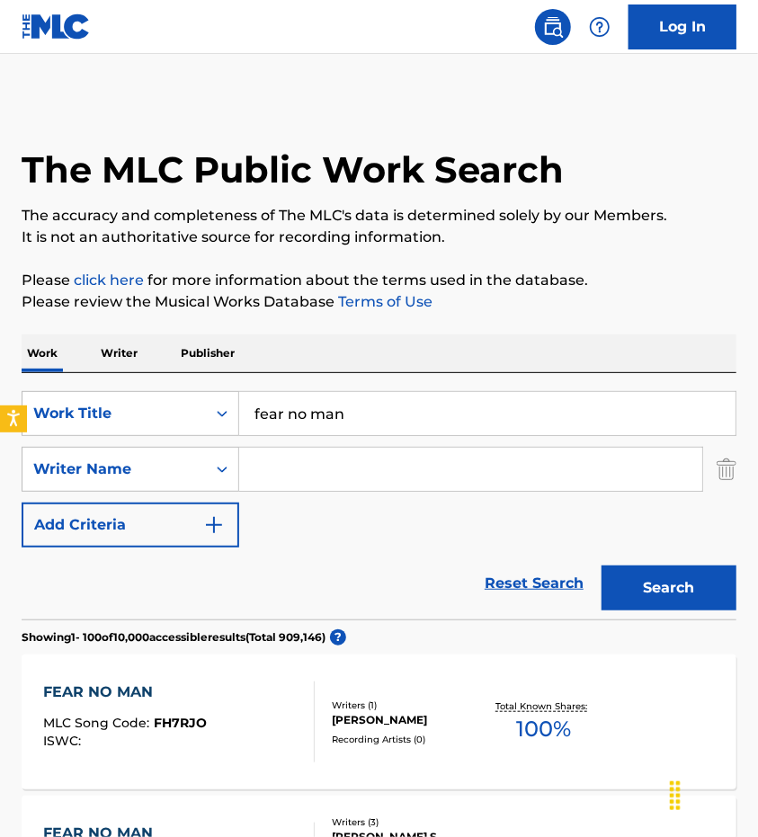
click at [466, 465] on input "Search Form" at bounding box center [470, 469] width 463 height 43
type input "[PERSON_NAME]"
click at [164, 490] on div "Writer Name" at bounding box center [130, 469] width 217 height 45
click at [153, 458] on div "Writer Name" at bounding box center [114, 469] width 162 height 22
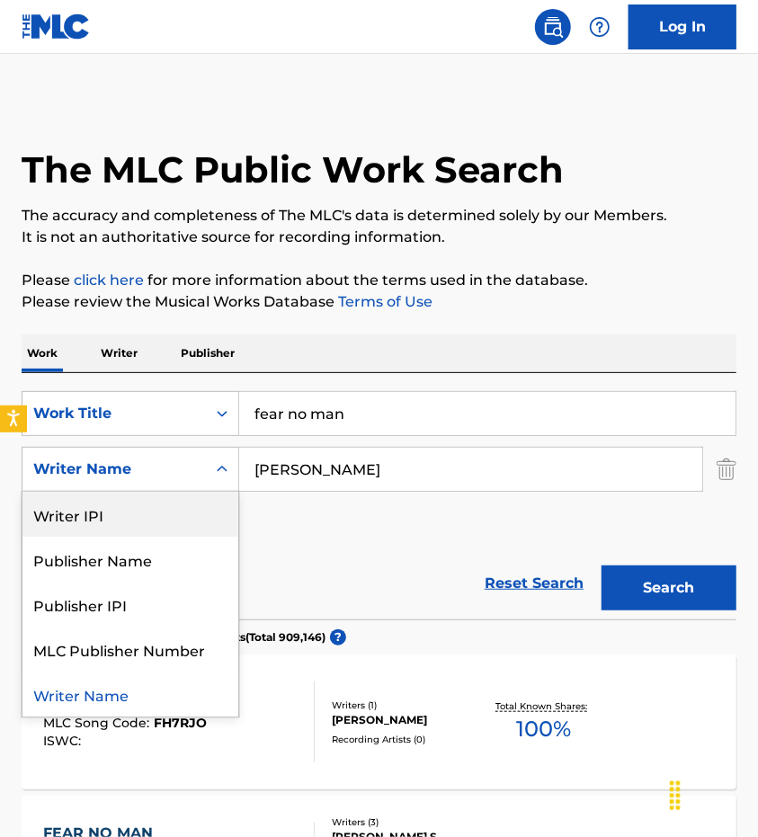
click at [646, 603] on button "Search" at bounding box center [668, 587] width 135 height 45
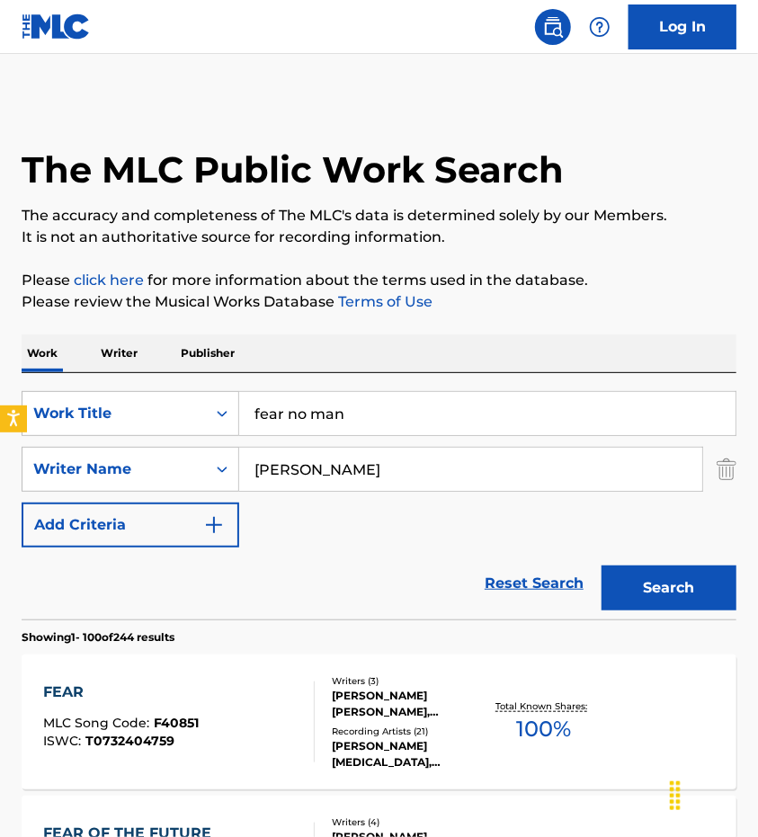
click at [326, 459] on input "[PERSON_NAME]" at bounding box center [470, 469] width 463 height 43
click at [395, 450] on input "Search Form" at bounding box center [470, 469] width 463 height 43
click at [651, 611] on div "Search" at bounding box center [664, 583] width 144 height 72
click at [654, 583] on button "Search" at bounding box center [668, 587] width 135 height 45
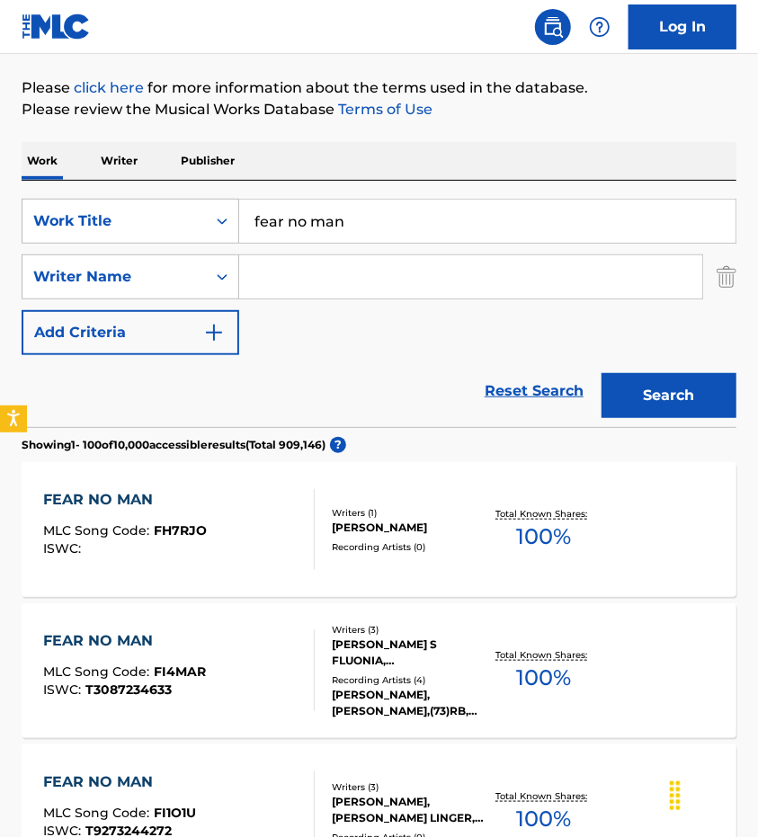
scroll to position [36, 0]
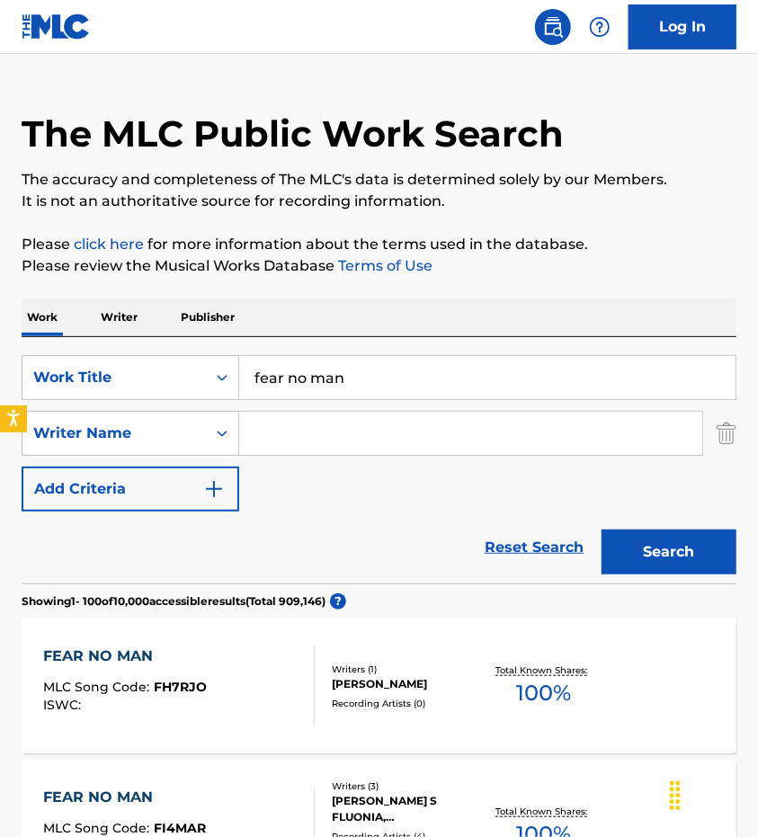
click at [331, 366] on input "fear no man" at bounding box center [487, 377] width 496 height 43
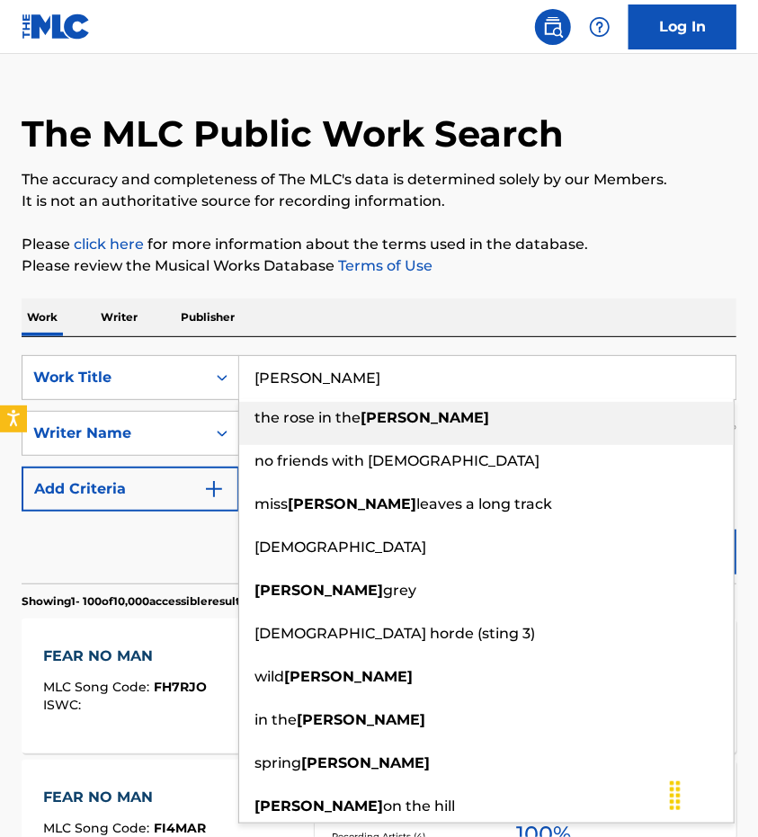
type input "[PERSON_NAME]"
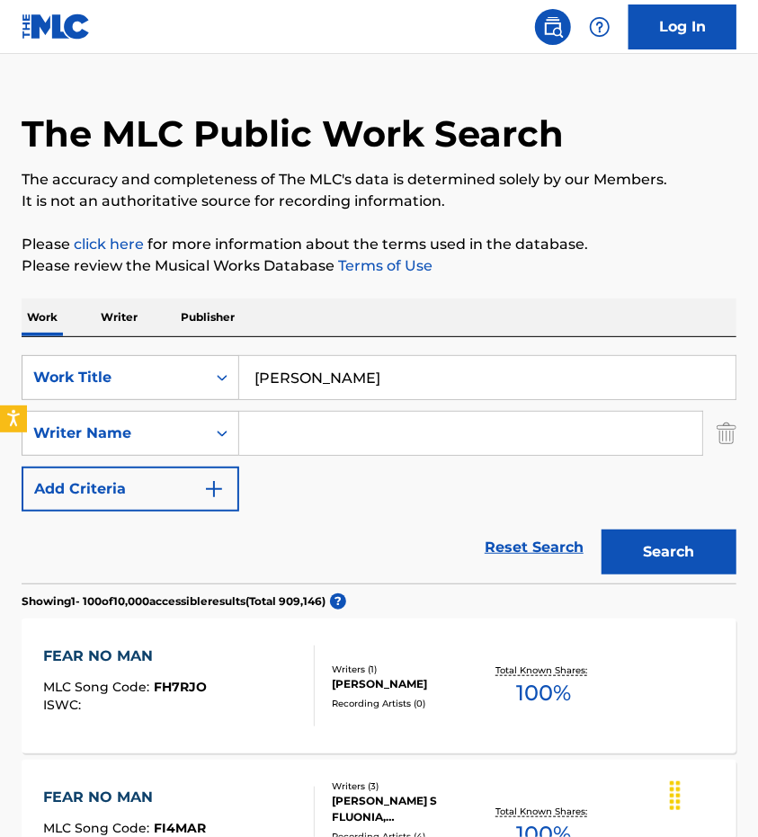
click at [311, 435] on input "Search Form" at bounding box center [470, 433] width 463 height 43
click at [311, 435] on input "eathan" at bounding box center [470, 433] width 463 height 43
type input "[PERSON_NAME]"
click at [601, 529] on button "Search" at bounding box center [668, 551] width 135 height 45
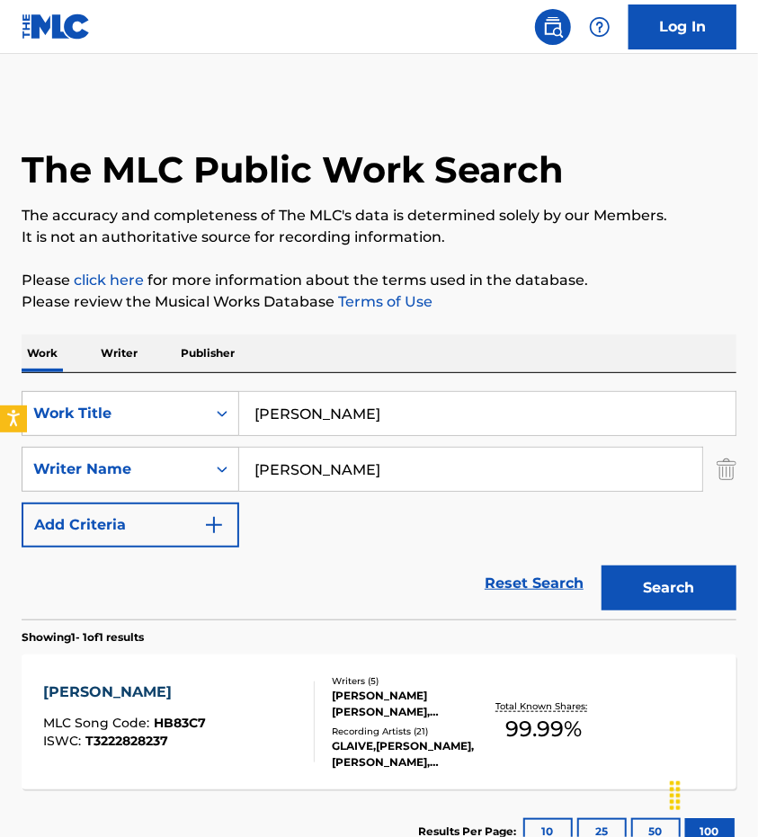
scroll to position [49, 0]
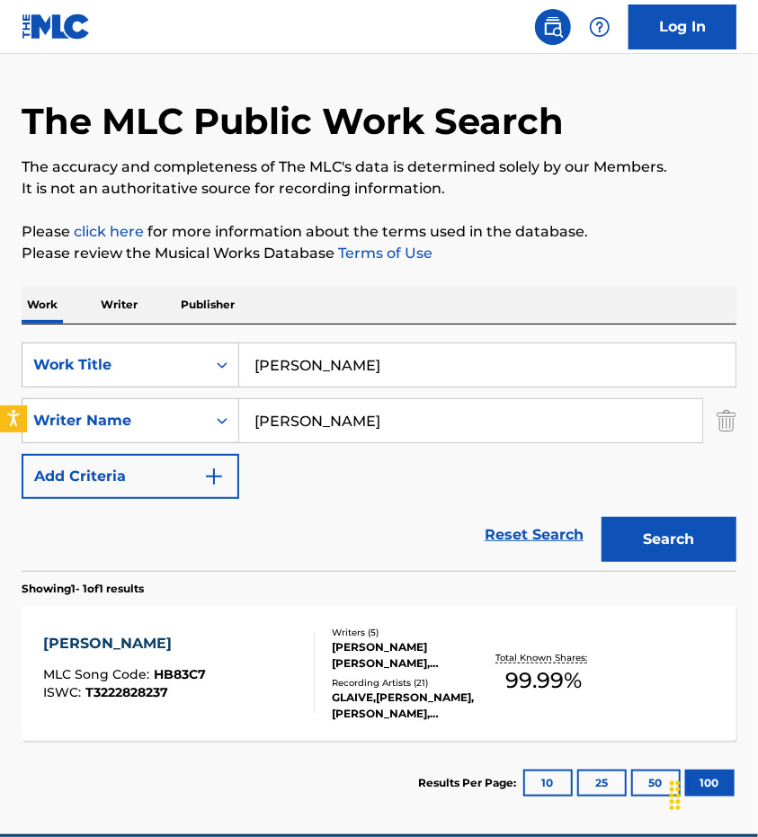
drag, startPoint x: 390, startPoint y: 338, endPoint x: 327, endPoint y: 373, distance: 72.0
click at [327, 373] on div "SearchWithCriteria4afc629b-2063-43f1-b159-be1c897f3749 Work Title heather Searc…" at bounding box center [379, 447] width 714 height 246
click at [327, 373] on input "[PERSON_NAME]" at bounding box center [487, 364] width 496 height 43
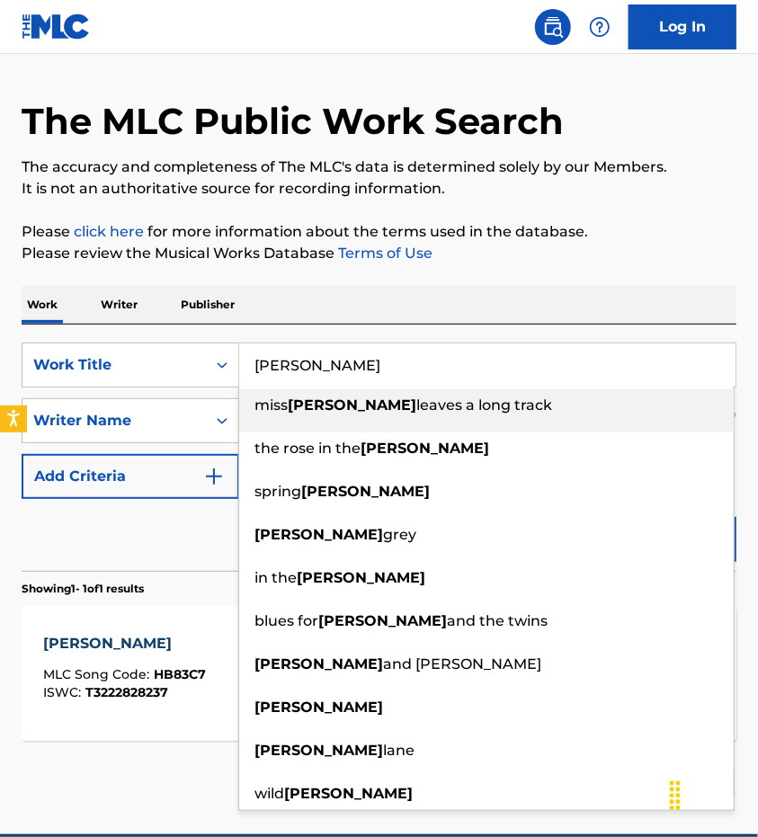
click at [327, 373] on input "[PERSON_NAME]" at bounding box center [487, 364] width 496 height 43
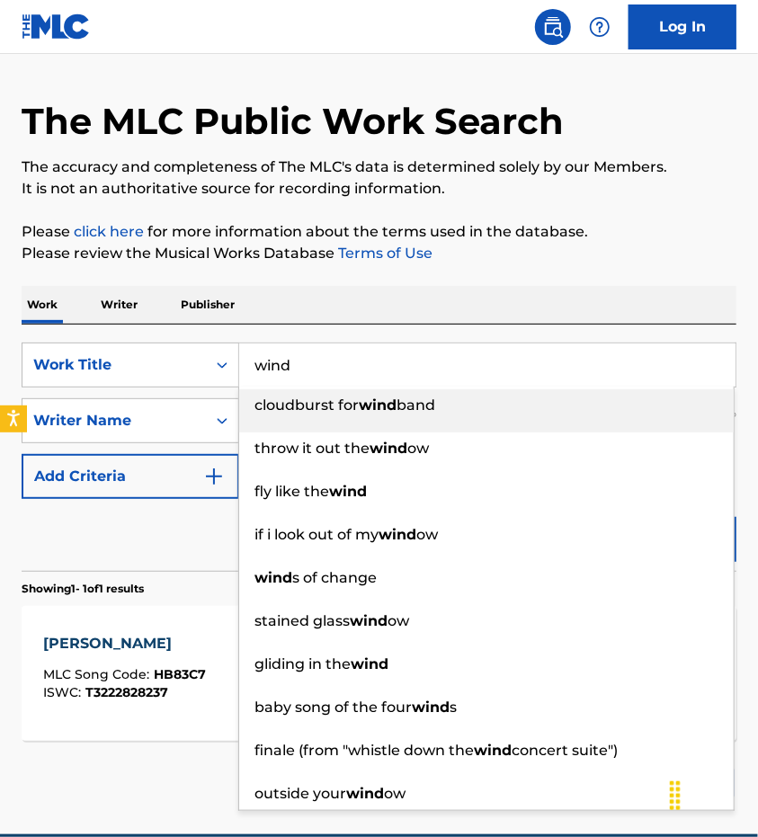
click at [370, 348] on input "wind" at bounding box center [487, 364] width 496 height 43
type input "wind"
click at [421, 321] on div "Work Writer Publisher" at bounding box center [379, 305] width 714 height 38
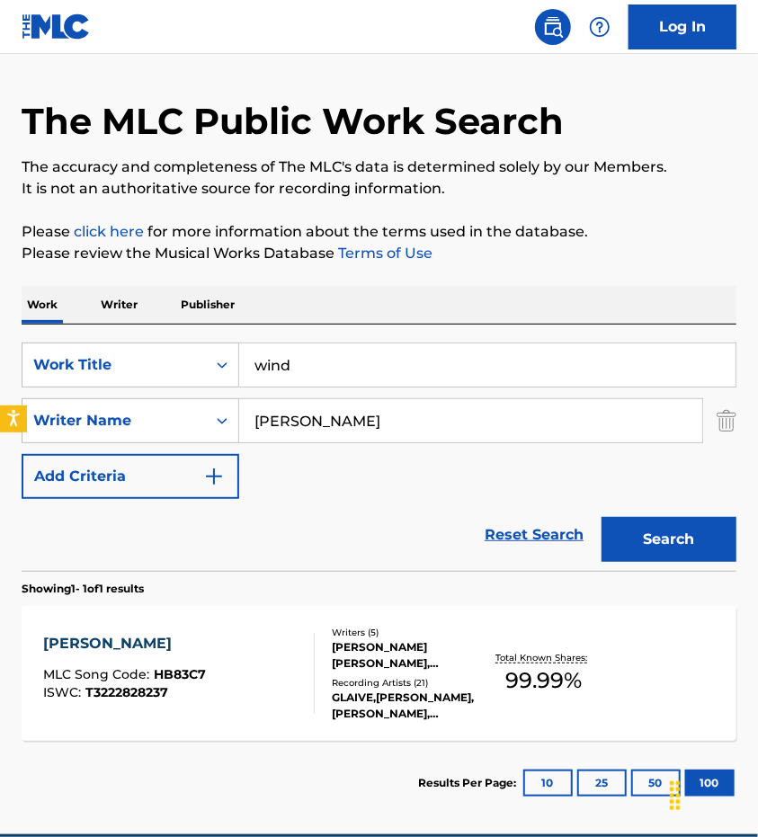
click at [368, 393] on div "SearchWithCriteria4afc629b-2063-43f1-b159-be1c897f3749 Work Title wind SearchWi…" at bounding box center [379, 420] width 714 height 156
click at [347, 425] on input "[PERSON_NAME]" at bounding box center [470, 420] width 463 height 43
click at [601, 517] on button "Search" at bounding box center [668, 539] width 135 height 45
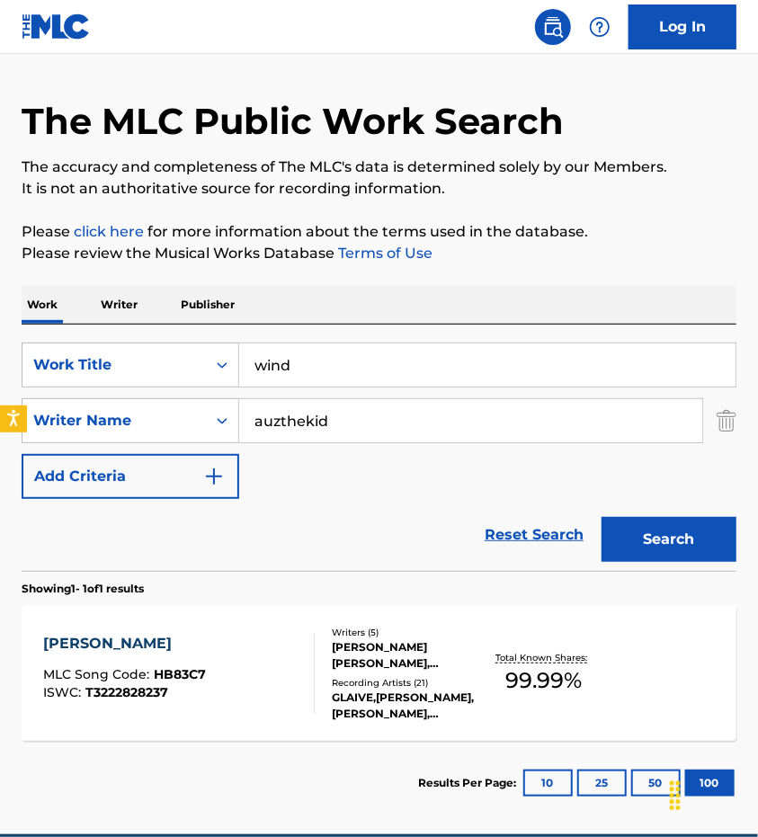
scroll to position [0, 0]
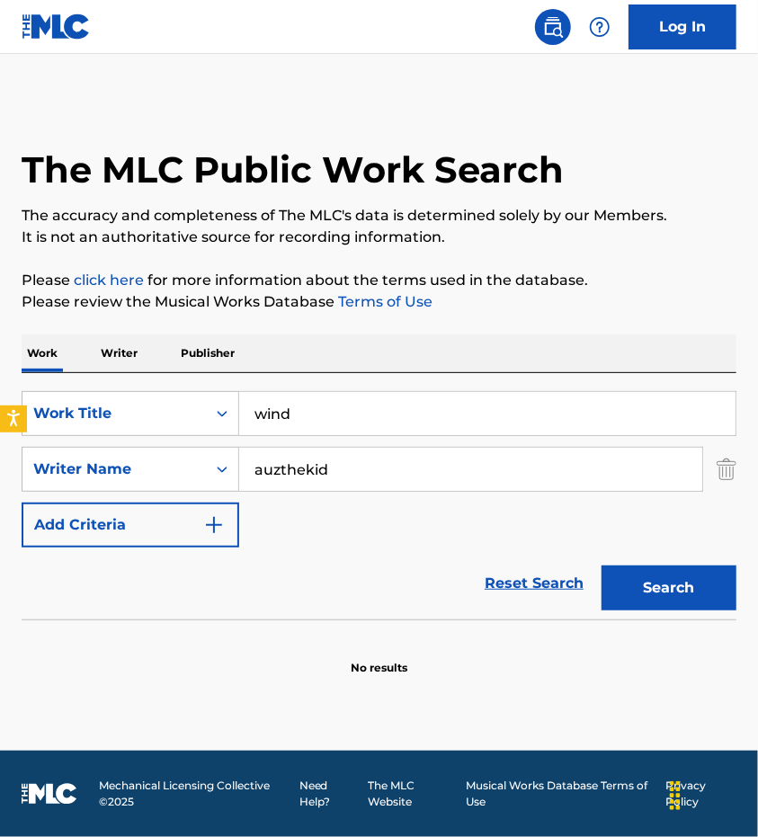
click at [425, 449] on input "auzthekid" at bounding box center [470, 469] width 463 height 43
click at [601, 565] on button "Search" at bounding box center [668, 587] width 135 height 45
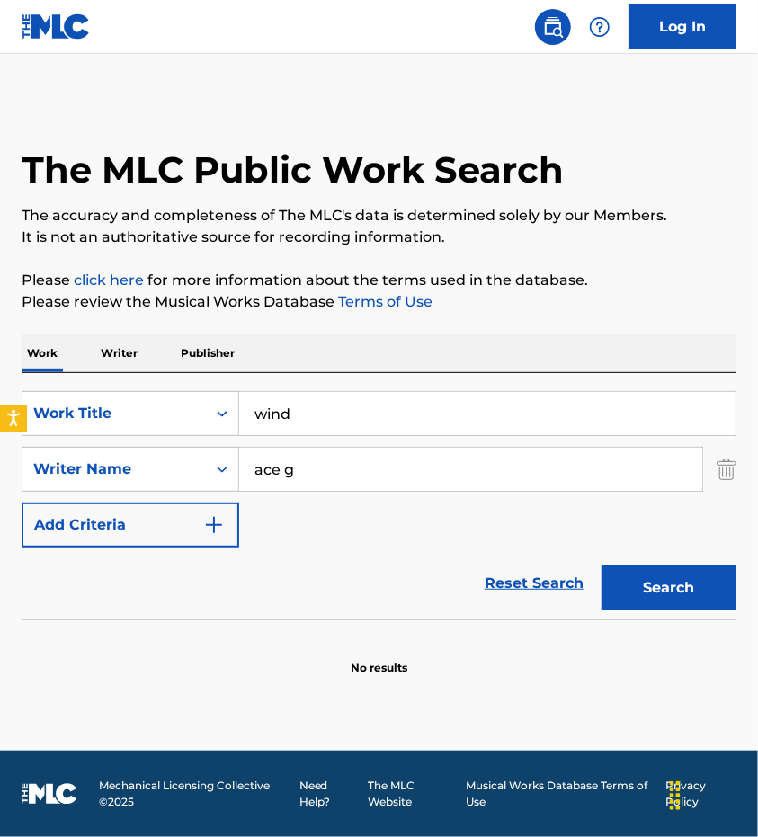
click at [439, 459] on input "ace g" at bounding box center [470, 469] width 463 height 43
click at [267, 466] on input "[PERSON_NAME]" at bounding box center [470, 469] width 463 height 43
type input "[PERSON_NAME]"
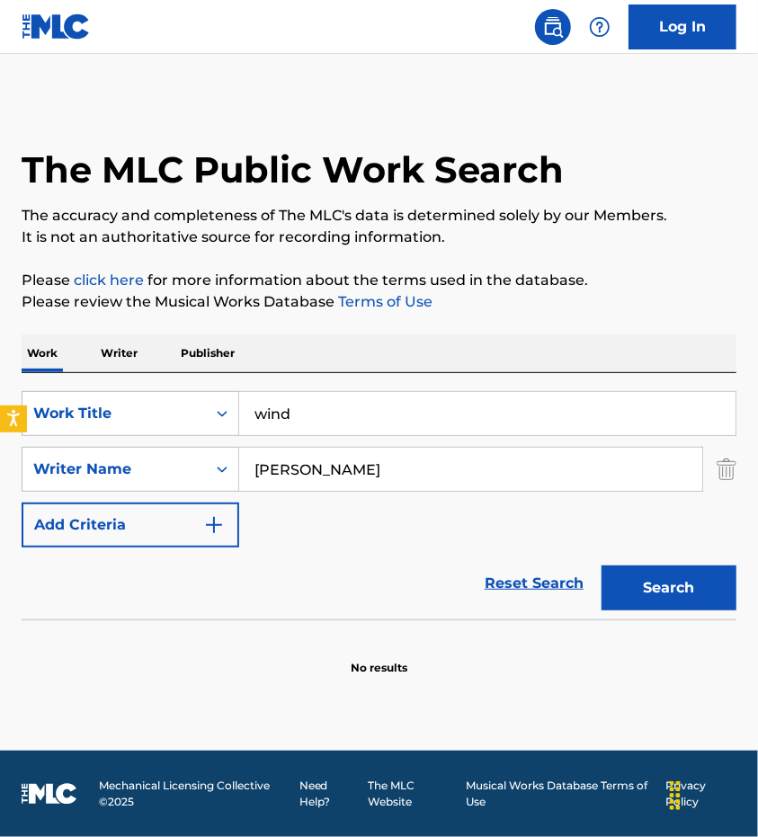
click at [707, 569] on button "Search" at bounding box center [668, 587] width 135 height 45
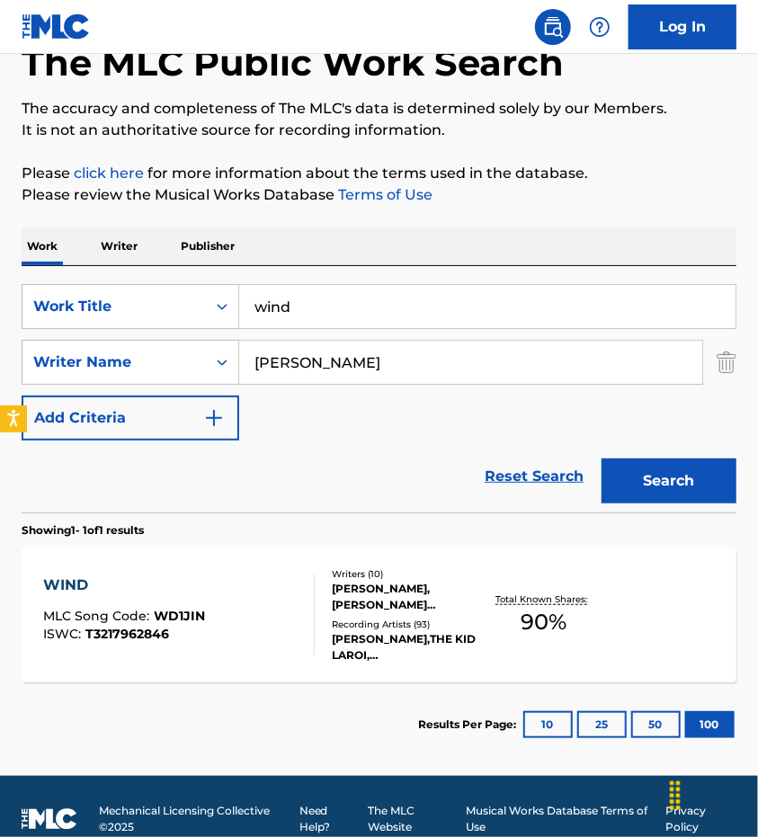
scroll to position [110, 0]
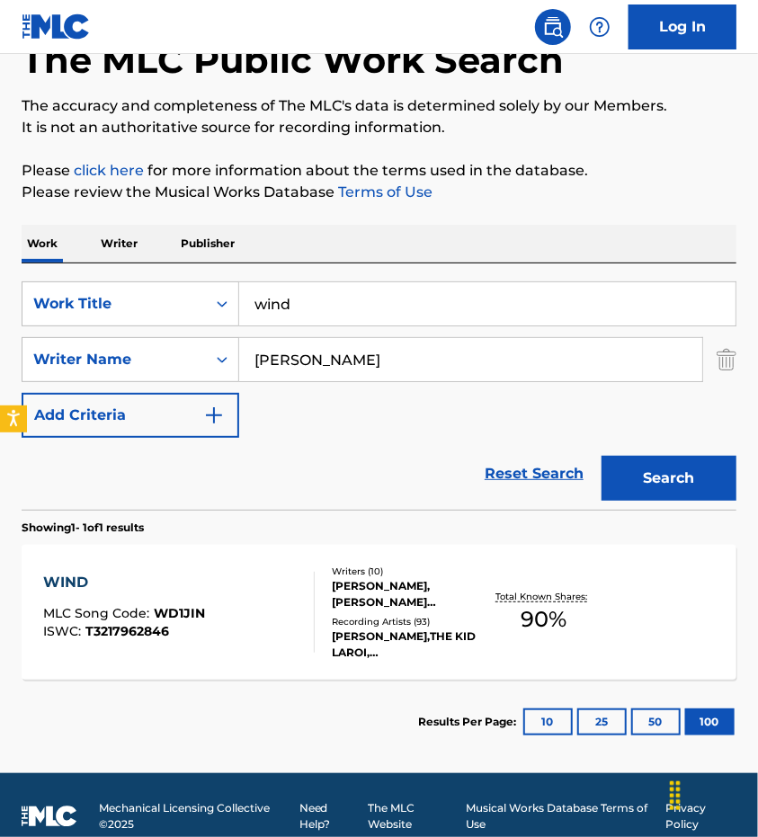
click at [331, 319] on input "wind" at bounding box center [487, 303] width 496 height 43
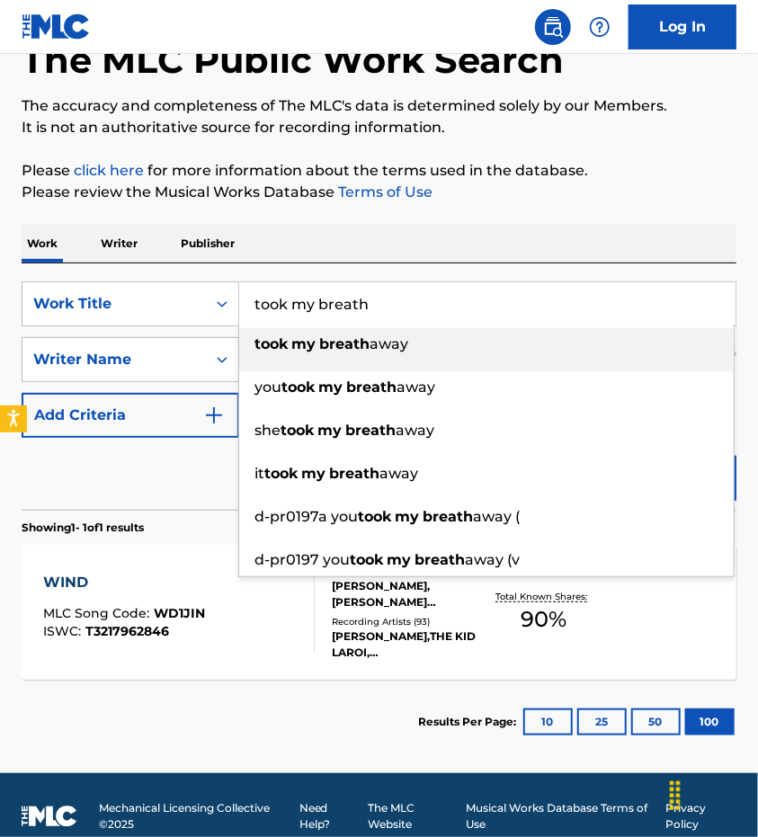
click at [408, 344] on span "away" at bounding box center [388, 343] width 39 height 17
type input "took my breath away"
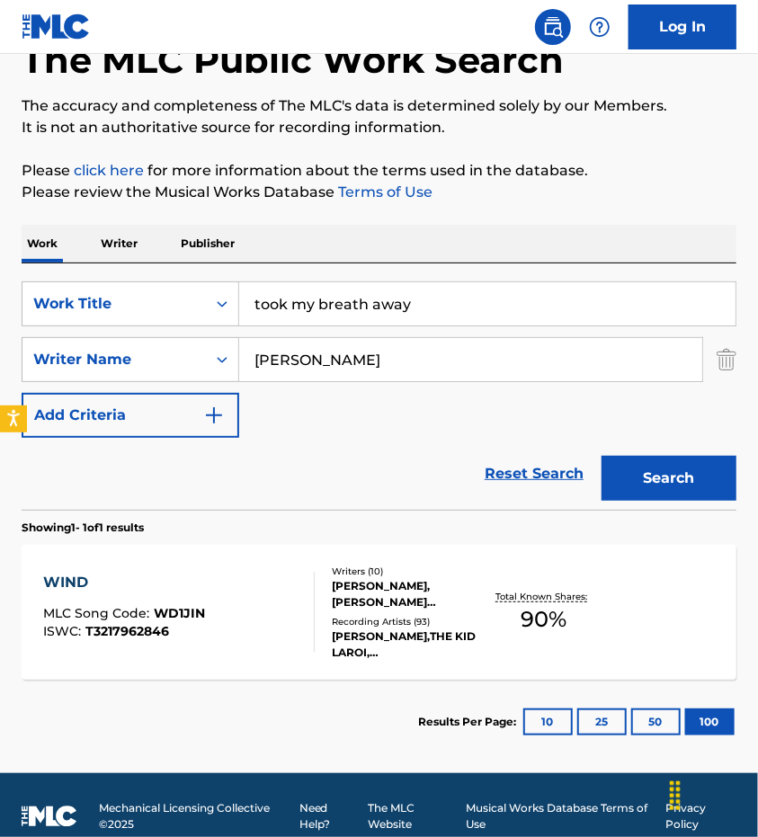
click at [429, 368] on input "[PERSON_NAME]" at bounding box center [470, 359] width 463 height 43
click at [656, 475] on button "Search" at bounding box center [668, 478] width 135 height 45
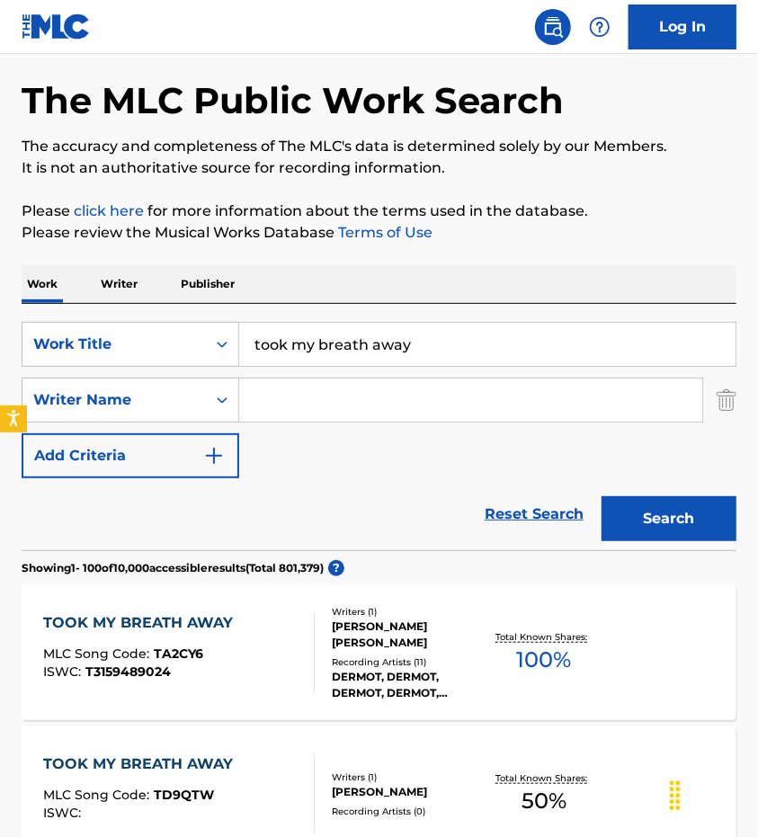
scroll to position [0, 0]
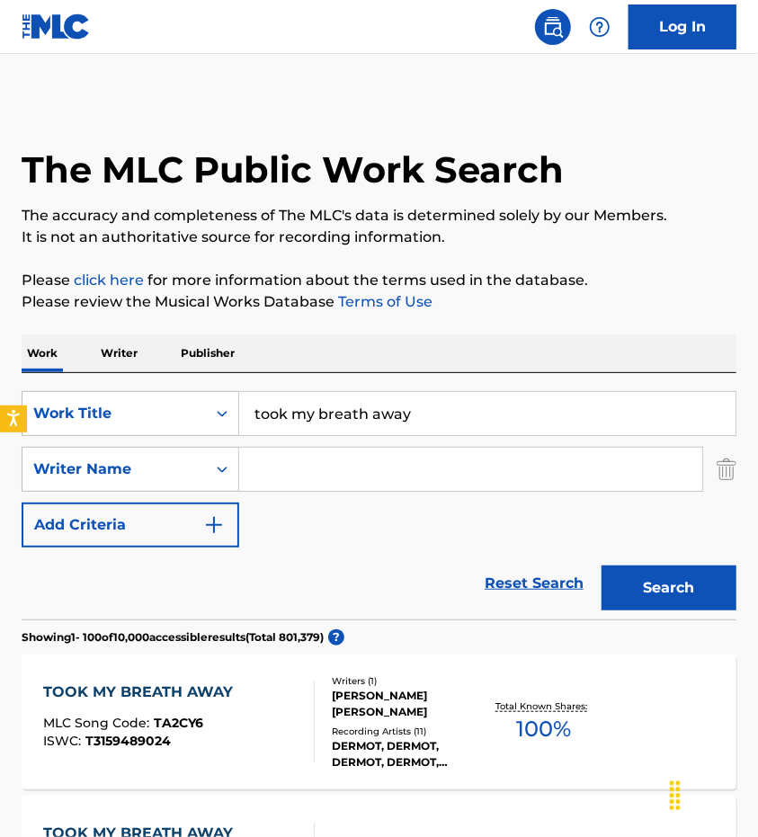
click at [385, 424] on input "took my breath away" at bounding box center [487, 413] width 496 height 43
click at [384, 421] on input "took my breath away" at bounding box center [487, 413] width 496 height 43
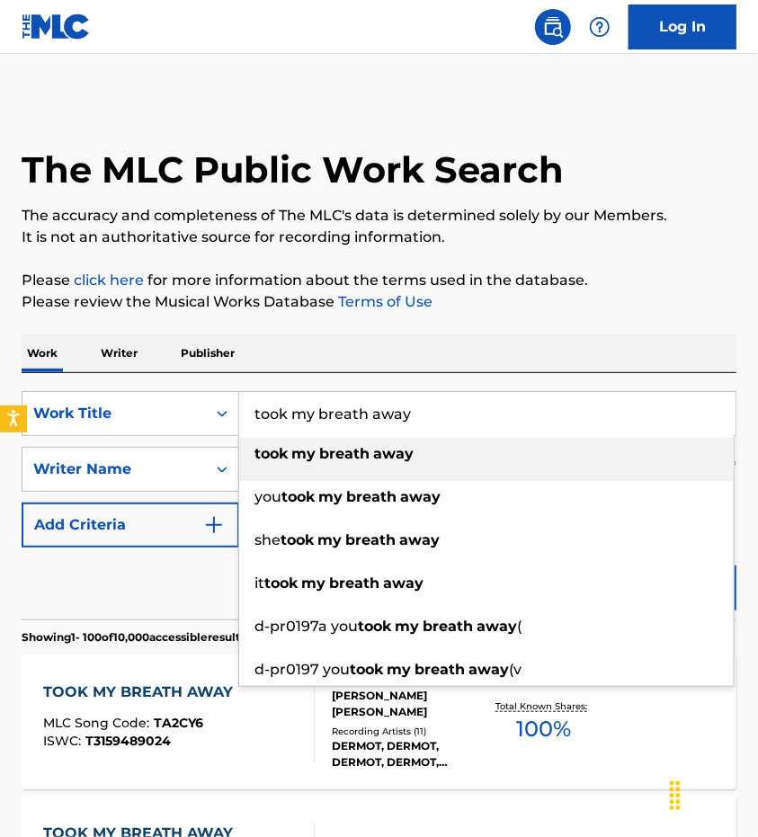
click at [384, 421] on input "took my breath away" at bounding box center [487, 413] width 496 height 43
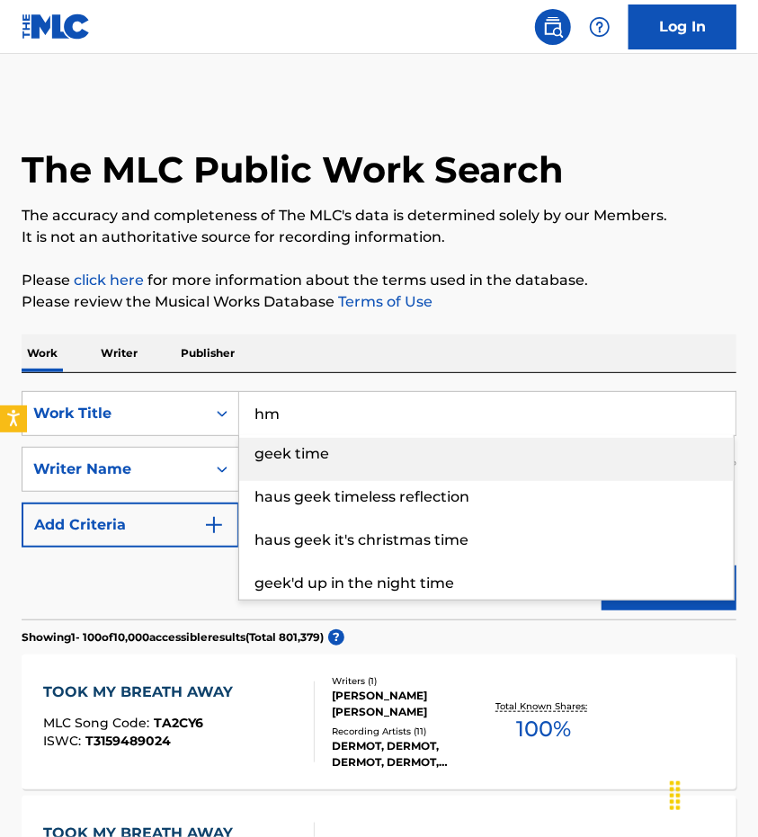
type input "h"
click at [322, 456] on strong "time" at bounding box center [312, 453] width 35 height 17
type input "geek time"
click at [306, 472] on li "geek time" at bounding box center [486, 459] width 494 height 43
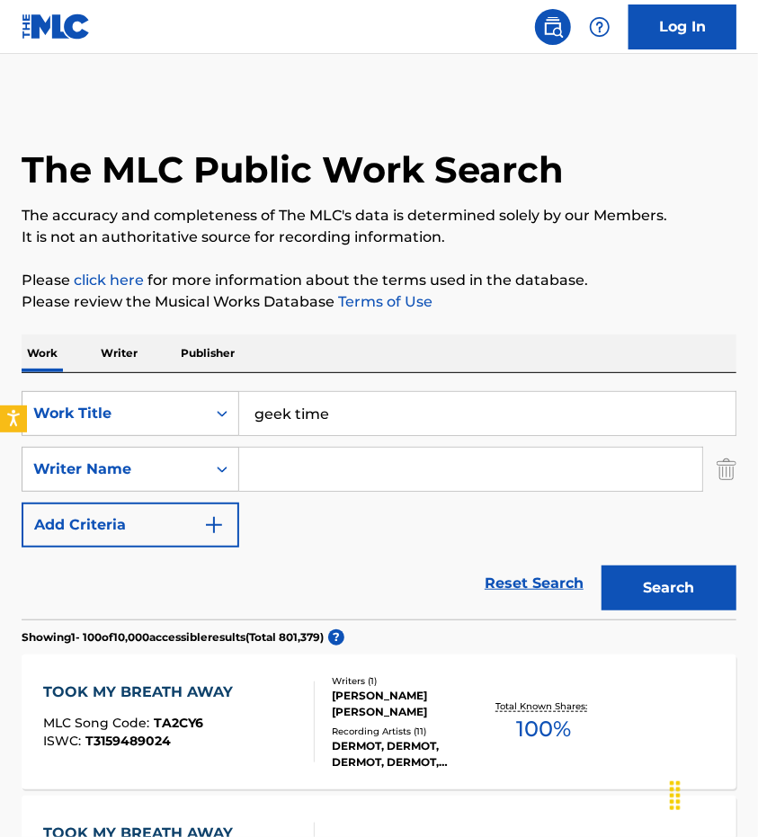
click at [311, 461] on input "Search Form" at bounding box center [470, 469] width 463 height 43
type input "[PERSON_NAME]"
click at [601, 565] on button "Search" at bounding box center [668, 587] width 135 height 45
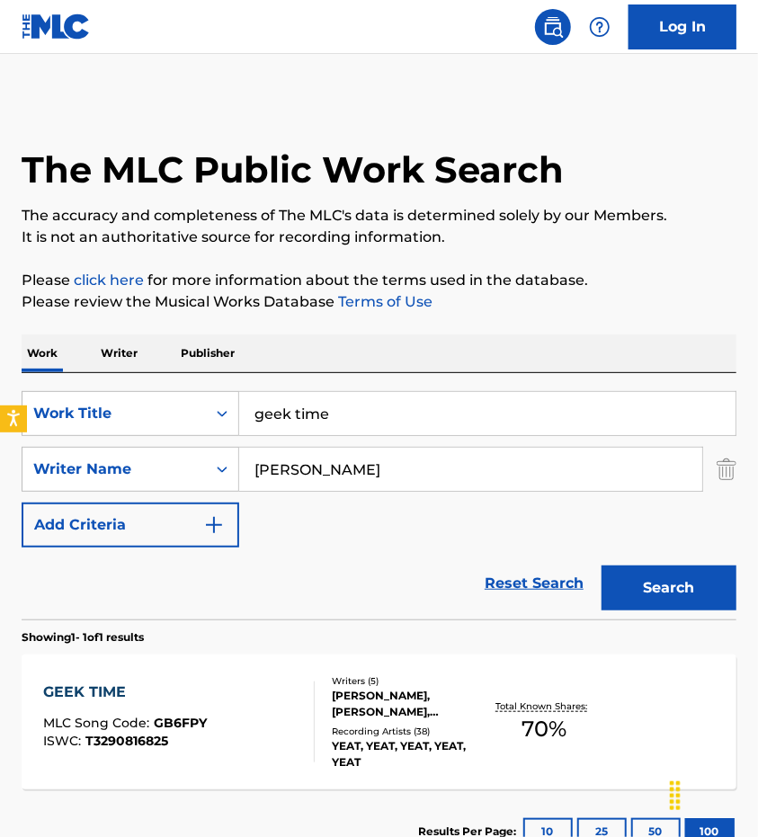
click at [224, 714] on div "GEEK TIME MLC Song Code : GB6FPY ISWC : T3290816825" at bounding box center [178, 721] width 271 height 81
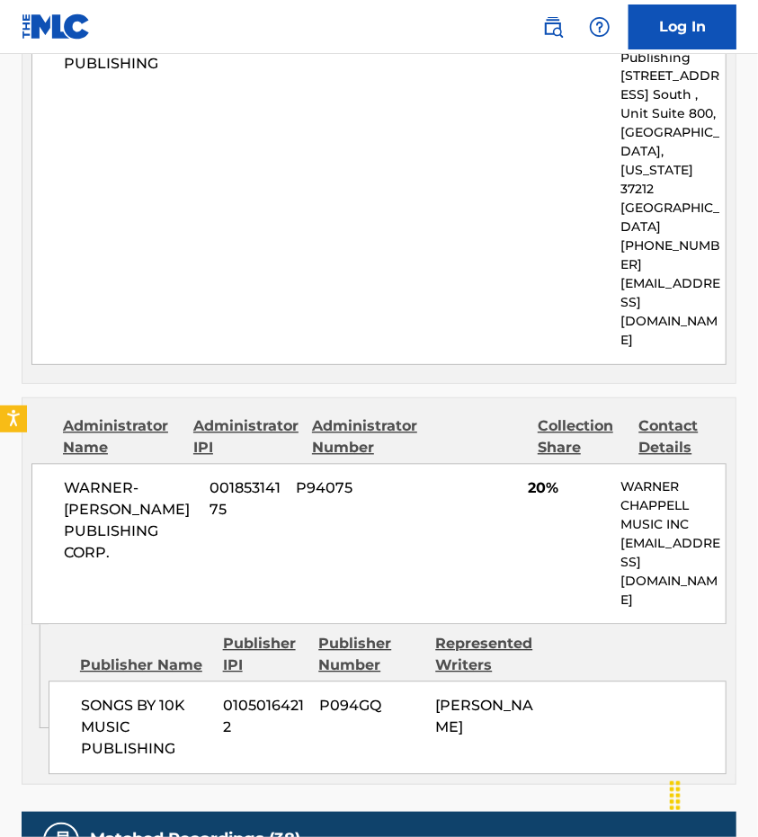
scroll to position [1071, 0]
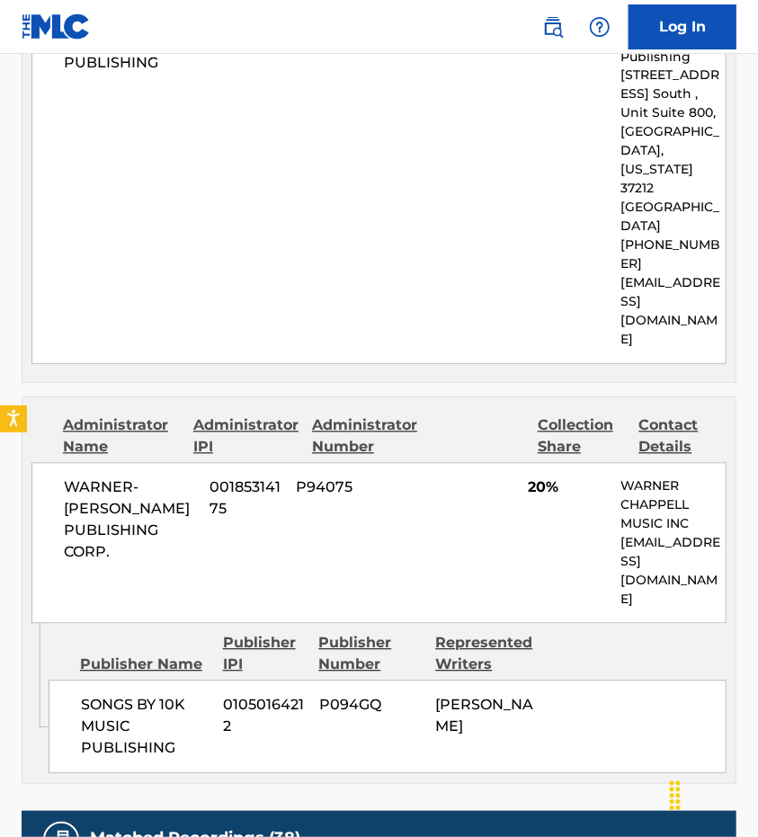
click at [237, 695] on span "01050164212" at bounding box center [264, 716] width 82 height 43
click at [675, 633] on div "Publisher Name Publisher IPI Publisher Number Represented Writers" at bounding box center [388, 654] width 678 height 43
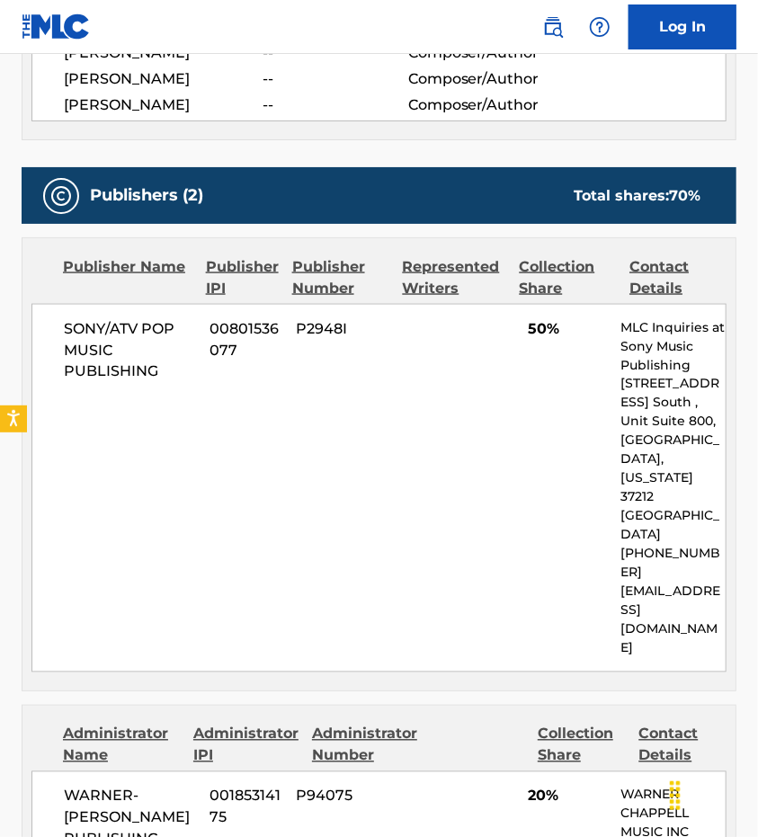
scroll to position [792, 0]
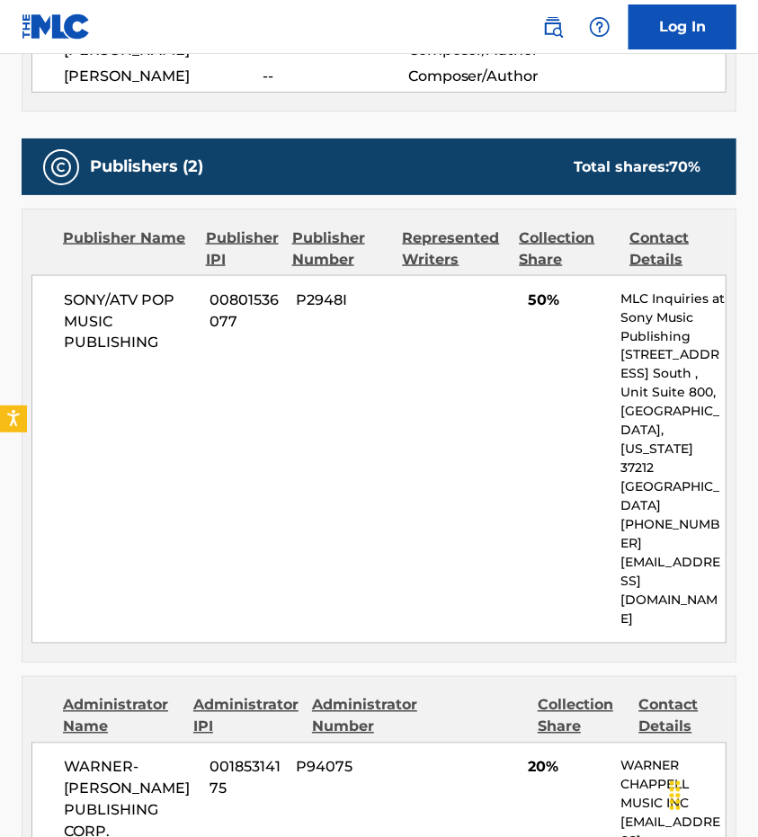
click at [398, 290] on div "SONY/ATV POP MUSIC PUBLISHING 00801536077 P2948I 50% MLC Inquiries at Sony Musi…" at bounding box center [378, 459] width 695 height 368
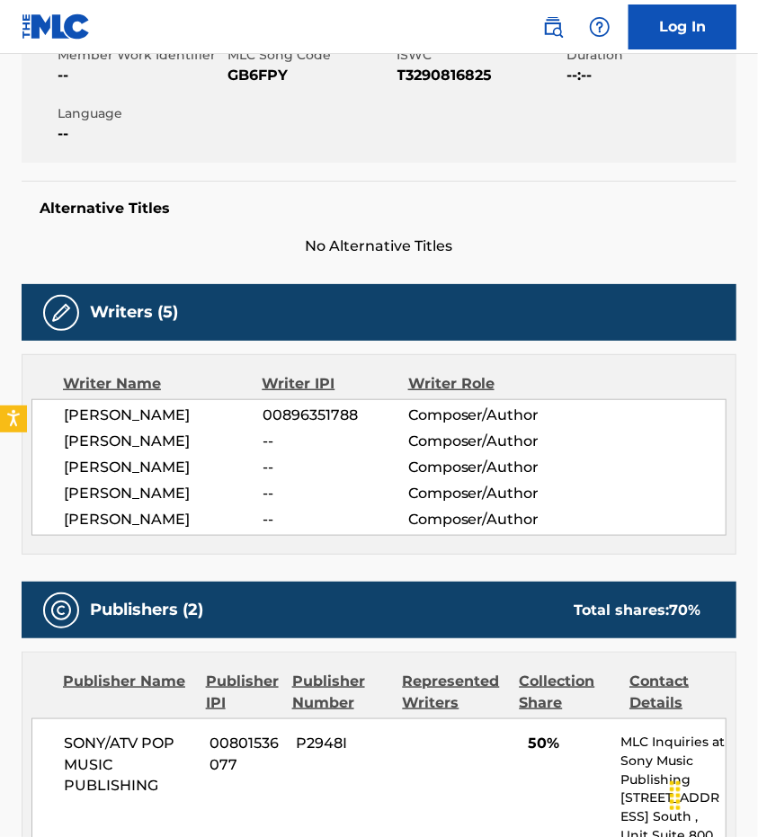
scroll to position [0, 0]
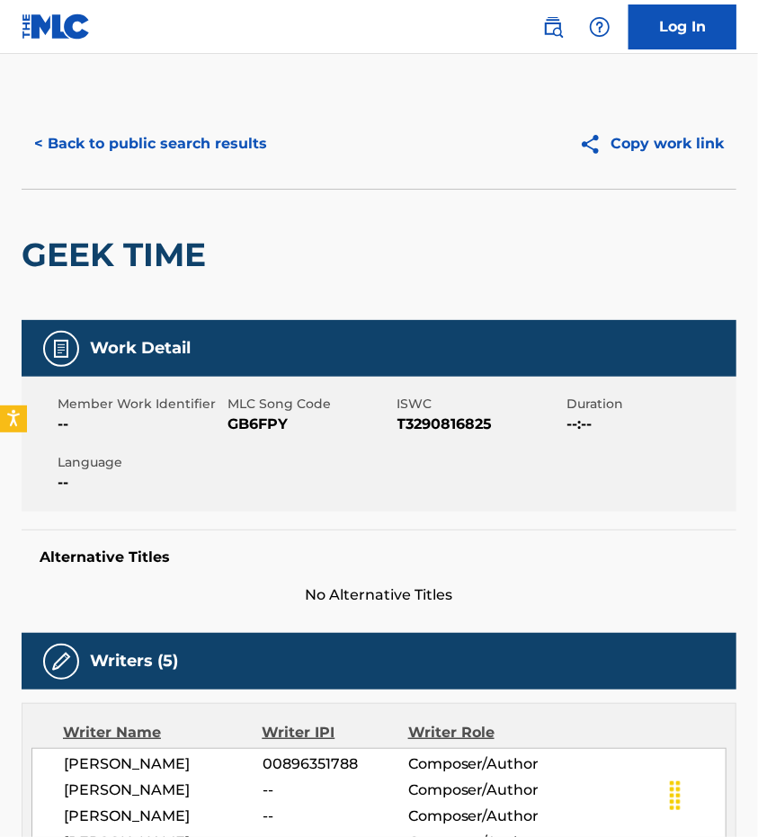
click at [128, 152] on button "< Back to public search results" at bounding box center [151, 143] width 258 height 45
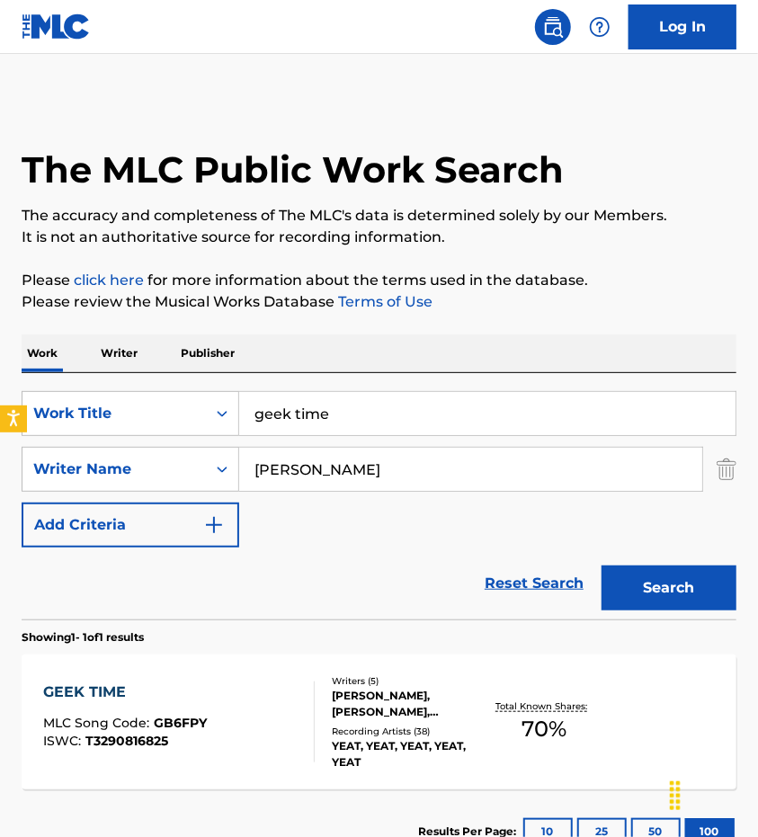
click at [386, 429] on input "geek time" at bounding box center [487, 413] width 496 height 43
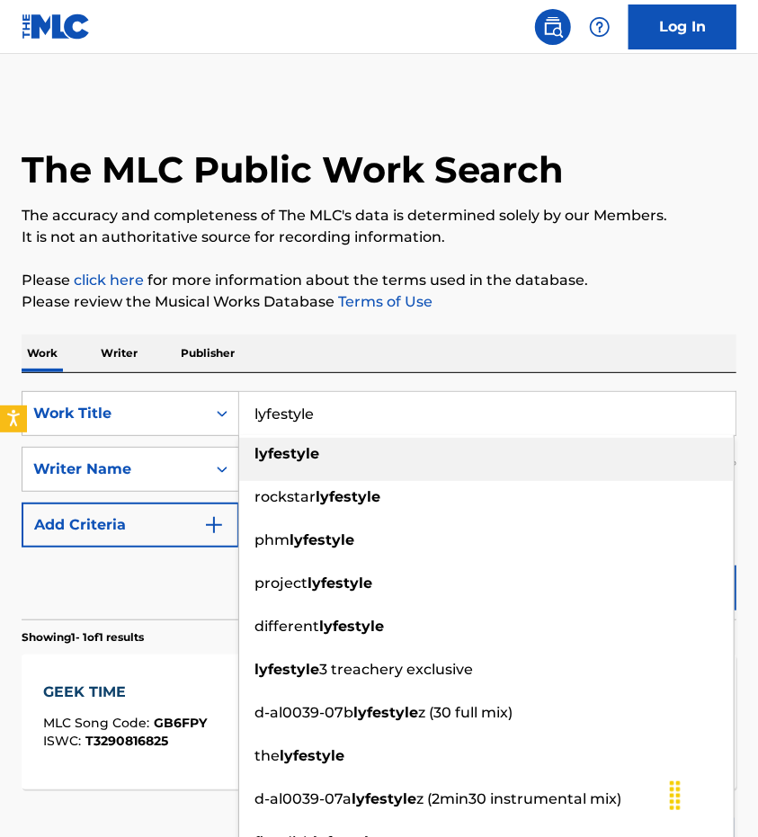
type input "lyfestyle"
click at [345, 450] on div "lyfestyle" at bounding box center [486, 454] width 494 height 32
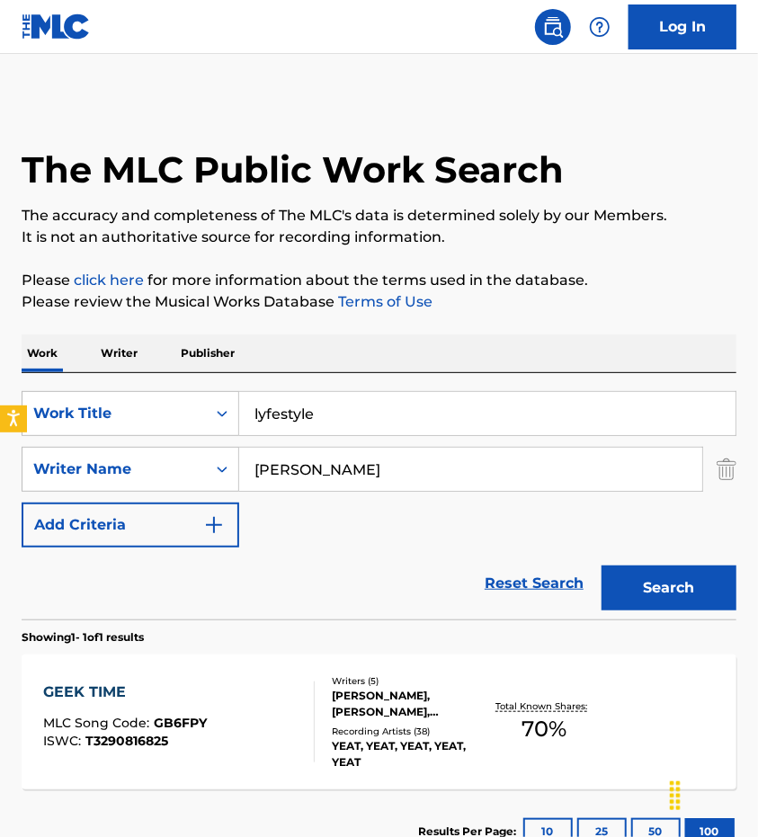
click at [315, 457] on input "[PERSON_NAME]" at bounding box center [470, 469] width 463 height 43
click at [346, 476] on input "[PERSON_NAME]" at bounding box center [470, 469] width 463 height 43
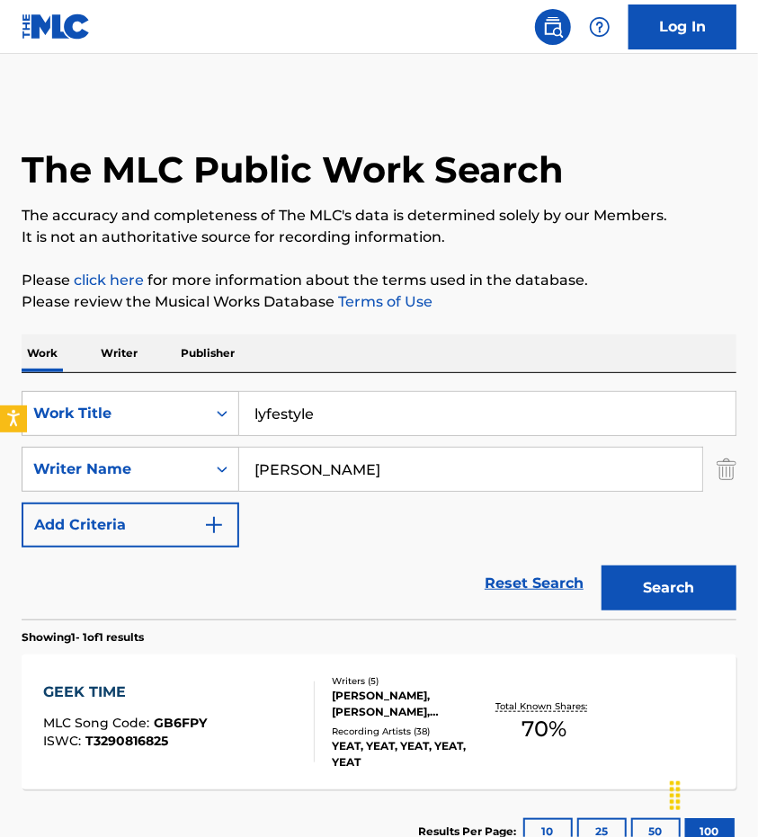
click at [346, 476] on input "[PERSON_NAME]" at bounding box center [470, 469] width 463 height 43
type input "[PERSON_NAME]"
click at [651, 581] on button "Search" at bounding box center [668, 587] width 135 height 45
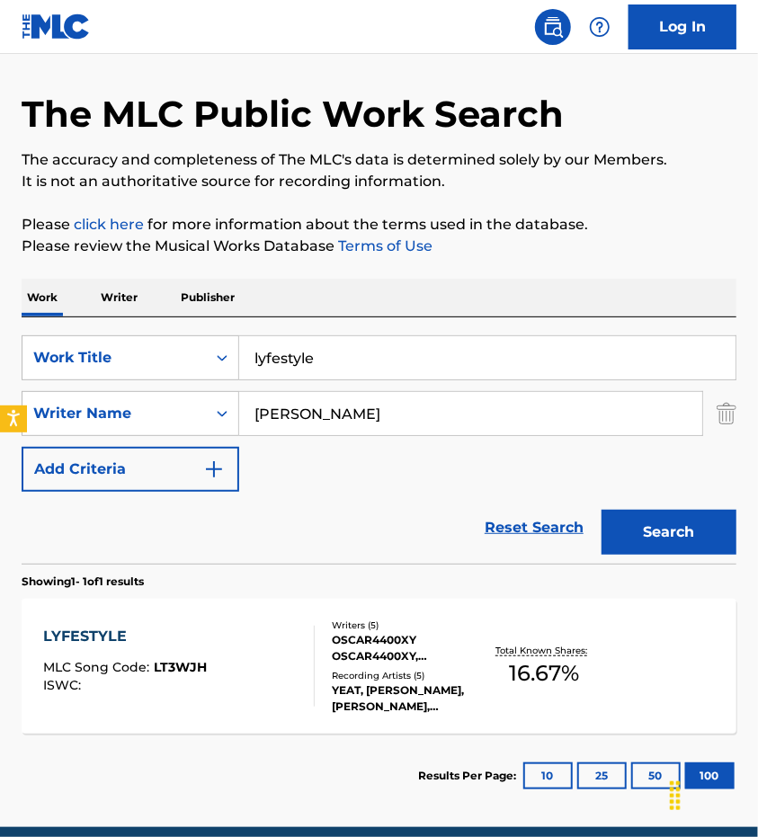
scroll to position [86, 0]
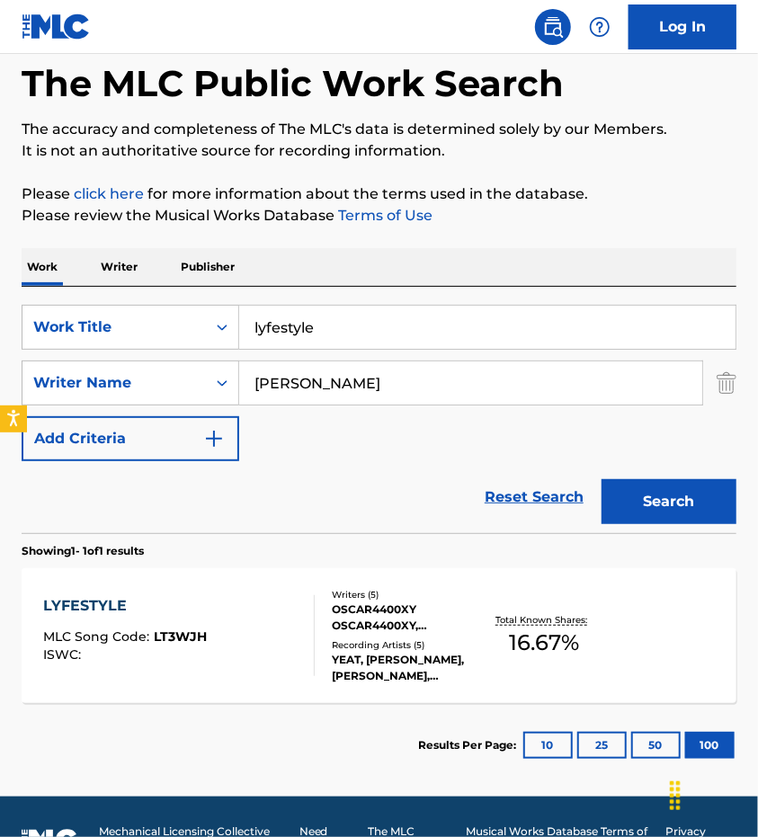
click at [170, 638] on span "LT3WJH" at bounding box center [180, 636] width 53 height 16
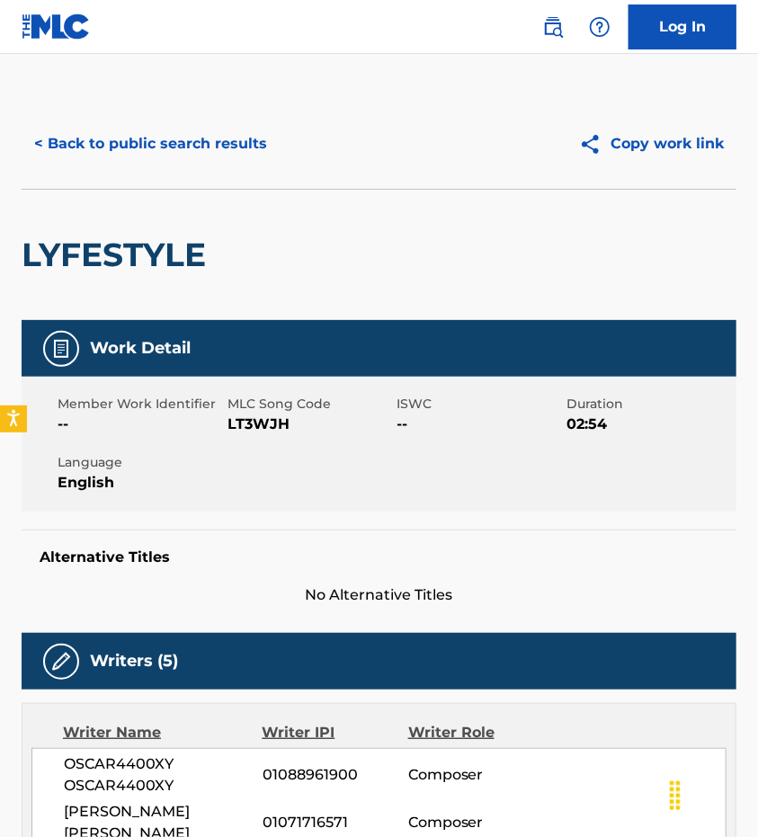
scroll to position [29, 0]
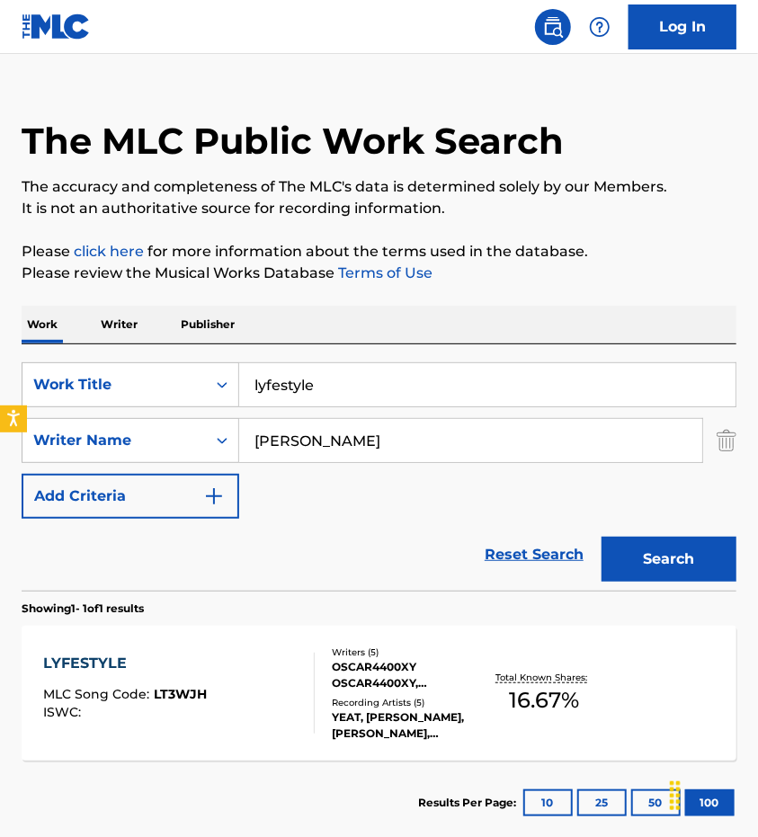
click at [215, 659] on div "LYFESTYLE MLC Song Code : LT3WJH ISWC :" at bounding box center [178, 692] width 271 height 81
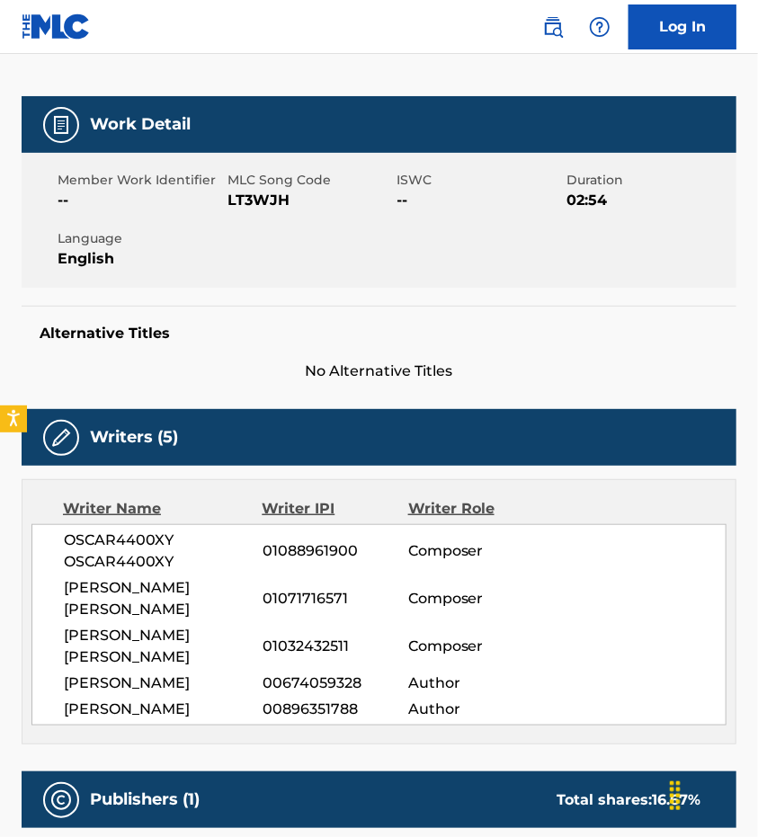
scroll to position [223, 0]
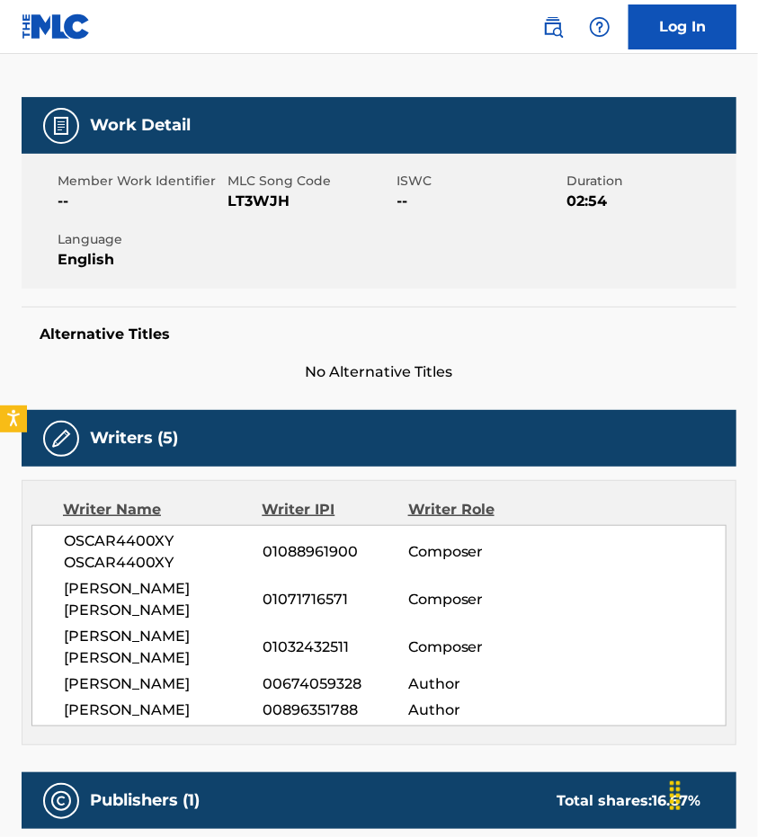
click at [315, 557] on span "01088961900" at bounding box center [335, 552] width 146 height 22
click at [309, 590] on span "01071716571" at bounding box center [335, 600] width 146 height 22
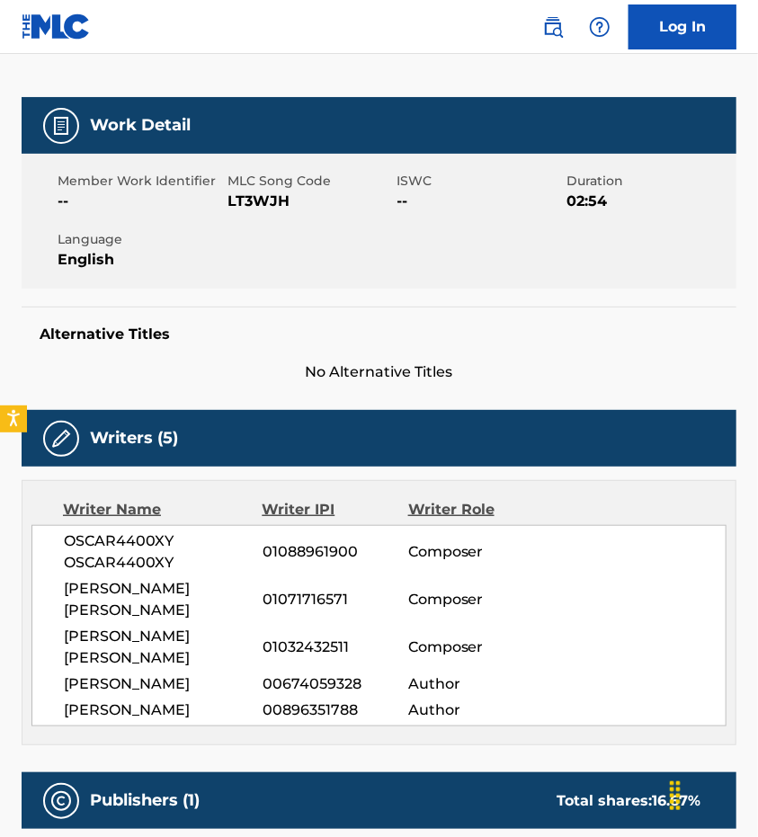
click at [336, 554] on span "01088961900" at bounding box center [335, 552] width 146 height 22
click at [307, 645] on span "01032432511" at bounding box center [335, 647] width 146 height 22
click at [315, 642] on span "01032432511" at bounding box center [335, 647] width 146 height 22
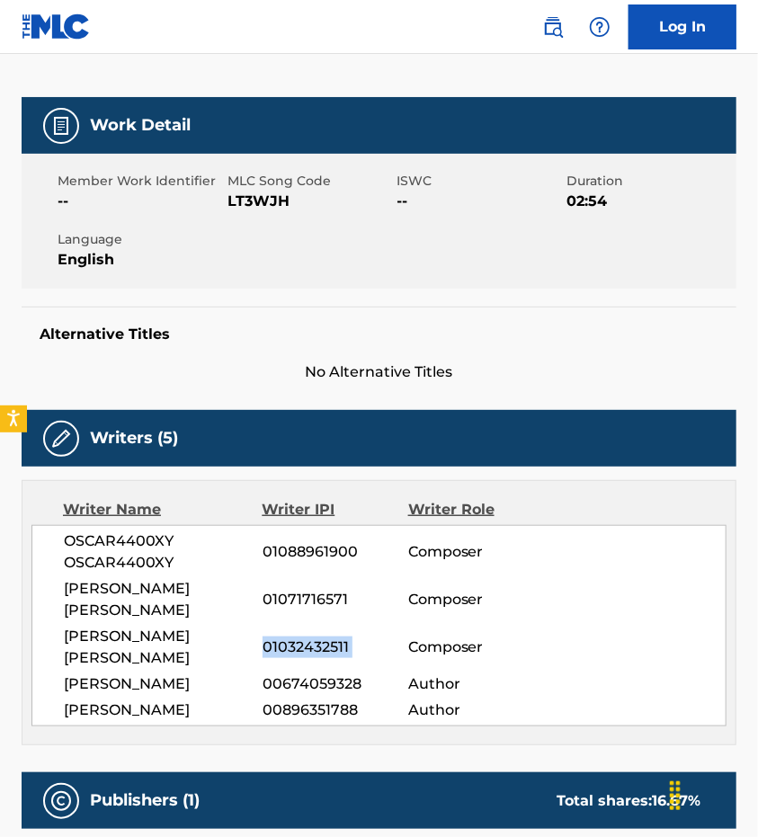
click at [315, 642] on span "01032432511" at bounding box center [335, 647] width 146 height 22
click at [325, 673] on span "00674059328" at bounding box center [335, 684] width 146 height 22
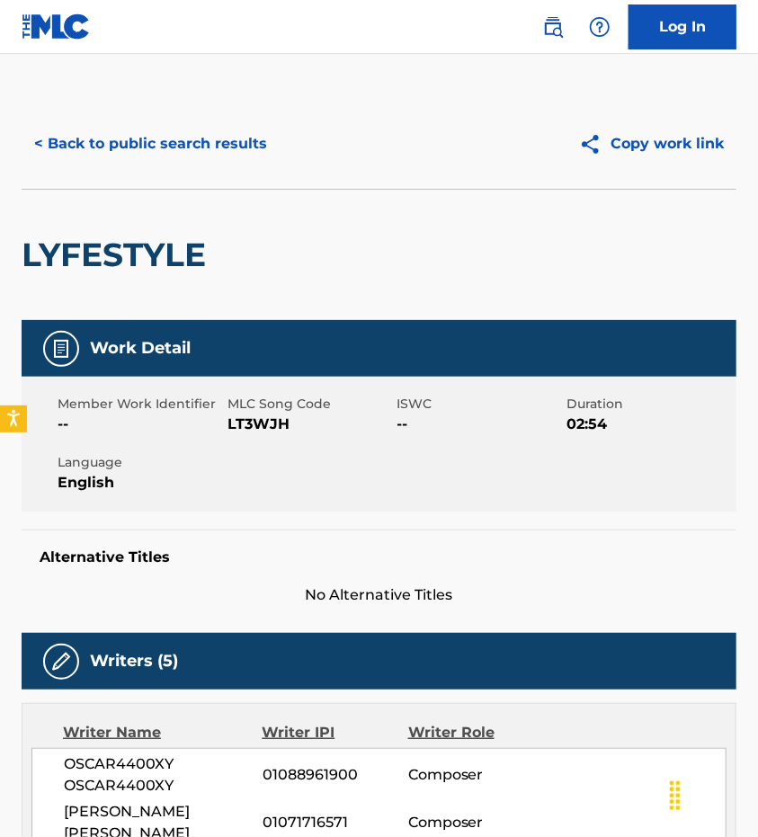
click at [114, 158] on button "< Back to public search results" at bounding box center [151, 143] width 258 height 45
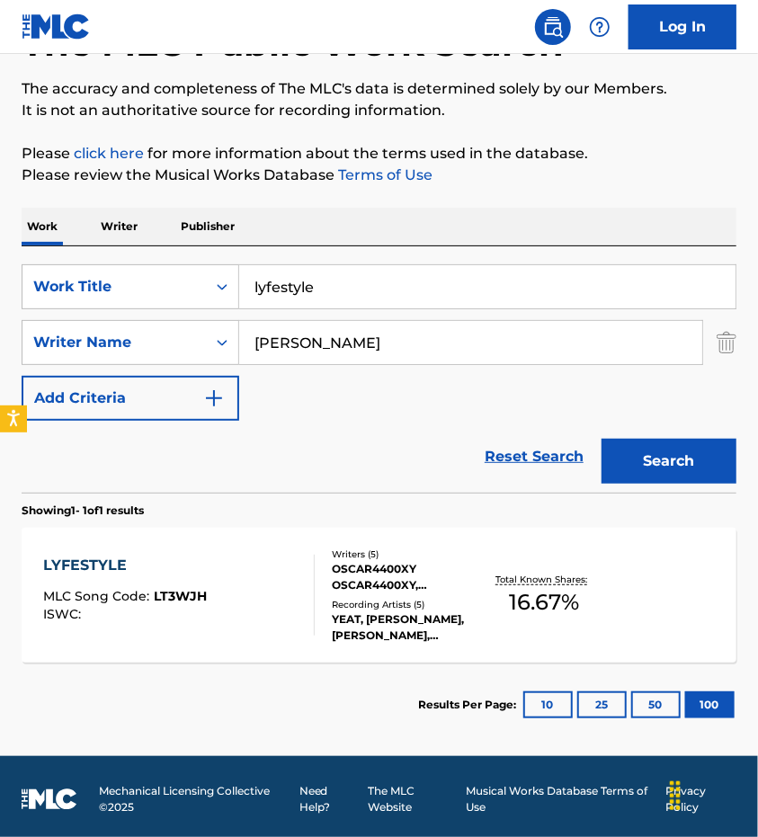
scroll to position [128, 0]
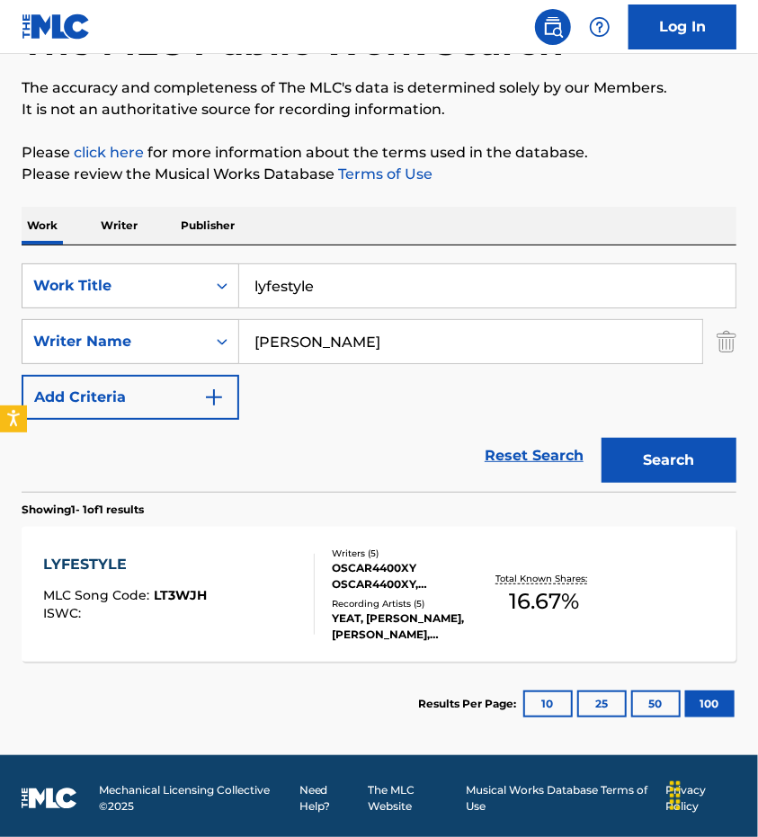
click at [173, 557] on div "LYFESTYLE" at bounding box center [125, 565] width 164 height 22
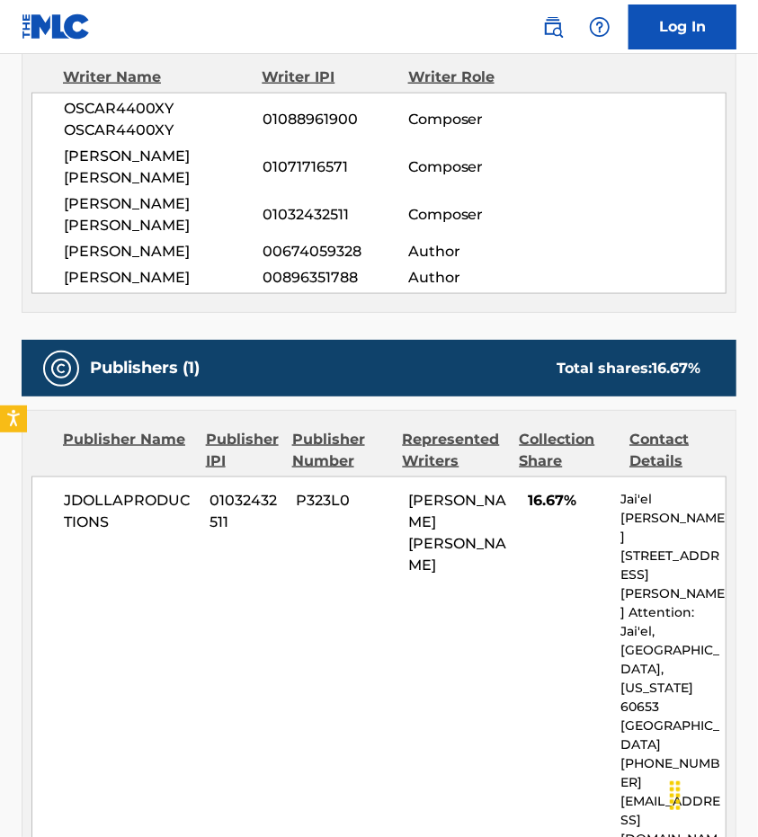
scroll to position [602, 0]
